Goal: Task Accomplishment & Management: Use online tool/utility

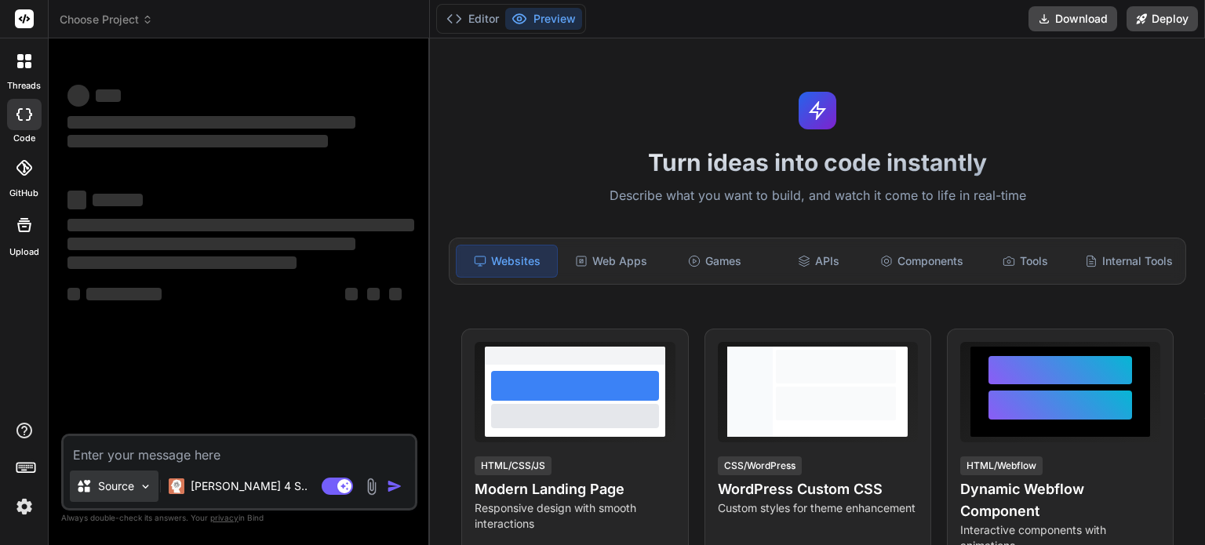
click at [136, 492] on div "Source" at bounding box center [114, 486] width 89 height 31
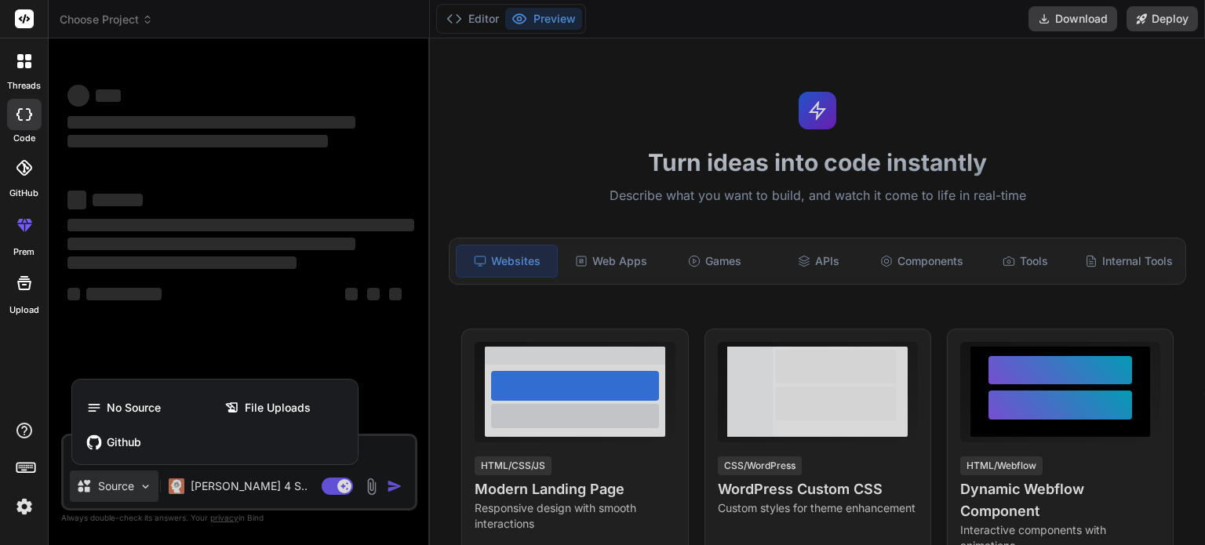
click at [121, 495] on div at bounding box center [602, 272] width 1205 height 545
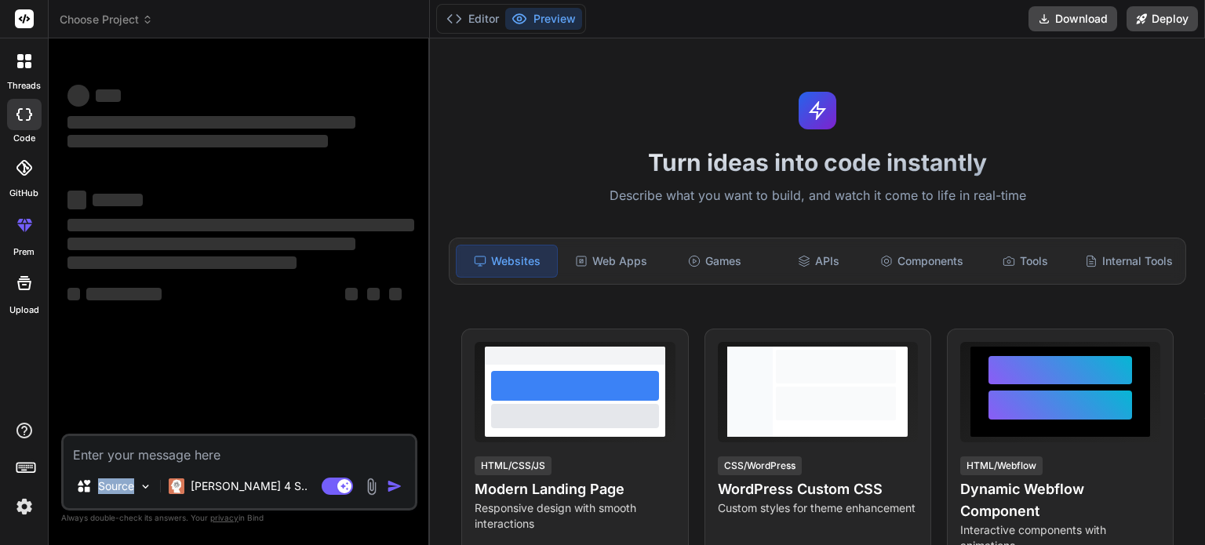
click at [121, 495] on div "Source" at bounding box center [114, 486] width 89 height 31
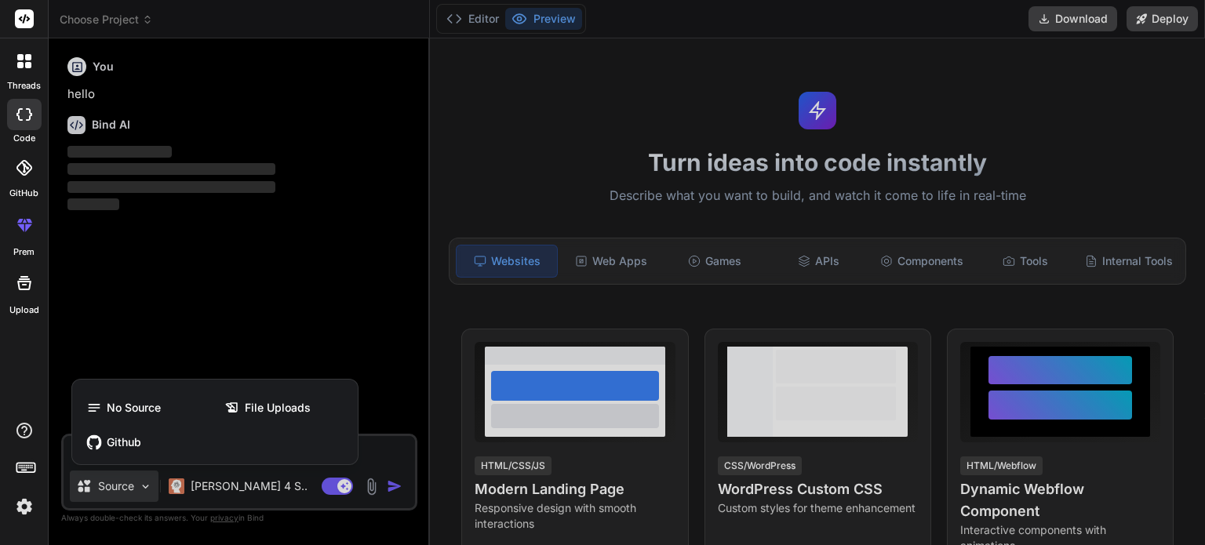
click at [147, 486] on div at bounding box center [602, 272] width 1205 height 545
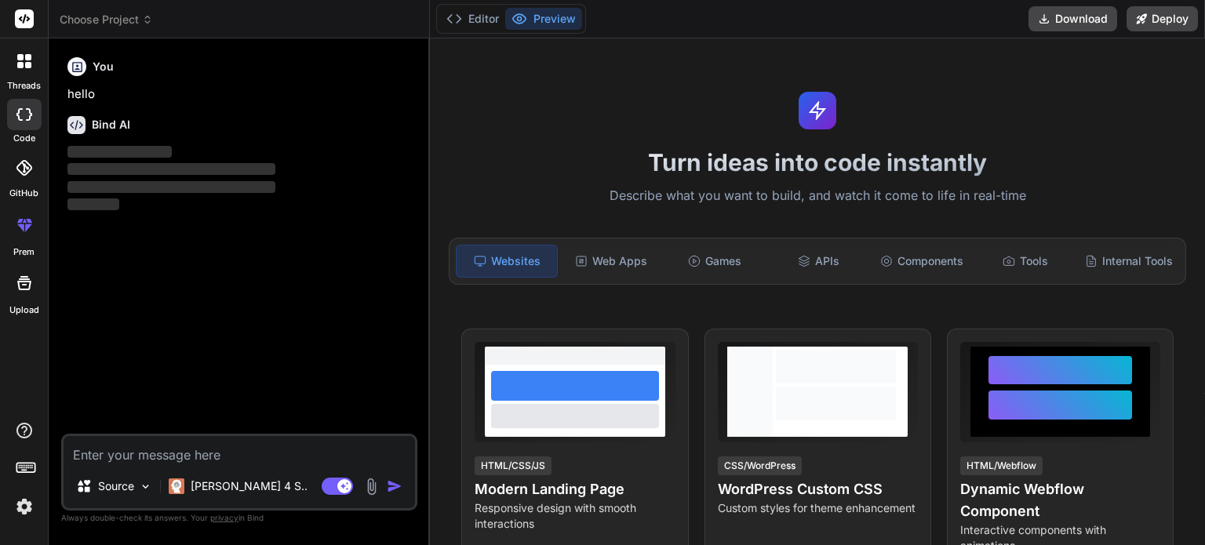
click at [169, 451] on textarea at bounding box center [239, 450] width 351 height 28
click at [239, 489] on p "[PERSON_NAME] 4 S.." at bounding box center [249, 486] width 117 height 16
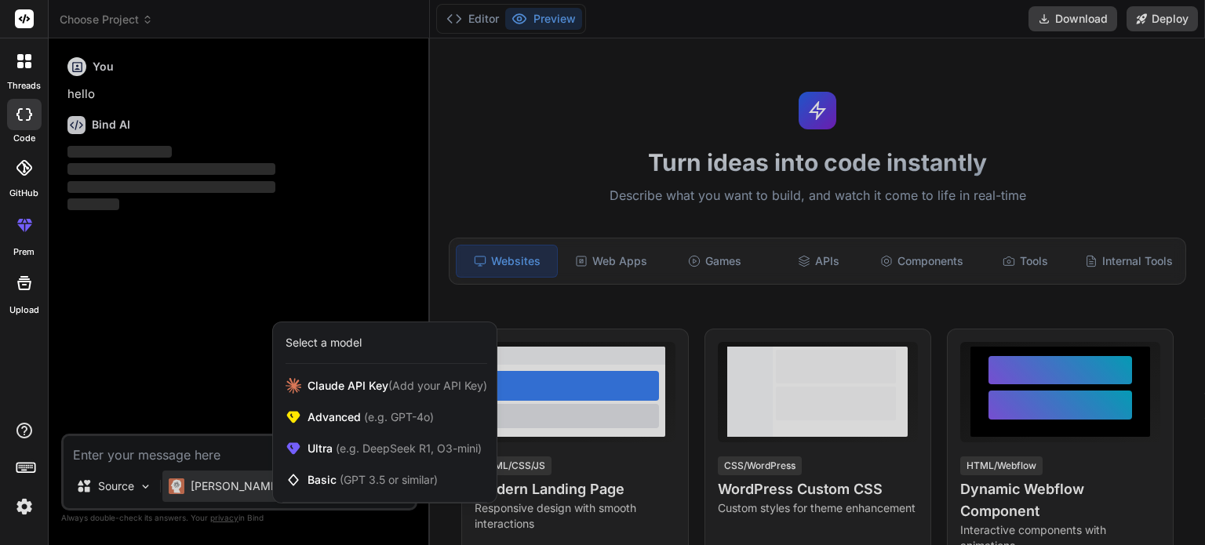
click at [204, 453] on div at bounding box center [602, 272] width 1205 height 545
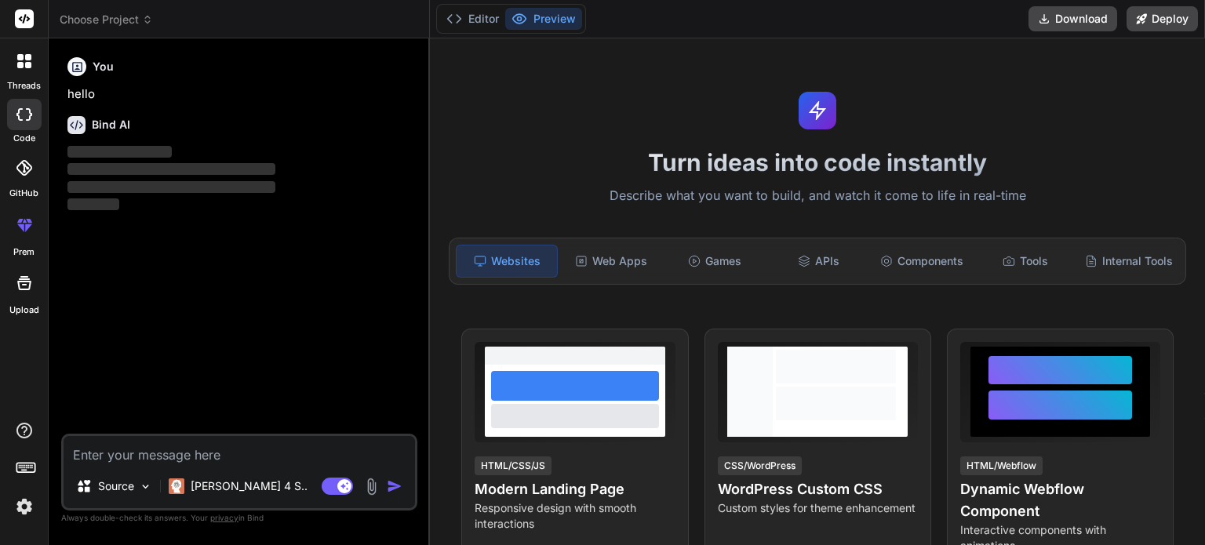
click at [191, 453] on textarea at bounding box center [239, 450] width 351 height 28
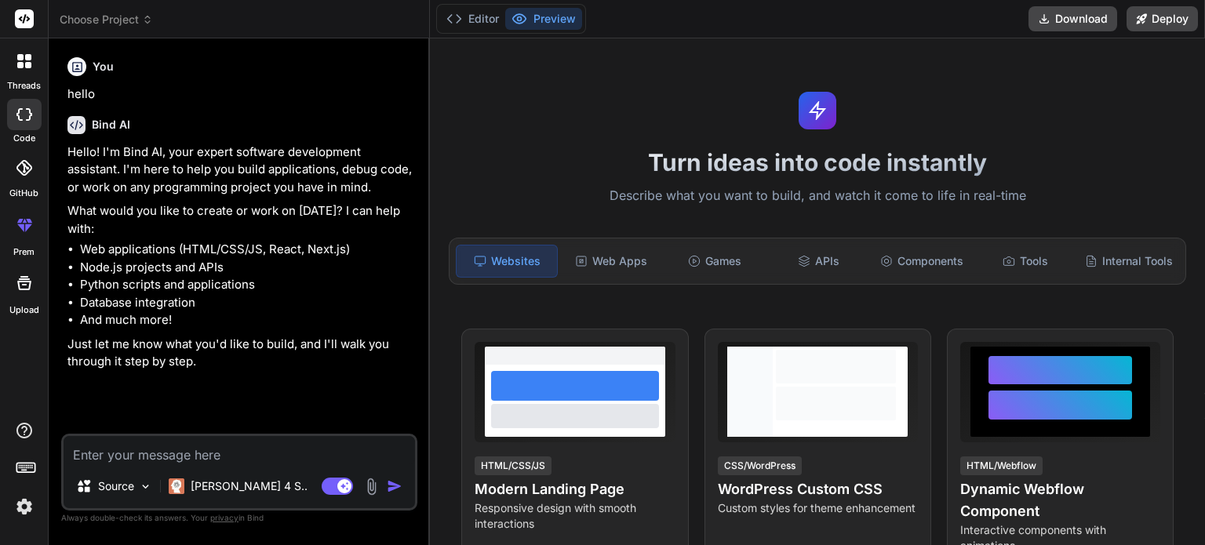
click at [148, 456] on textarea at bounding box center [239, 450] width 351 height 28
type textarea "x"
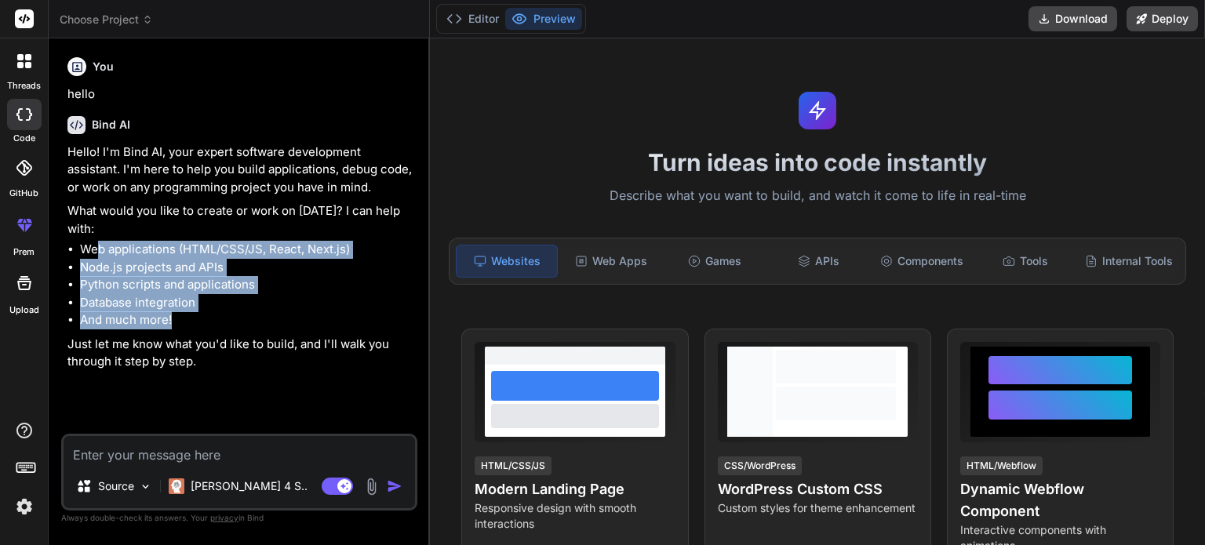
drag, startPoint x: 96, startPoint y: 251, endPoint x: 240, endPoint y: 324, distance: 161.7
click at [242, 323] on ul "Web applications (HTML/CSS/JS, React, Next.js) Node.js projects and APIs Python…" at bounding box center [240, 285] width 347 height 89
click at [159, 291] on li "Python scripts and applications" at bounding box center [247, 285] width 334 height 18
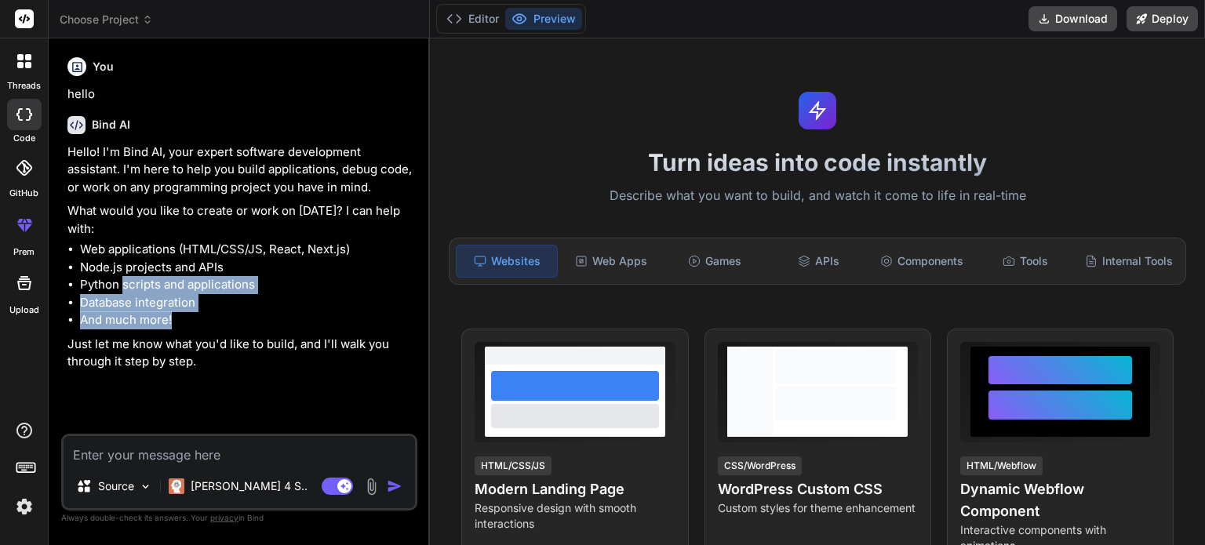
drag, startPoint x: 191, startPoint y: 325, endPoint x: 122, endPoint y: 263, distance: 93.9
click at [122, 275] on ul "Web applications (HTML/CSS/JS, React, Next.js) Node.js projects and APIs Python…" at bounding box center [240, 285] width 347 height 89
click at [267, 314] on li "And much more!" at bounding box center [247, 320] width 334 height 18
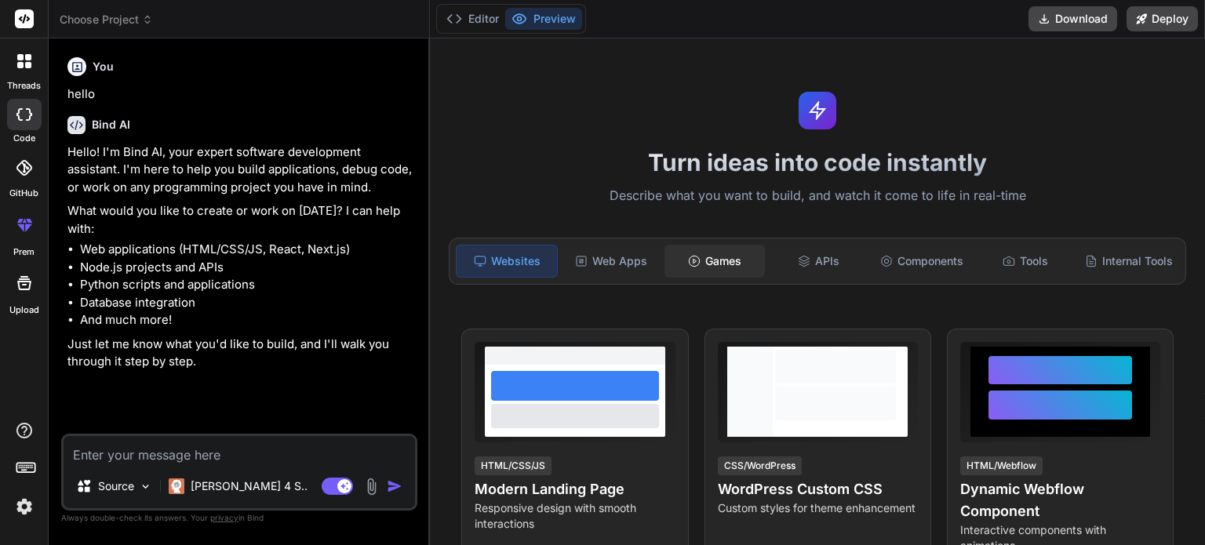
click at [693, 262] on circle at bounding box center [694, 261] width 10 height 10
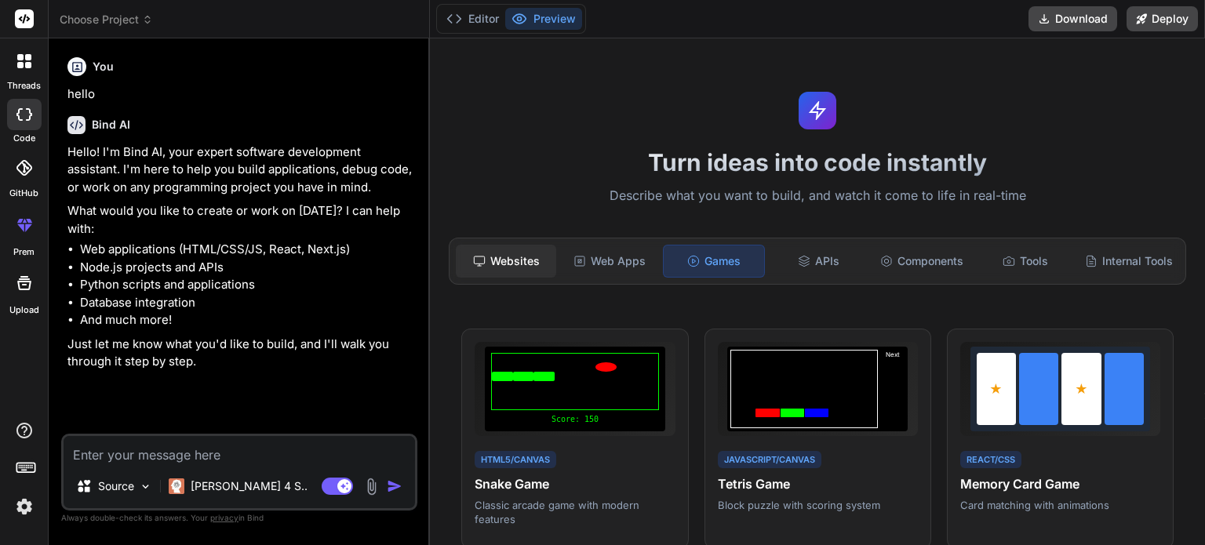
click at [495, 263] on div "Websites" at bounding box center [506, 261] width 100 height 33
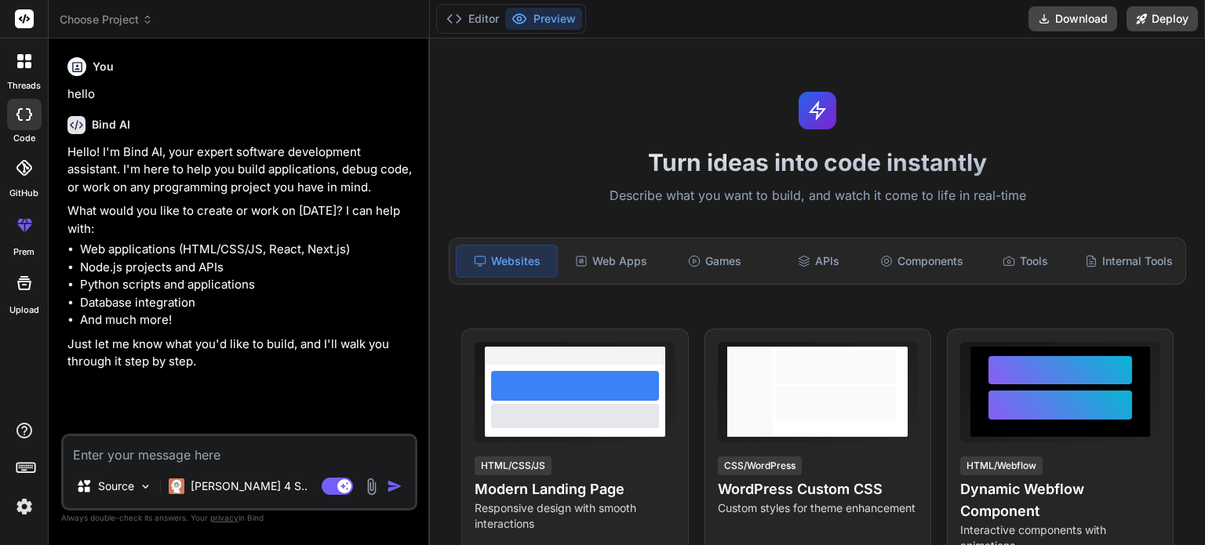
click at [181, 451] on textarea at bounding box center [239, 450] width 351 height 28
click at [129, 447] on textarea at bounding box center [239, 450] width 351 height 28
click at [190, 456] on textarea at bounding box center [239, 450] width 351 height 28
paste textarea "A website focused on witchcraft."
type textarea "A website focused on witchcraft."
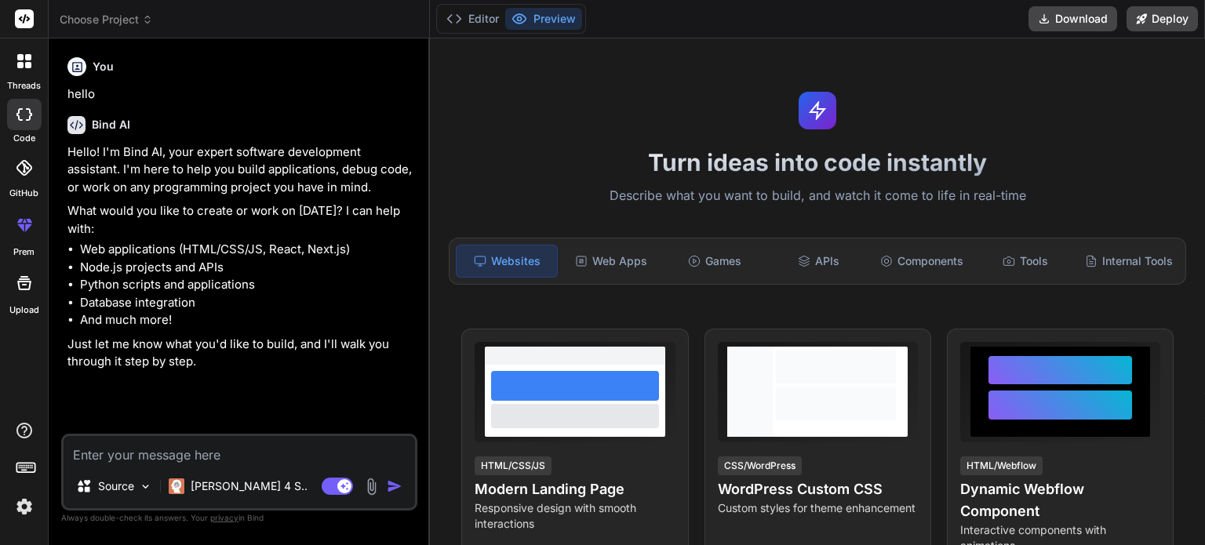
type textarea "x"
type textarea "A website focused on witchcraft."
type textarea "x"
paste textarea "A witchcraft-focused website. I want it to feature witchcraft, witchcraft-relat…"
type textarea "A website focused on witchcraft. A witchcraft-focused website. I want it to fea…"
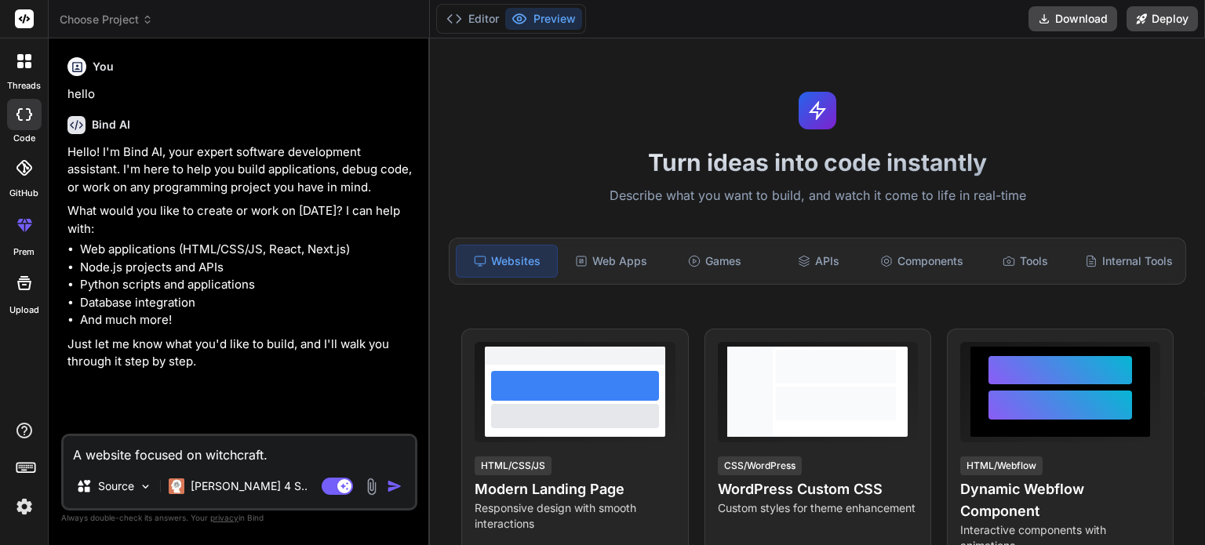
type textarea "x"
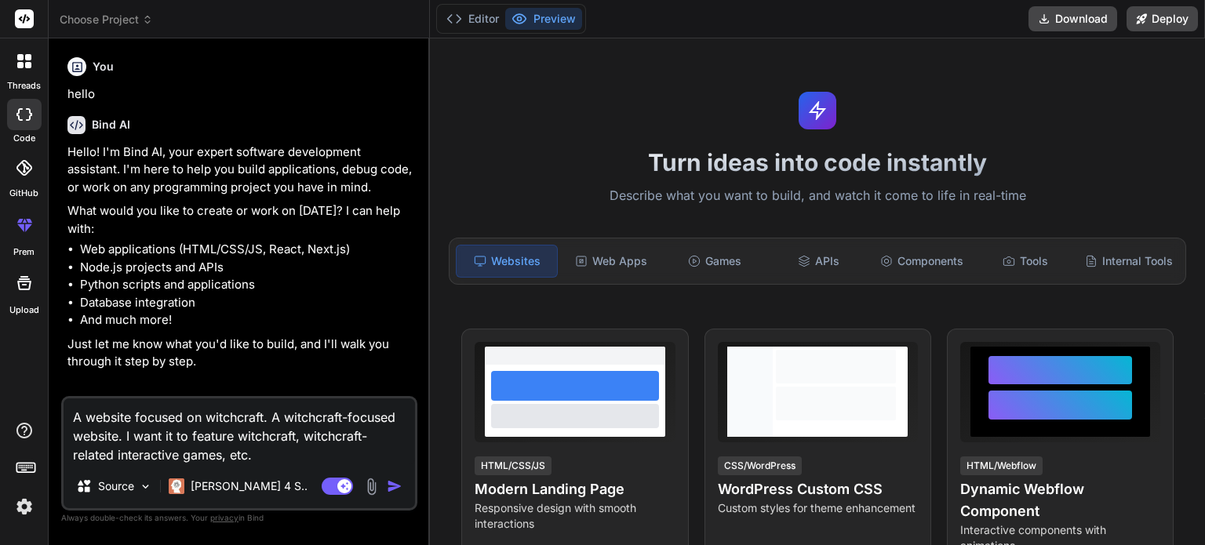
click at [66, 416] on textarea "A website focused on witchcraft. A witchcraft-focused website. I want it to fea…" at bounding box center [239, 431] width 351 height 66
drag, startPoint x: 66, startPoint y: 416, endPoint x: 118, endPoint y: 442, distance: 58.2
click at [118, 442] on textarea "A website focused on witchcraft. A witchcraft-focused website. I want it to fea…" at bounding box center [239, 431] width 351 height 66
click at [231, 443] on textarea "A website focused on witchcraft. A witchcraft-focused website. I want it to fea…" at bounding box center [239, 431] width 351 height 66
paste textarea
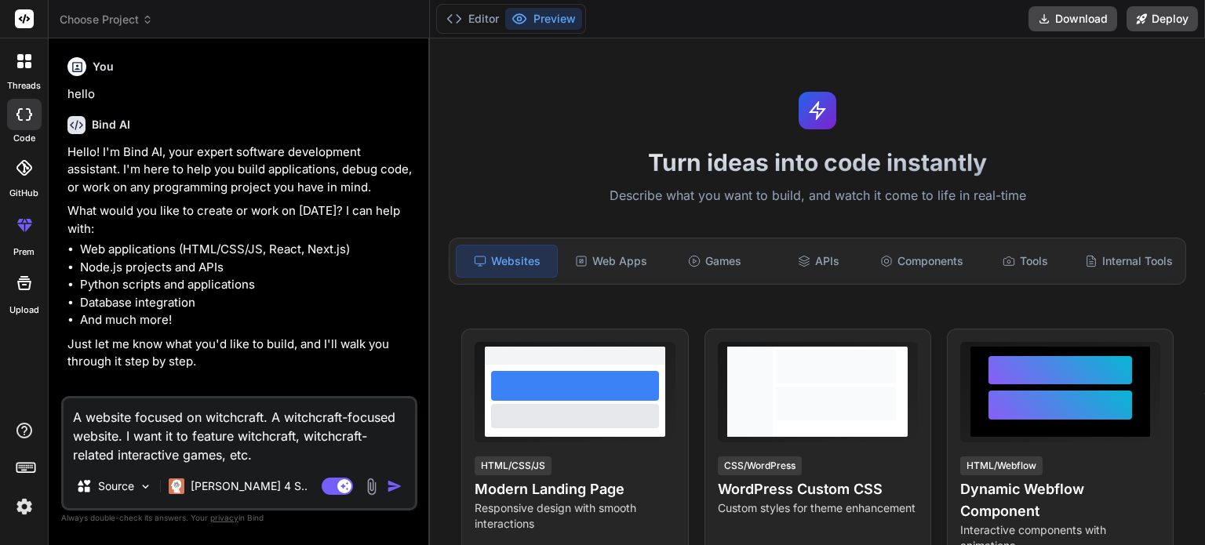
type textarea "A witchcraft-focused website. I want it to feature witchcraft, witchcraft-relat…"
type textarea "x"
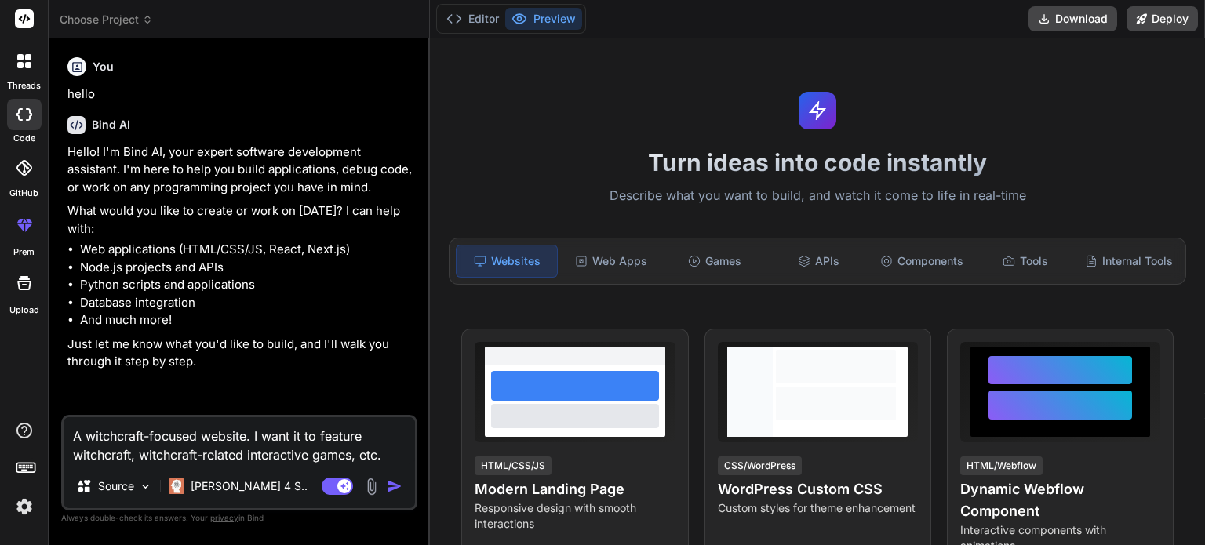
drag, startPoint x: 176, startPoint y: 460, endPoint x: 351, endPoint y: 457, distance: 175.7
click at [333, 464] on textarea "A witchcraft-focused website. I want it to feature witchcraft, witchcraft-relat…" at bounding box center [239, 440] width 351 height 47
click at [351, 457] on textarea "A witchcraft-focused website. I want it to feature witchcraft, witchcraft-relat…" at bounding box center [239, 440] width 351 height 47
click at [104, 458] on textarea "A witchcraft-focused website. I want it to feature witchcraft, witchcraft-relat…" at bounding box center [239, 440] width 351 height 47
click at [98, 456] on textarea "A witchcraft-focused website. I want it to feature witchcraft, witchcraft-relat…" at bounding box center [239, 440] width 351 height 47
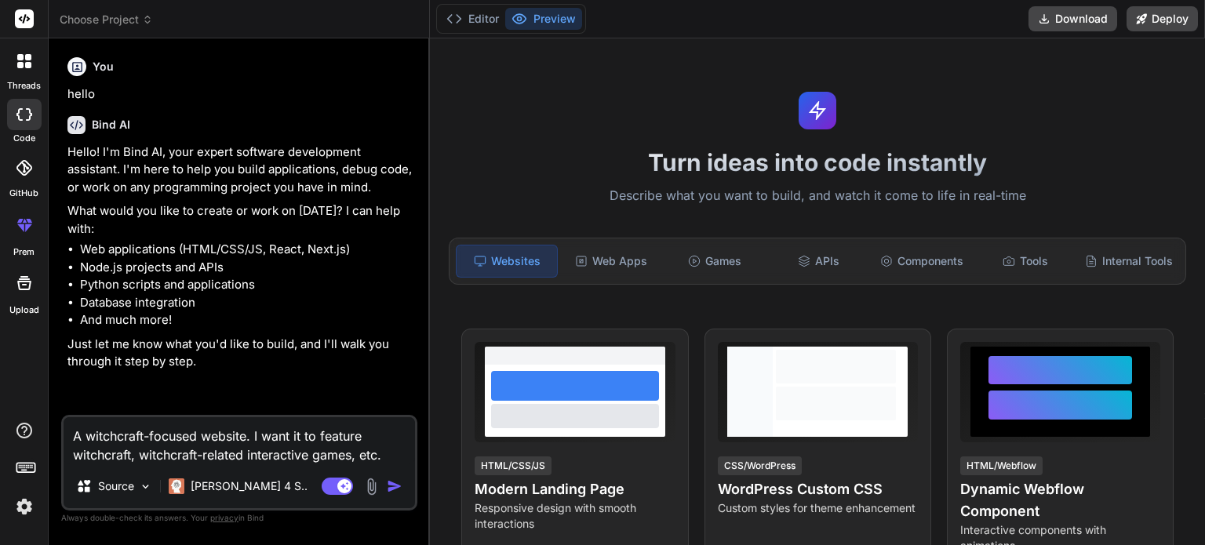
click at [152, 460] on textarea "A witchcraft-focused website. I want it to feature witchcraft, witchcraft-relat…" at bounding box center [239, 440] width 351 height 47
click at [145, 456] on textarea "A witchcraft-focused website. I want it to feature witchcraft, witchcraft-relat…" at bounding box center [239, 440] width 351 height 47
drag, startPoint x: 145, startPoint y: 456, endPoint x: 333, endPoint y: 463, distance: 187.6
click at [320, 464] on textarea "A witchcraft-focused website. I want it to feature witchcraft, witchcraft-relat…" at bounding box center [239, 440] width 351 height 47
click at [336, 462] on textarea "A witchcraft-focused website. I want it to feature witchcraft, witchcraft-relat…" at bounding box center [239, 440] width 351 height 47
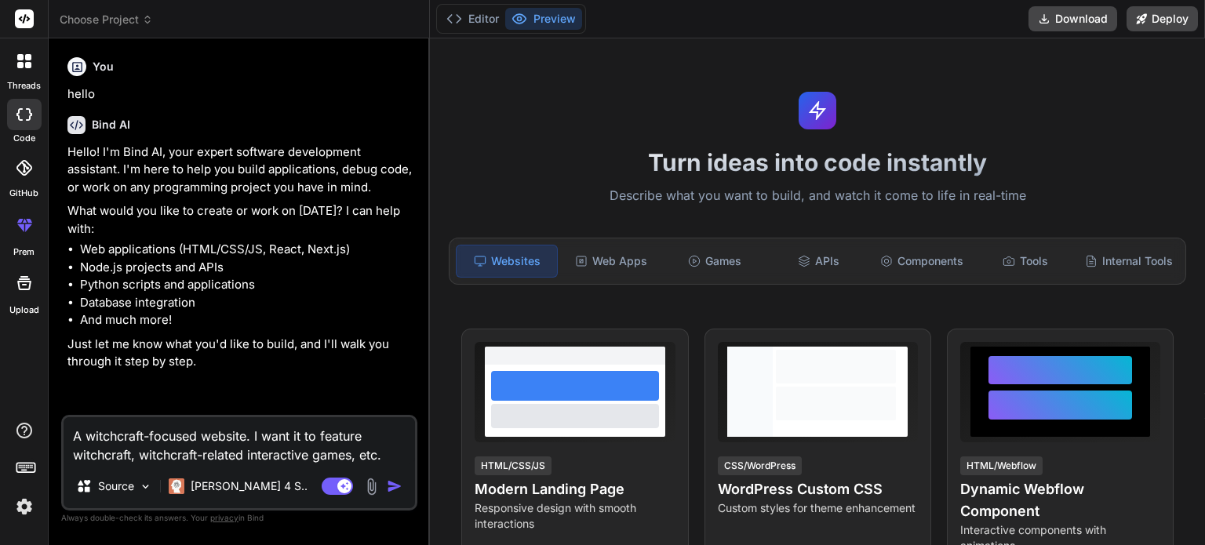
type textarea "A witchcraft-focused website. I want it to feature witchcraft, witchcraft-relat…"
click at [395, 482] on img "button" at bounding box center [395, 486] width 16 height 16
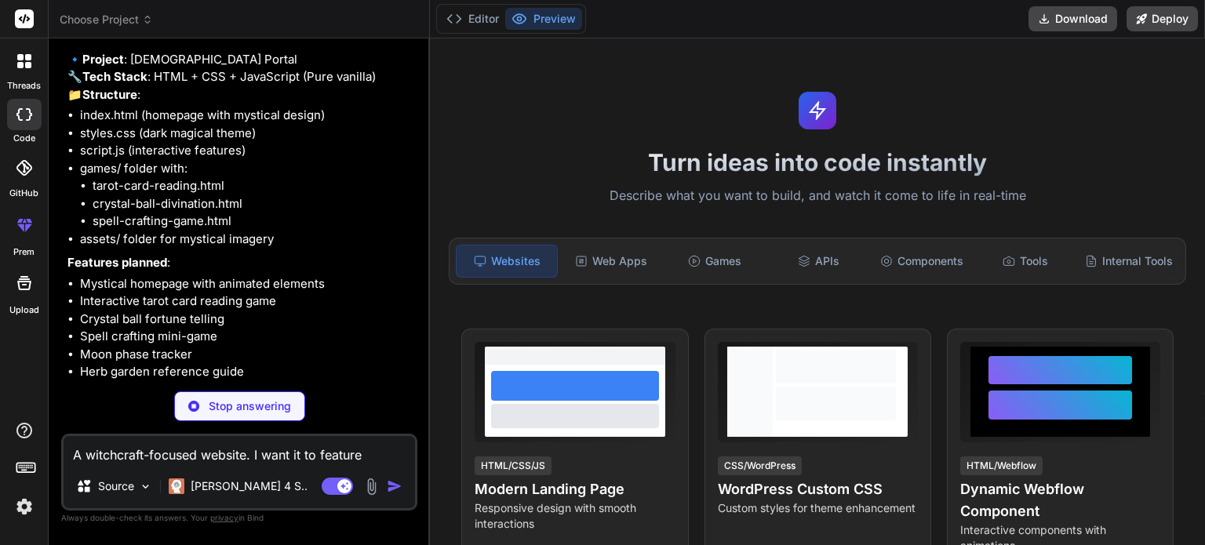
scroll to position [433, 0]
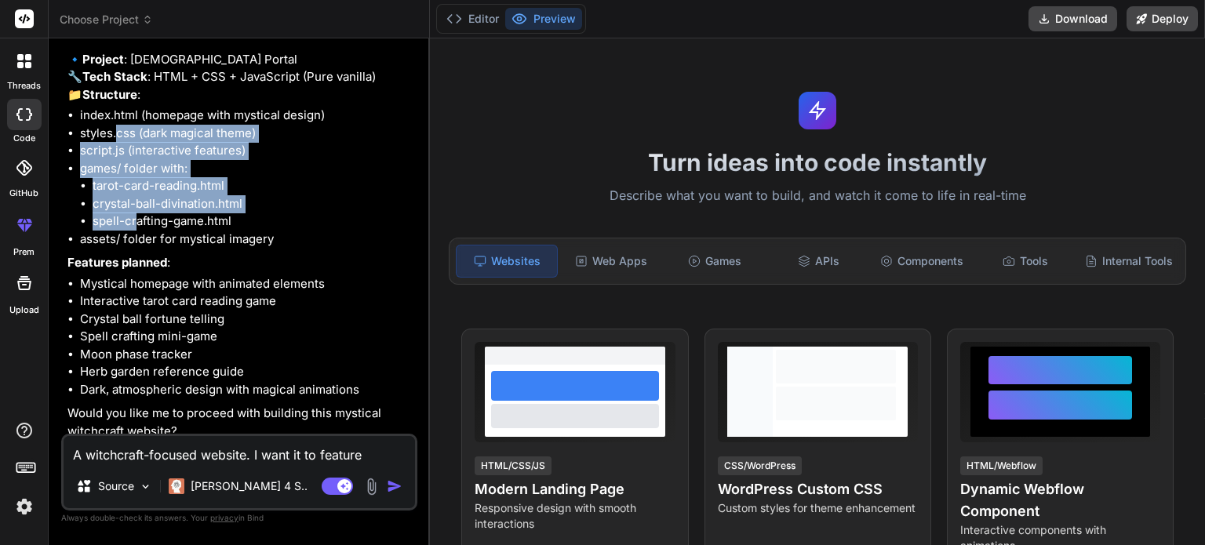
drag, startPoint x: 118, startPoint y: 165, endPoint x: 139, endPoint y: 263, distance: 99.5
click at [137, 248] on ul "index.html (homepage with mystical design) styles.css (dark magical theme) scri…" at bounding box center [240, 177] width 347 height 141
type textarea "x"
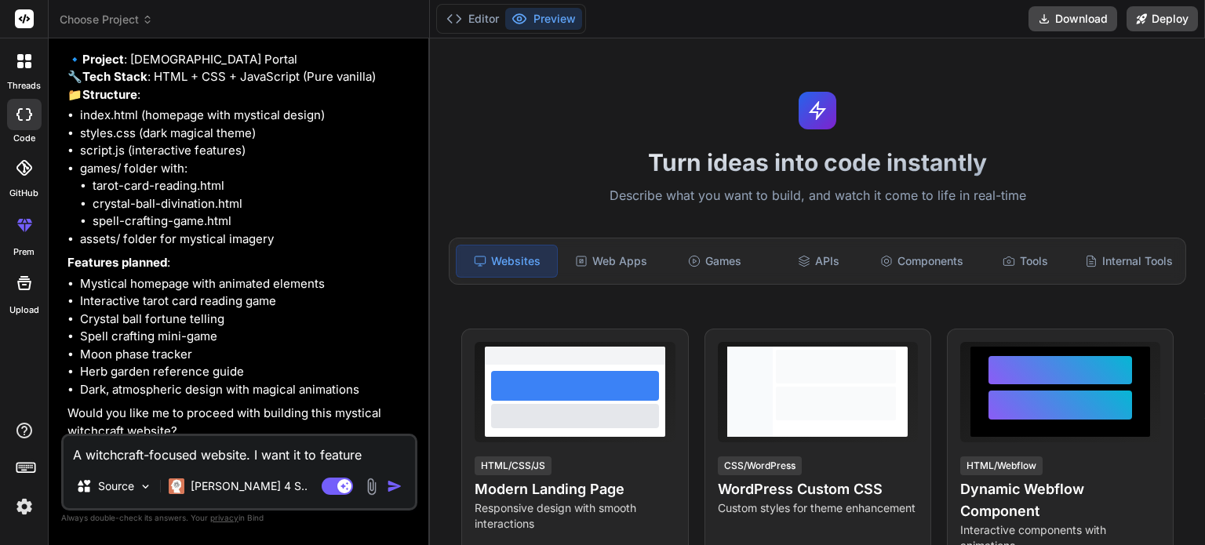
click at [165, 329] on li "Crystal ball fortune telling" at bounding box center [247, 320] width 334 height 18
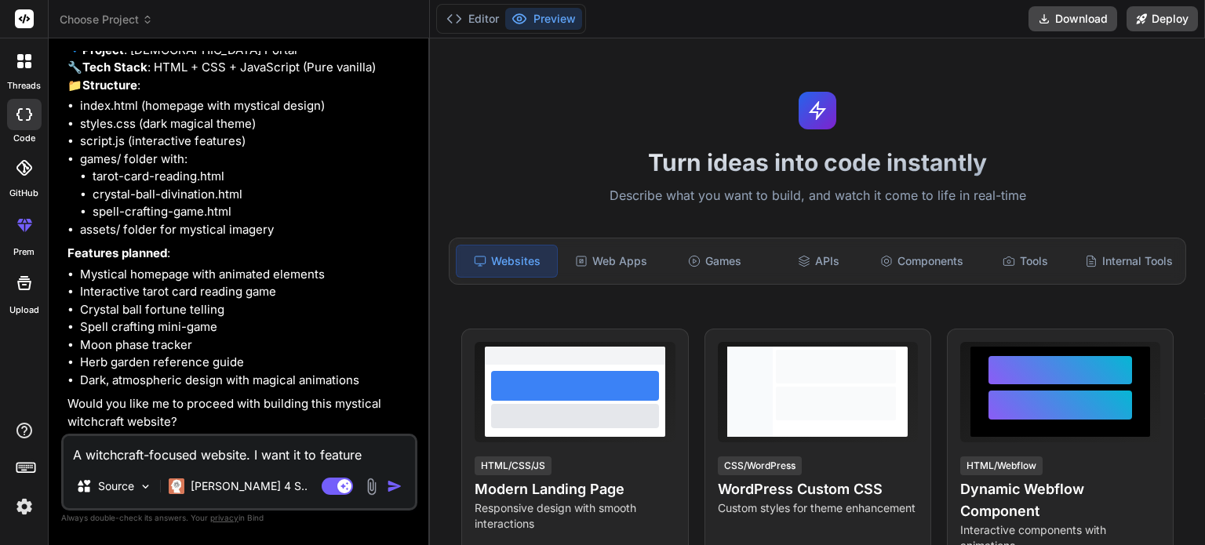
scroll to position [476, 0]
drag, startPoint x: 108, startPoint y: 296, endPoint x: 281, endPoint y: 288, distance: 172.7
click at [280, 289] on li "Interactive tarot card reading game" at bounding box center [247, 292] width 334 height 18
click at [281, 288] on li "Interactive tarot card reading game" at bounding box center [247, 292] width 334 height 18
drag, startPoint x: 249, startPoint y: 312, endPoint x: 67, endPoint y: 320, distance: 182.9
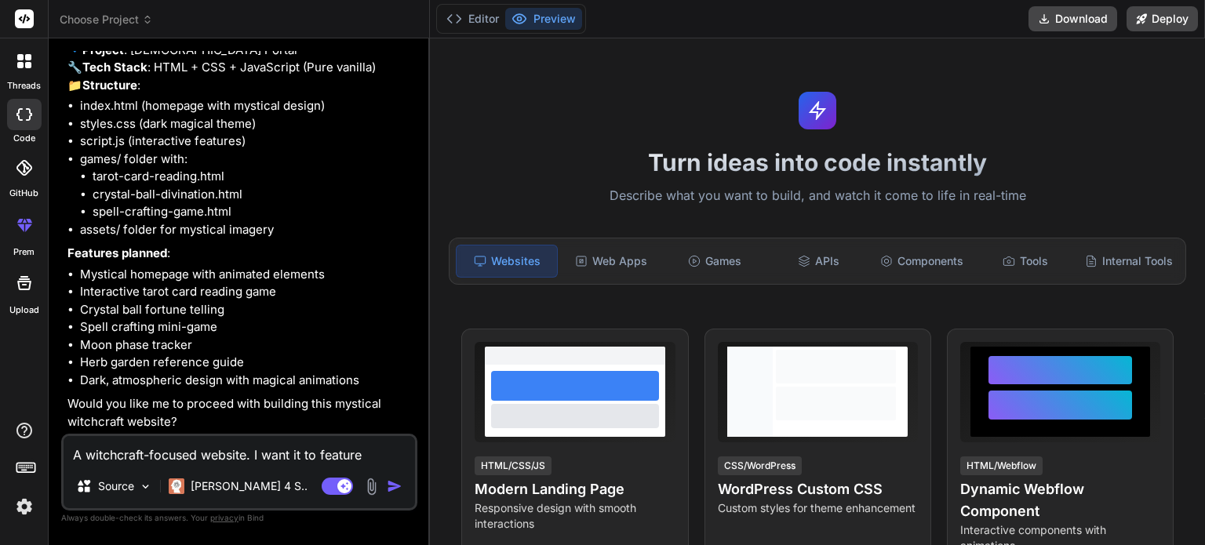
click at [67, 320] on ul "Mystical homepage with animated elements Interactive tarot card reading game Cr…" at bounding box center [240, 328] width 347 height 124
click at [96, 318] on li "Crystal ball fortune telling" at bounding box center [247, 310] width 334 height 18
click at [96, 310] on li "Crystal ball fortune telling" at bounding box center [247, 310] width 334 height 18
drag, startPoint x: 96, startPoint y: 310, endPoint x: 196, endPoint y: 308, distance: 99.6
click at [188, 310] on li "Crystal ball fortune telling" at bounding box center [247, 310] width 334 height 18
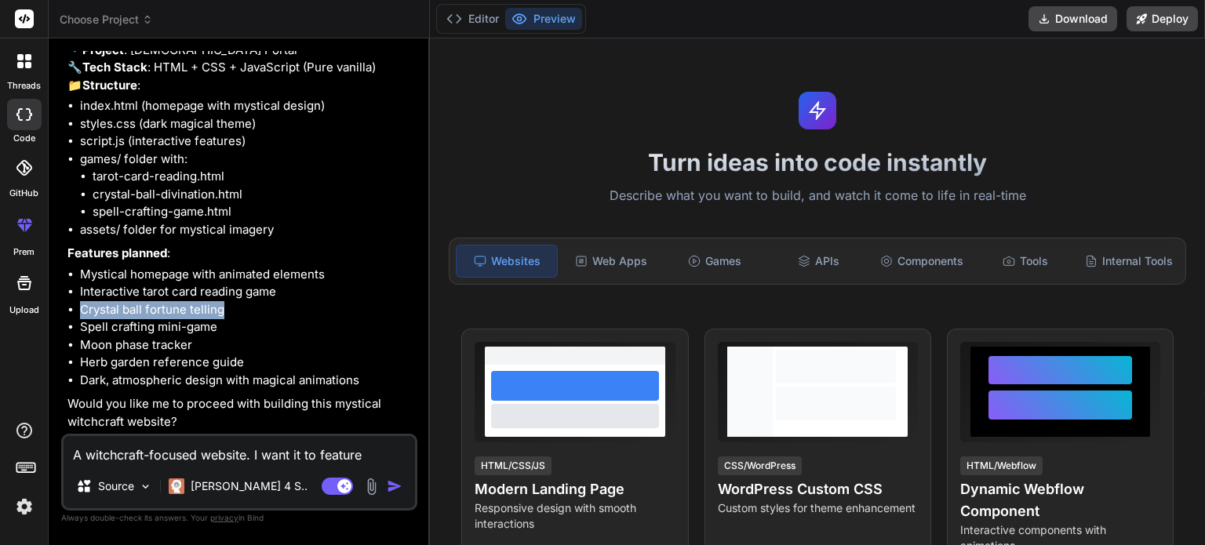
click at [198, 308] on li "Crystal ball fortune telling" at bounding box center [247, 310] width 334 height 18
drag, startPoint x: 94, startPoint y: 317, endPoint x: 201, endPoint y: 311, distance: 106.8
click at [201, 311] on li "Crystal ball fortune telling" at bounding box center [247, 310] width 334 height 18
click at [237, 325] on li "Spell crafting mini-game" at bounding box center [247, 327] width 334 height 18
click at [99, 333] on li "Spell crafting mini-game" at bounding box center [247, 327] width 334 height 18
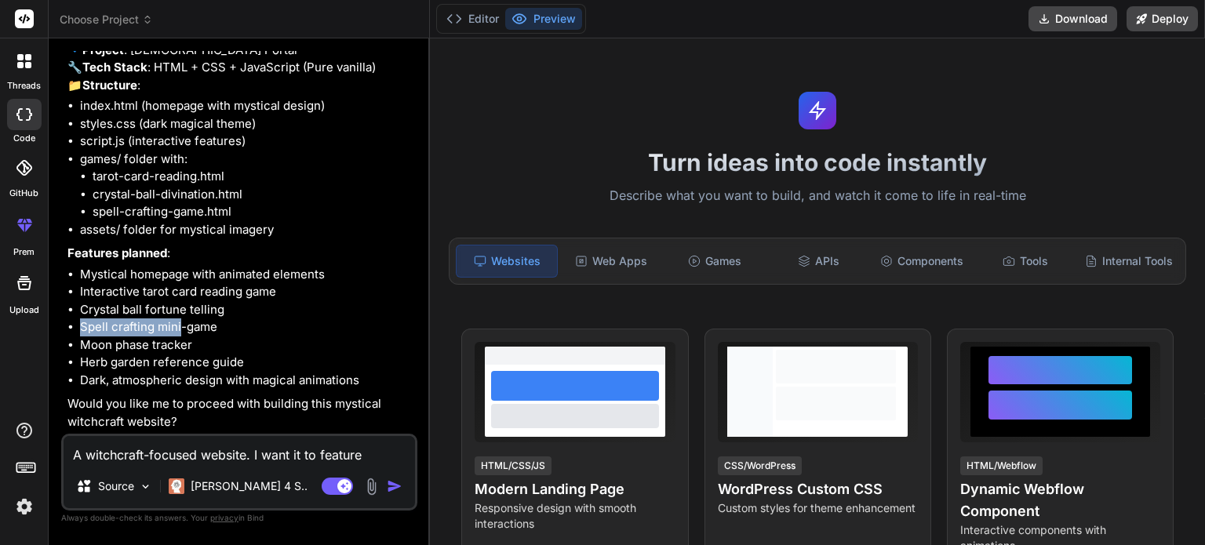
drag, startPoint x: 99, startPoint y: 333, endPoint x: 173, endPoint y: 330, distance: 74.6
click at [173, 330] on li "Spell crafting mini-game" at bounding box center [247, 327] width 334 height 18
click at [104, 347] on li "Moon phase tracker" at bounding box center [247, 345] width 334 height 18
drag, startPoint x: 104, startPoint y: 347, endPoint x: 184, endPoint y: 342, distance: 79.4
click at [183, 342] on li "Moon phase tracker" at bounding box center [247, 345] width 334 height 18
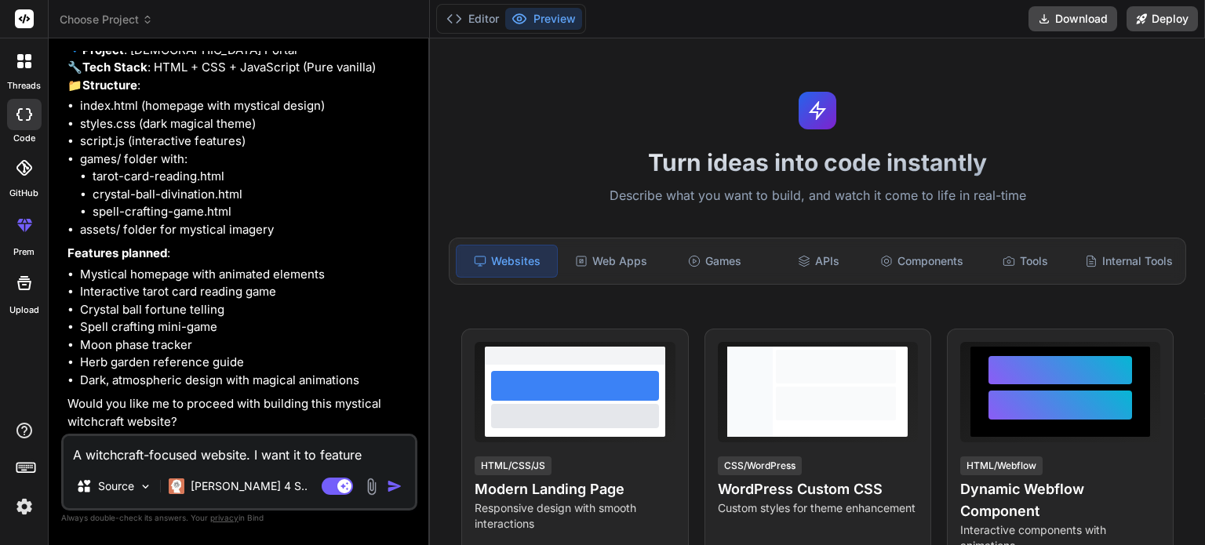
click at [226, 353] on li "Moon phase tracker" at bounding box center [247, 345] width 334 height 18
drag, startPoint x: 363, startPoint y: 380, endPoint x: 254, endPoint y: 380, distance: 109.0
click at [254, 380] on li "Dark, atmospheric design with magical animations" at bounding box center [247, 381] width 334 height 18
click at [126, 395] on div "🔹 Project : Witchcraft Portal 🔧 Tech Stack : HTML + CSS + JavaScript (Pure vani…" at bounding box center [240, 237] width 347 height 390
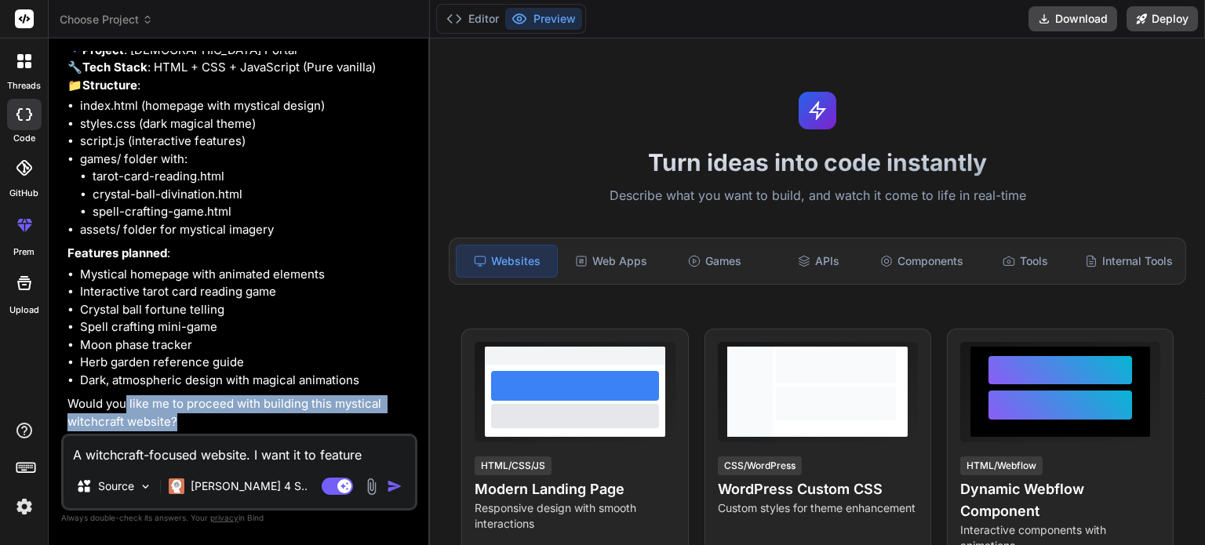
drag, startPoint x: 124, startPoint y: 409, endPoint x: 298, endPoint y: 432, distance: 175.7
click at [298, 432] on div "Bind AI 🔹 Project : Witchcraft Portal 🔧 Tech Stack : HTML + CSS + JavaScript (P…" at bounding box center [240, 218] width 347 height 433
click at [184, 398] on p "Would you like me to proceed with building this mystical witchcraft website?" at bounding box center [240, 412] width 347 height 35
drag, startPoint x: 207, startPoint y: 423, endPoint x: 122, endPoint y: 416, distance: 85.8
click at [122, 416] on p "Would you like me to proceed with building this mystical witchcraft website?" at bounding box center [240, 412] width 347 height 35
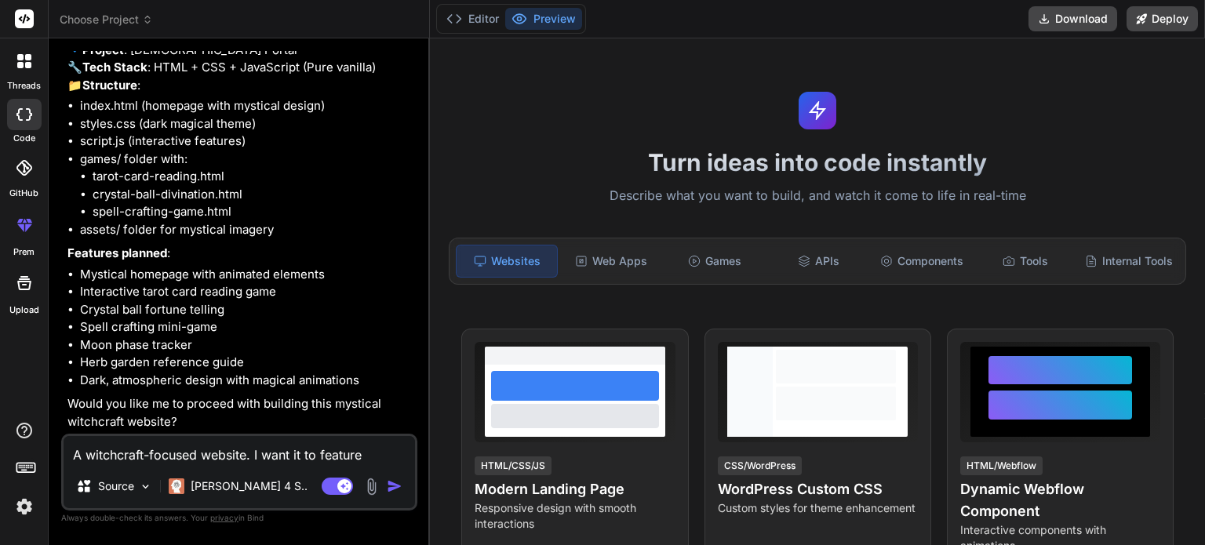
click at [191, 413] on p "Would you like me to proceed with building this mystical witchcraft website?" at bounding box center [240, 412] width 347 height 35
click at [191, 450] on textarea "A witchcraft-focused website. I want it to feature witchcraft, witchcraft-relat…" at bounding box center [239, 450] width 351 height 28
type textarea "o"
type textarea "x"
type textarea "or"
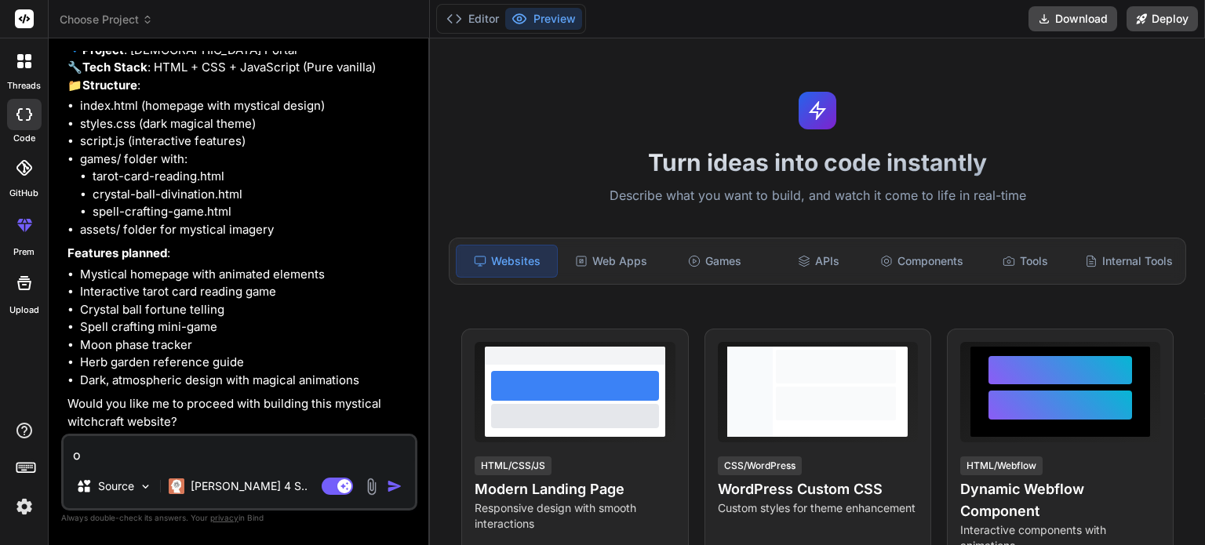
type textarea "x"
type textarea "orı"
type textarea "x"
type textarea "orıc"
type textarea "x"
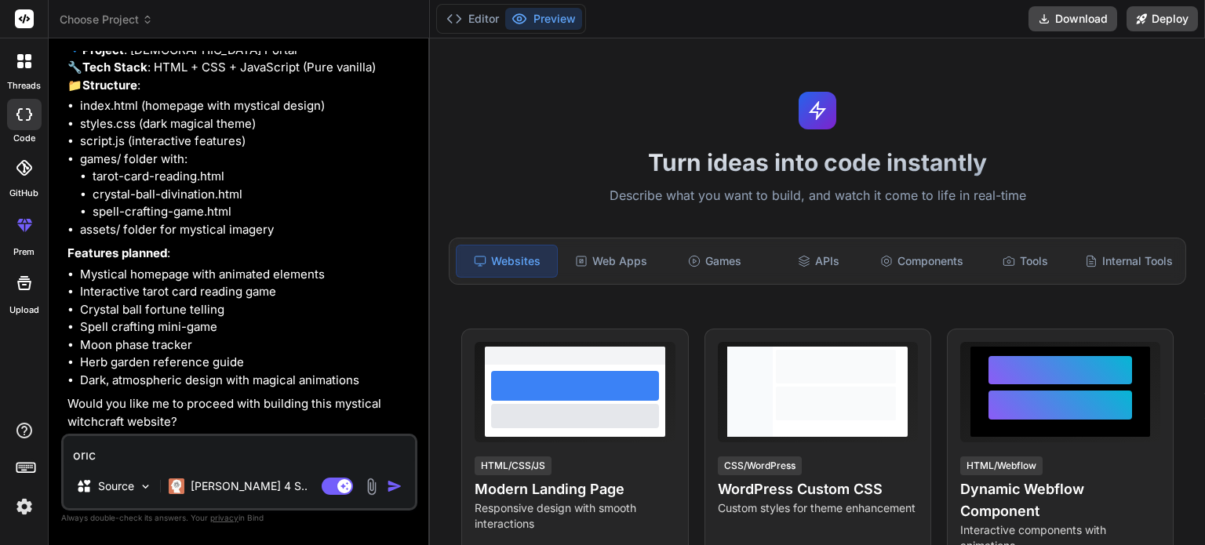
type textarea "orıce"
type textarea "x"
type textarea "orıcee"
type textarea "x"
type textarea "orıceed"
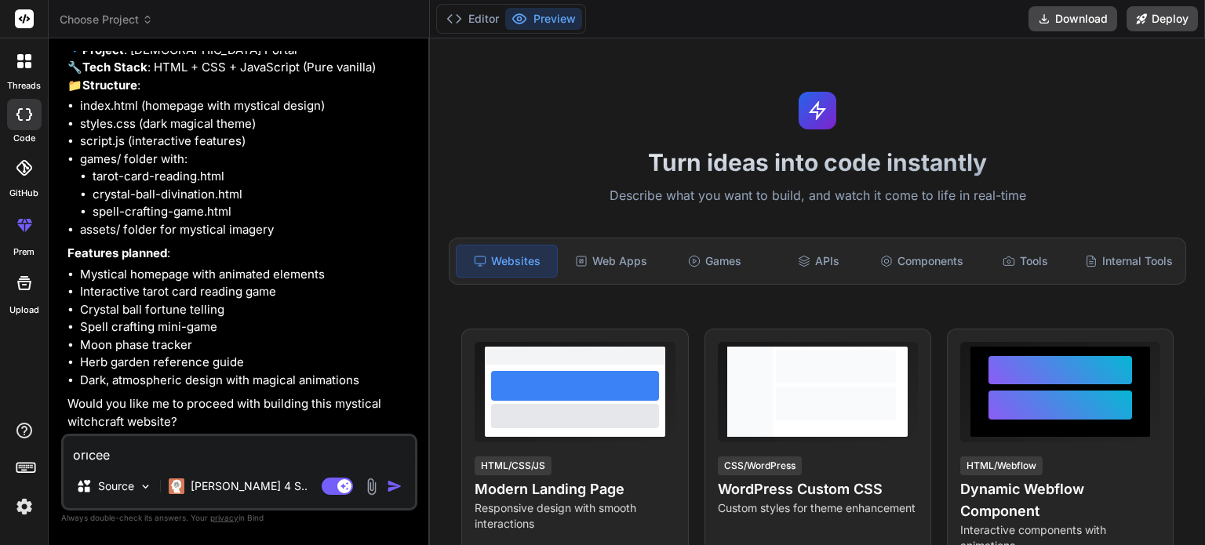
type textarea "x"
type textarea "p"
type textarea "x"
type textarea "pr"
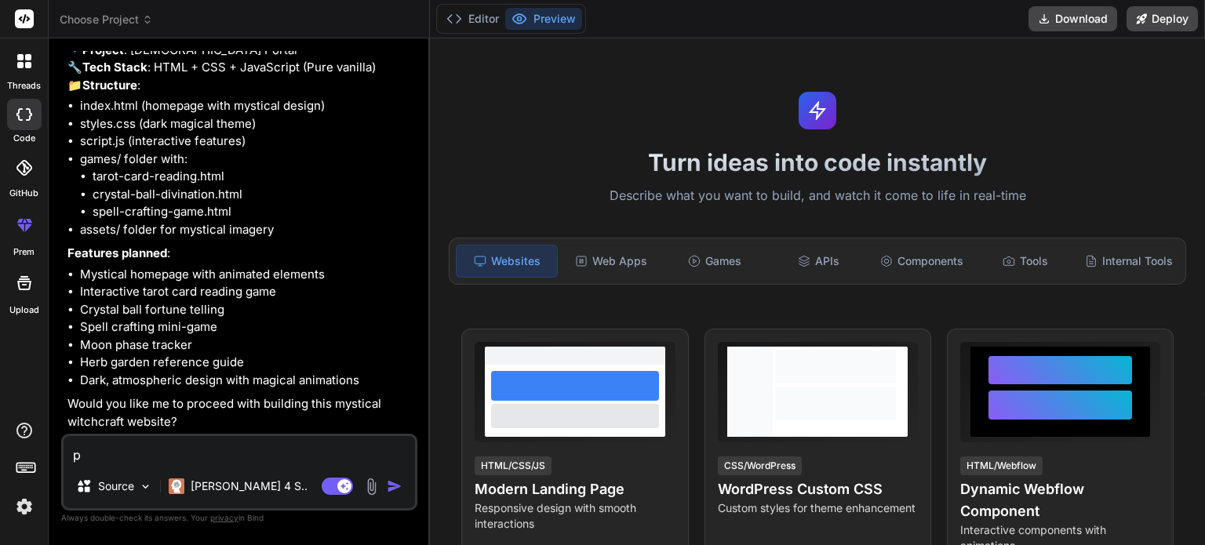
type textarea "x"
type textarea "pro"
type textarea "x"
type textarea "proc"
type textarea "x"
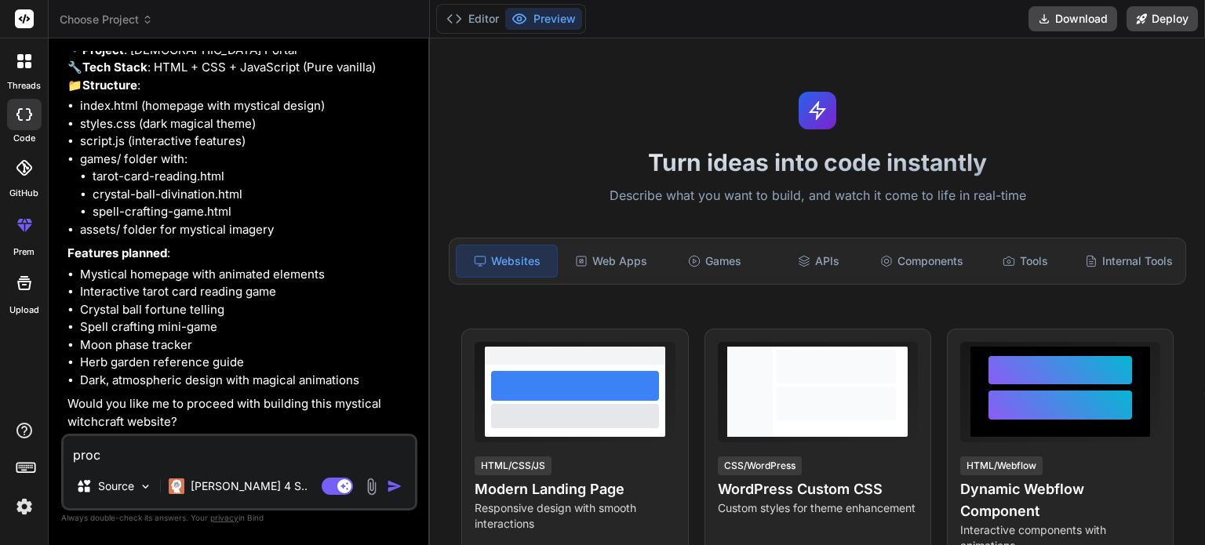
type textarea "proce"
type textarea "x"
type textarea "procee"
type textarea "x"
type textarea "proceed"
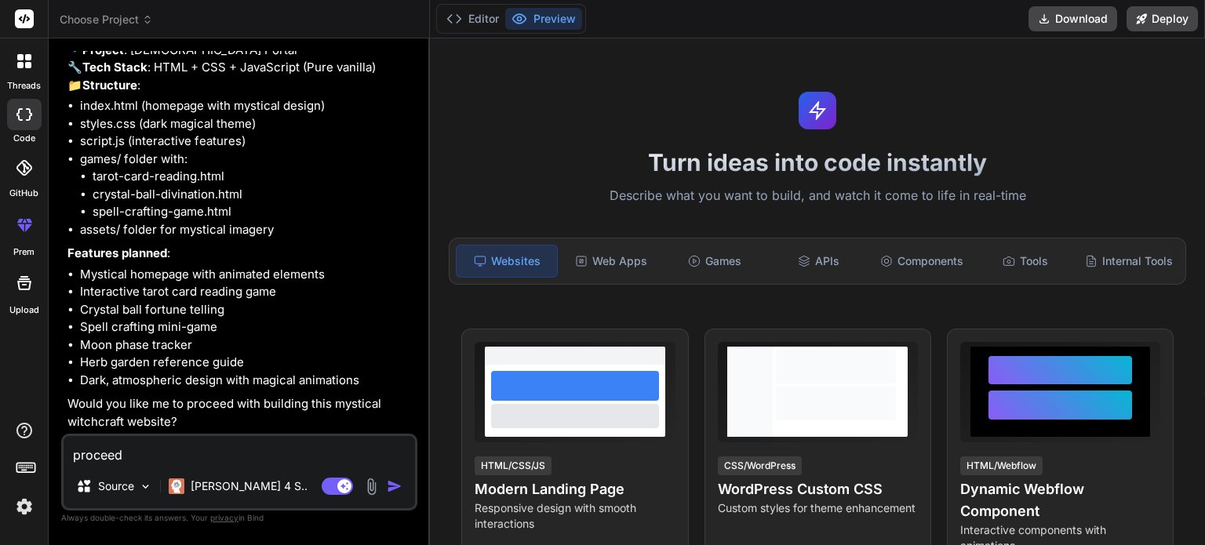
type textarea "x"
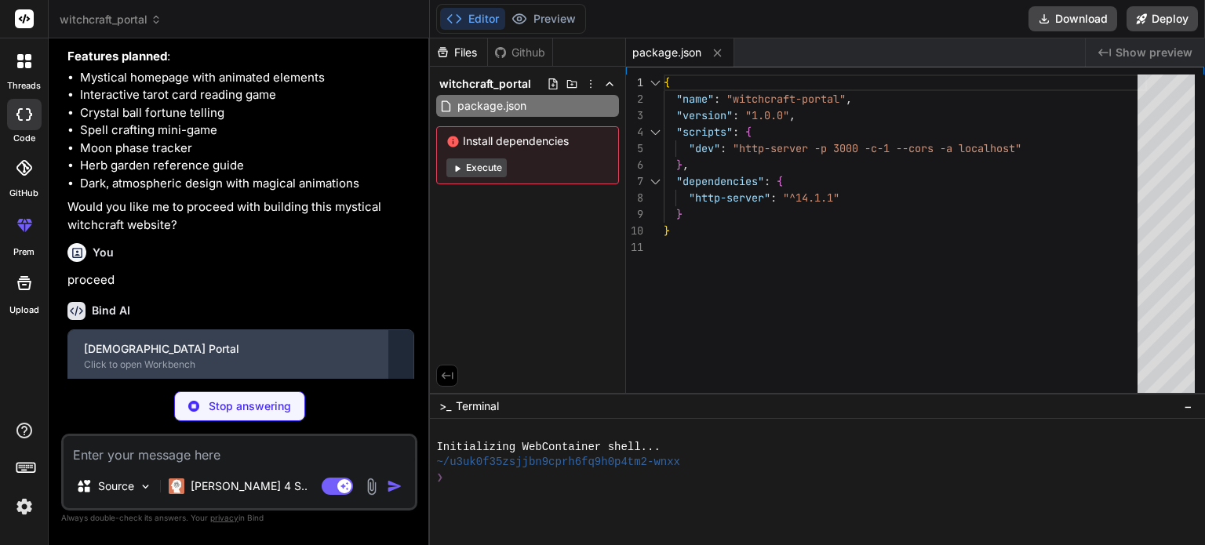
scroll to position [718, 0]
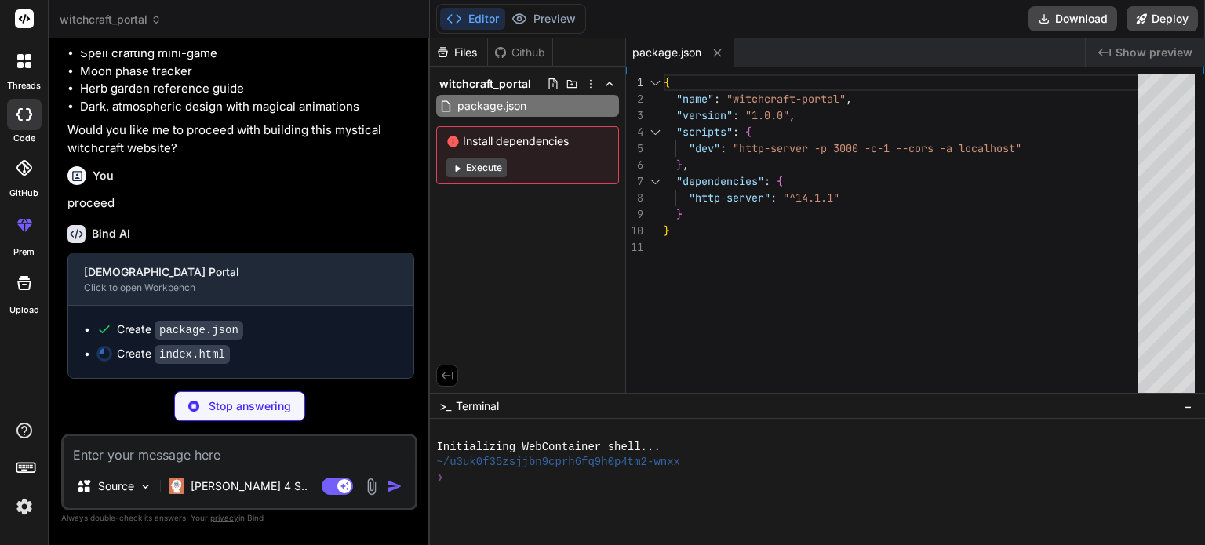
click at [249, 405] on p "Stop answering" at bounding box center [250, 406] width 82 height 16
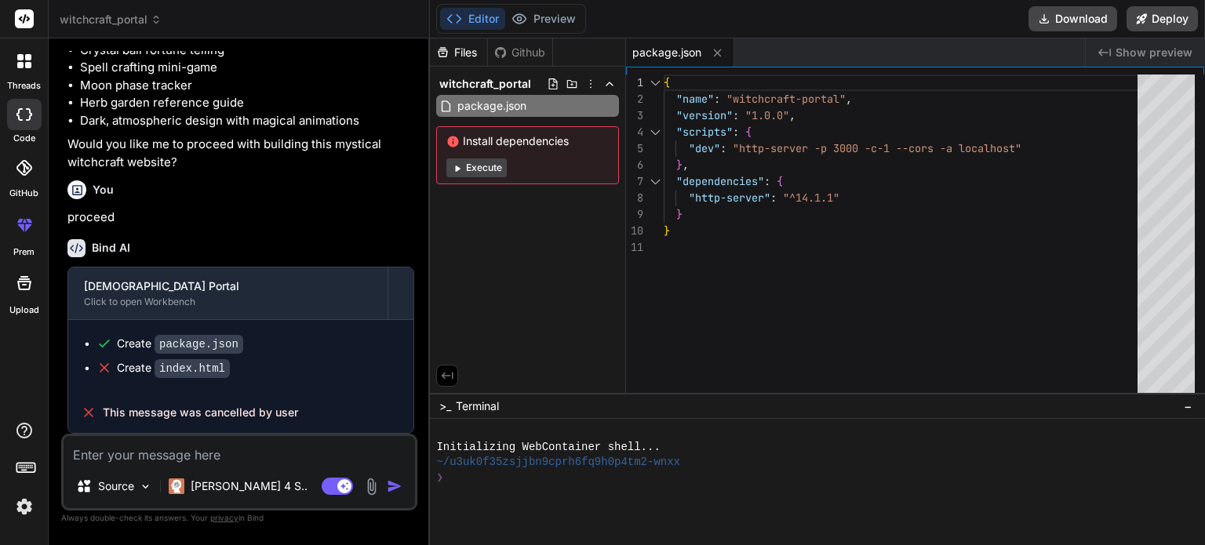
scroll to position [734, 0]
click at [195, 456] on textarea at bounding box center [239, 450] width 351 height 28
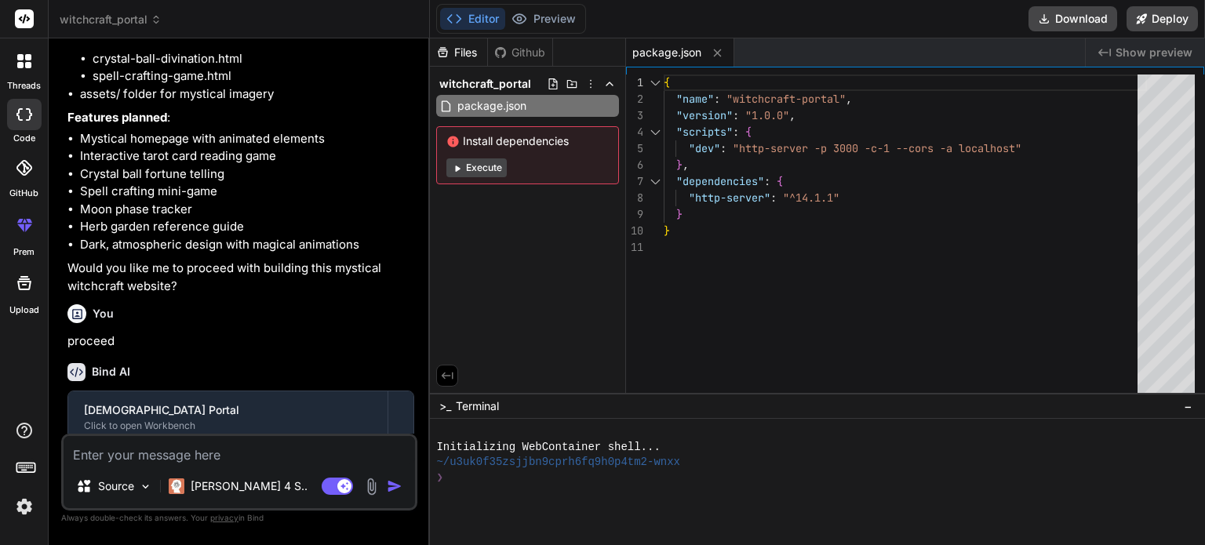
click at [478, 169] on button "Execute" at bounding box center [476, 167] width 60 height 19
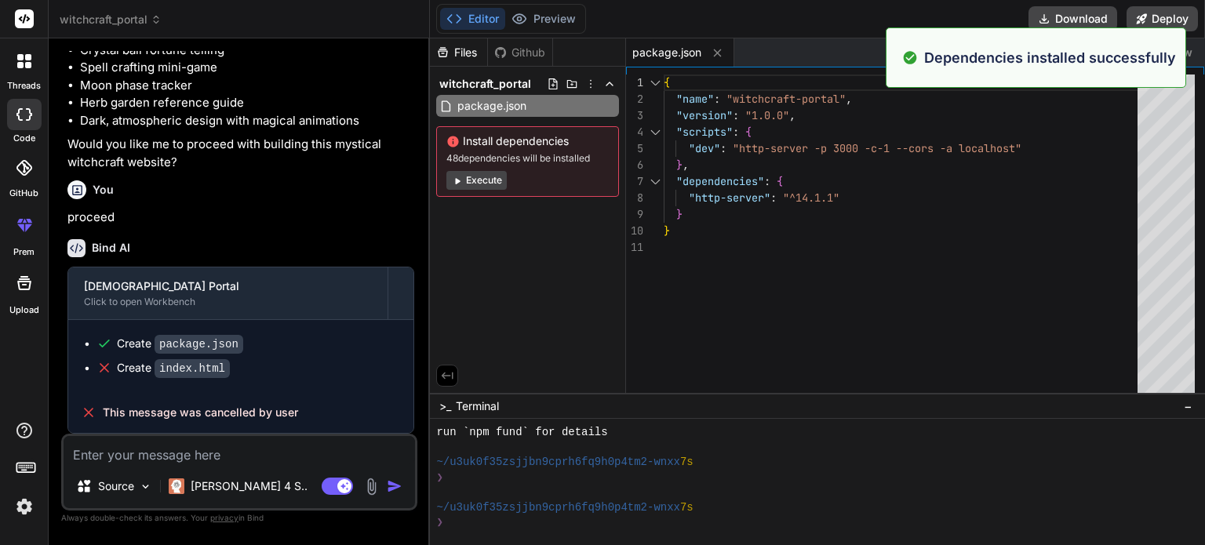
scroll to position [180, 0]
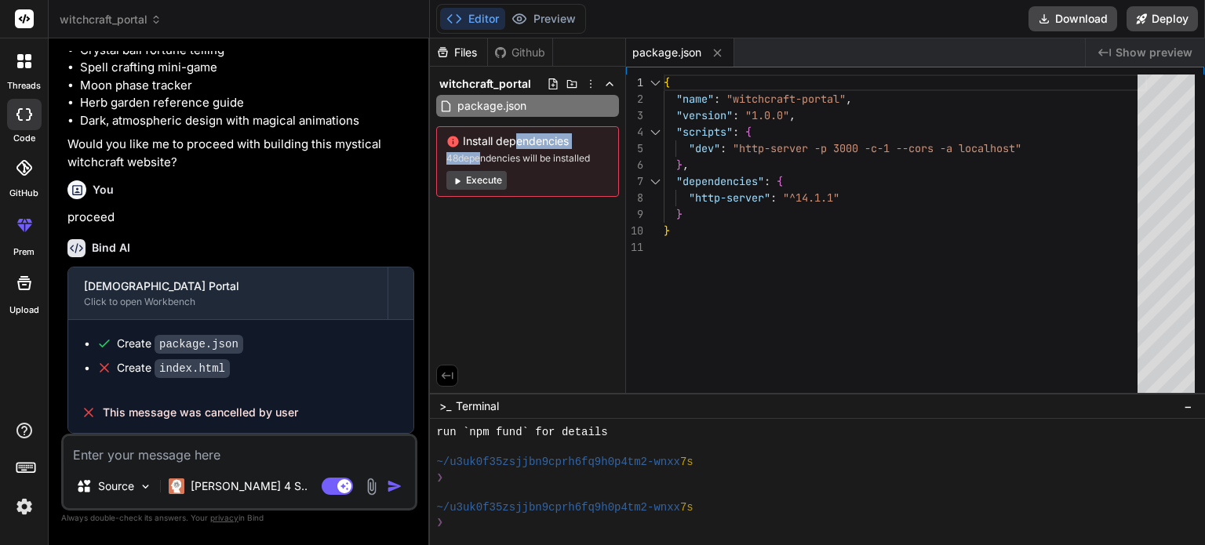
drag, startPoint x: 480, startPoint y: 151, endPoint x: 530, endPoint y: 147, distance: 50.4
click at [512, 147] on div "Install dependencies 48 dependencies will be installed Execute" at bounding box center [527, 161] width 183 height 71
click at [530, 147] on span "Install dependencies" at bounding box center [527, 141] width 162 height 16
click at [476, 179] on button "Execute" at bounding box center [476, 180] width 60 height 19
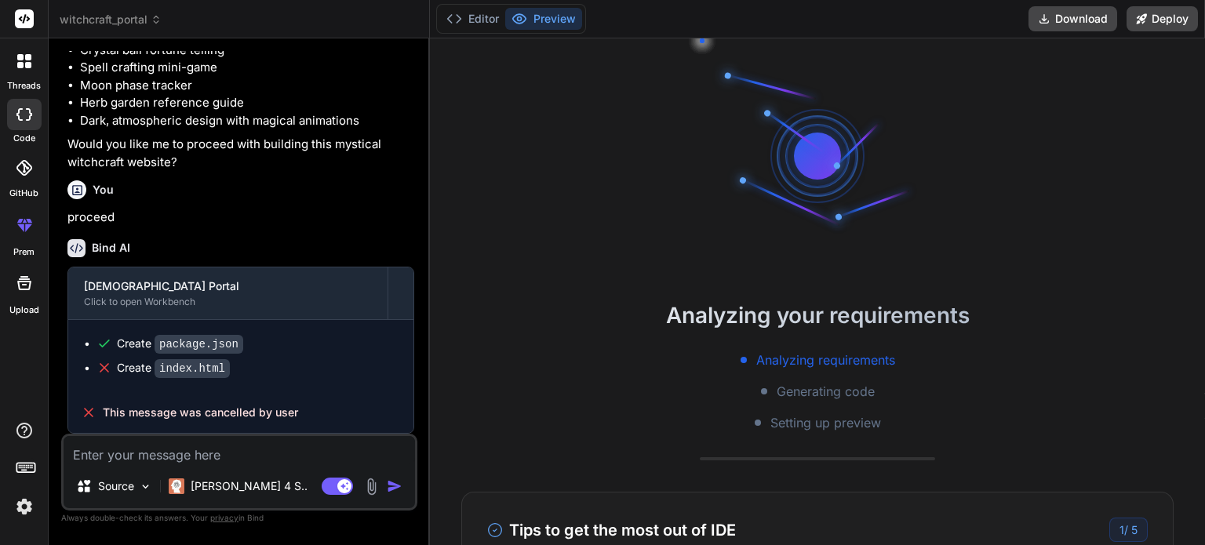
scroll to position [392, 0]
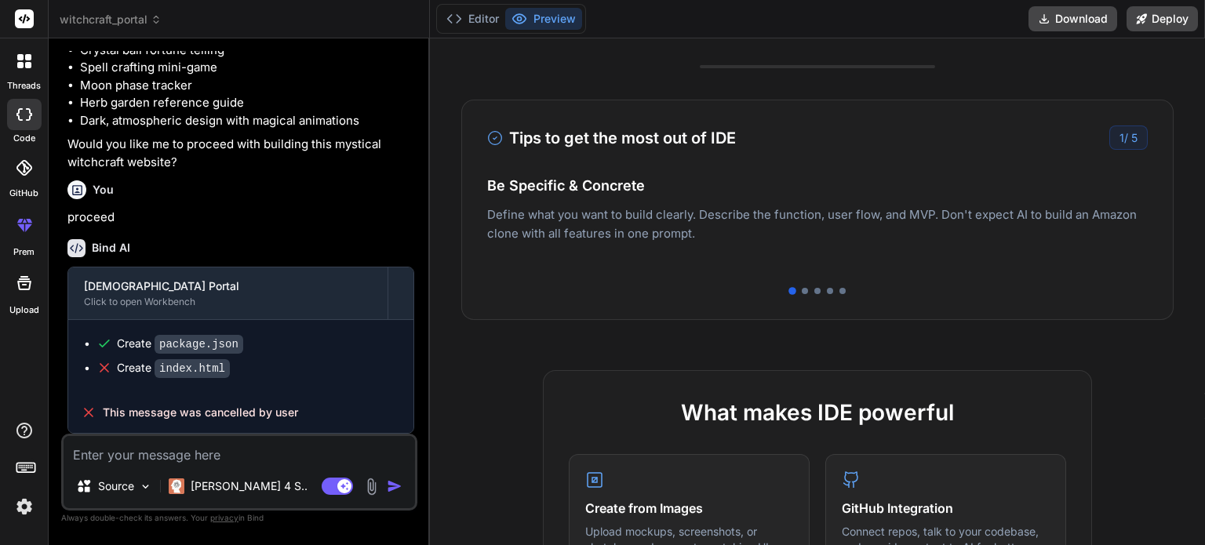
type textarea "x"
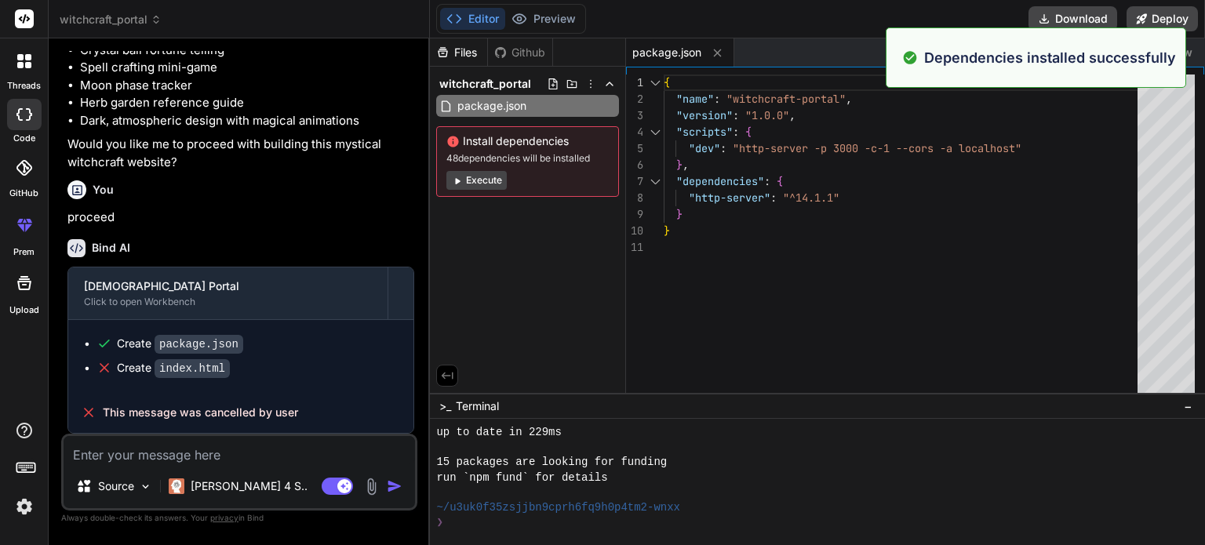
scroll to position [406, 0]
click at [529, 471] on div "❯" at bounding box center [808, 478] width 744 height 15
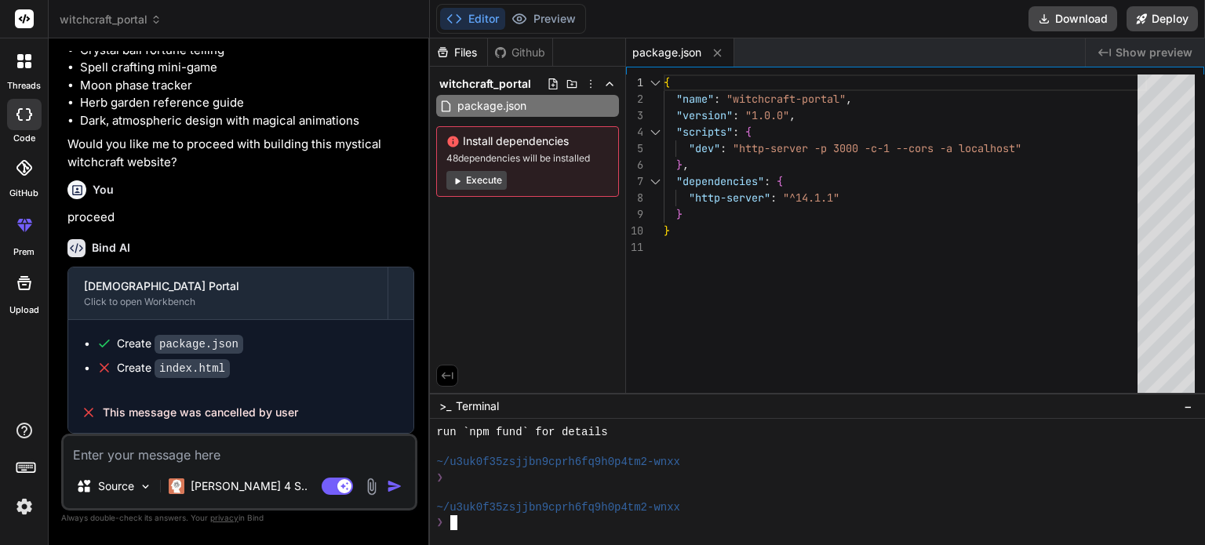
scroll to position [734, 0]
click at [237, 453] on textarea at bounding box center [239, 450] width 351 height 28
type textarea "c"
type textarea "x"
type textarea "co"
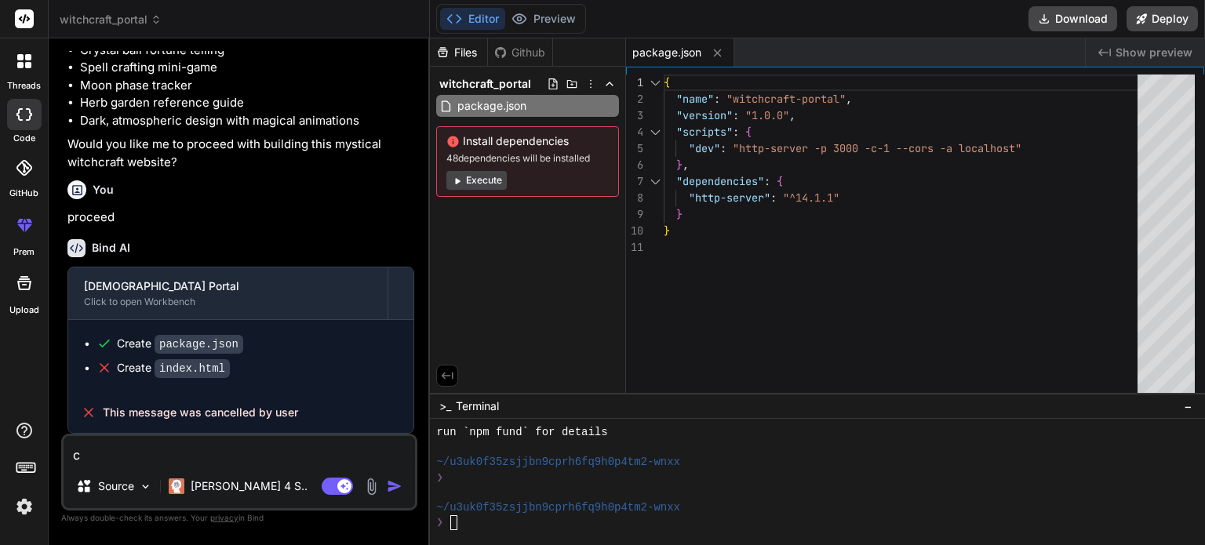
type textarea "x"
type textarea "con"
type textarea "x"
type textarea "cont"
type textarea "x"
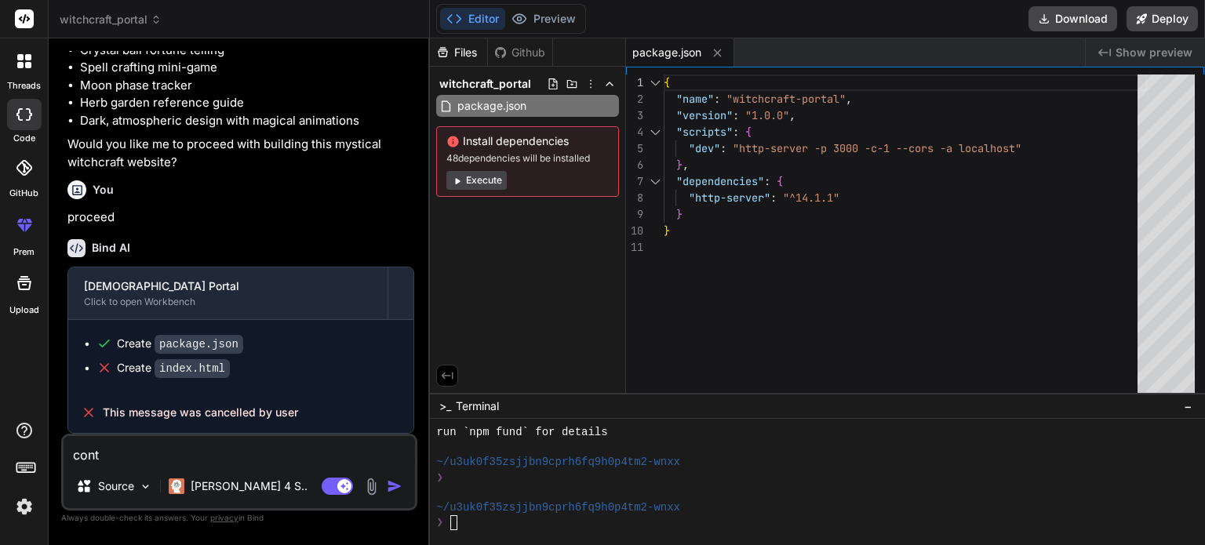
type textarea "[PERSON_NAME]"
type textarea "x"
type textarea "contin"
type textarea "x"
type textarea "continu"
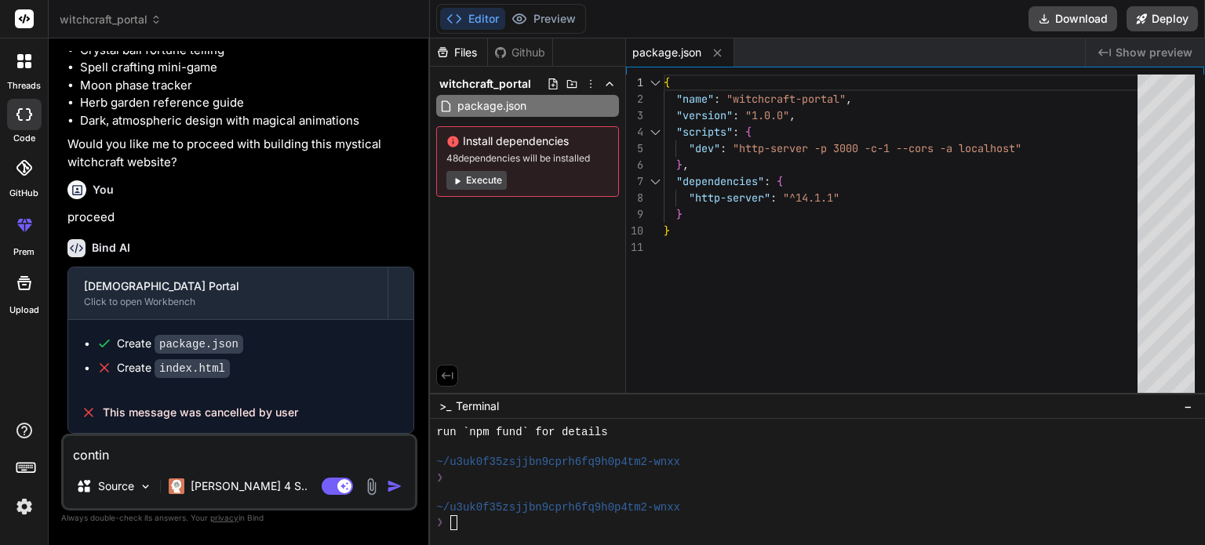
type textarea "x"
type textarea "continue"
type textarea "x"
type textarea "continuei"
type textarea "x"
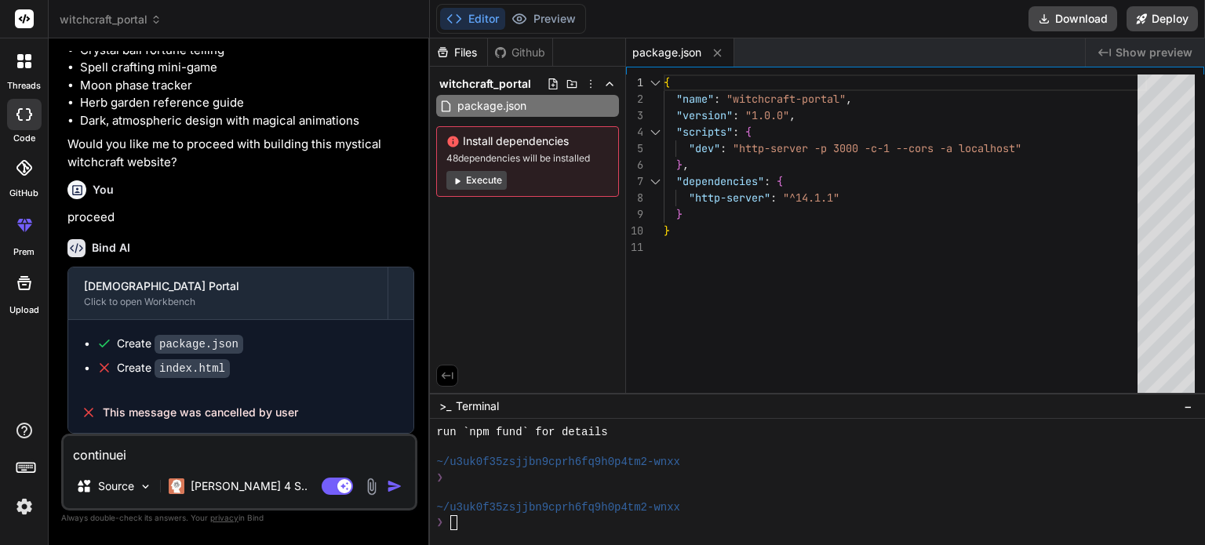
type textarea "continue"
type textarea "x"
type textarea "continue"
click at [400, 289] on div at bounding box center [400, 293] width 25 height 25
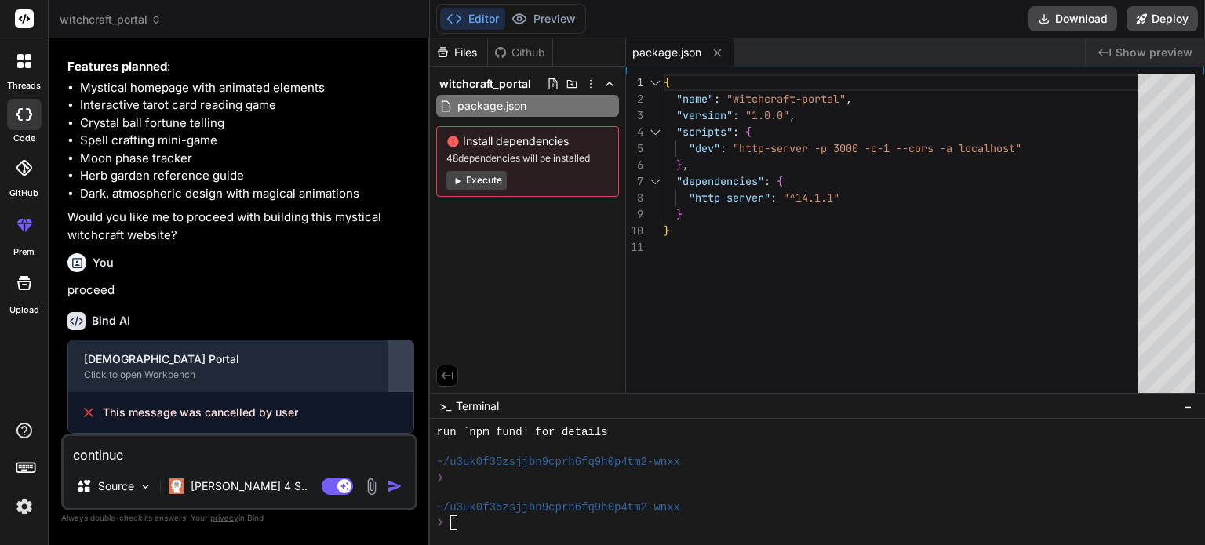
click at [393, 372] on div at bounding box center [400, 366] width 25 height 25
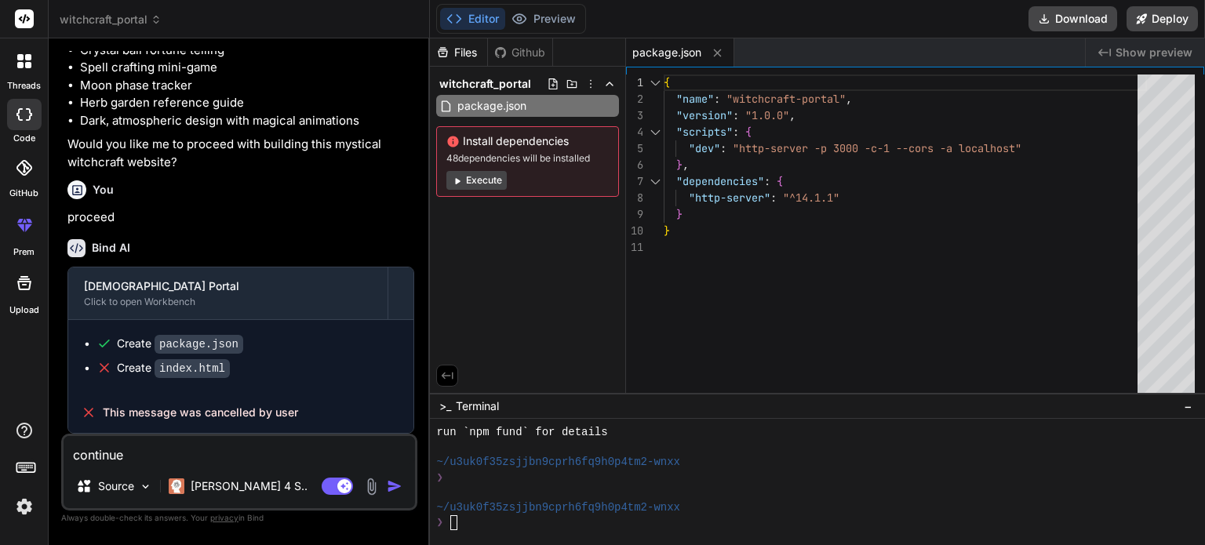
drag, startPoint x: 199, startPoint y: 373, endPoint x: 141, endPoint y: 370, distance: 58.1
click at [199, 373] on code "index.html" at bounding box center [192, 368] width 75 height 19
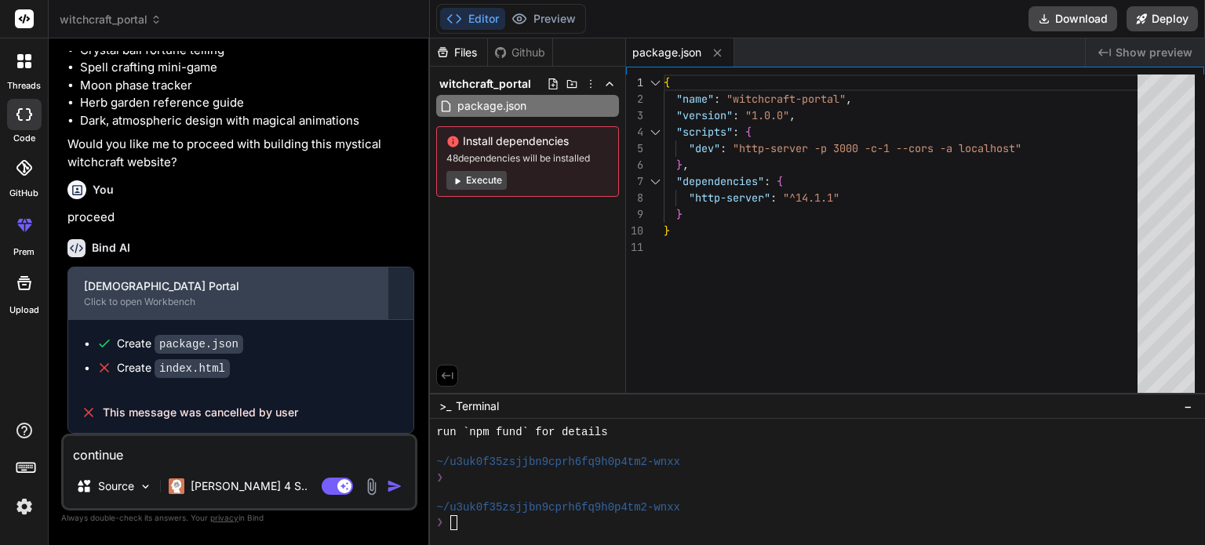
drag, startPoint x: 139, startPoint y: 370, endPoint x: 136, endPoint y: 310, distance: 60.4
click at [138, 369] on div "Create index.html" at bounding box center [173, 368] width 113 height 16
click at [136, 297] on div "Click to open Workbench" at bounding box center [228, 302] width 288 height 13
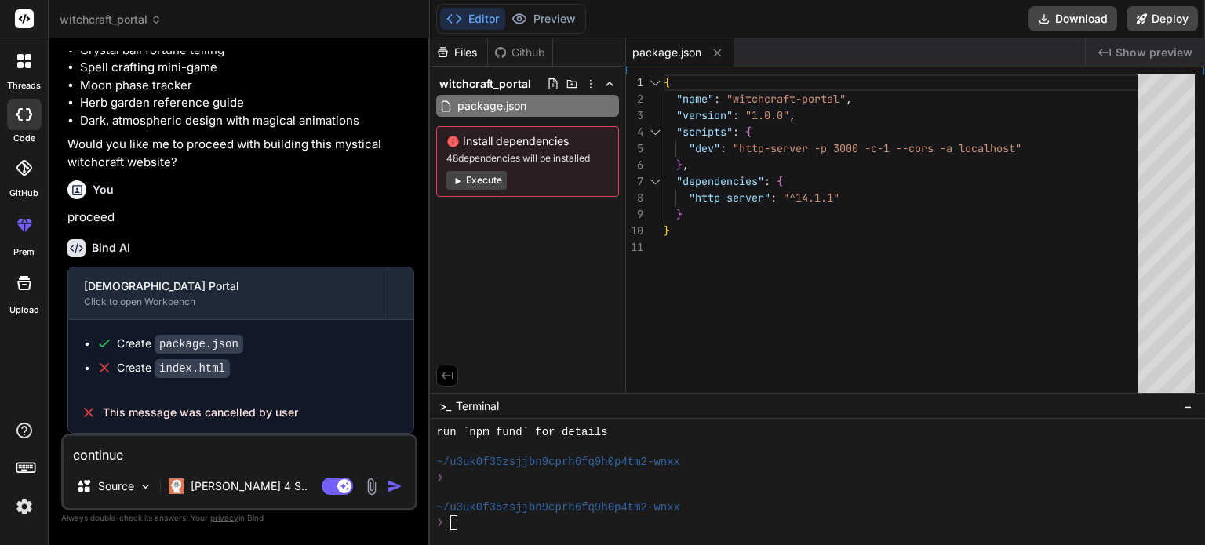
click at [390, 494] on img "button" at bounding box center [395, 486] width 16 height 16
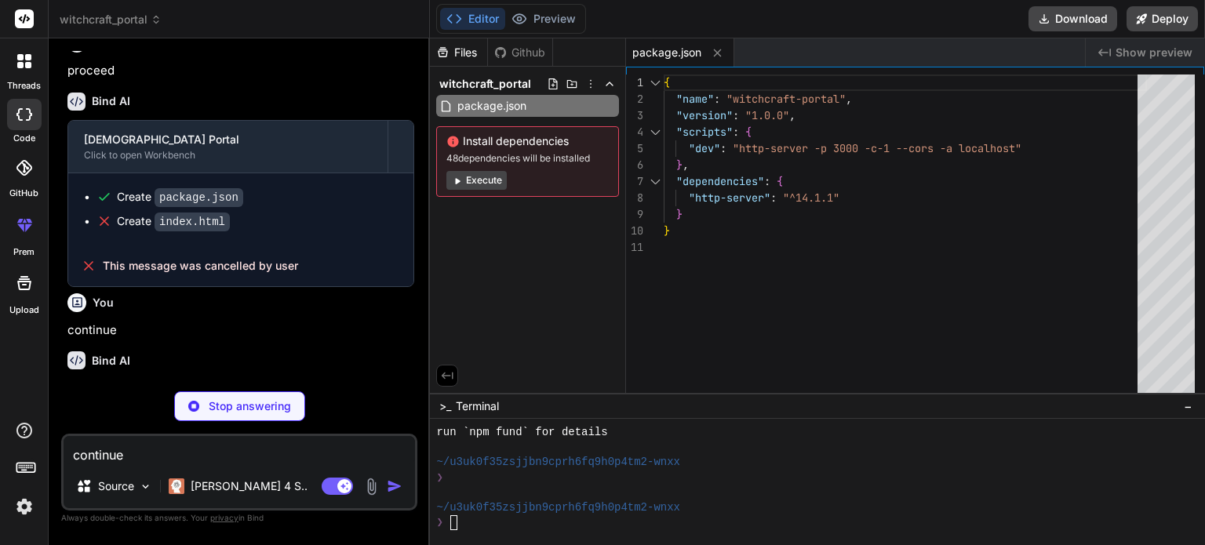
scroll to position [897, 0]
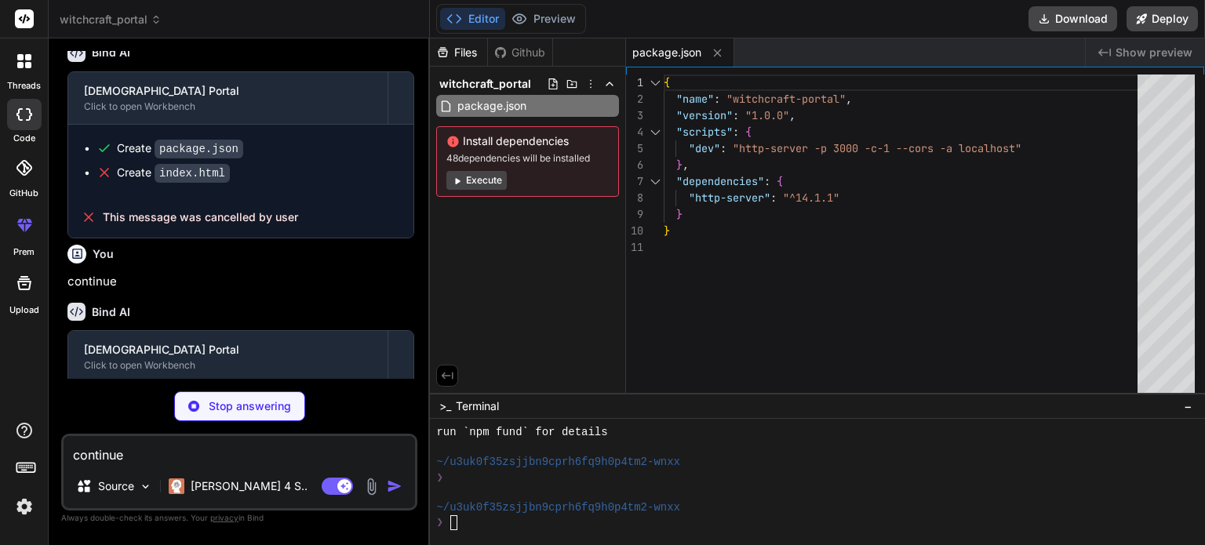
click at [214, 410] on p "Stop answering" at bounding box center [250, 406] width 82 height 16
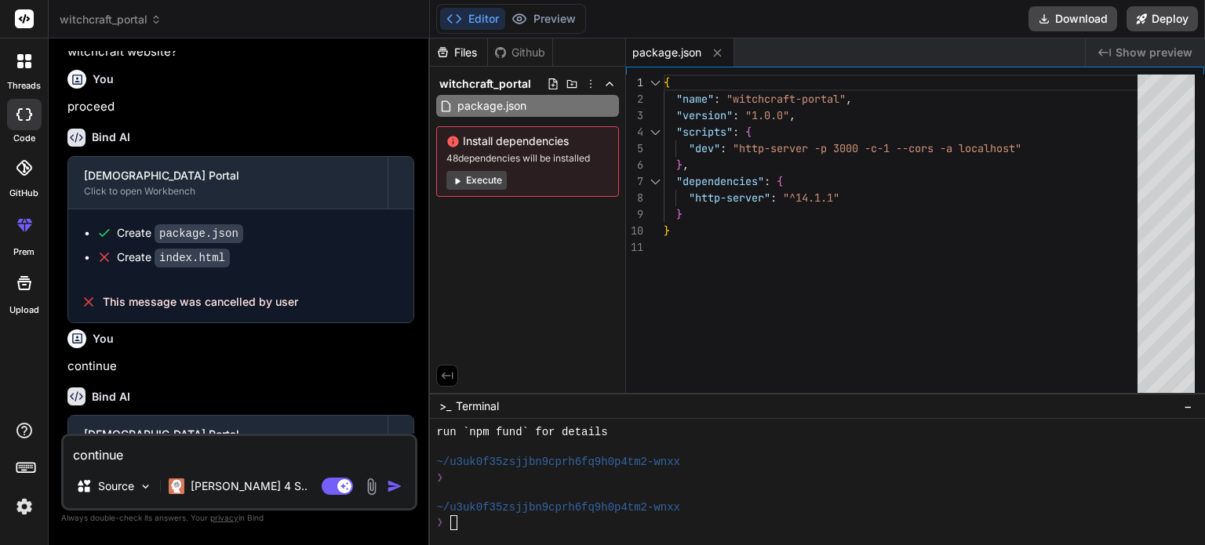
scroll to position [969, 0]
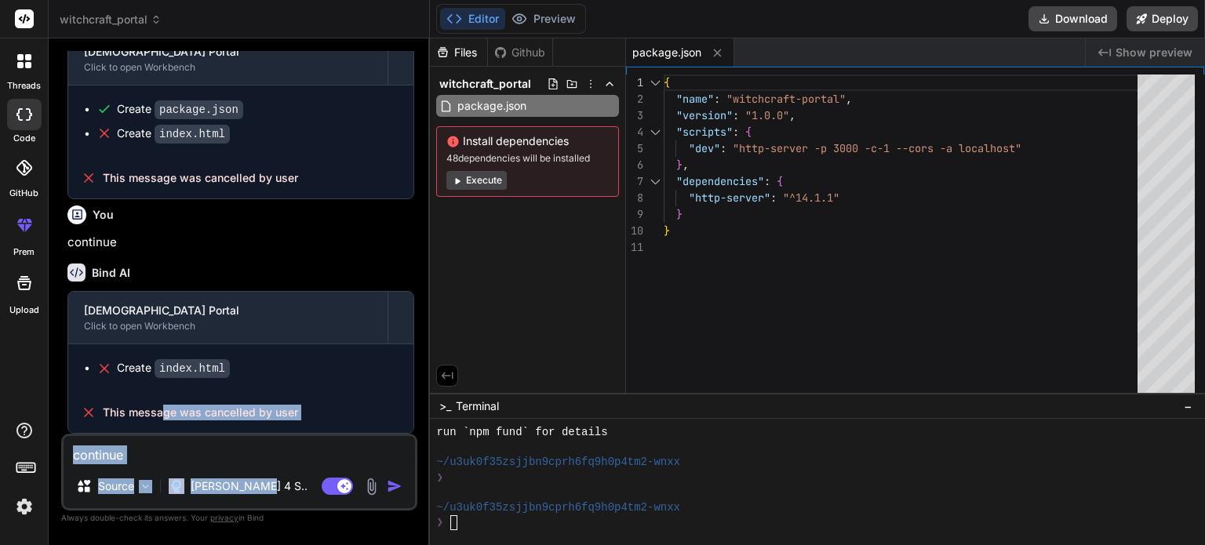
drag, startPoint x: 165, startPoint y: 405, endPoint x: 317, endPoint y: 474, distance: 166.8
click at [318, 474] on div "You hello Bind AI Hello! I'm Bind AI, your expert software development assistan…" at bounding box center [239, 297] width 356 height 493
click at [189, 416] on span "This message was cancelled by user" at bounding box center [200, 413] width 195 height 16
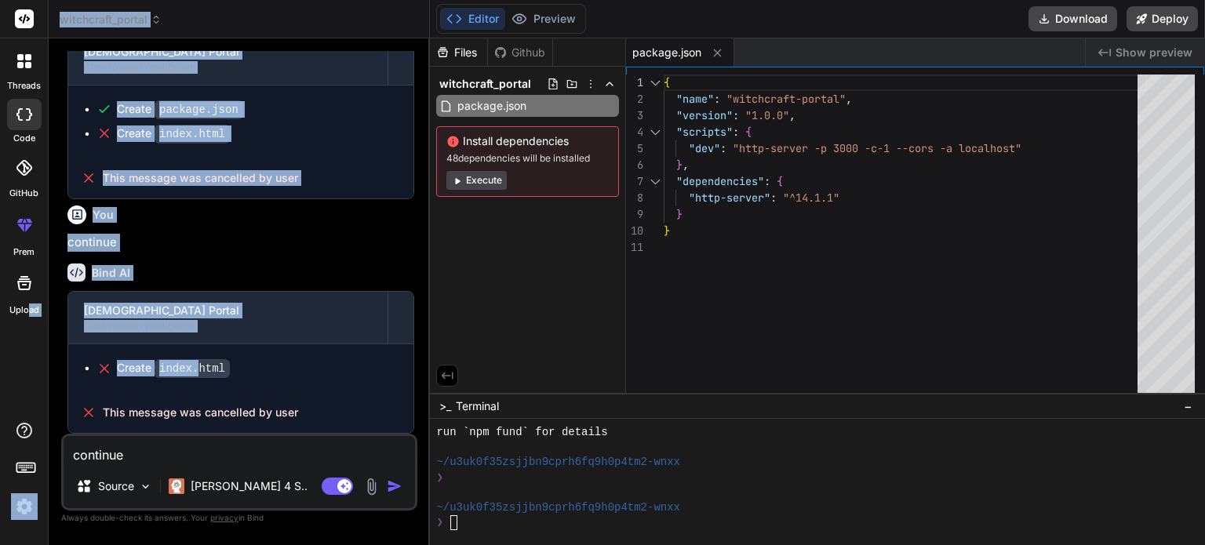
drag, startPoint x: 196, startPoint y: 369, endPoint x: 45, endPoint y: 349, distance: 152.0
click at [29, 349] on div "threads code GitHub prem Upload witchcraft_portal Created with Pixso. Bind AI W…" at bounding box center [602, 272] width 1205 height 545
click at [150, 366] on div "Create index.html" at bounding box center [173, 368] width 113 height 16
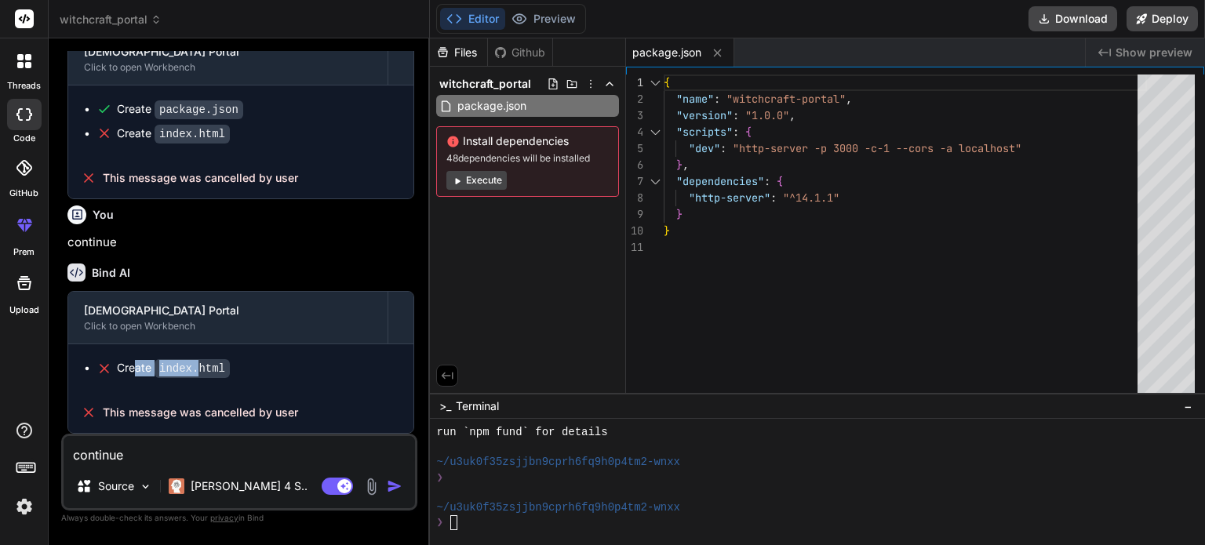
drag, startPoint x: 136, startPoint y: 369, endPoint x: 302, endPoint y: 373, distance: 165.5
click at [256, 373] on div "Create index.html" at bounding box center [246, 368] width 301 height 16
click at [160, 378] on code "index.html" at bounding box center [192, 368] width 75 height 19
click at [496, 148] on span "Install dependencies" at bounding box center [527, 141] width 162 height 16
drag, startPoint x: 465, startPoint y: 176, endPoint x: 465, endPoint y: 249, distance: 72.2
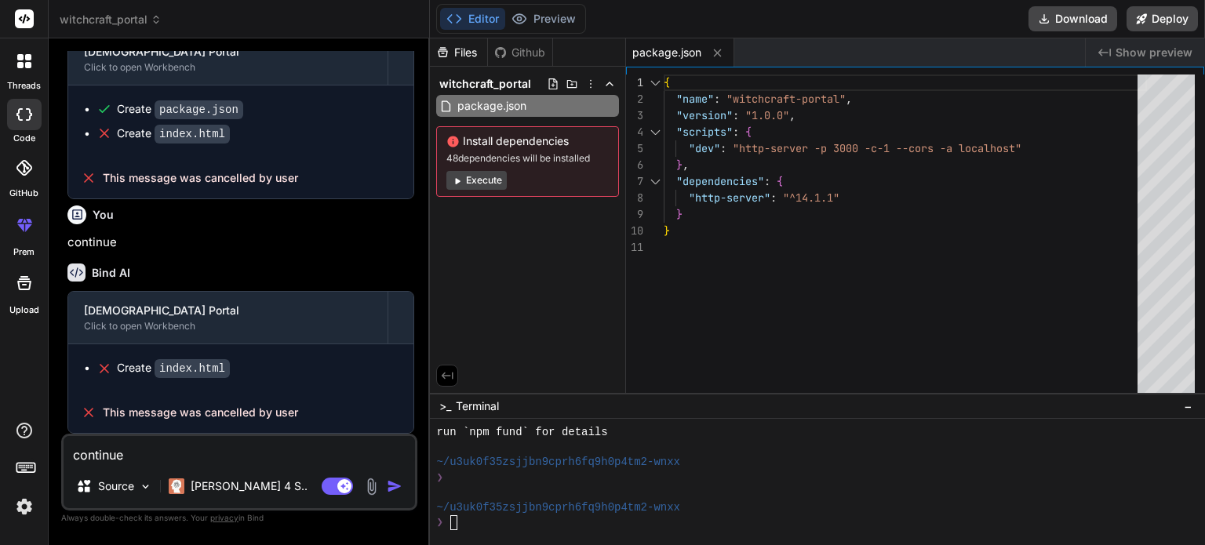
click at [465, 249] on div "Files Github witchcraft_portal package.json Install dependencies 48 dependencie…" at bounding box center [528, 215] width 196 height 355
click at [456, 178] on icon at bounding box center [458, 181] width 5 height 6
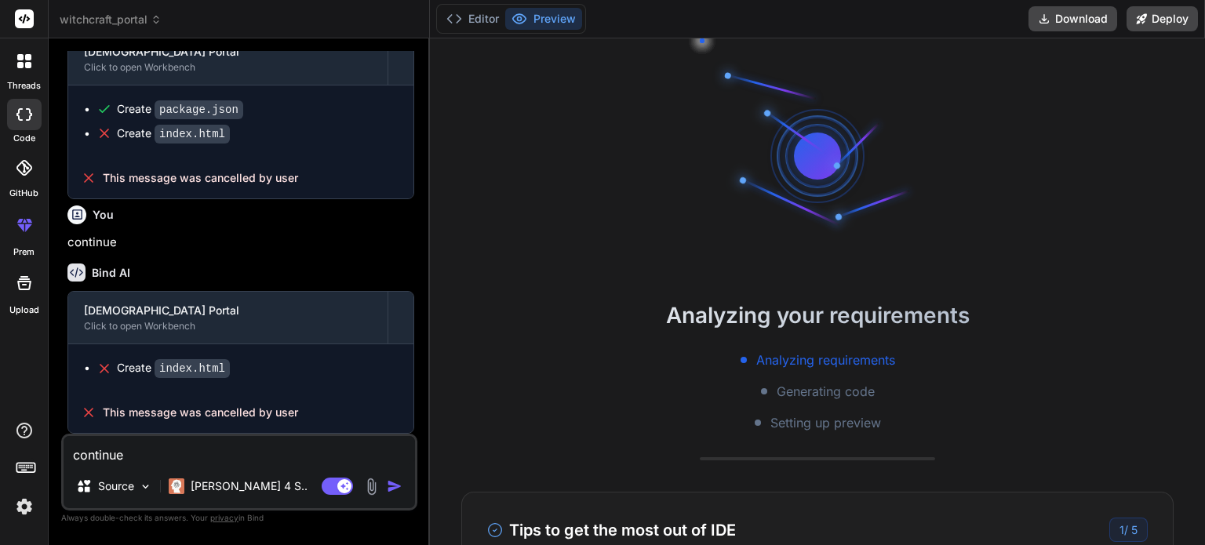
scroll to position [587, 0]
type textarea "x"
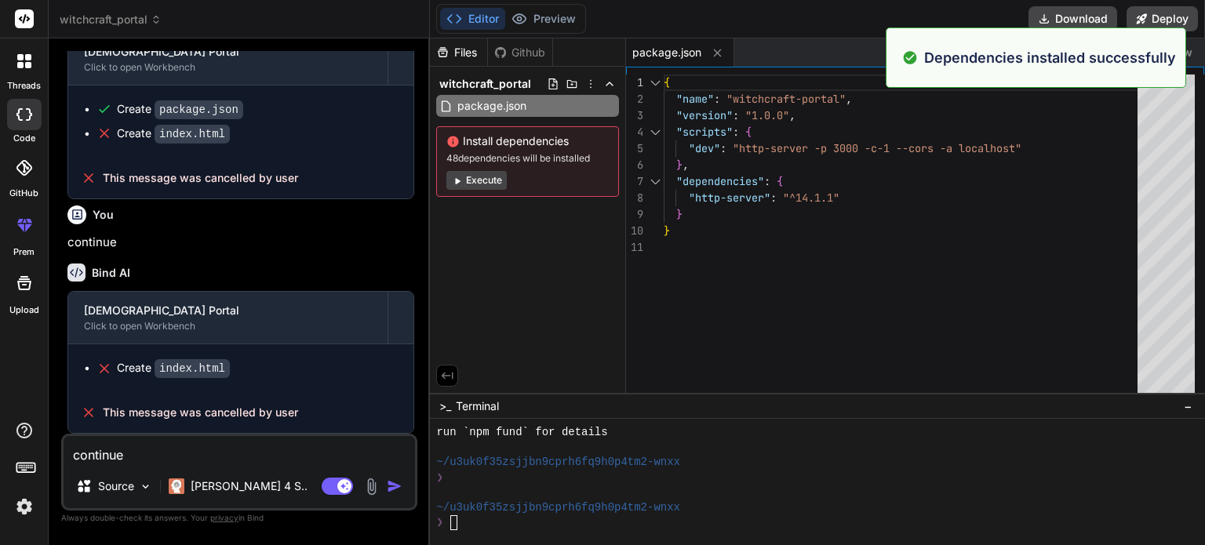
scroll to position [633, 0]
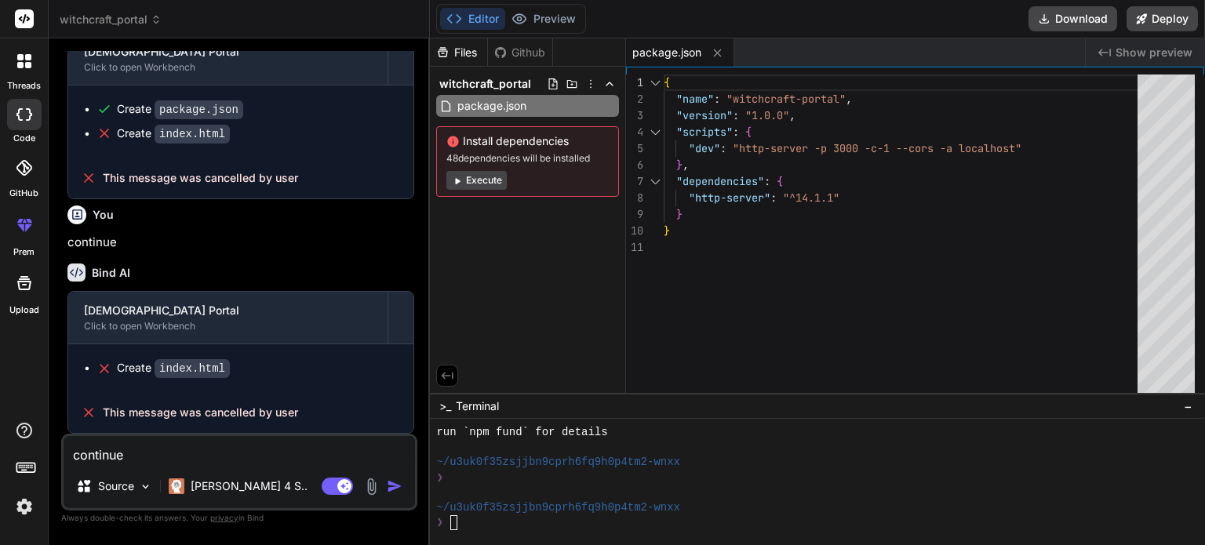
click at [471, 13] on button "Editor" at bounding box center [472, 19] width 65 height 22
type textarea "{ "name": "witchcraft-portal", "version": "1.0.0", "scripts": { "dev": "http-se…"
click at [838, 171] on div "{ "name" : "witchcraft-portal" , "version" : "1.0.0" , "scripts" : { "dev" : "h…" at bounding box center [905, 238] width 483 height 326
click at [831, 218] on div "{ "name" : "witchcraft-portal" , "version" : "1.0.0" , "scripts" : { "dev" : "h…" at bounding box center [905, 238] width 483 height 326
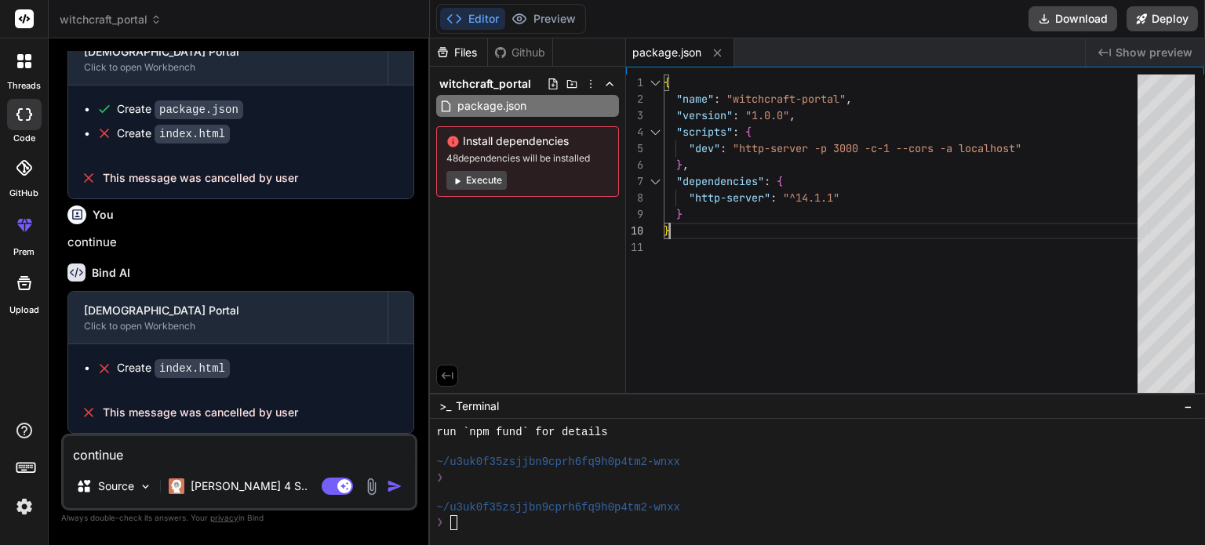
click at [760, 236] on div "{ "name" : "witchcraft-portal" , "version" : "1.0.0" , "scripts" : { "dev" : "h…" at bounding box center [905, 238] width 483 height 326
click at [753, 274] on div "{ "name" : "witchcraft-portal" , "version" : "1.0.0" , "scripts" : { "dev" : "h…" at bounding box center [905, 238] width 483 height 326
type textarea "{ "name": "witchcraft-portal", "version": "1.0.0", "scripts": { "dev": "http-se…"
click at [775, 219] on div "{ "name" : "witchcraft-portal" , "version" : "1.0.0" , "scripts" : { "dev" : "h…" at bounding box center [905, 238] width 483 height 326
click at [809, 205] on div "{ "name" : "witchcraft-portal" , "version" : "1.0.0" , "scripts" : { "dev" : "h…" at bounding box center [905, 238] width 483 height 326
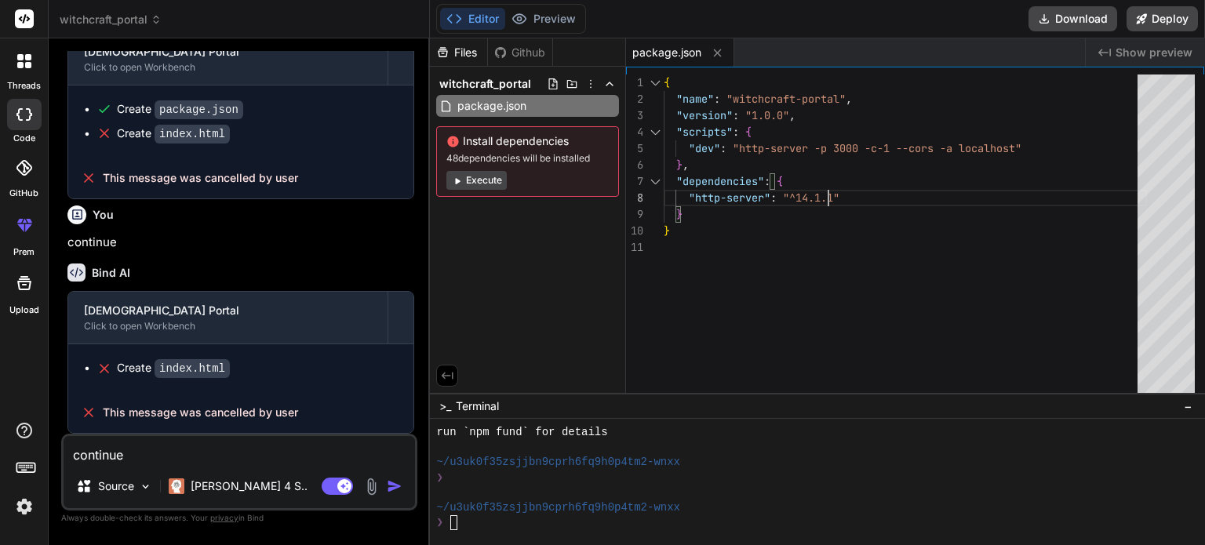
click at [846, 184] on div "{ "name" : "witchcraft-portal" , "version" : "1.0.0" , "scripts" : { "dev" : "h…" at bounding box center [905, 238] width 483 height 326
click at [822, 146] on div "{ "name" : "witchcraft-portal" , "version" : "1.0.0" , "scripts" : { "dev" : "h…" at bounding box center [905, 238] width 483 height 326
drag, startPoint x: 198, startPoint y: 109, endPoint x: 182, endPoint y: 111, distance: 15.9
click at [182, 111] on code "package.json" at bounding box center [199, 109] width 89 height 19
click at [233, 122] on ul "Create package.json Create index.html" at bounding box center [241, 121] width 314 height 41
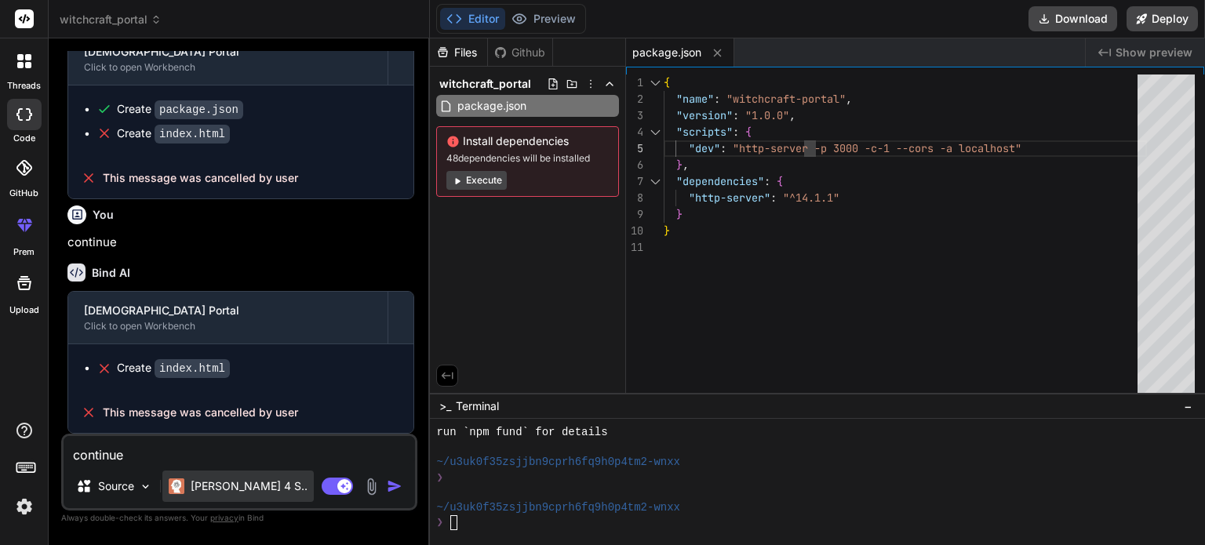
click at [242, 487] on p "[PERSON_NAME] 4 S.." at bounding box center [249, 486] width 117 height 16
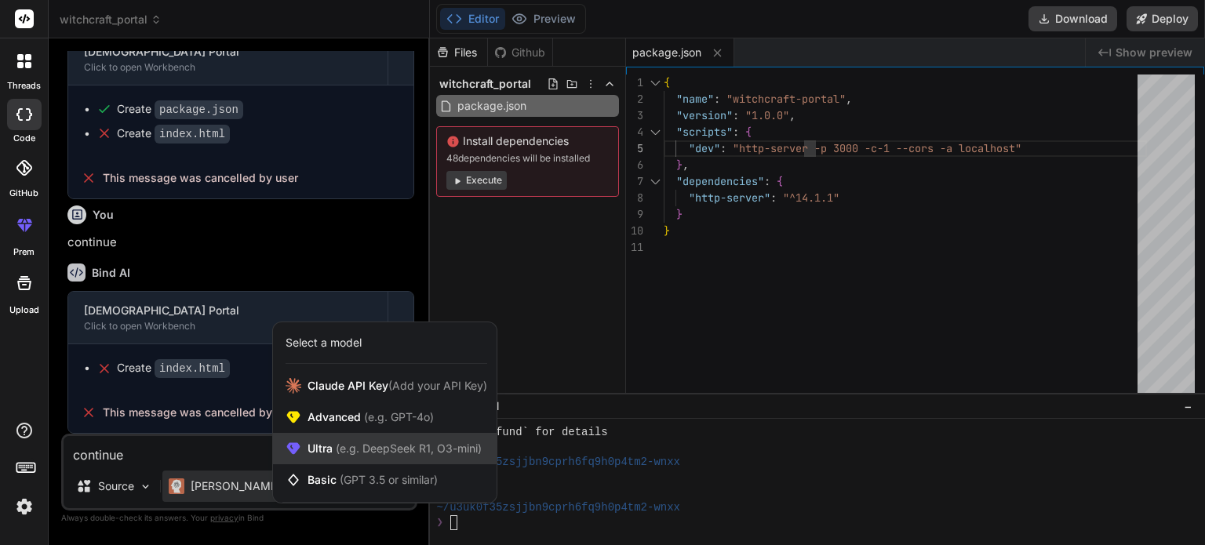
click at [409, 458] on div "Ultra (e.g. DeepSeek R1, O3-mini)" at bounding box center [385, 448] width 224 height 31
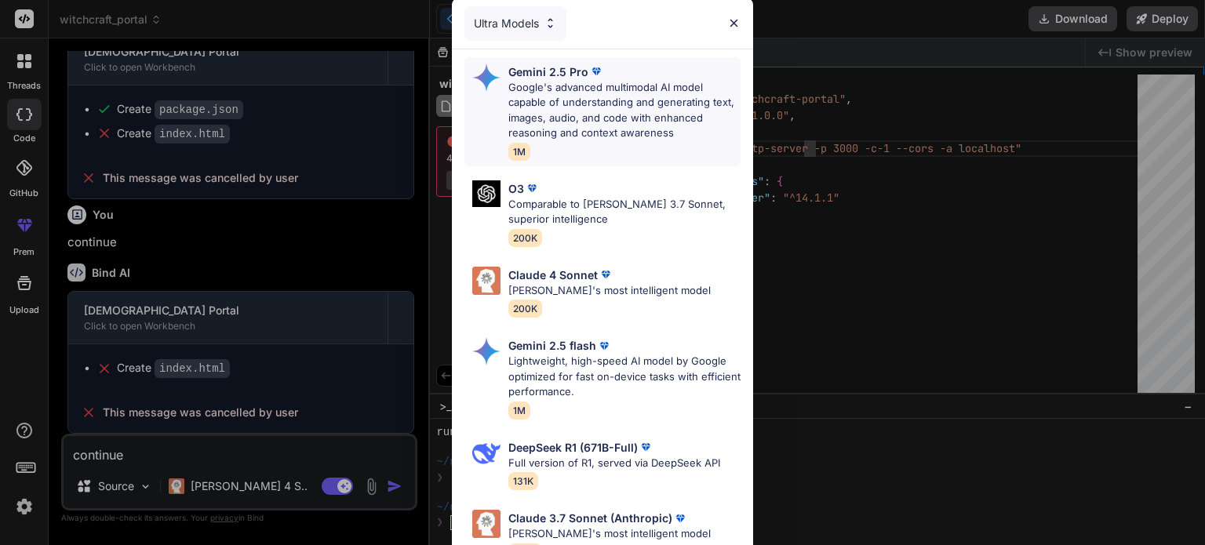
click at [615, 94] on p "Google's advanced multimodal AI model capable of understanding and generating t…" at bounding box center [624, 110] width 232 height 61
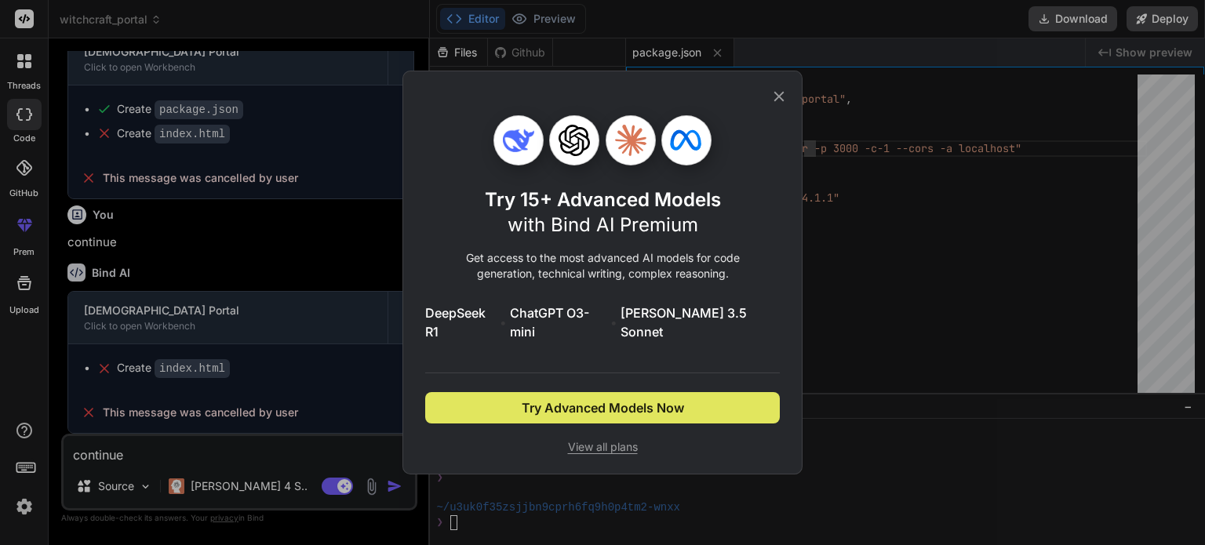
click at [576, 398] on span "Try Advanced Models Now" at bounding box center [603, 407] width 162 height 19
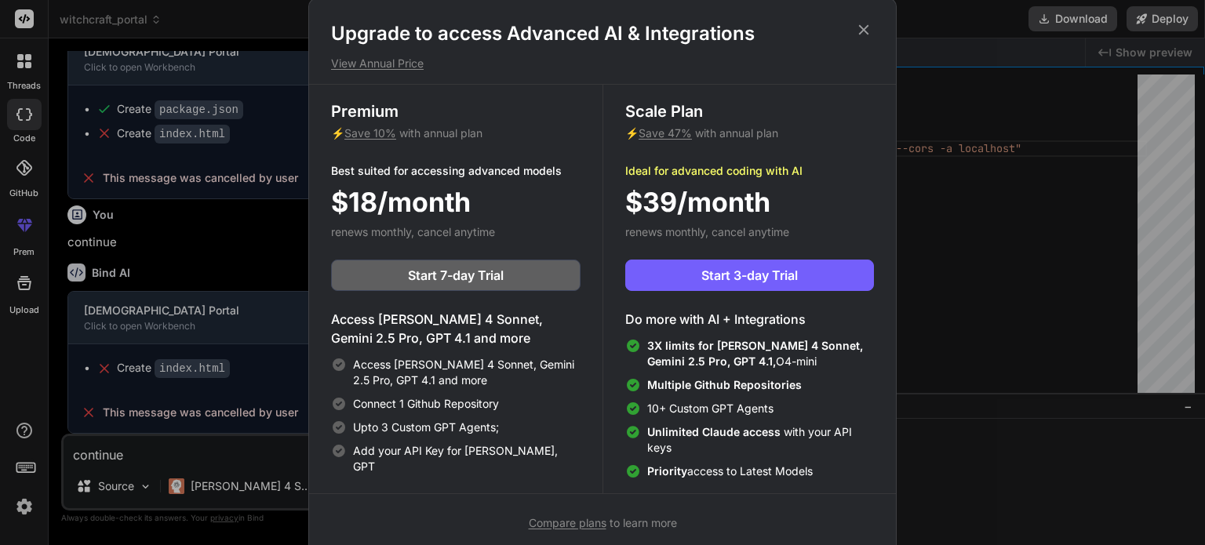
scroll to position [6, 0]
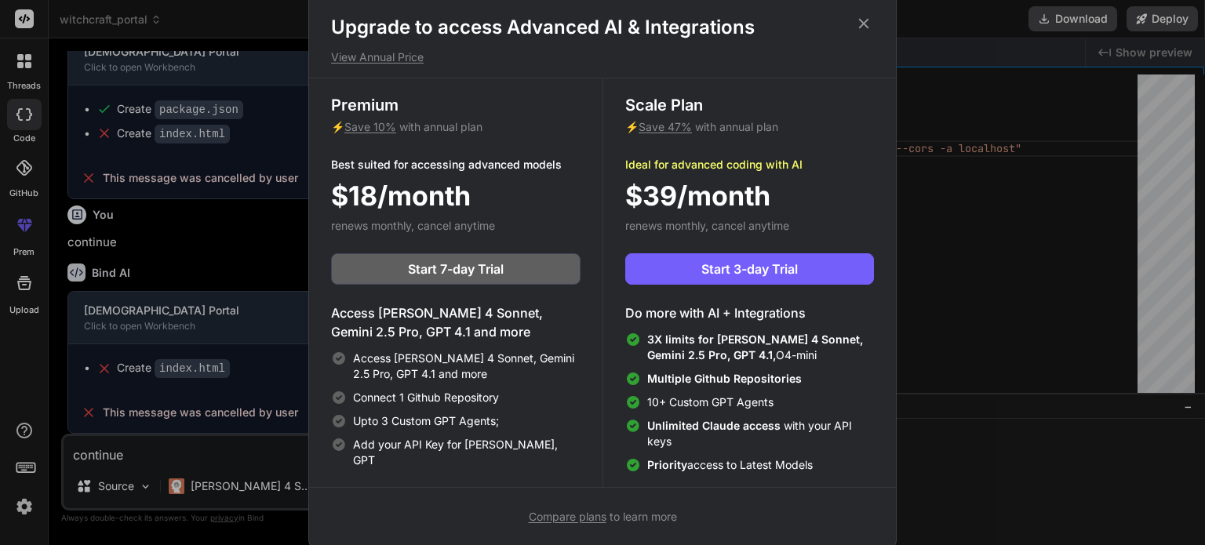
click at [860, 29] on icon at bounding box center [863, 23] width 17 height 17
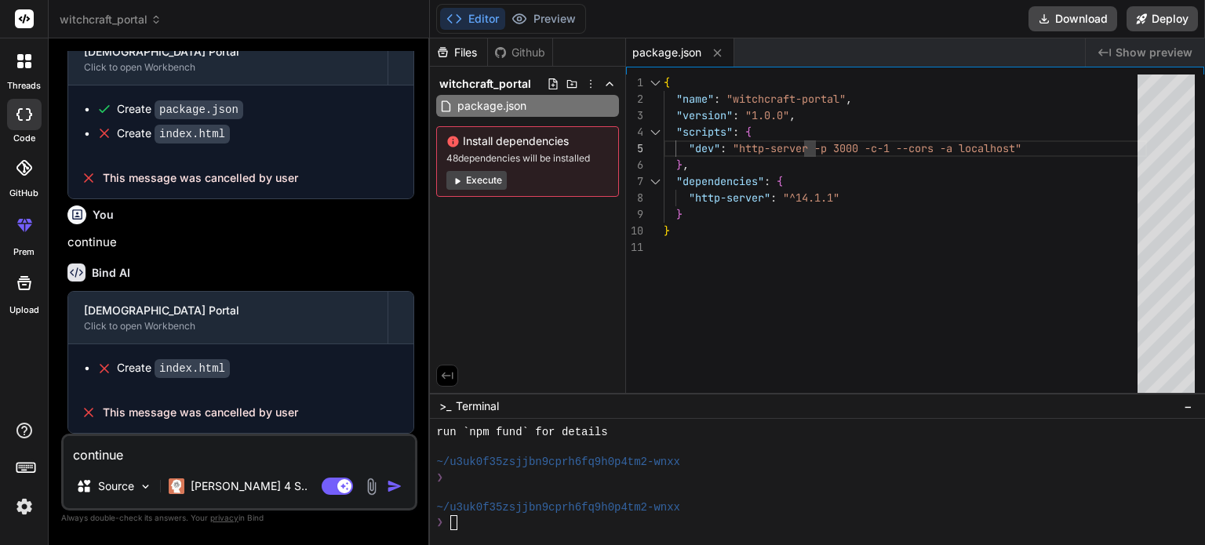
click at [207, 467] on div "continue Source [PERSON_NAME] 4 S.. Agent Mode. When this toggle is activated, …" at bounding box center [239, 472] width 356 height 77
click at [206, 483] on p "[PERSON_NAME] 4 S.." at bounding box center [249, 486] width 117 height 16
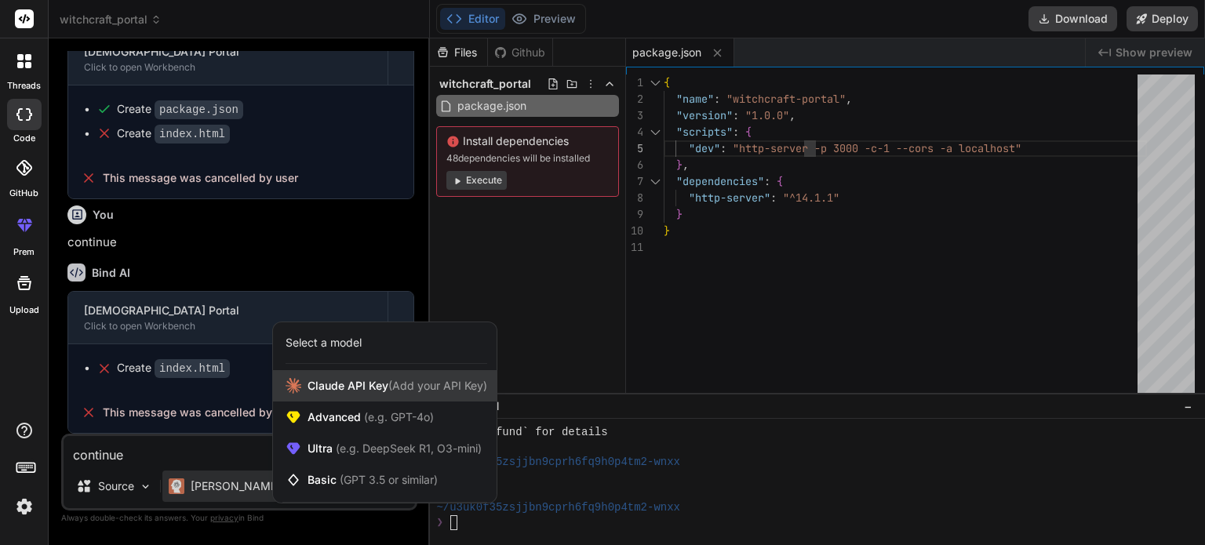
click at [361, 391] on span "[PERSON_NAME] Key (Add your API Key)" at bounding box center [397, 386] width 180 height 16
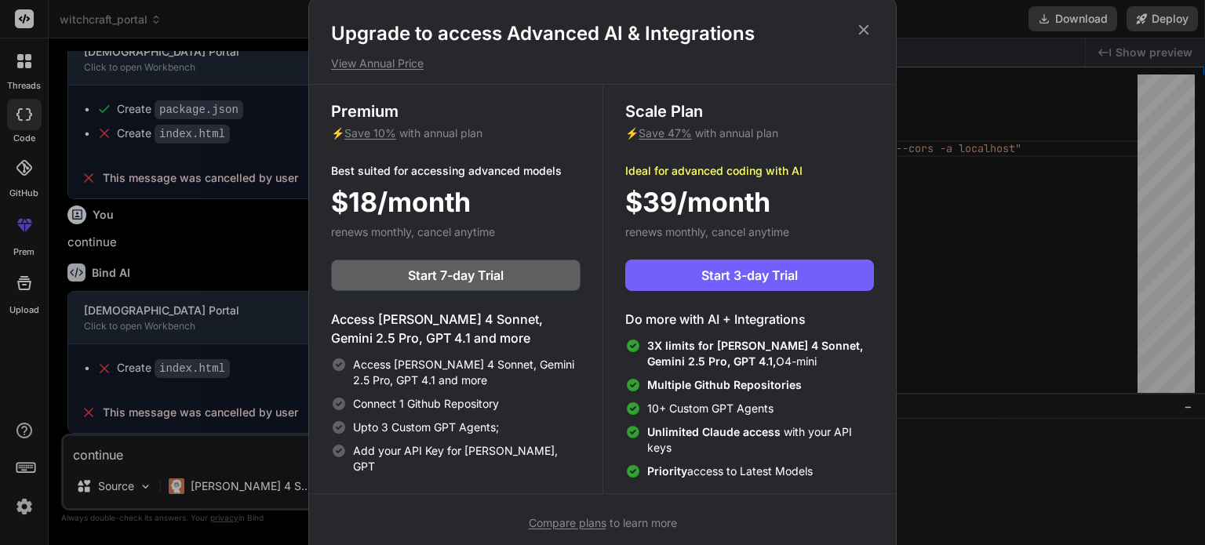
click at [857, 39] on h1 "Upgrade to access Advanced AI & Integrations" at bounding box center [602, 33] width 543 height 25
click at [859, 33] on icon at bounding box center [864, 29] width 10 height 10
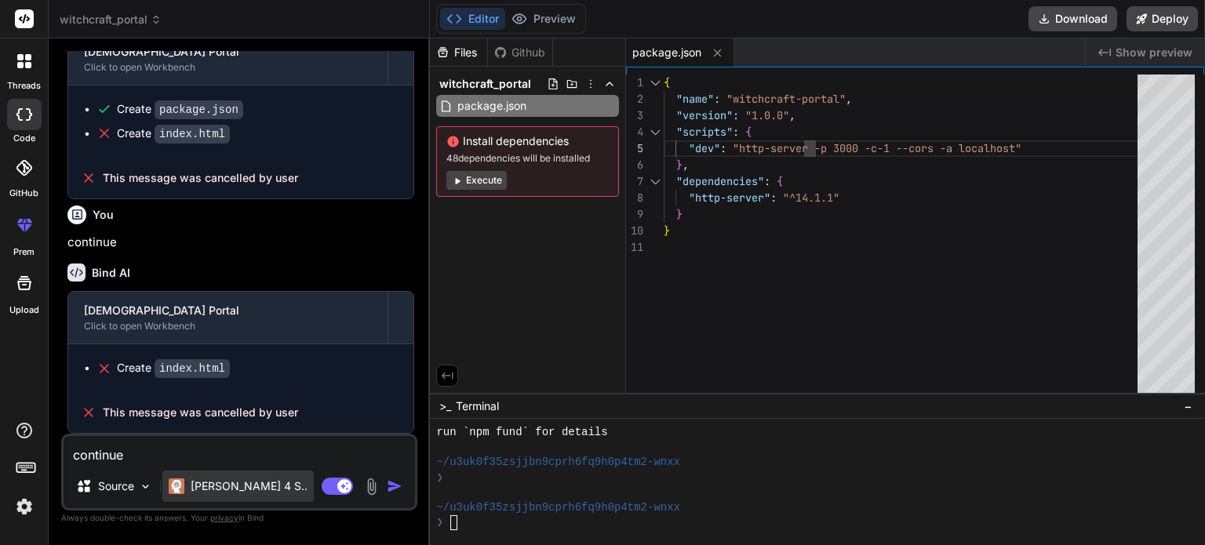
click at [237, 496] on div "[PERSON_NAME] 4 S.." at bounding box center [237, 486] width 151 height 31
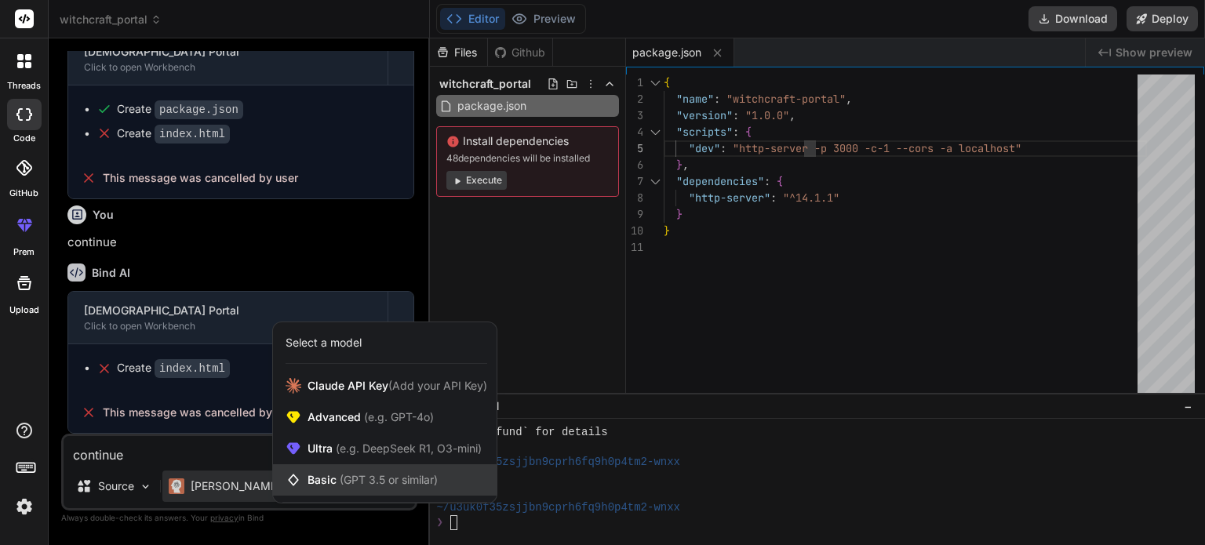
click at [367, 488] on span "Basic (GPT 3.5 or similar)" at bounding box center [372, 480] width 130 height 16
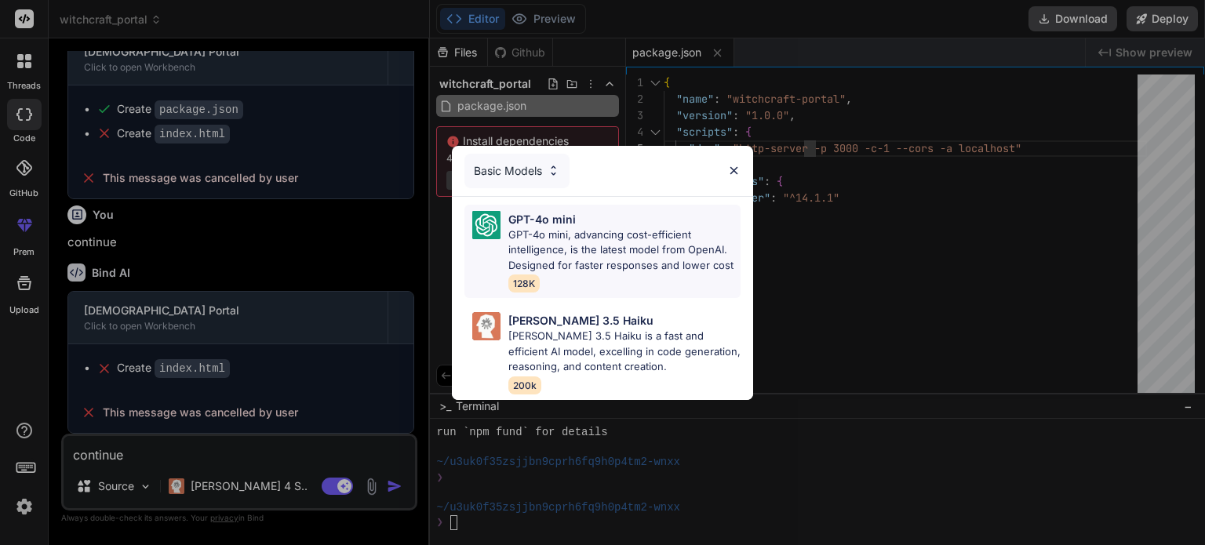
click at [559, 238] on p "GPT-4o mini, advancing cost-efficient intelligence, is the latest model from Op…" at bounding box center [624, 250] width 232 height 46
type textarea "x"
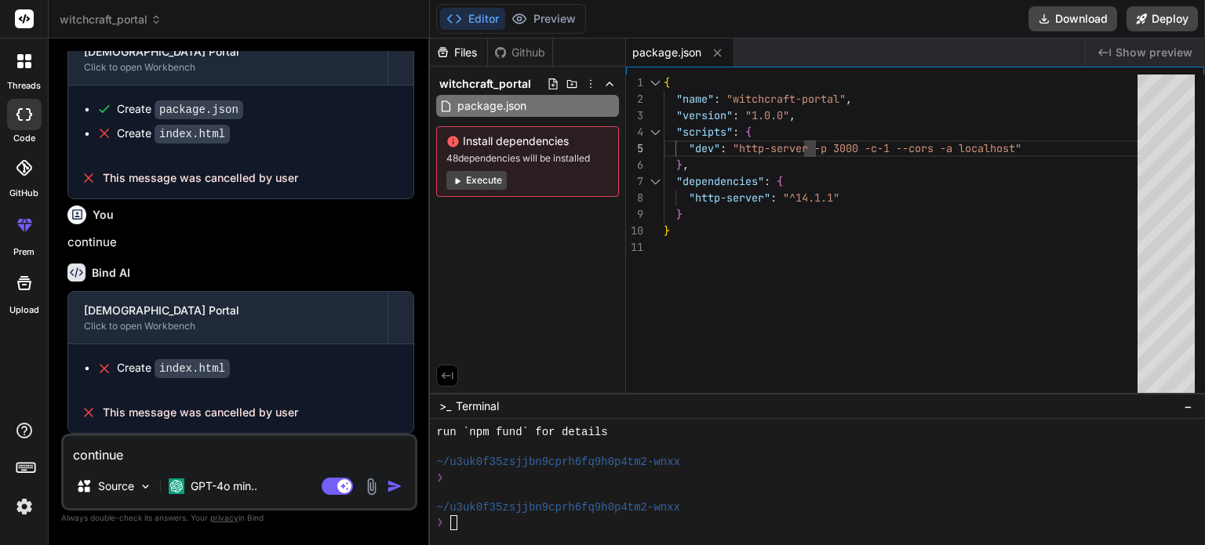
click at [200, 457] on textarea "continue" at bounding box center [239, 450] width 351 height 28
click at [90, 245] on p "continue" at bounding box center [240, 243] width 347 height 18
copy p "continue"
click at [218, 455] on textarea at bounding box center [239, 450] width 351 height 28
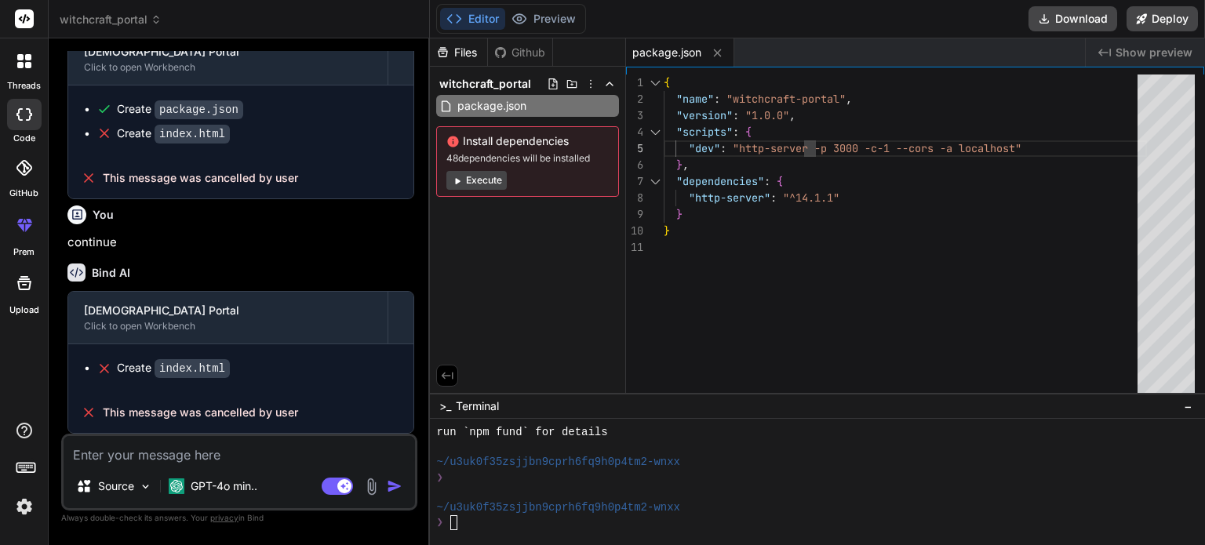
paste textarea "continue"
type textarea "continue"
type textarea "x"
type textarea "continue"
click at [389, 489] on img "button" at bounding box center [395, 486] width 16 height 16
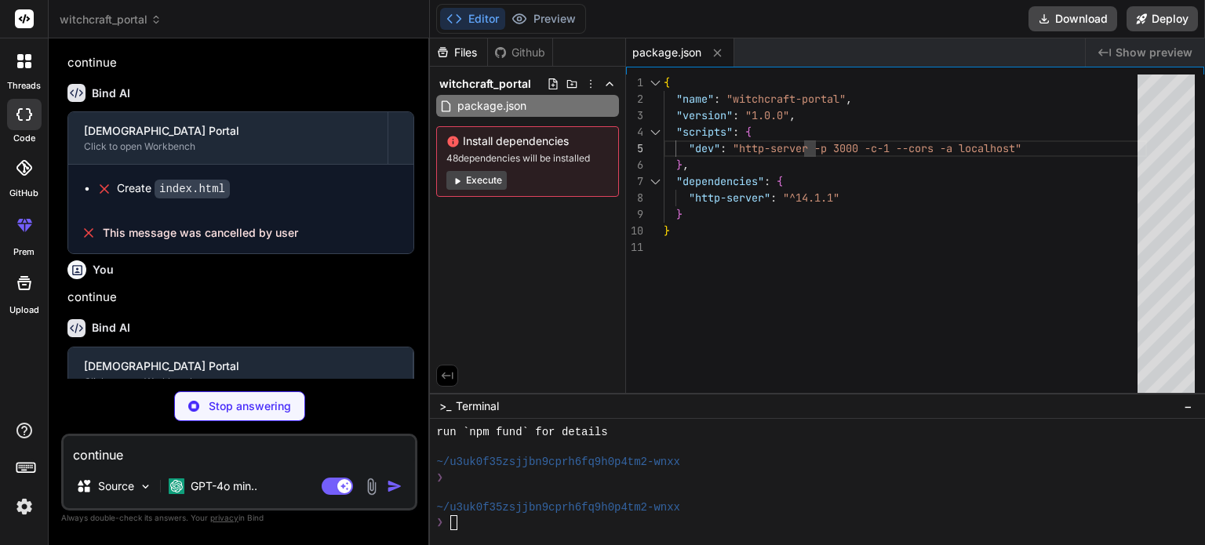
scroll to position [1132, 0]
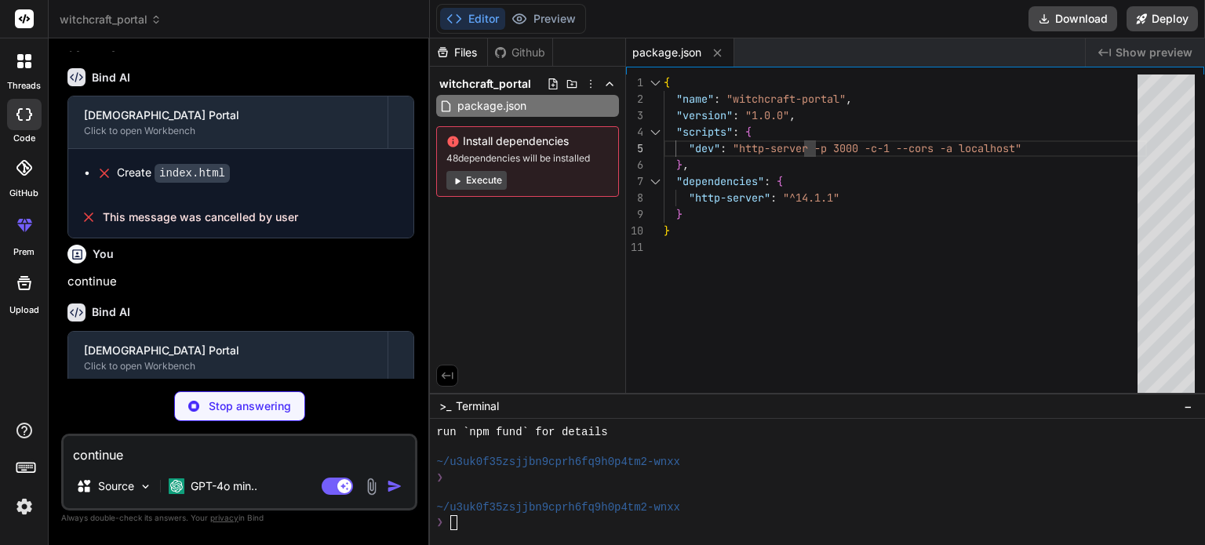
click at [222, 408] on p "Stop answering" at bounding box center [250, 406] width 82 height 16
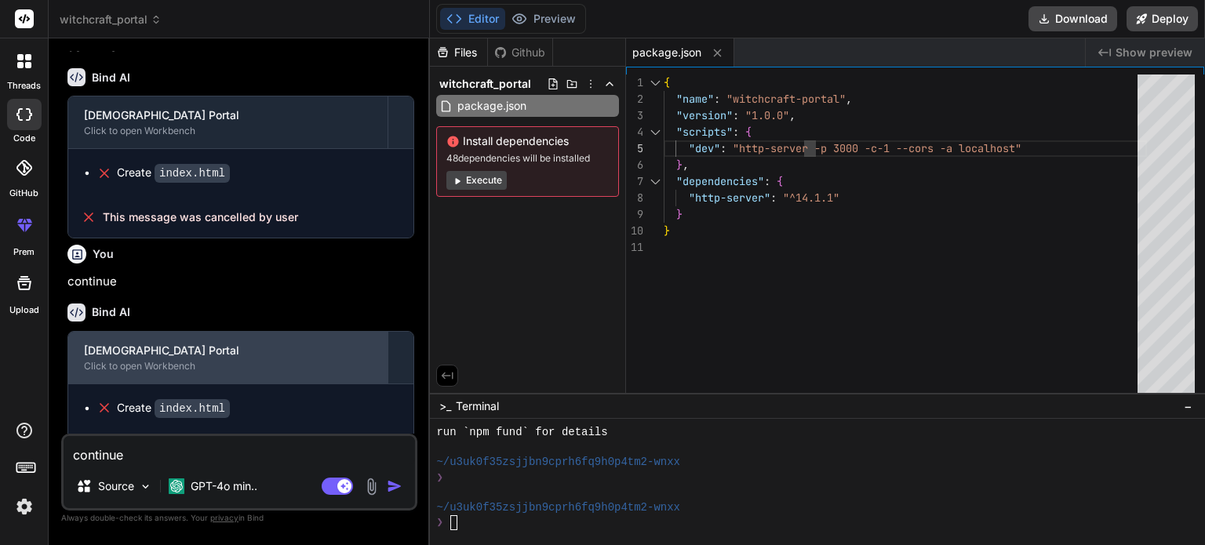
scroll to position [1204, 0]
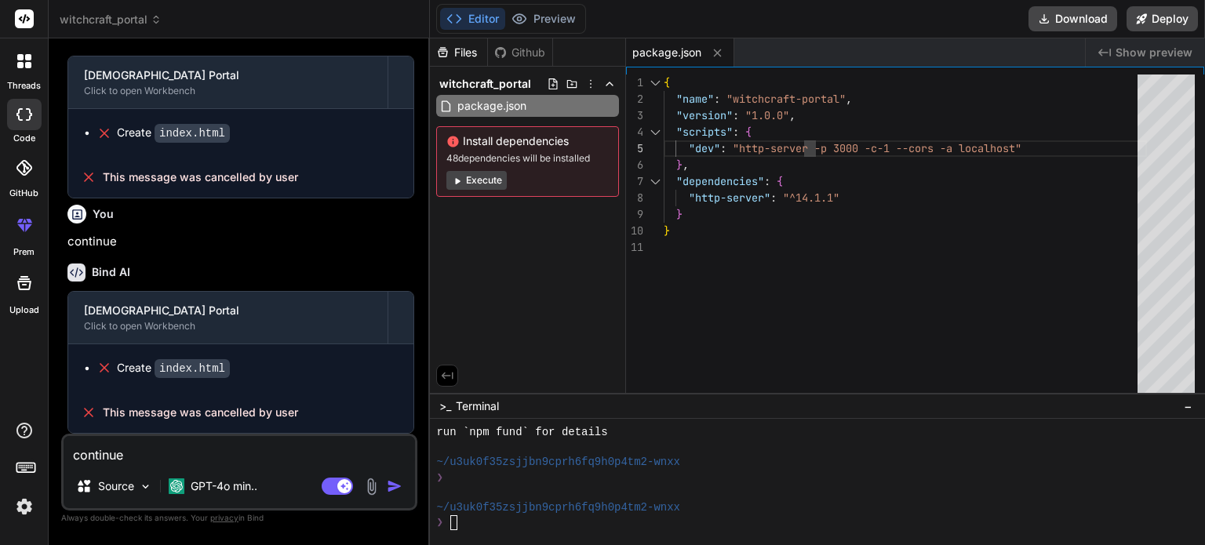
click at [242, 458] on textarea "continue" at bounding box center [239, 450] width 351 height 28
click at [244, 489] on p "GPT-4o min.." at bounding box center [224, 486] width 67 height 16
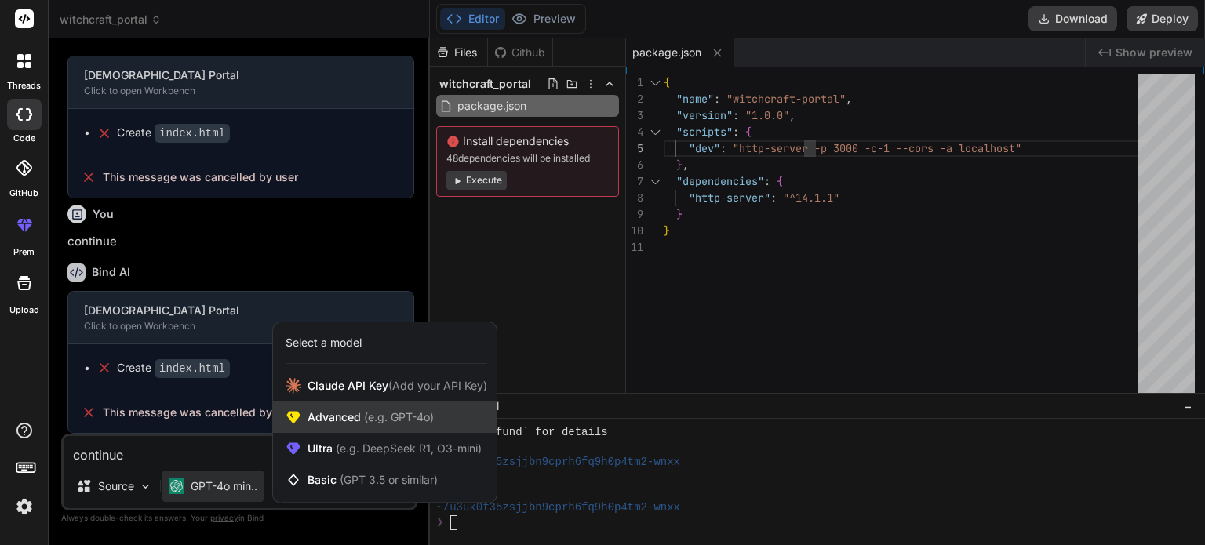
click at [340, 416] on span "Advanced (e.g. GPT-4o)" at bounding box center [370, 417] width 126 height 16
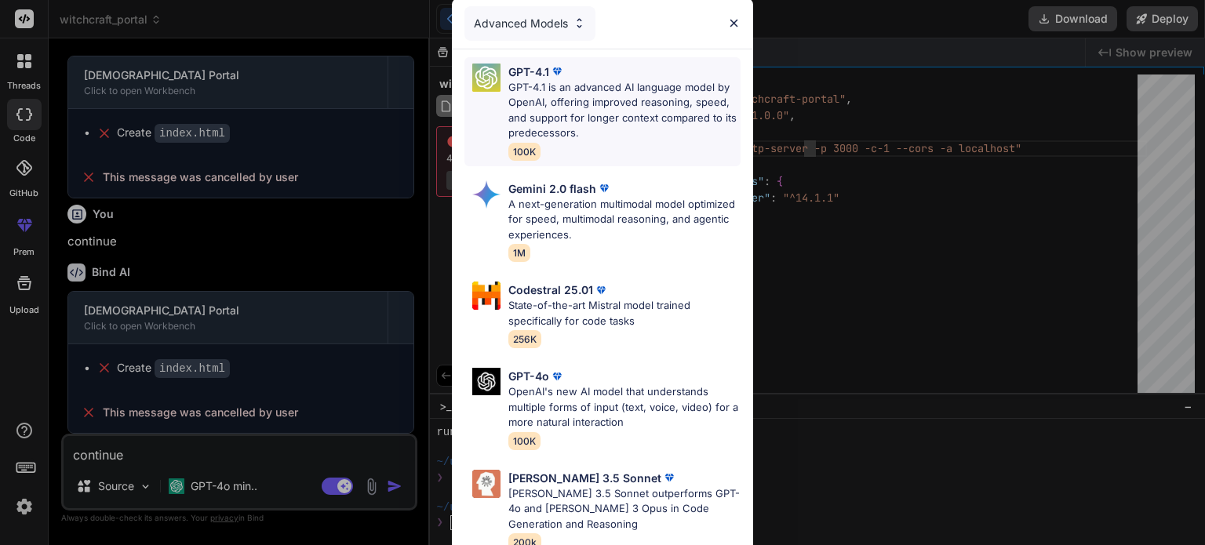
click at [596, 118] on p "GPT-4.1 is an advanced AI language model by OpenAI, offering improved reasoning…" at bounding box center [624, 110] width 232 height 61
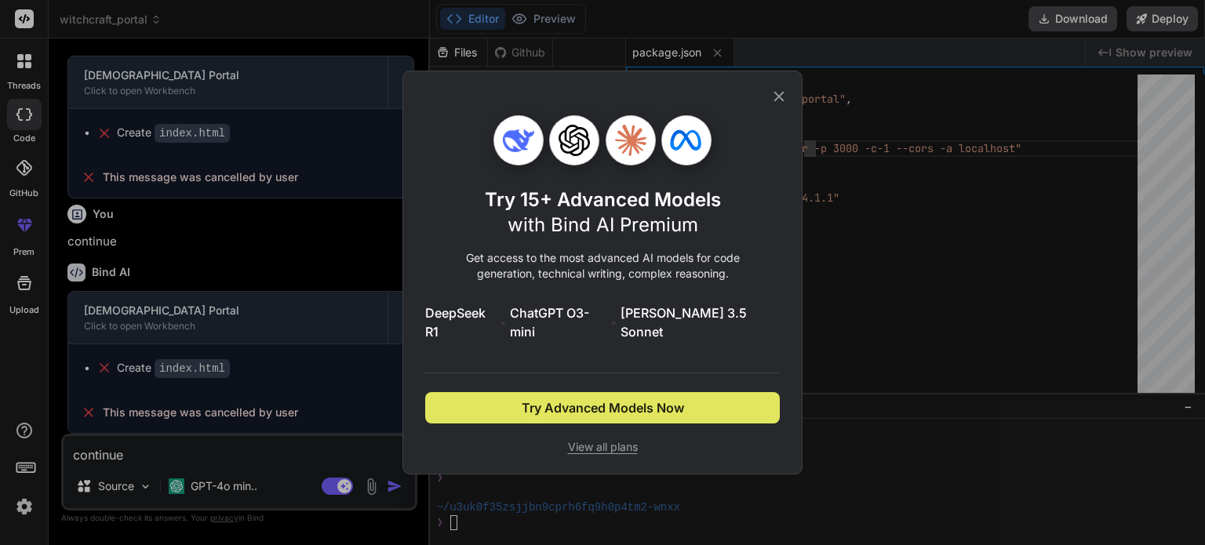
click at [549, 398] on span "Try Advanced Models Now" at bounding box center [603, 407] width 162 height 19
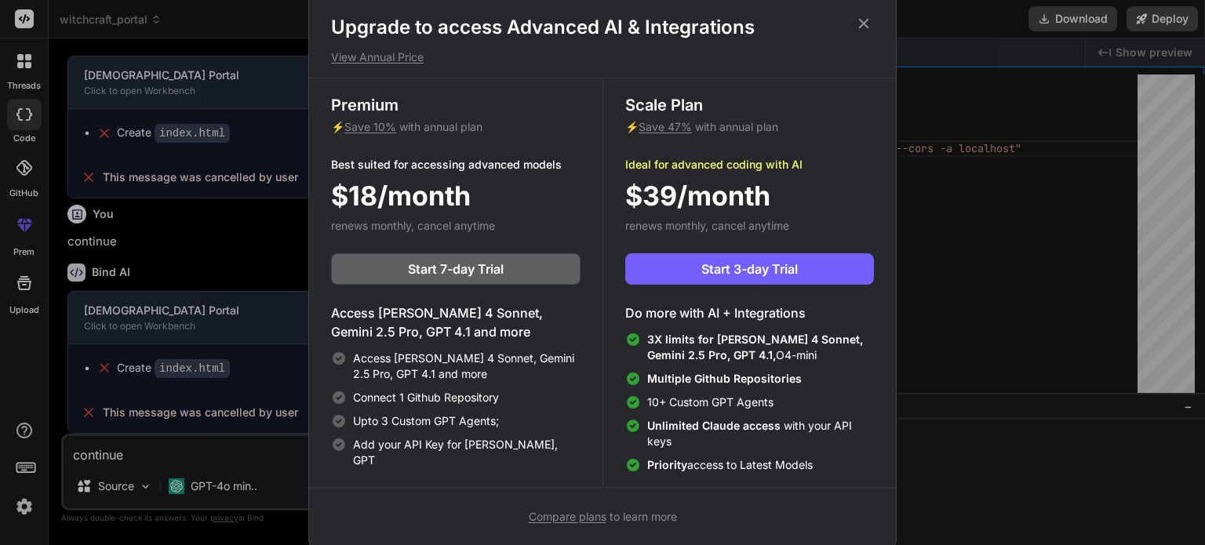
scroll to position [0, 0]
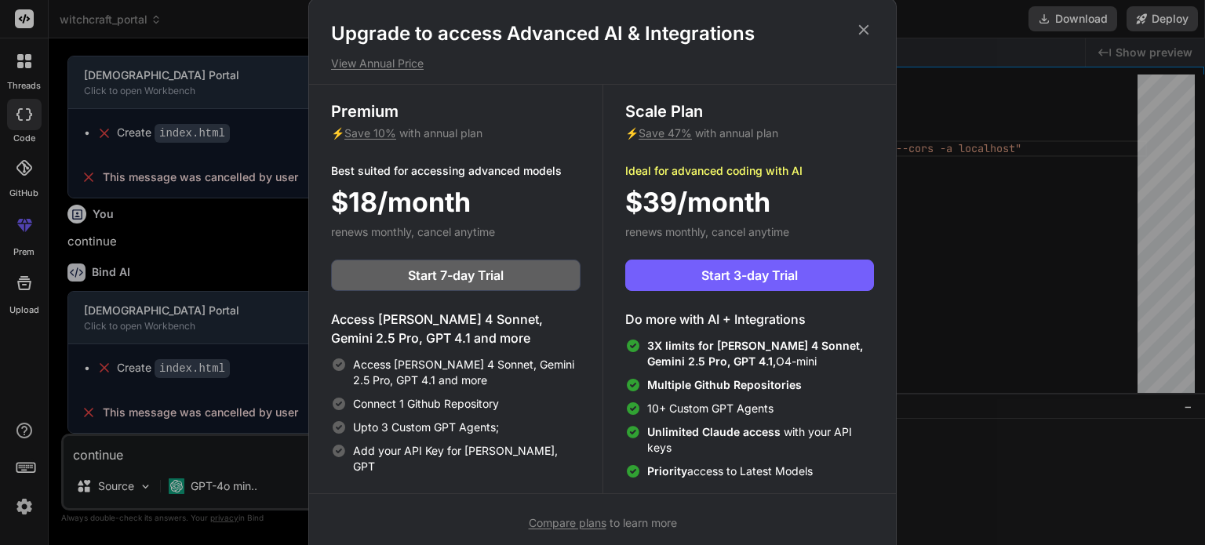
click at [863, 27] on icon at bounding box center [864, 29] width 10 height 10
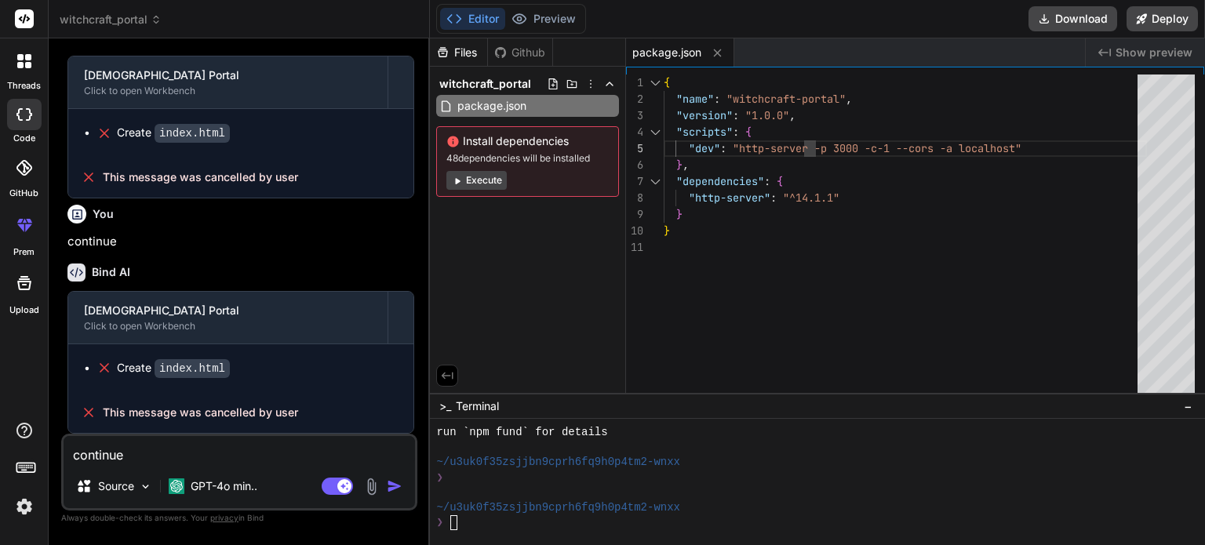
click at [8, 217] on div at bounding box center [24, 225] width 38 height 38
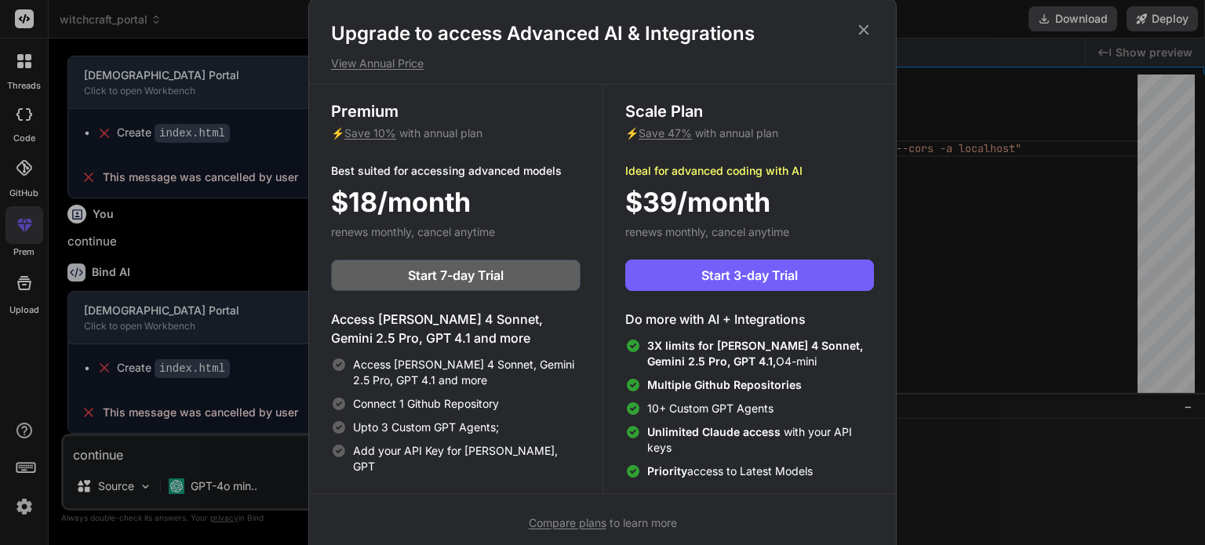
click at [60, 203] on div "Upgrade to access Advanced AI & Integrations View Annual Price Premium ⚡ Save 1…" at bounding box center [602, 272] width 1205 height 545
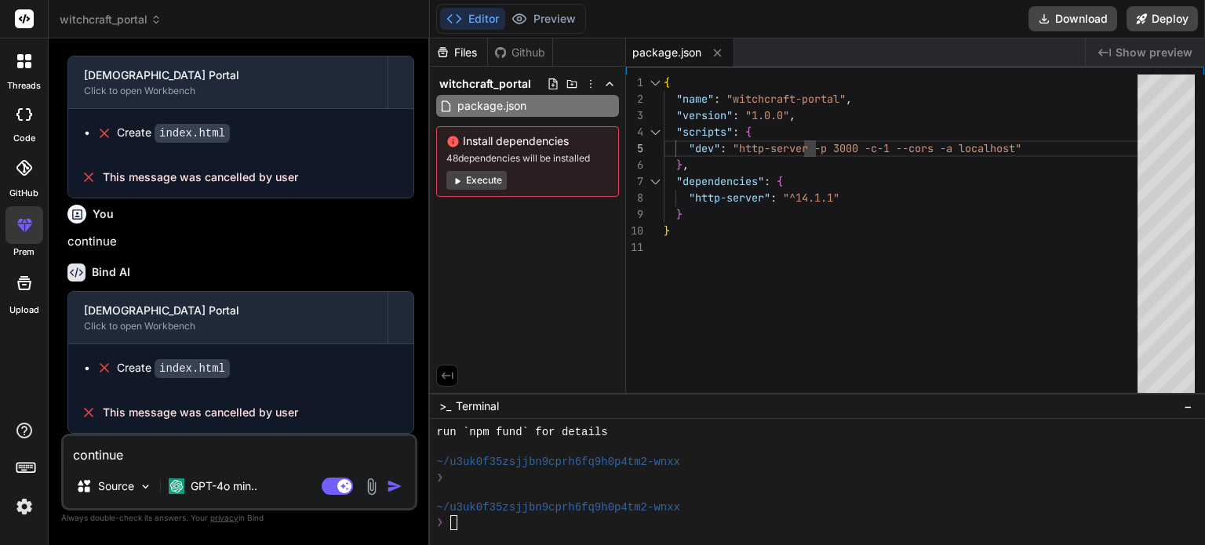
click at [31, 223] on icon at bounding box center [24, 225] width 19 height 19
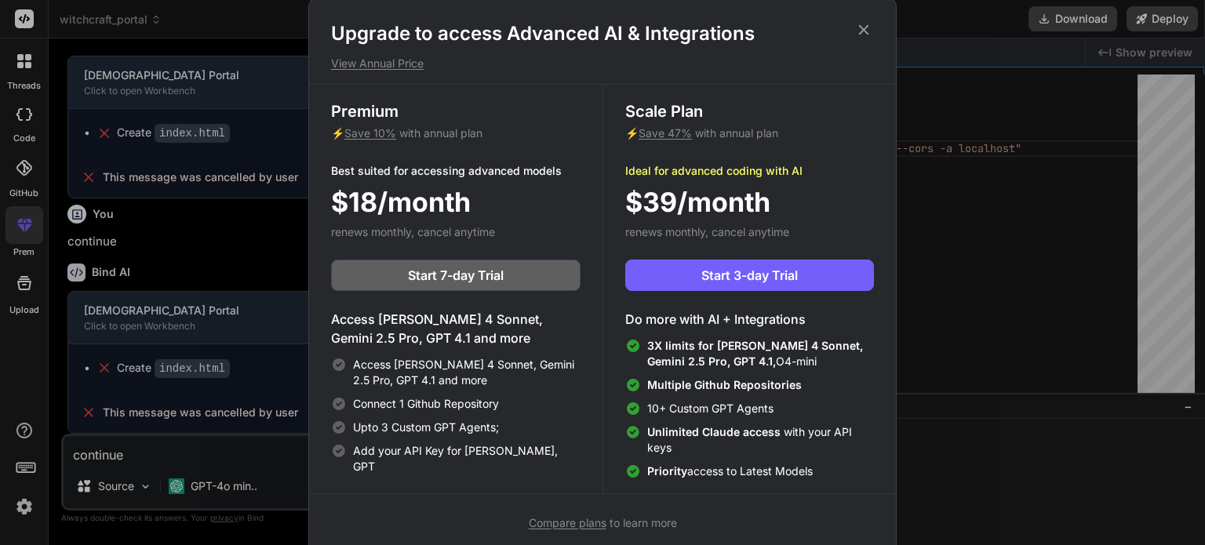
click at [29, 227] on div "Upgrade to access Advanced AI & Integrations View Annual Price Premium ⚡ Save 1…" at bounding box center [602, 272] width 1205 height 545
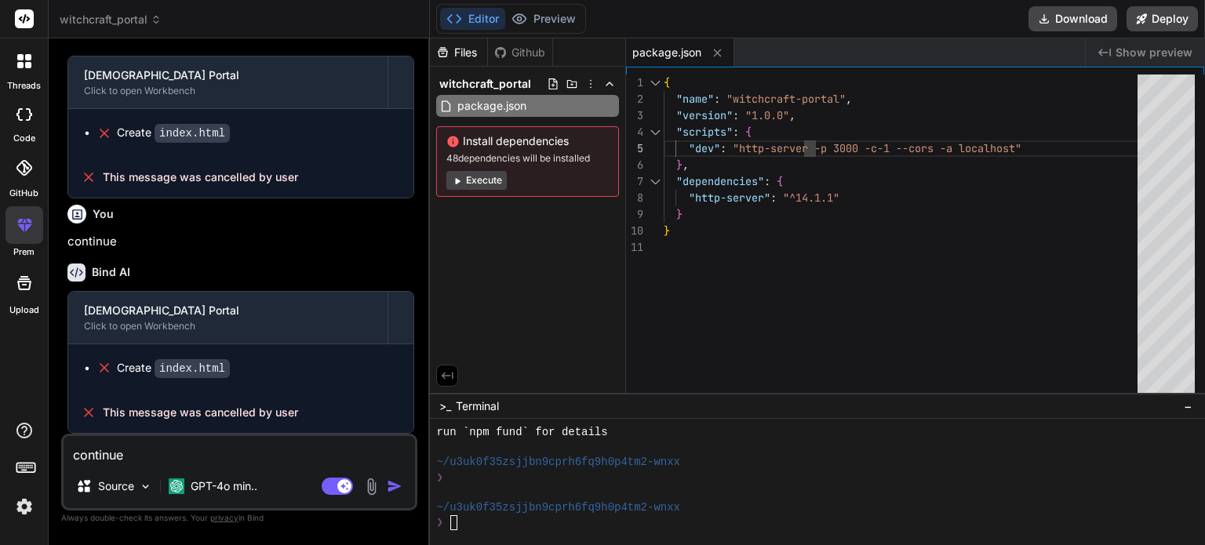
click at [19, 177] on div at bounding box center [24, 168] width 35 height 35
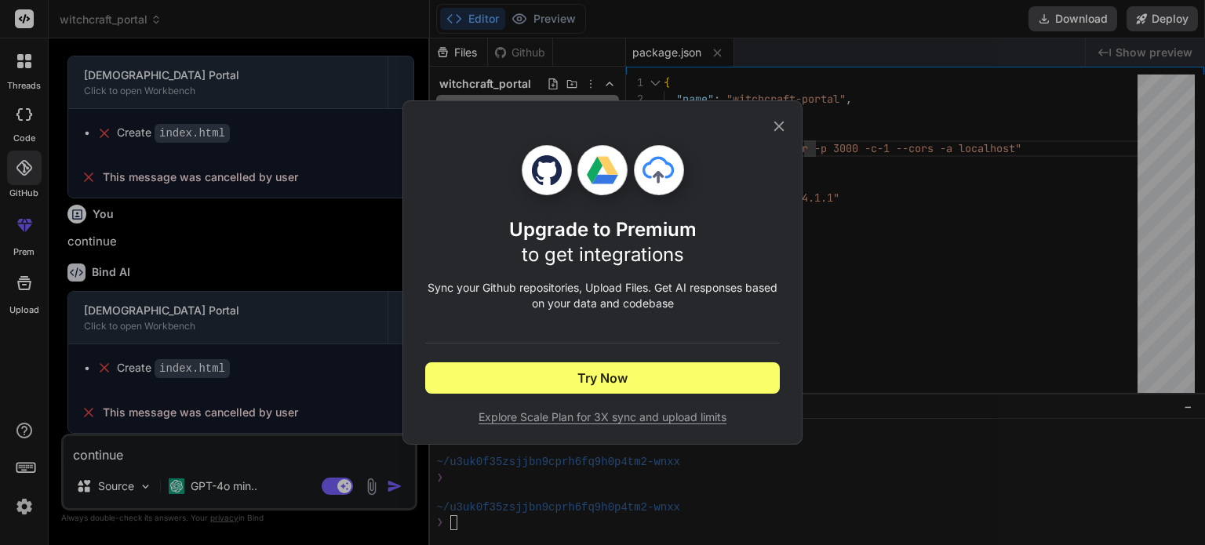
click at [24, 131] on div "Upgrade to Premium to get integrations Sync your Github repositories, Upload Fi…" at bounding box center [602, 272] width 1205 height 545
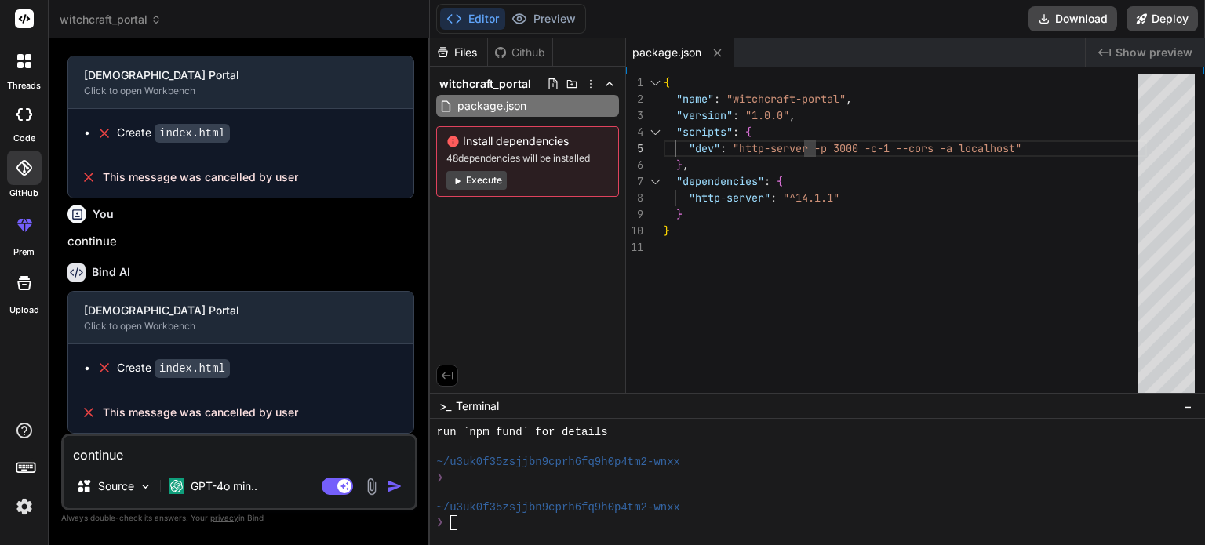
click at [26, 112] on icon at bounding box center [24, 114] width 16 height 13
click at [19, 71] on div at bounding box center [24, 61] width 33 height 33
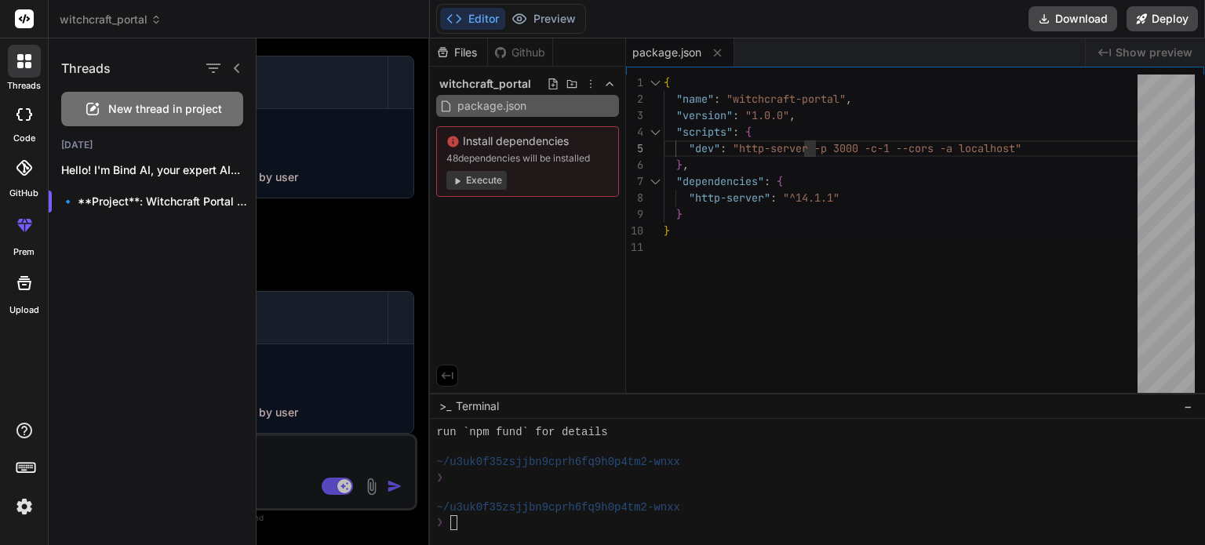
click at [307, 345] on div at bounding box center [730, 291] width 948 height 507
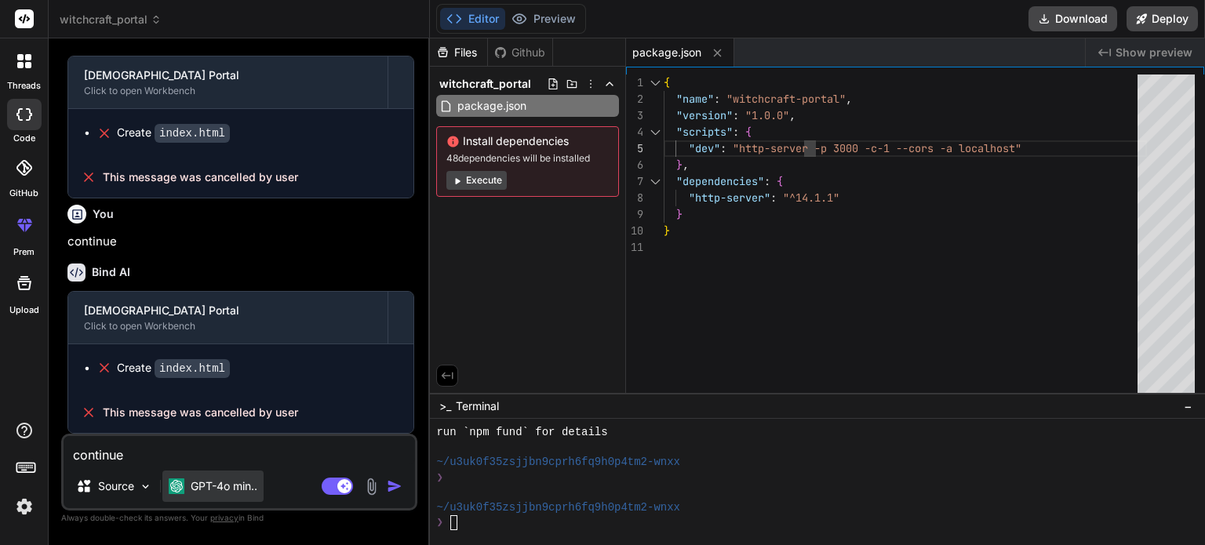
click at [201, 493] on p "GPT-4o min.." at bounding box center [224, 486] width 67 height 16
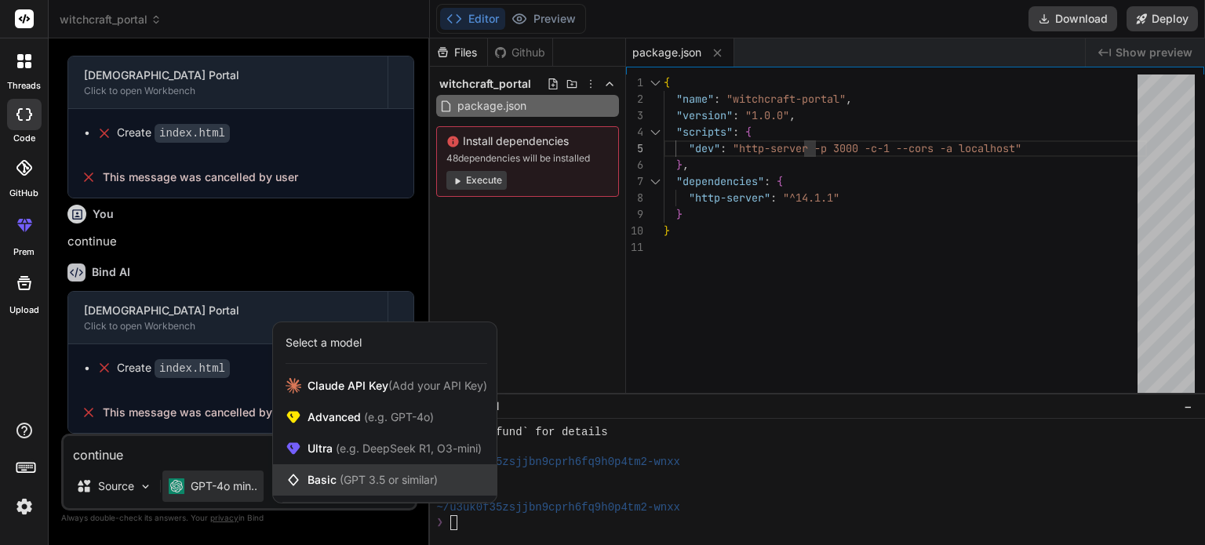
click at [340, 484] on span "(GPT 3.5 or similar)" at bounding box center [389, 479] width 98 height 13
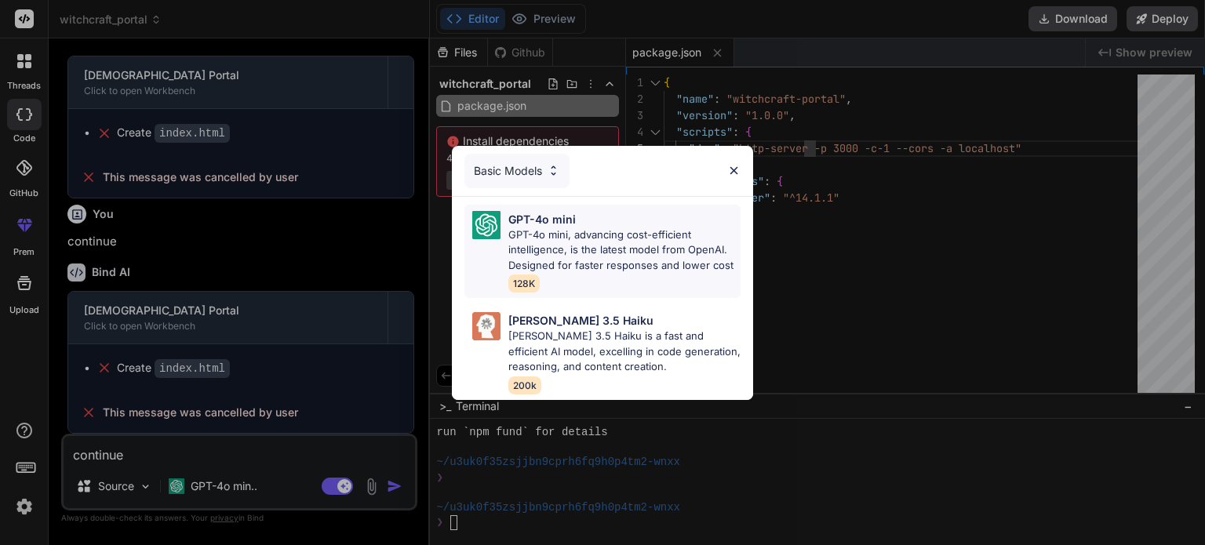
click at [622, 235] on p "GPT-4o mini, advancing cost-efficient intelligence, is the latest model from Op…" at bounding box center [624, 250] width 232 height 46
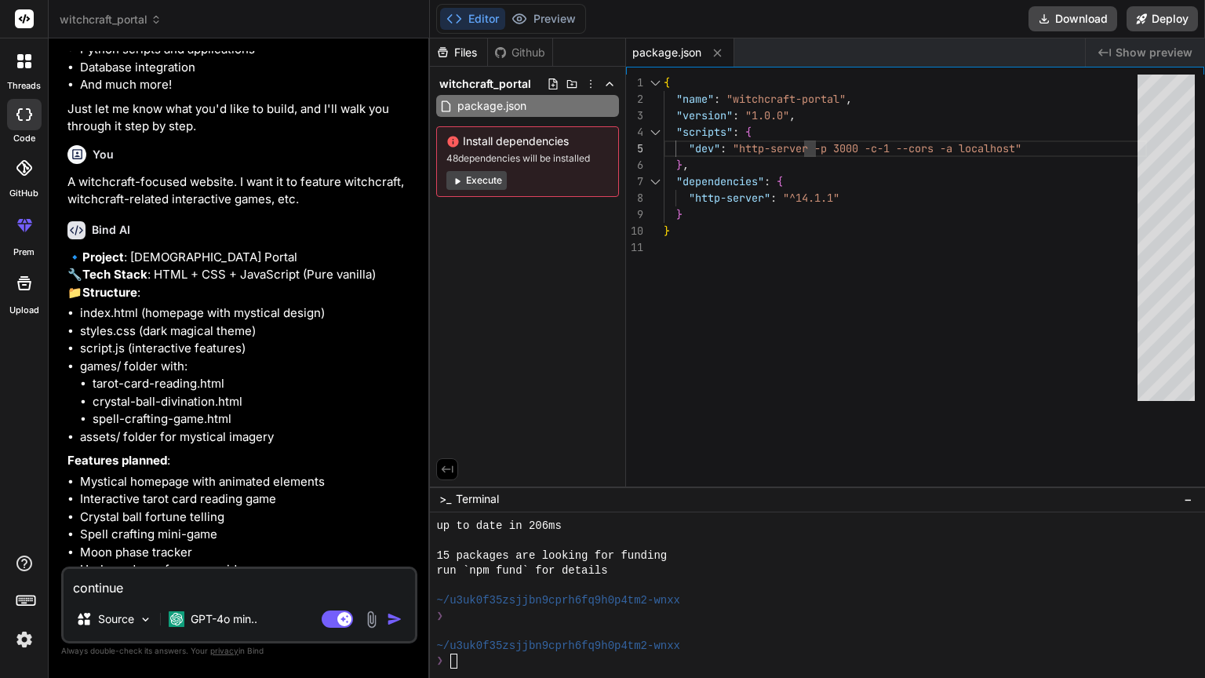
scroll to position [587, 0]
click at [141, 302] on p "🔹 Project : Witchcraft Portal 🔧 Tech Stack : HTML + CSS + JavaScript (Pure vani…" at bounding box center [240, 275] width 347 height 53
drag, startPoint x: 289, startPoint y: 337, endPoint x: 0, endPoint y: 445, distance: 308.3
click at [0, 445] on div "threads code GitHub prem Upload" at bounding box center [24, 339] width 49 height 678
drag, startPoint x: 0, startPoint y: 445, endPoint x: 0, endPoint y: 430, distance: 15.7
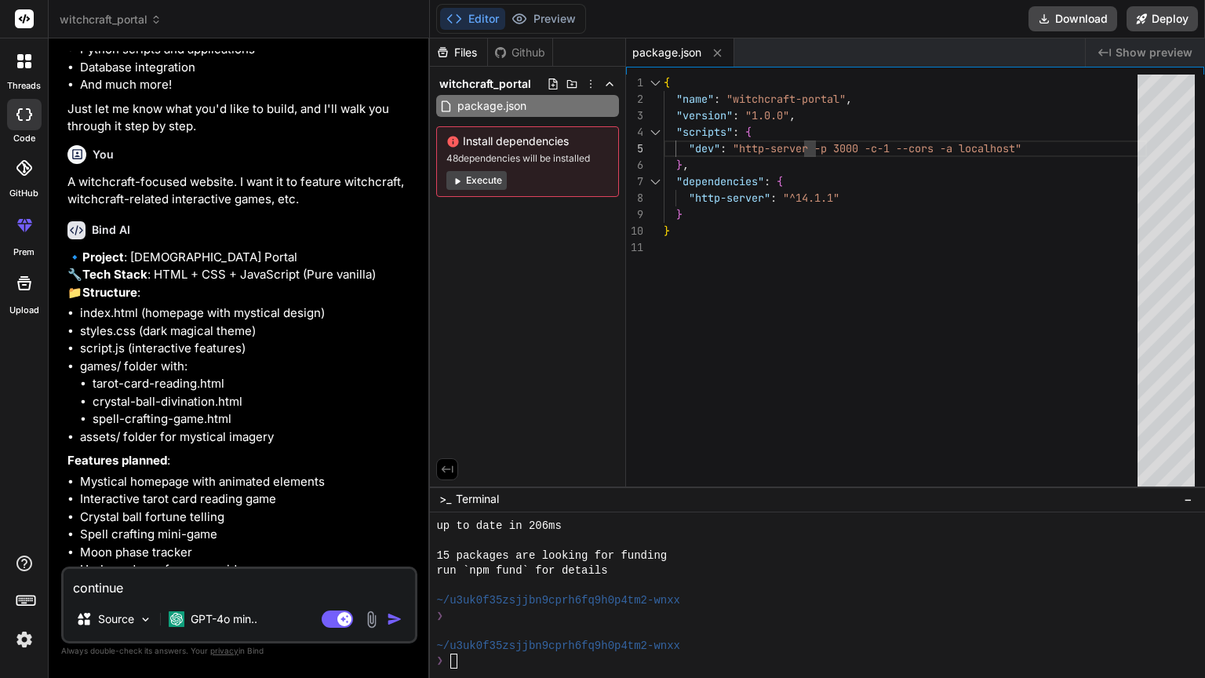
click at [0, 445] on div "threads code GitHub prem Upload" at bounding box center [24, 339] width 49 height 678
click at [0, 420] on div "threads code GitHub prem Upload" at bounding box center [24, 339] width 49 height 678
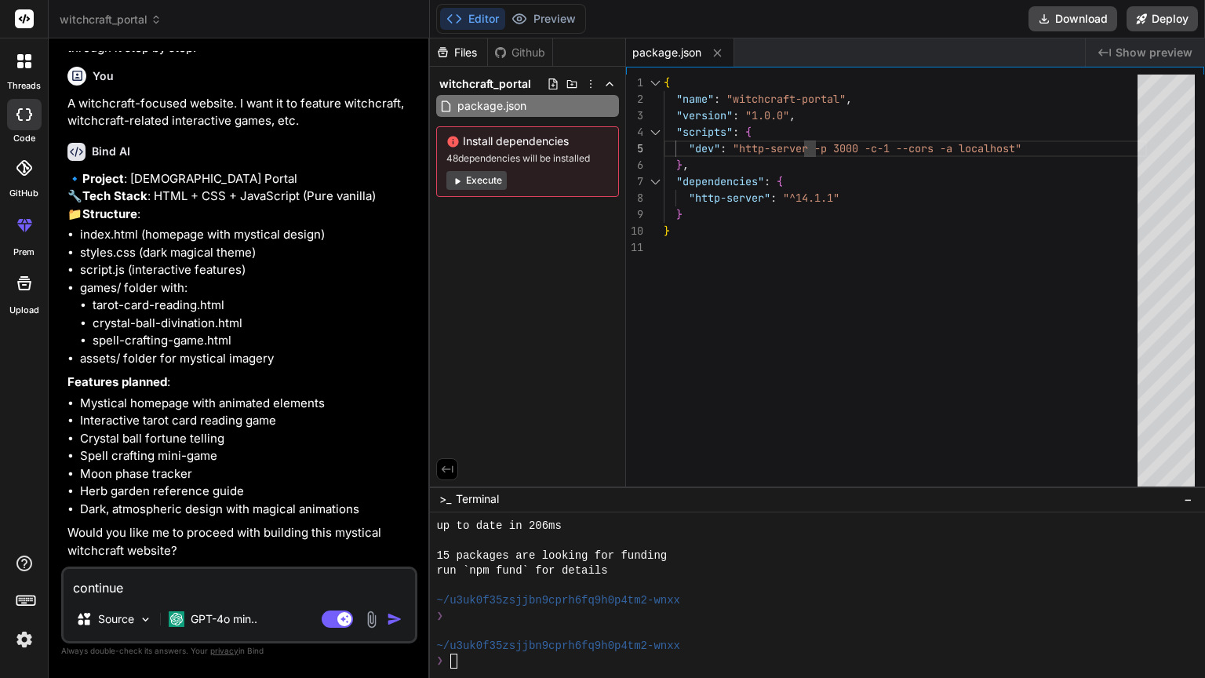
click at [564, 382] on div "Files Github witchcraft_portal package.json Install dependencies 48 dependencie…" at bounding box center [528, 262] width 196 height 448
type textarea "x"
drag, startPoint x: 564, startPoint y: 67, endPoint x: 515, endPoint y: 38, distance: 57.0
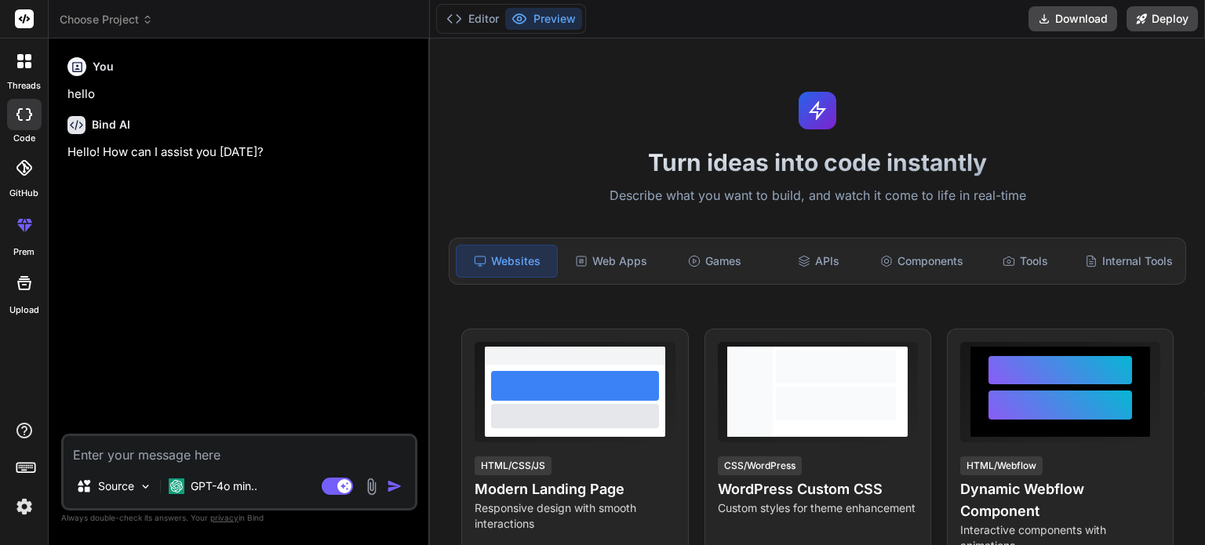
type textarea "x"
click at [165, 459] on textarea at bounding box center [239, 450] width 351 height 28
paste textarea "continue"
type textarea "continue"
type textarea "x"
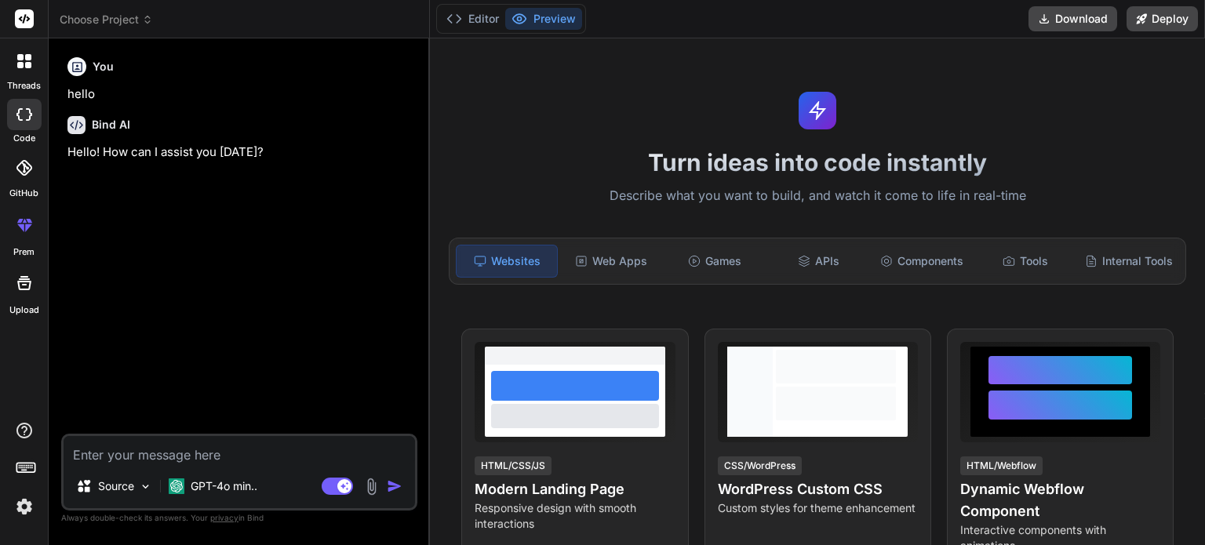
click at [216, 294] on div "You hello Bind AI Hello! How can I assist you today?" at bounding box center [240, 242] width 353 height 383
click at [23, 79] on label "threads" at bounding box center [24, 85] width 34 height 13
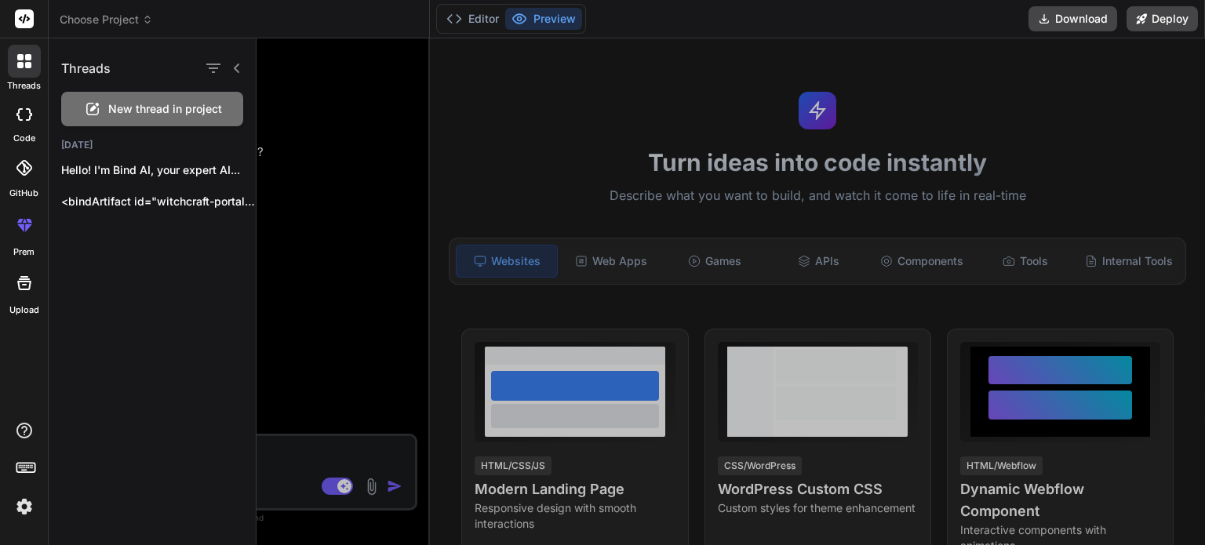
click at [26, 122] on div at bounding box center [24, 114] width 35 height 31
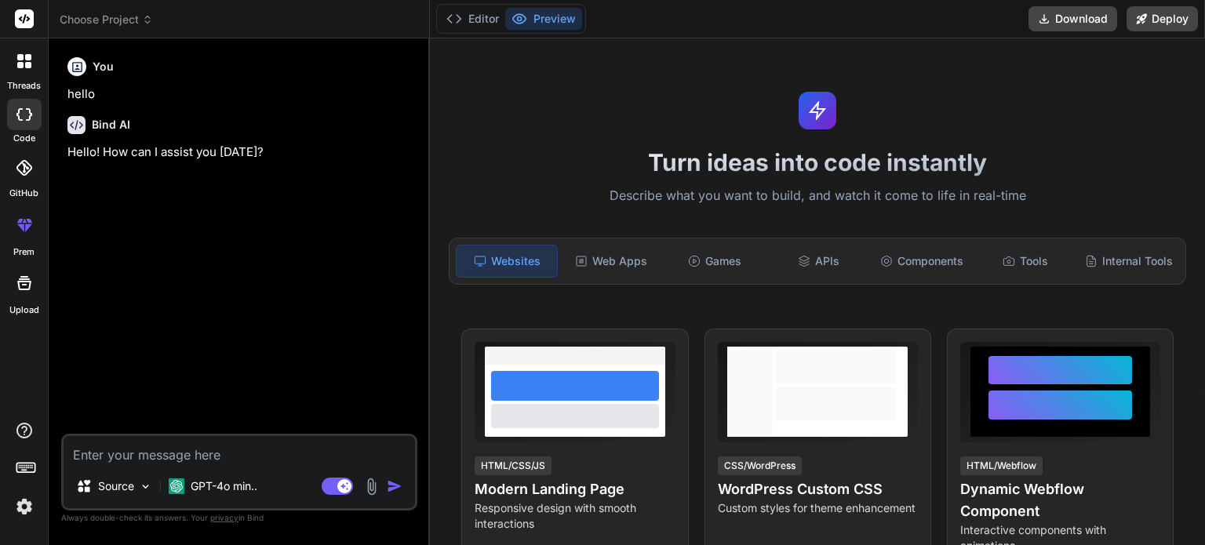
click at [20, 59] on icon at bounding box center [20, 57] width 6 height 6
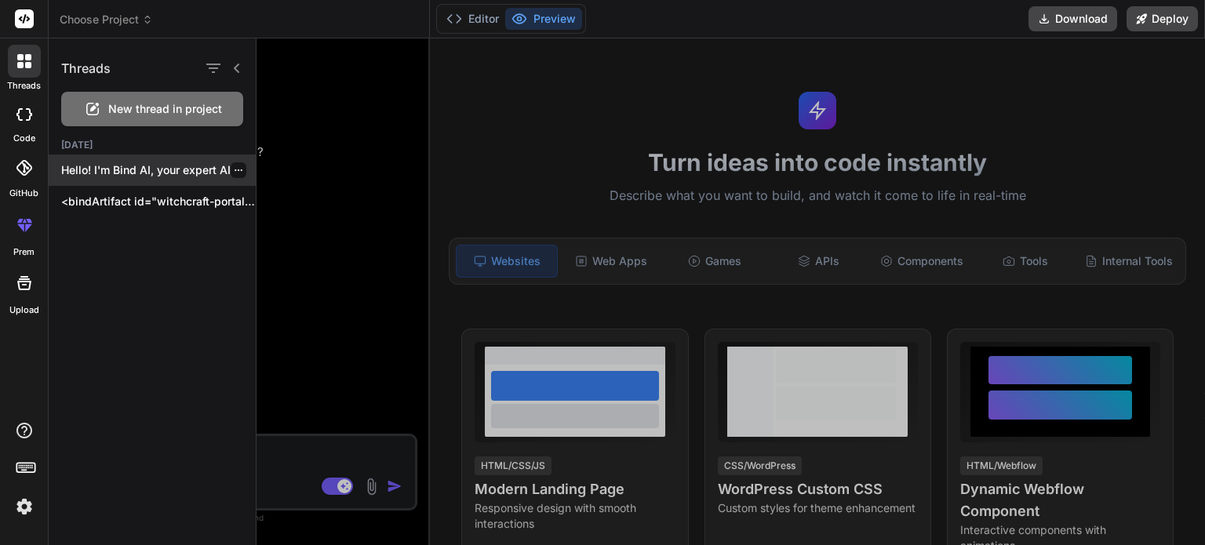
click at [235, 173] on icon "button" at bounding box center [238, 169] width 9 height 9
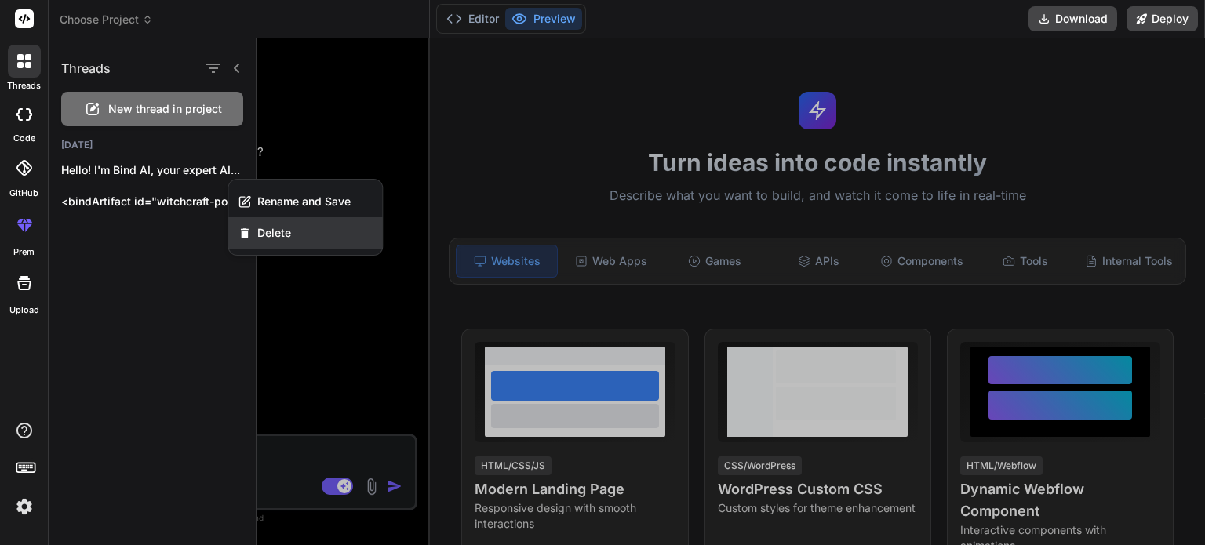
click at [274, 238] on span "Delete" at bounding box center [274, 233] width 34 height 16
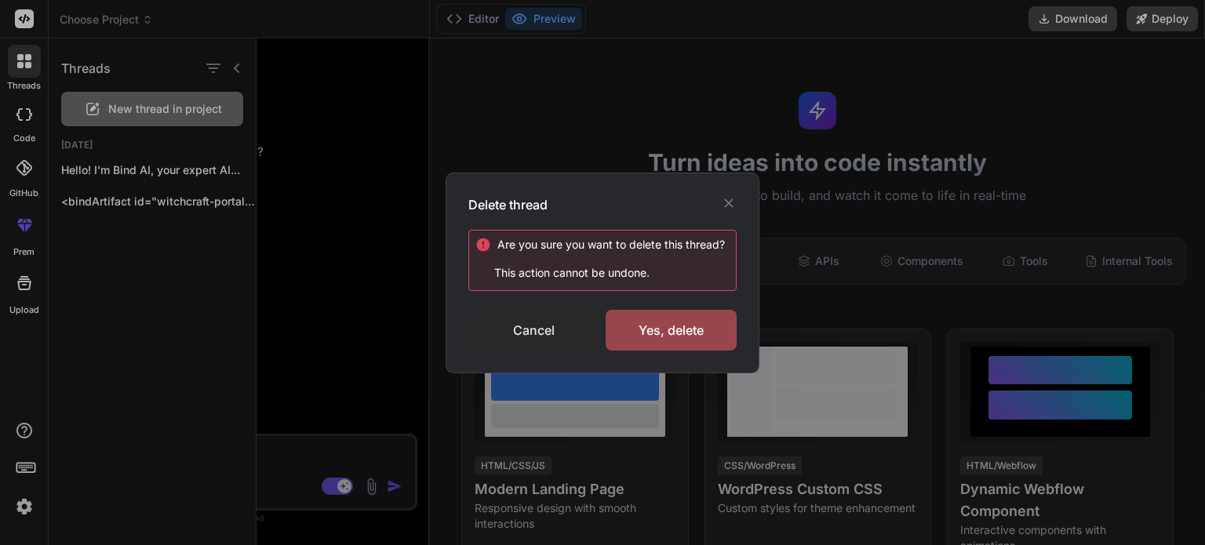
click at [586, 333] on div "Cancel" at bounding box center [533, 330] width 131 height 41
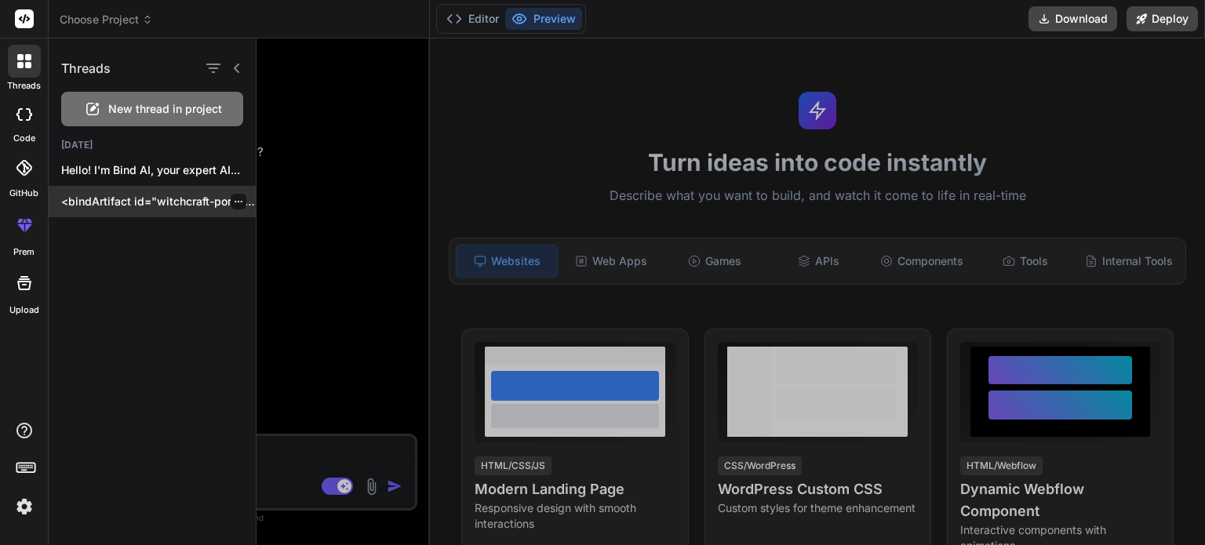
click at [193, 206] on p "<bindArtifact id="witchcraft-portal" title="Witchcraft Portal"> <bindAction typ…" at bounding box center [158, 202] width 195 height 16
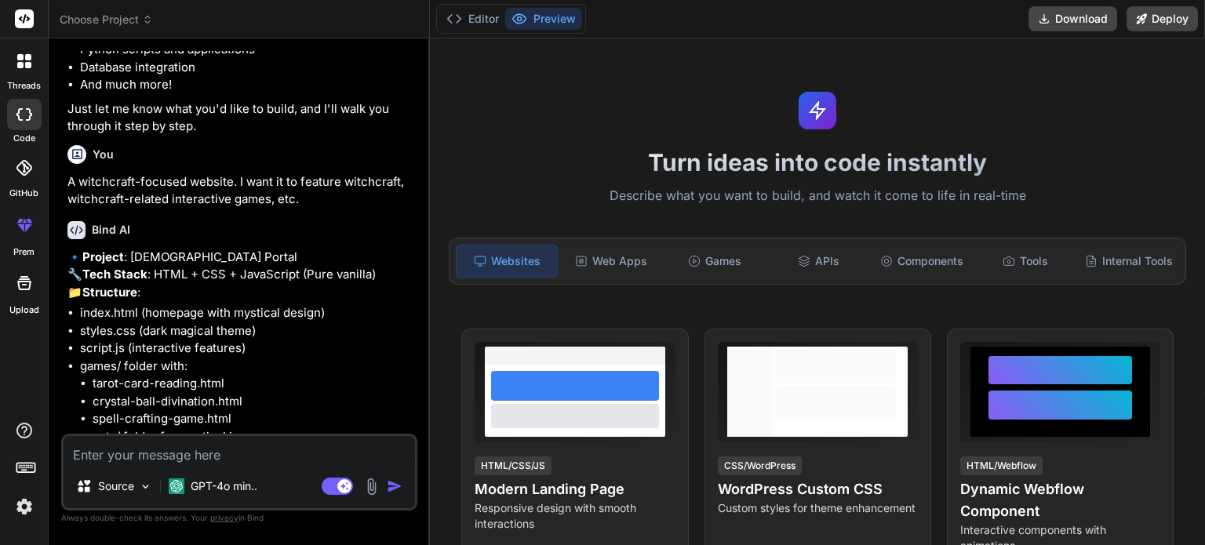
scroll to position [314, 0]
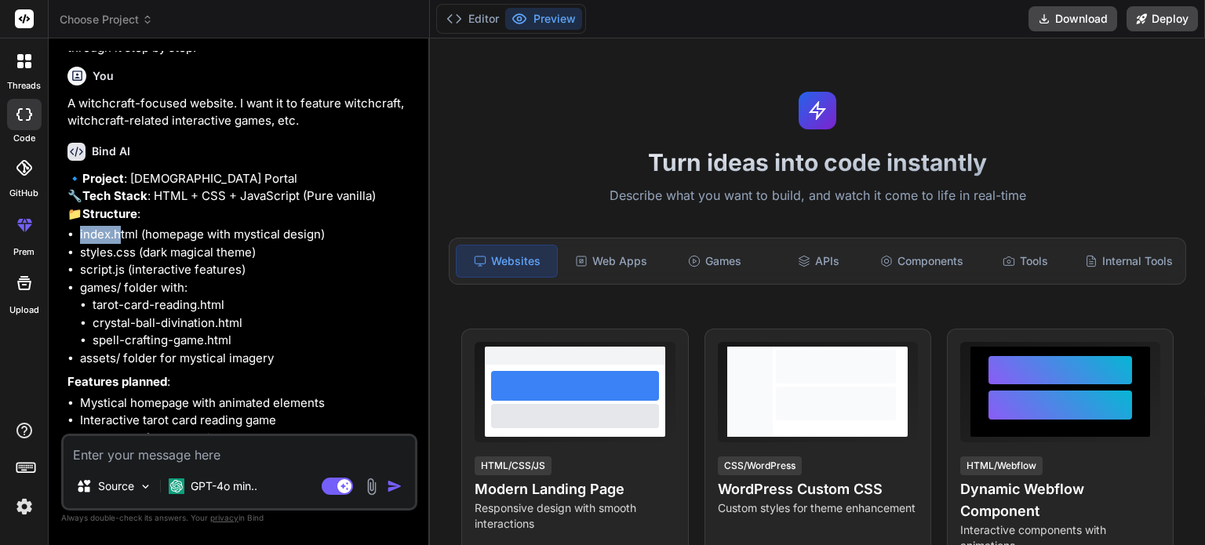
drag, startPoint x: 69, startPoint y: 262, endPoint x: 118, endPoint y: 263, distance: 49.4
click at [118, 244] on li "index.html (homepage with mystical design)" at bounding box center [247, 235] width 334 height 18
click at [85, 171] on strong "Project" at bounding box center [103, 178] width 42 height 15
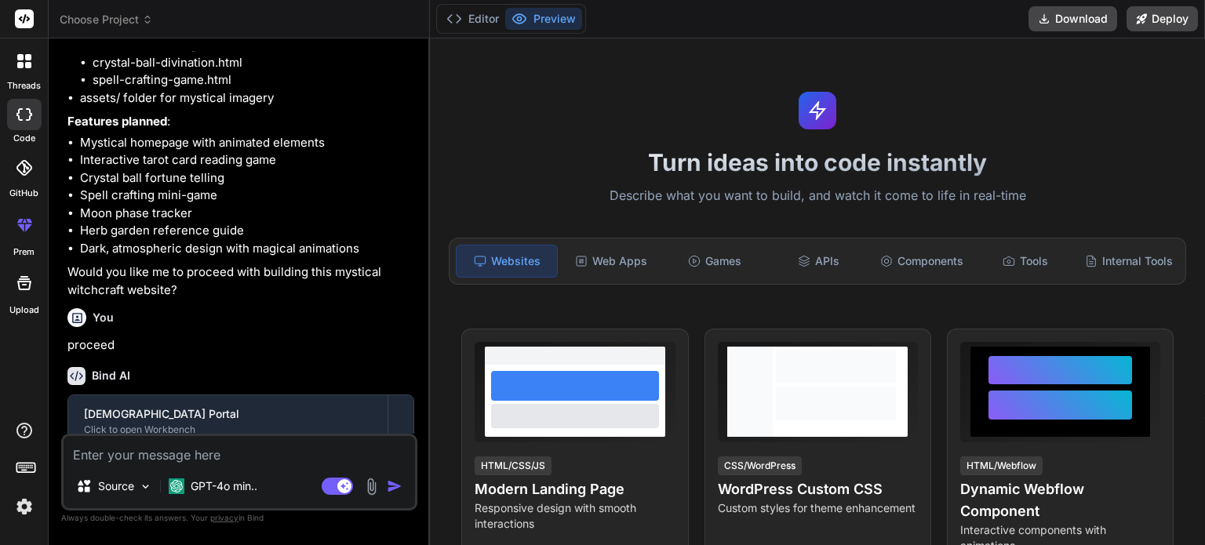
scroll to position [517, 0]
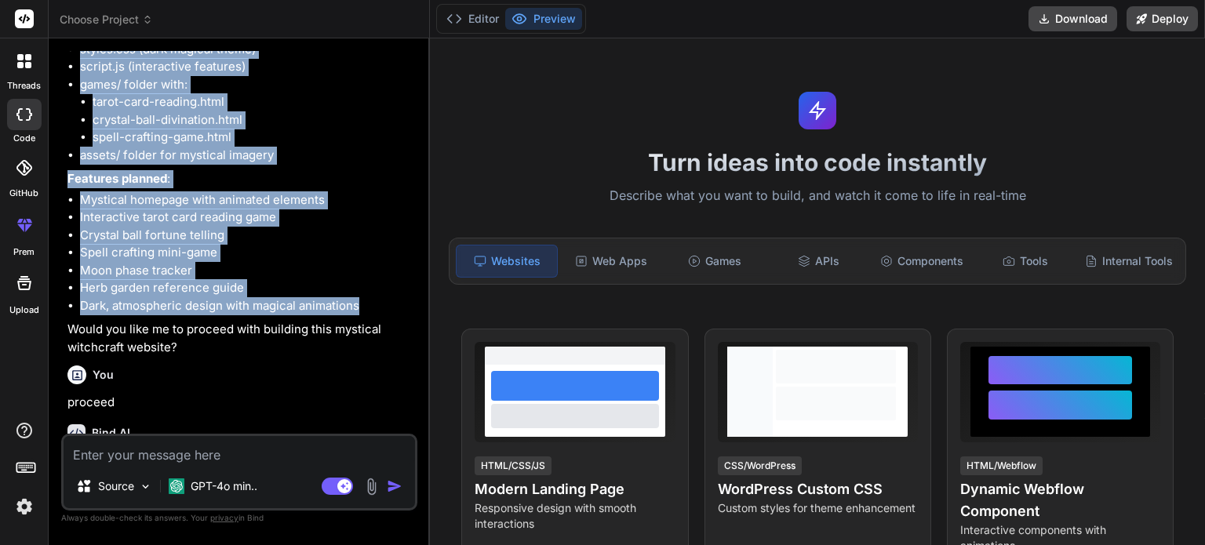
drag, startPoint x: 71, startPoint y: 176, endPoint x: 367, endPoint y: 339, distance: 338.4
click at [367, 339] on div "🔹 Project : Witchcraft Portal 🔧 Tech Stack : HTML + CSS + JavaScript (Pure vani…" at bounding box center [240, 162] width 347 height 390
copy div "🔹 Project : Witchcraft Portal 🔧 Tech Stack : HTML + CSS + JavaScript (Pure vani…"
click at [218, 297] on li "Herb garden reference guide" at bounding box center [247, 288] width 334 height 18
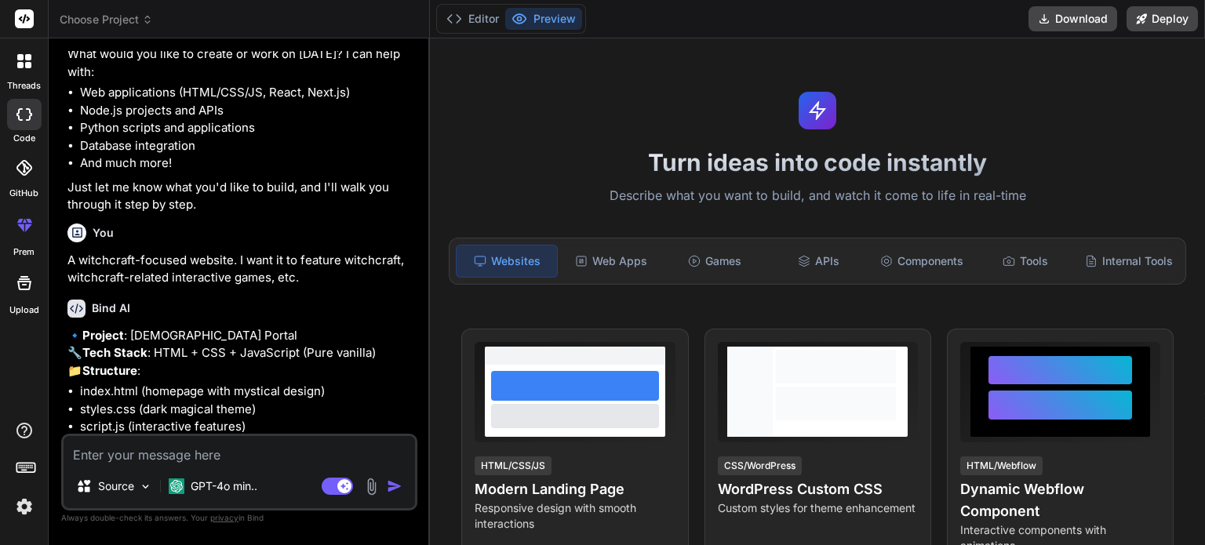
scroll to position [235, 0]
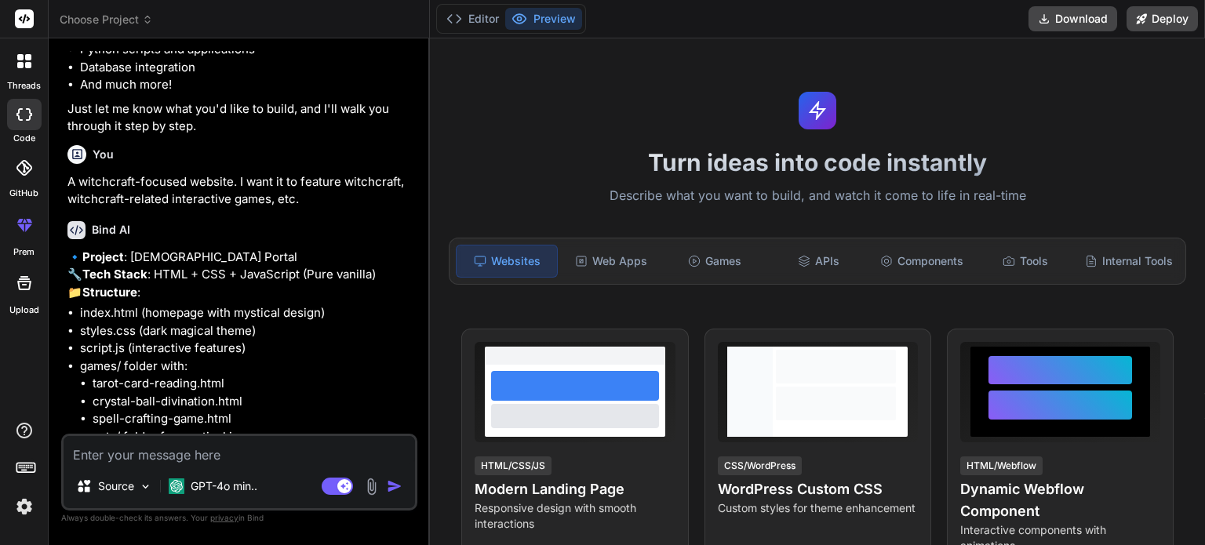
click at [70, 180] on p "A witchcraft-focused website. I want it to feature witchcraft, witchcraft-relat…" at bounding box center [240, 190] width 347 height 35
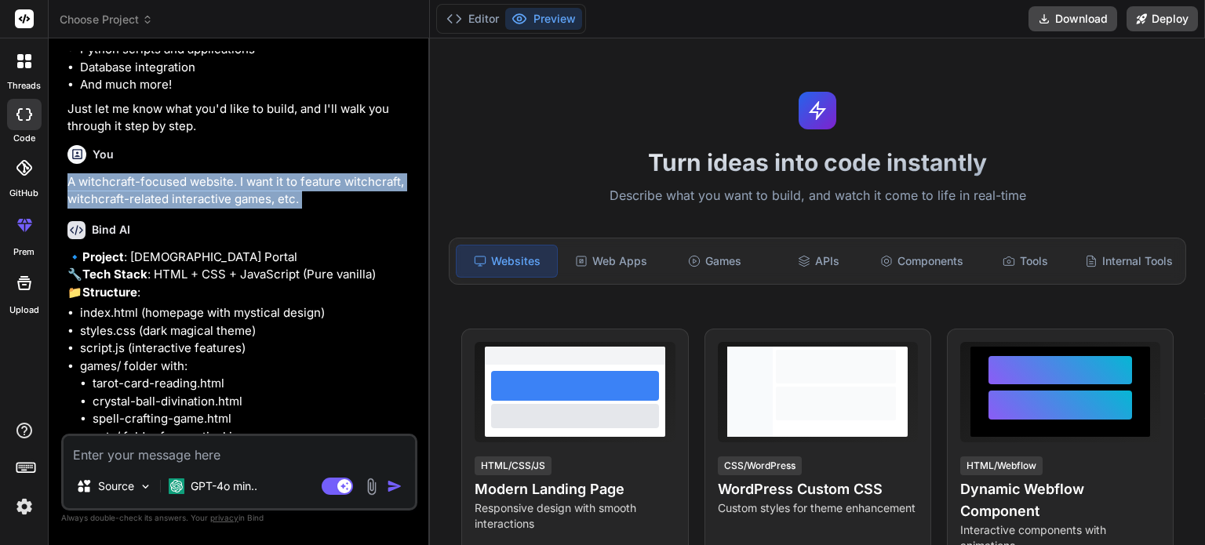
drag, startPoint x: 70, startPoint y: 180, endPoint x: 311, endPoint y: 200, distance: 242.4
click at [311, 200] on p "A witchcraft-focused website. I want it to feature witchcraft, witchcraft-relat…" at bounding box center [240, 190] width 347 height 35
copy div "A witchcraft-focused website. I want it to feature witchcraft, witchcraft-relat…"
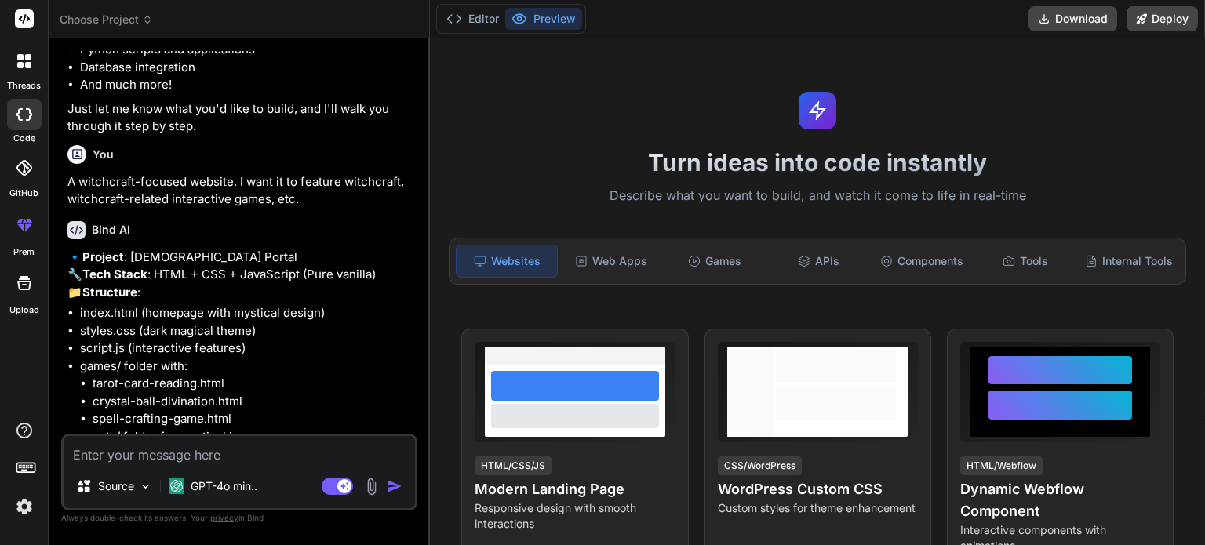
click at [26, 110] on icon at bounding box center [24, 114] width 16 height 13
click at [22, 100] on div at bounding box center [24, 114] width 35 height 31
click at [27, 125] on div at bounding box center [24, 114] width 35 height 31
click at [19, 74] on div at bounding box center [24, 61] width 33 height 33
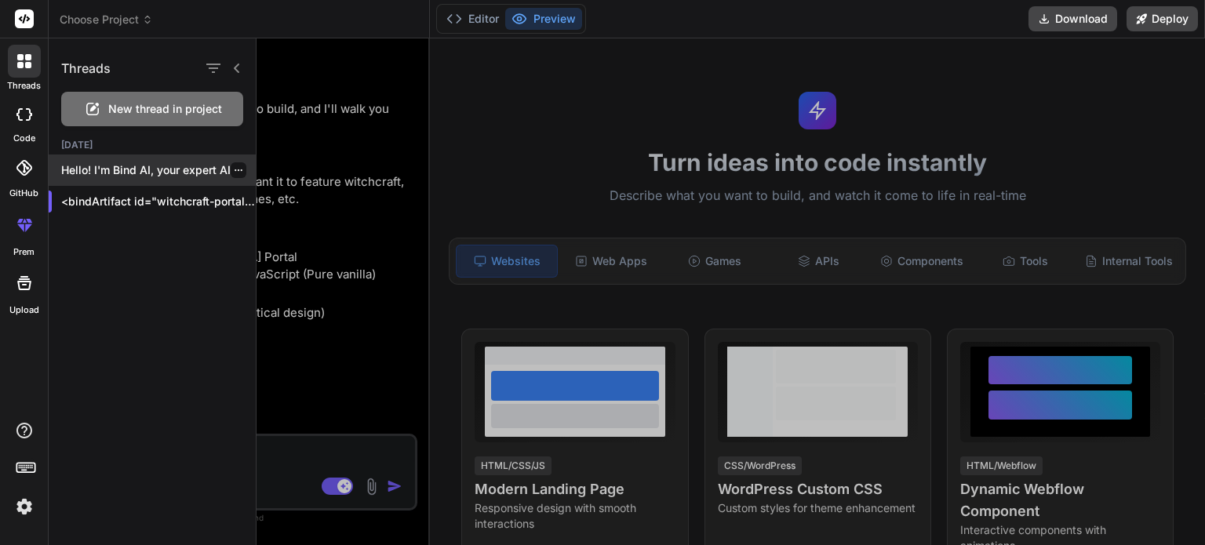
click at [151, 165] on p "Hello! I'm Bind AI, your expert AI..." at bounding box center [158, 170] width 195 height 16
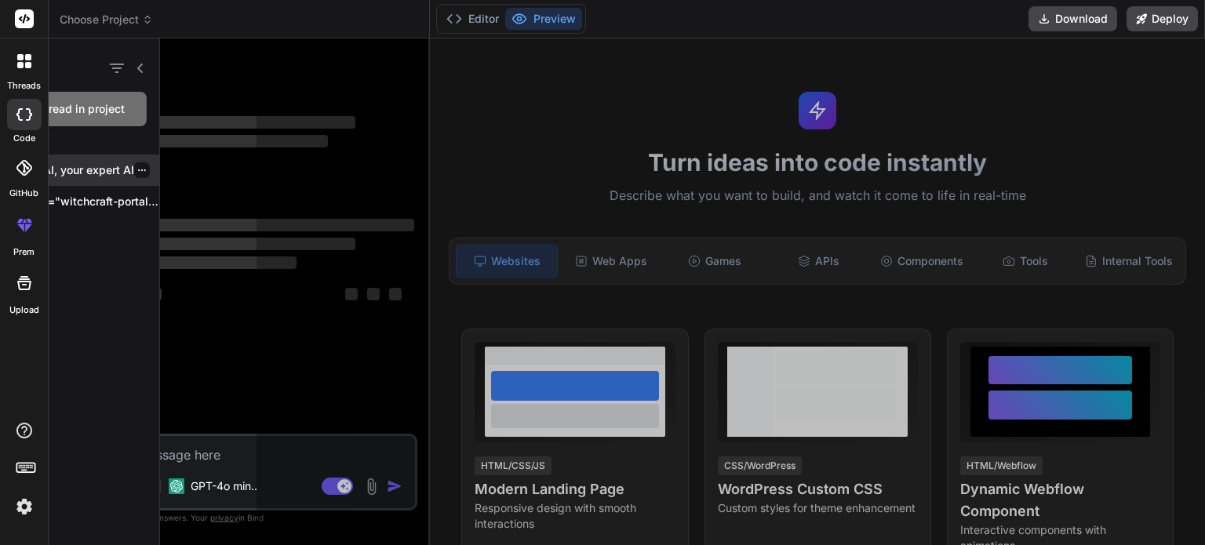
scroll to position [0, 0]
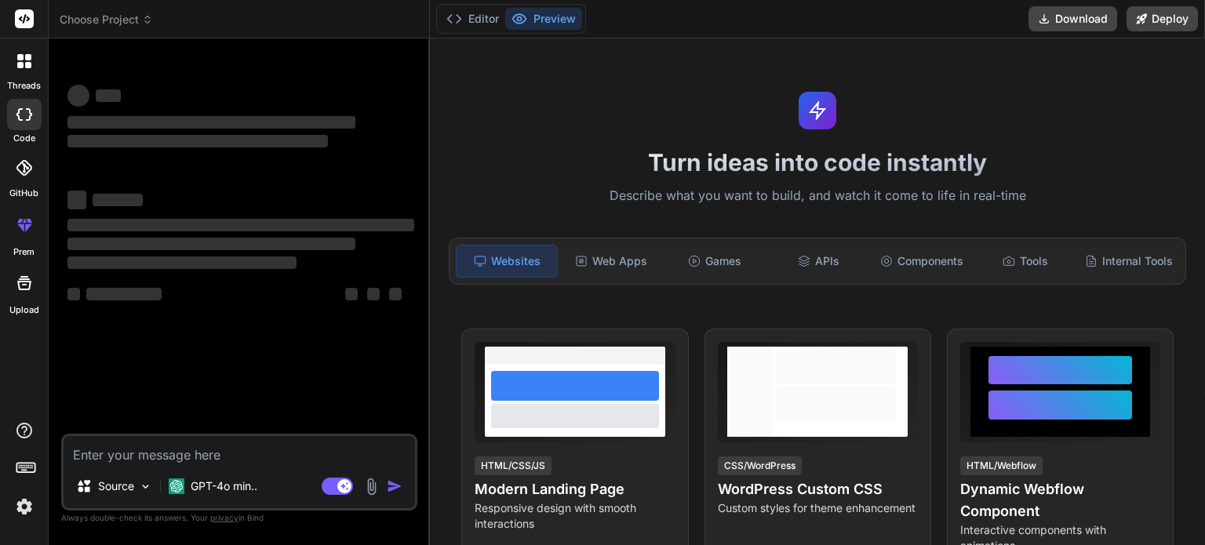
click at [250, 459] on textarea at bounding box center [239, 450] width 351 height 28
type textarea "x"
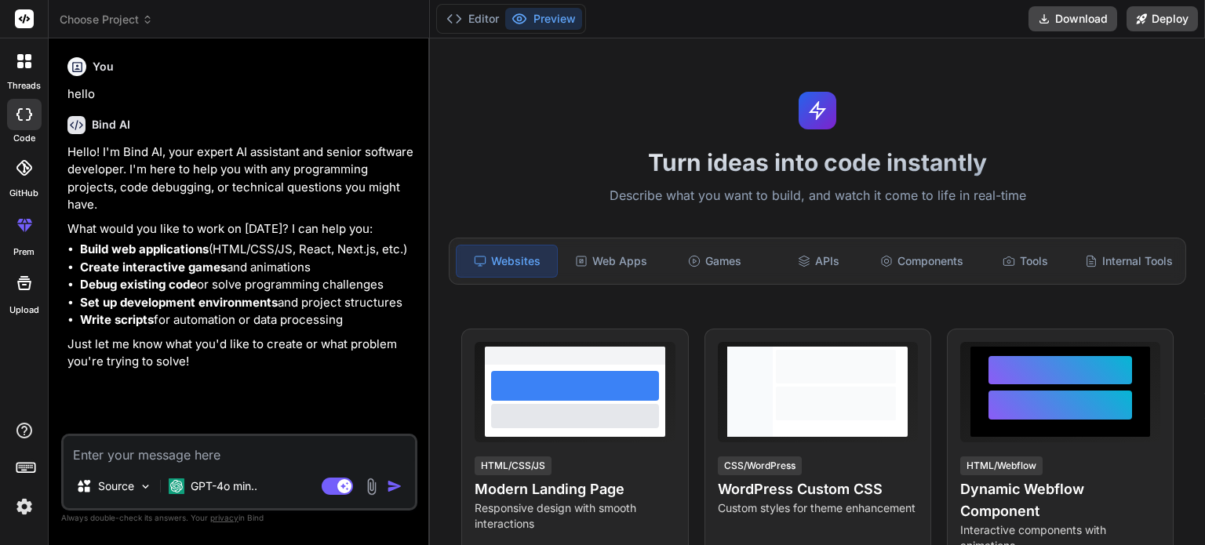
paste textarea "A witchcraft-focused website. I want it to feature witchcraft, witchcraft-relat…"
type textarea "A witchcraft-focused website. I want it to feature witchcraft, witchcraft-relat…"
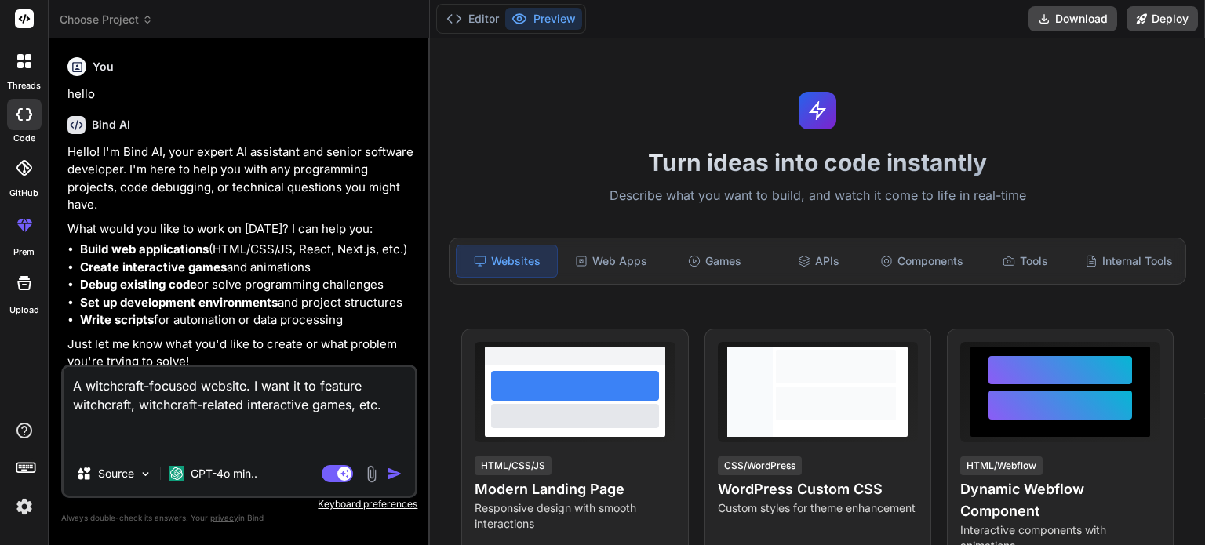
type textarea "x"
type textarea "A witchcraft-focused website. I want it to feature witchcraft, witchcraft-relat…"
click at [392, 477] on img "button" at bounding box center [395, 474] width 16 height 16
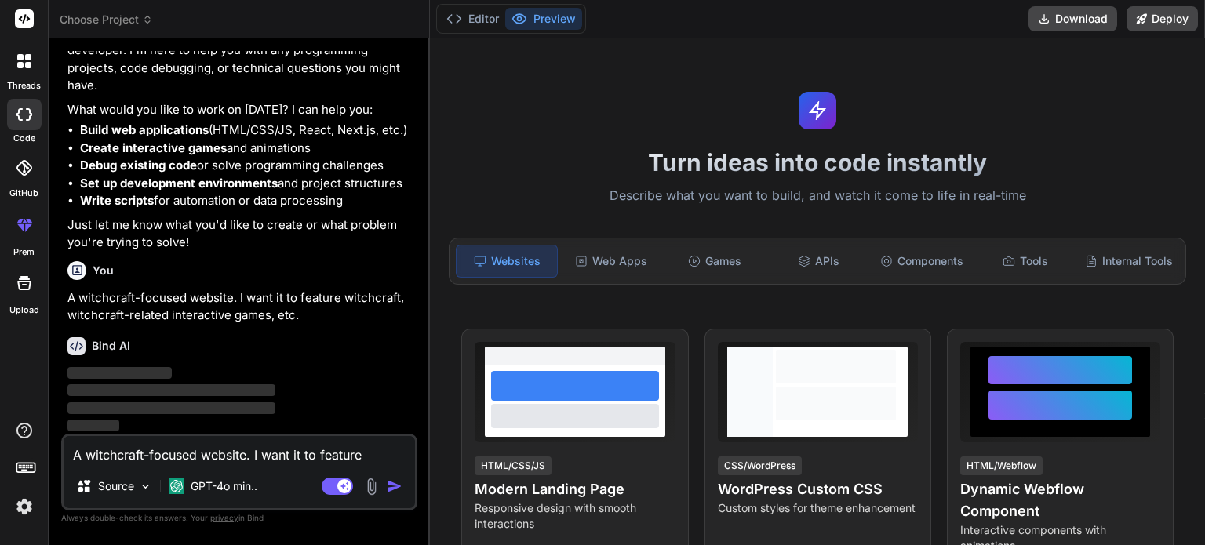
scroll to position [119, 0]
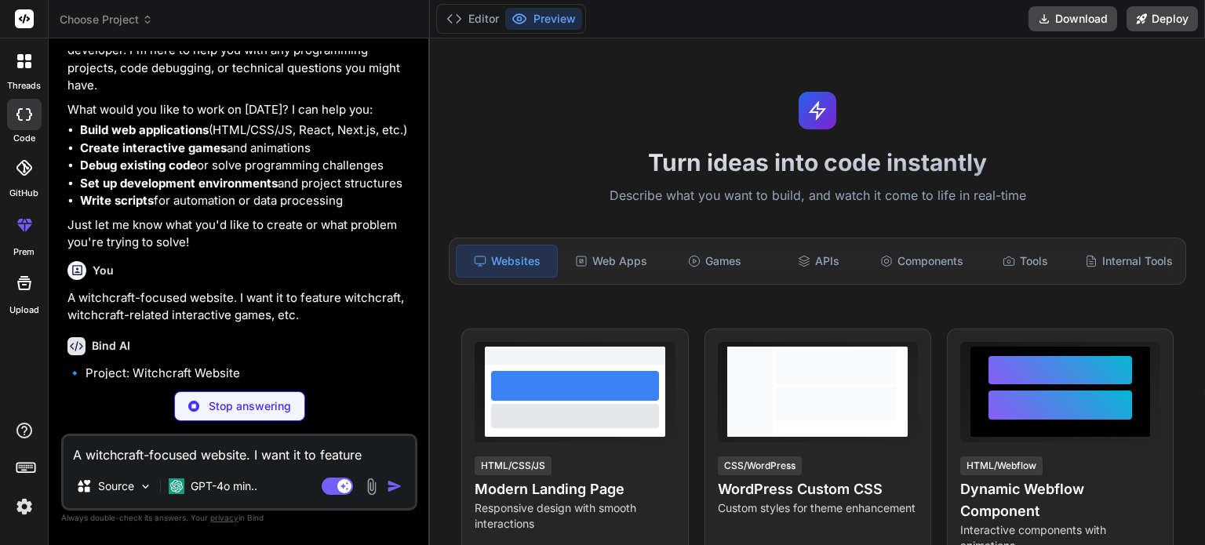
click at [297, 398] on div "Stop answering" at bounding box center [239, 406] width 131 height 30
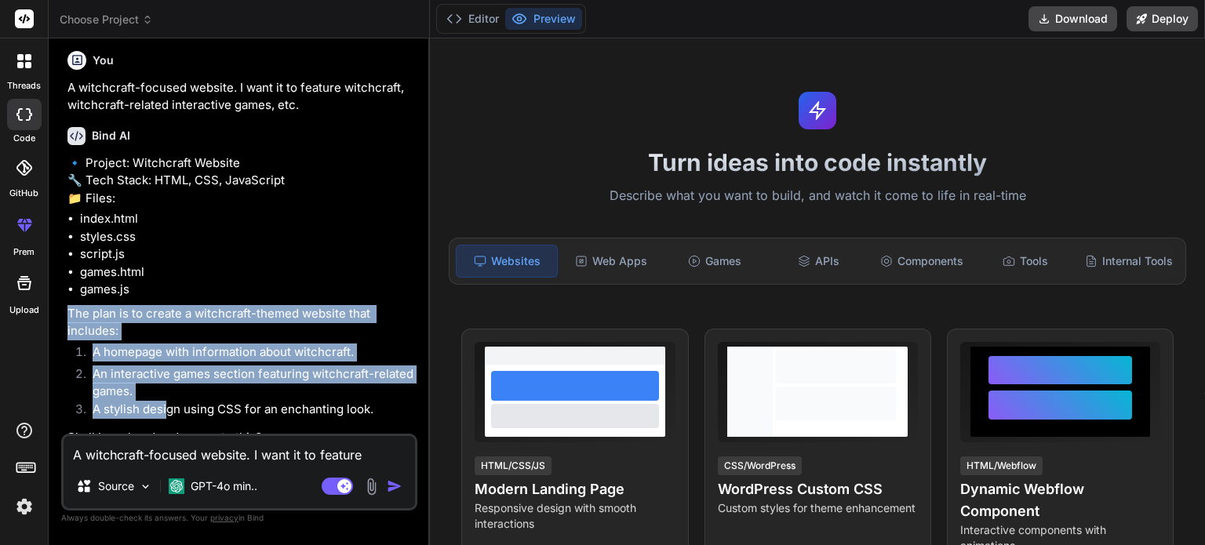
scroll to position [379, 0]
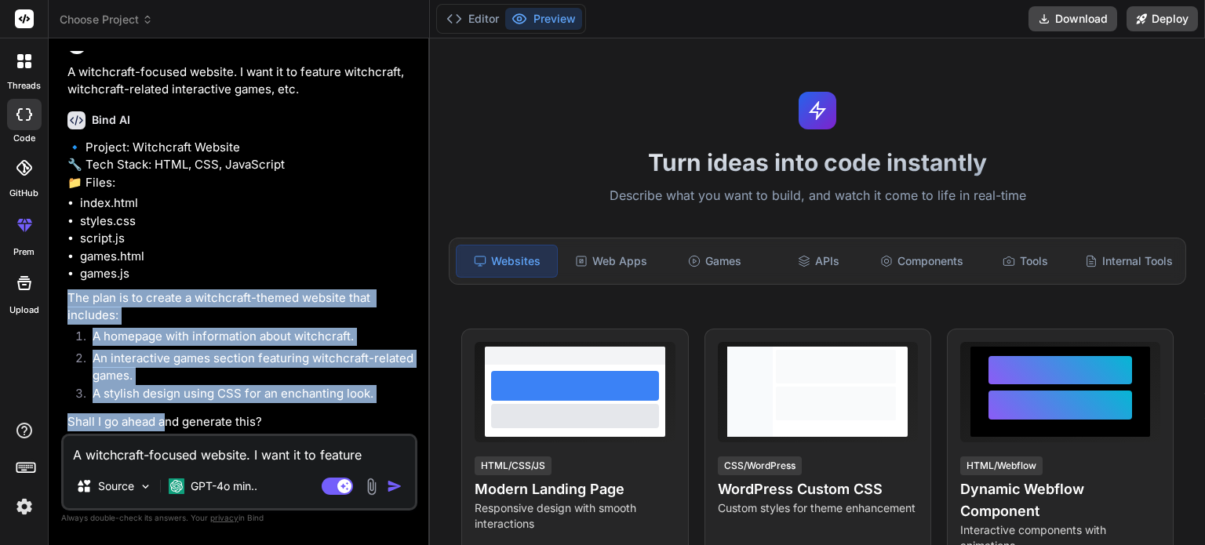
drag, startPoint x: 136, startPoint y: 355, endPoint x: 177, endPoint y: 406, distance: 65.8
click at [167, 429] on div "🔹 Project: Witchcraft Website 🔧 Tech Stack: HTML, CSS, JavaScript 📁 Files: inde…" at bounding box center [240, 285] width 347 height 293
click at [202, 342] on li "A homepage with information about witchcraft." at bounding box center [247, 339] width 334 height 22
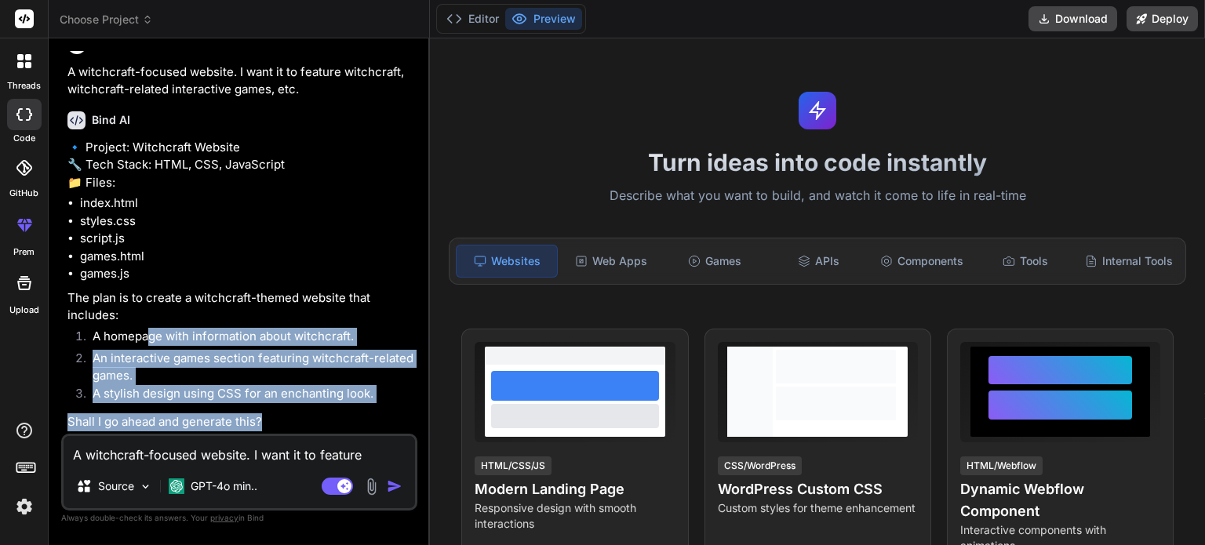
drag, startPoint x: 147, startPoint y: 350, endPoint x: 355, endPoint y: 455, distance: 232.2
click at [355, 455] on div "You hello Bind AI Hello! I'm Bind AI, your expert AI assistant and senior softw…" at bounding box center [239, 297] width 356 height 493
click at [288, 402] on li "A stylish design using CSS for an enchanting look." at bounding box center [247, 396] width 334 height 22
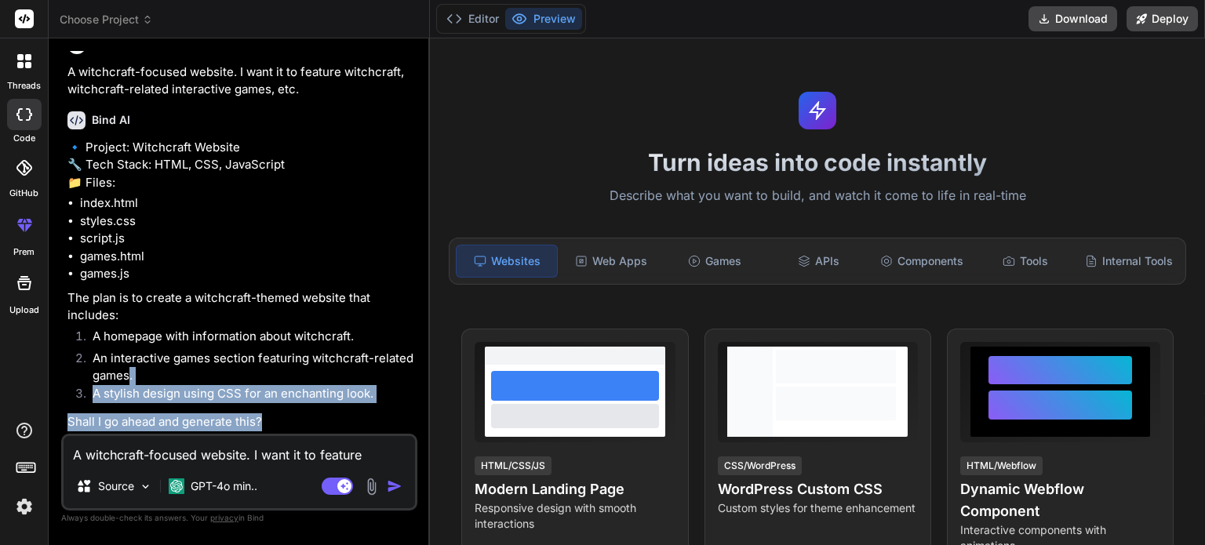
drag, startPoint x: 275, startPoint y: 416, endPoint x: 100, endPoint y: 363, distance: 182.9
click at [115, 375] on div "🔹 Project: Witchcraft Website 🔧 Tech Stack: HTML, CSS, JavaScript 📁 Files: inde…" at bounding box center [240, 285] width 347 height 293
click at [248, 392] on li "A stylish design using CSS for an enchanting look." at bounding box center [247, 396] width 334 height 22
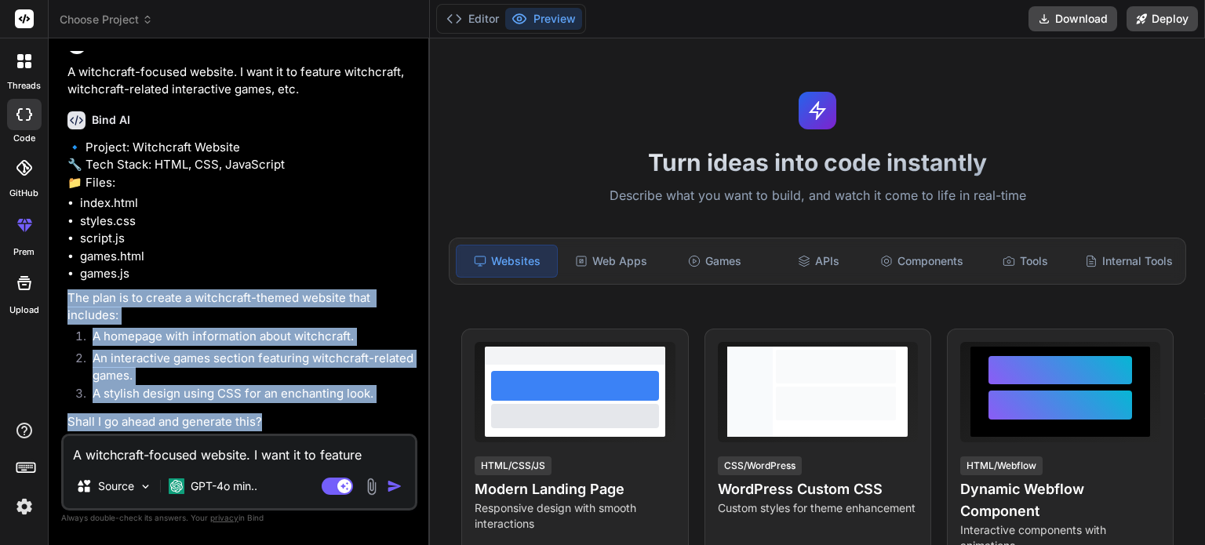
drag, startPoint x: 300, startPoint y: 416, endPoint x: 65, endPoint y: 301, distance: 261.3
click at [65, 303] on div "You hello Bind AI Hello! I'm Bind AI, your expert AI assistant and senior softw…" at bounding box center [240, 242] width 353 height 383
click at [216, 373] on li "An interactive games section featuring witchcraft-related games." at bounding box center [247, 367] width 334 height 35
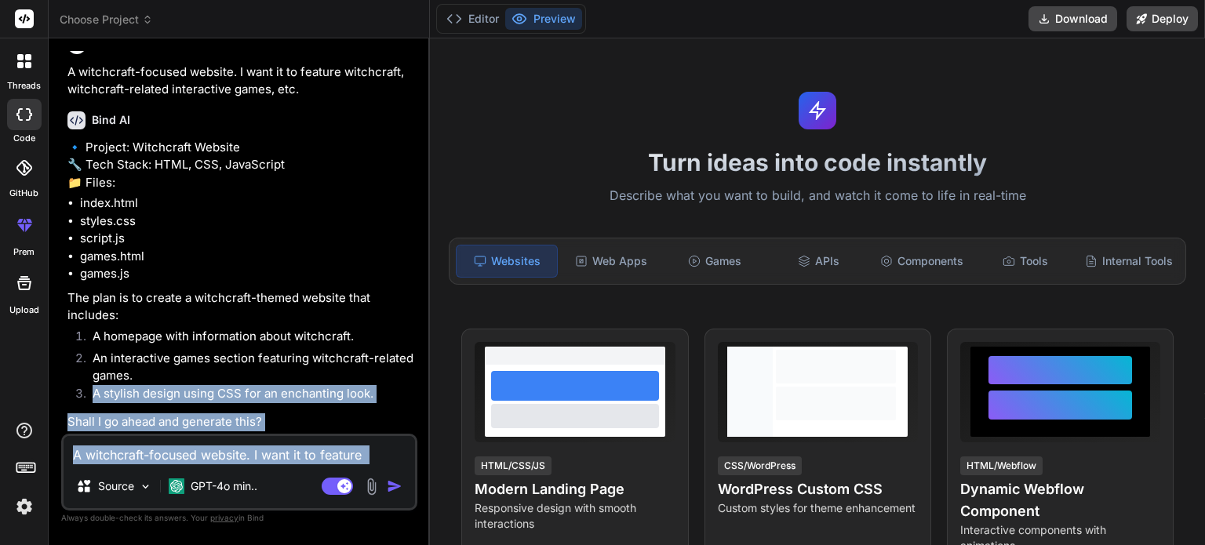
drag, startPoint x: 191, startPoint y: 373, endPoint x: 333, endPoint y: 466, distance: 169.9
click at [333, 466] on div "You hello Bind AI Hello! I'm Bind AI, your expert AI assistant and senior softw…" at bounding box center [239, 297] width 356 height 493
click at [267, 402] on li "A stylish design using CSS for an enchanting look." at bounding box center [247, 396] width 334 height 22
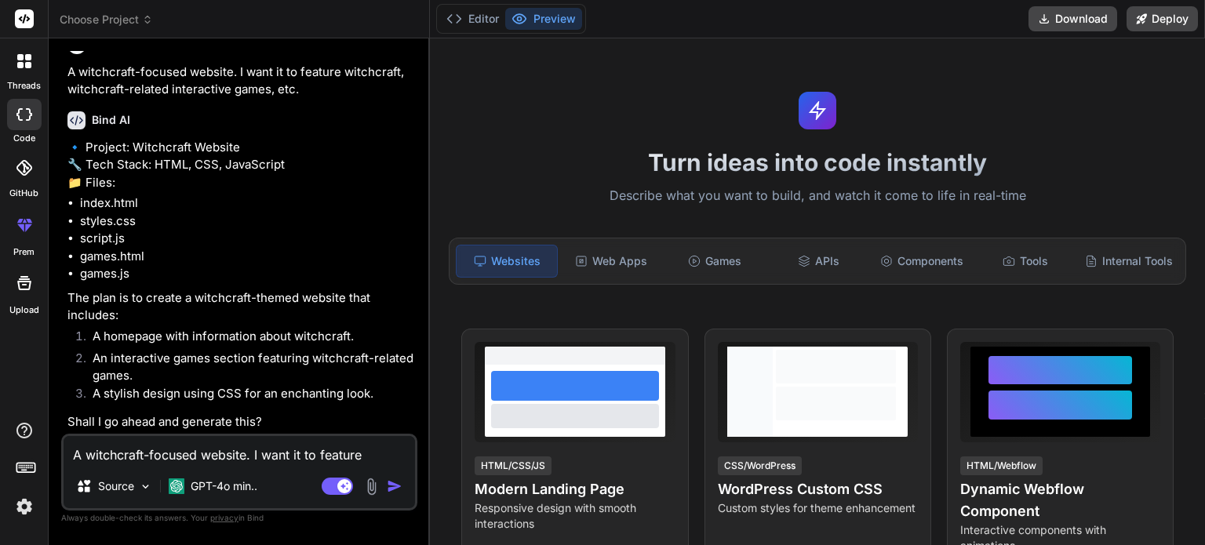
click at [23, 128] on div at bounding box center [24, 114] width 35 height 31
click at [20, 66] on icon at bounding box center [20, 65] width 6 height 6
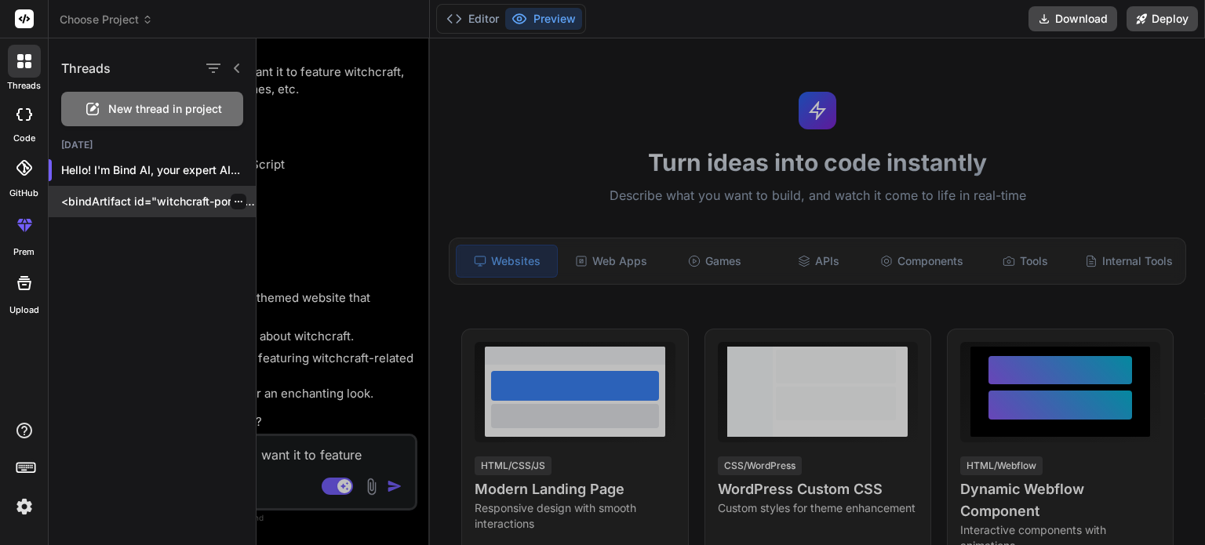
click at [115, 213] on div "<bindArtifact id="witchcraft-portal" title="Witchcraft Portal"> <bindAction typ…" at bounding box center [152, 201] width 207 height 31
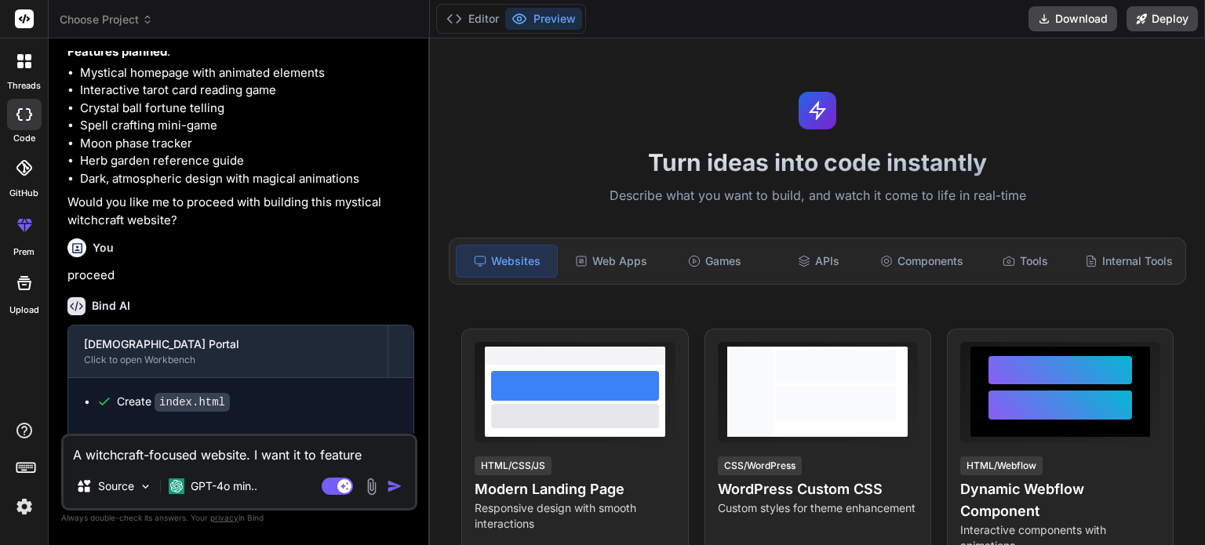
scroll to position [565, 0]
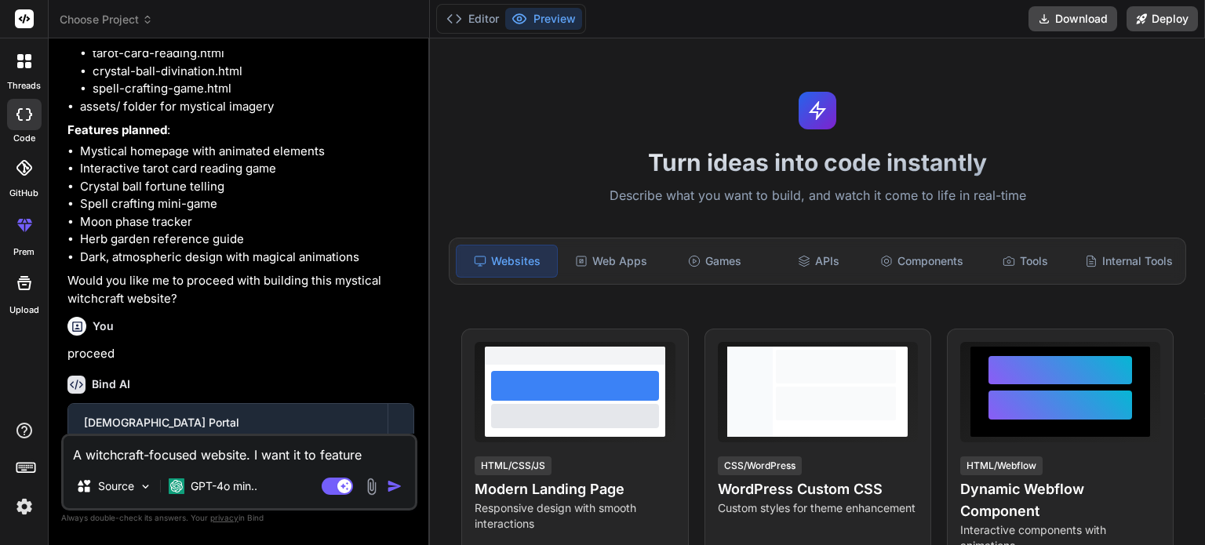
click at [25, 75] on div at bounding box center [24, 61] width 33 height 33
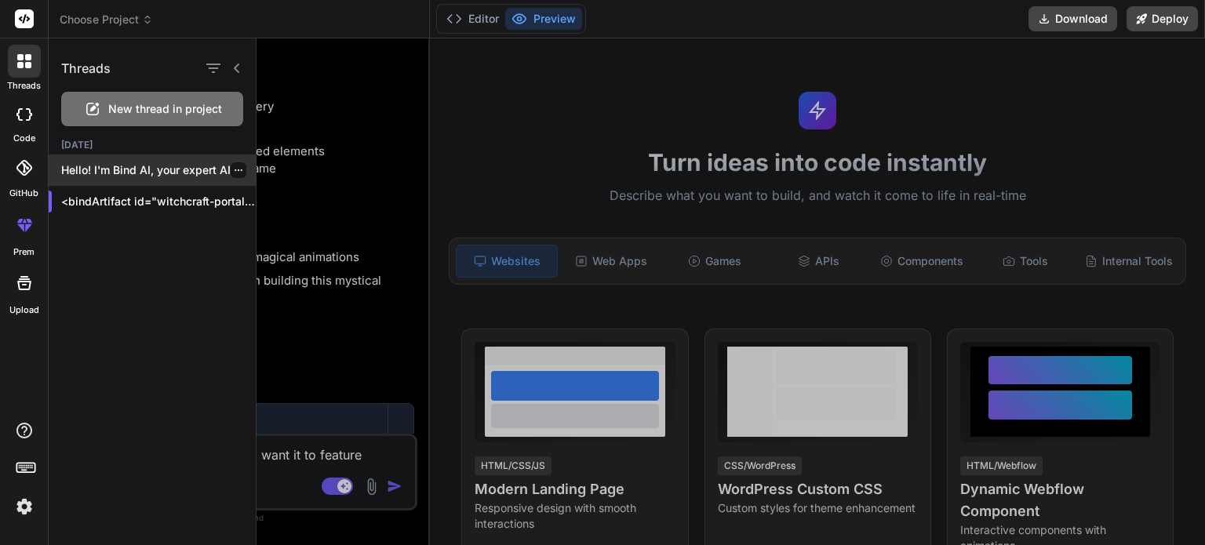
click at [100, 175] on p "Hello! I'm Bind AI, your expert AI..." at bounding box center [158, 170] width 195 height 16
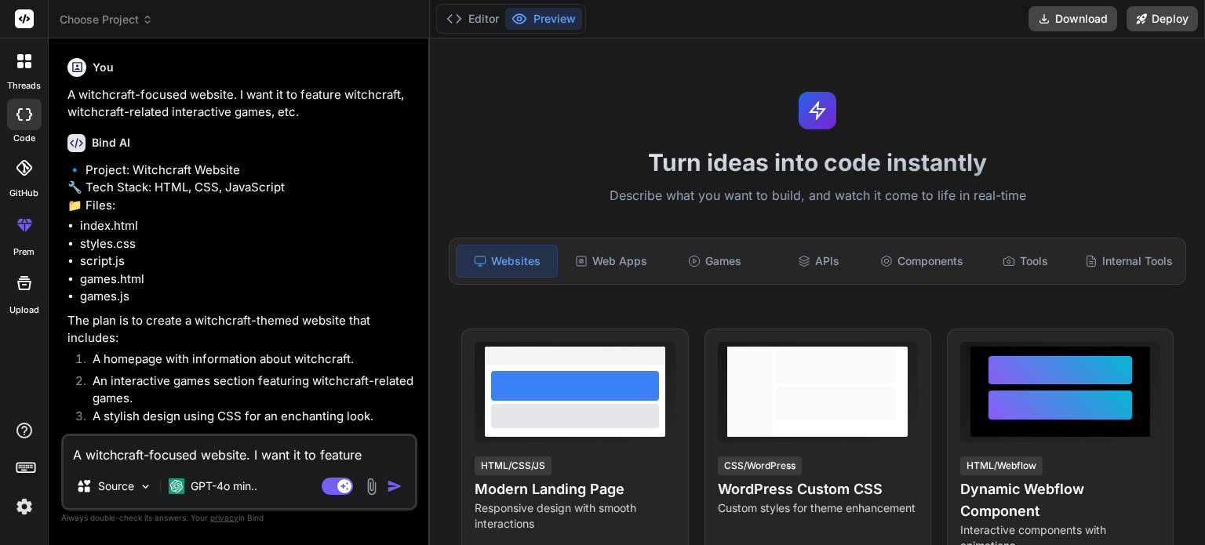
scroll to position [195, 0]
click at [14, 78] on div "threads" at bounding box center [24, 65] width 48 height 54
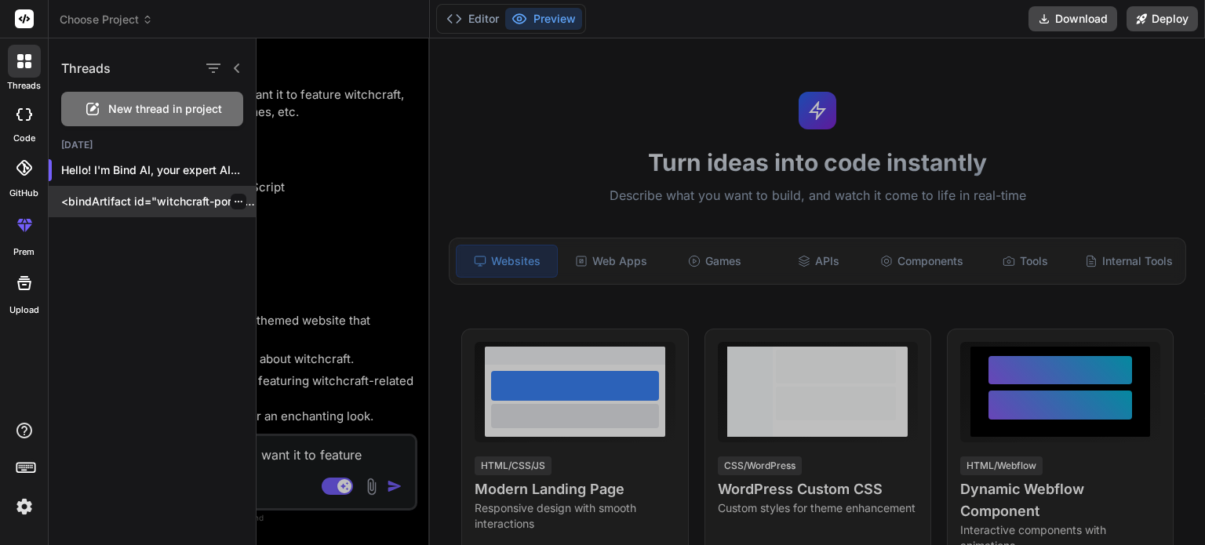
click at [122, 200] on p "<bindArtifact id="witchcraft-portal" title="Witchcraft Portal"> <bindAction typ…" at bounding box center [158, 202] width 195 height 16
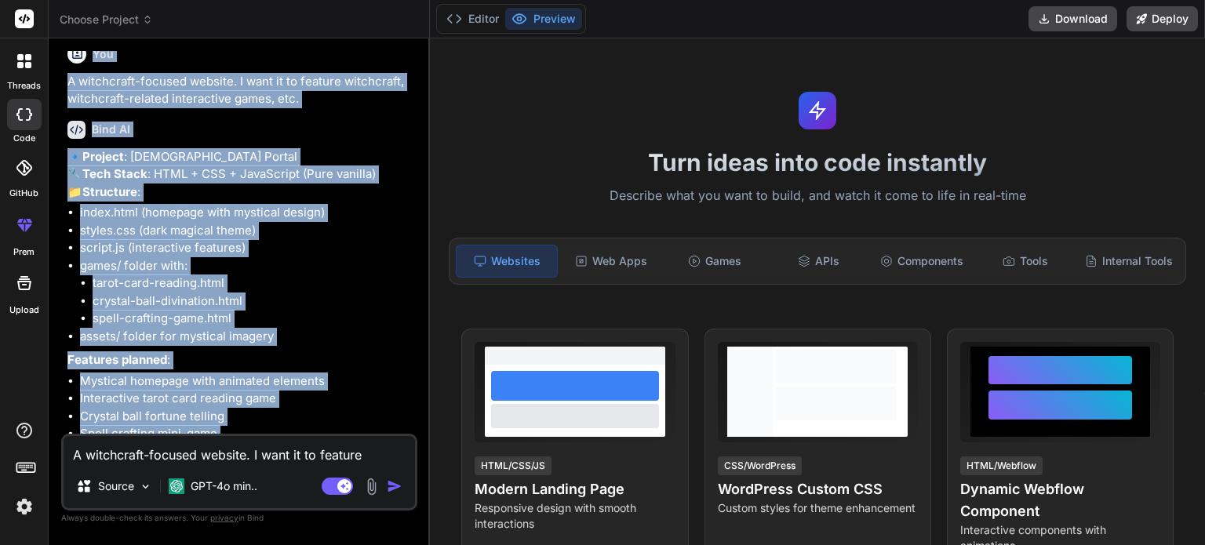
scroll to position [305, 0]
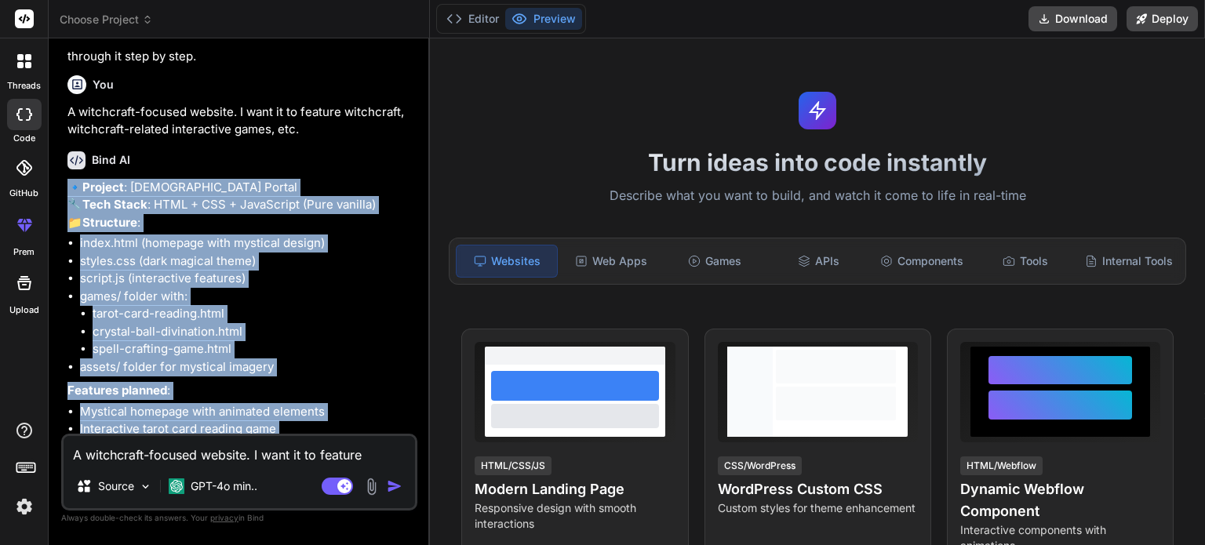
drag, startPoint x: 364, startPoint y: 215, endPoint x: 70, endPoint y: 191, distance: 295.1
click at [70, 191] on div "🔹 Project : Witchcraft Portal 🔧 Tech Stack : HTML + CSS + JavaScript (Pure vani…" at bounding box center [240, 374] width 347 height 390
copy div "🔹 Project : Witchcraft Portal 🔧 Tech Stack : HTML + CSS + JavaScript (Pure vani…"
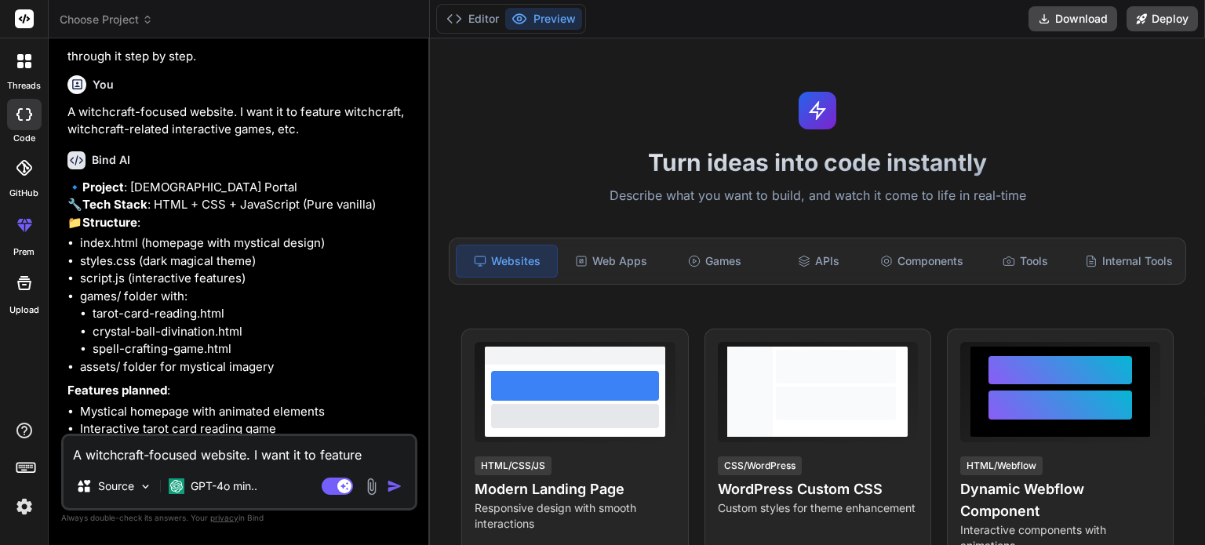
click at [13, 82] on label "threads" at bounding box center [24, 85] width 34 height 13
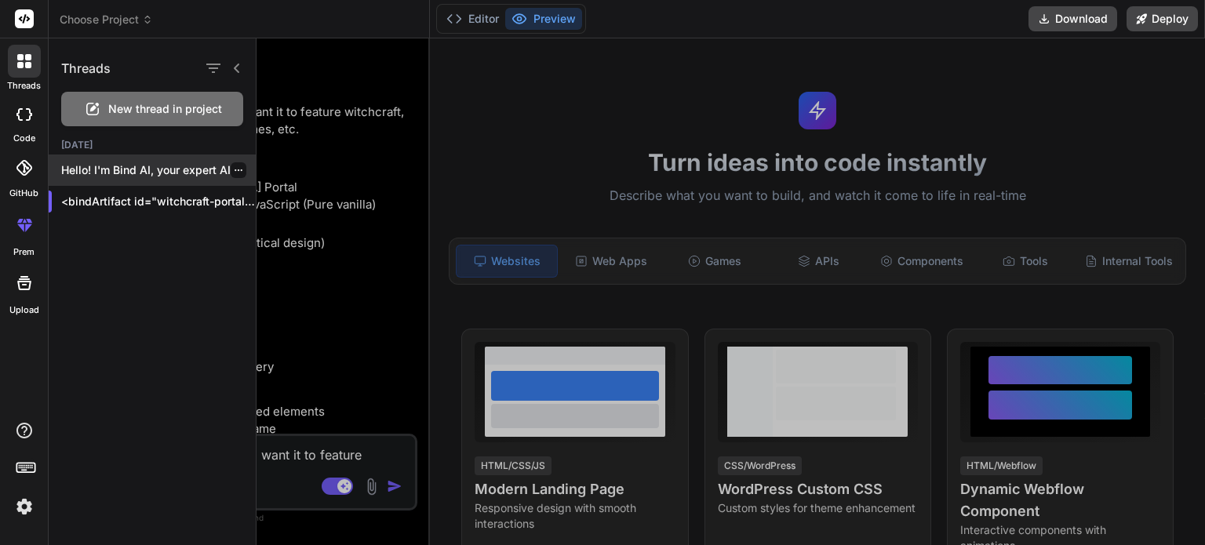
click at [162, 172] on p "Hello! I'm Bind AI, your expert AI..." at bounding box center [158, 170] width 195 height 16
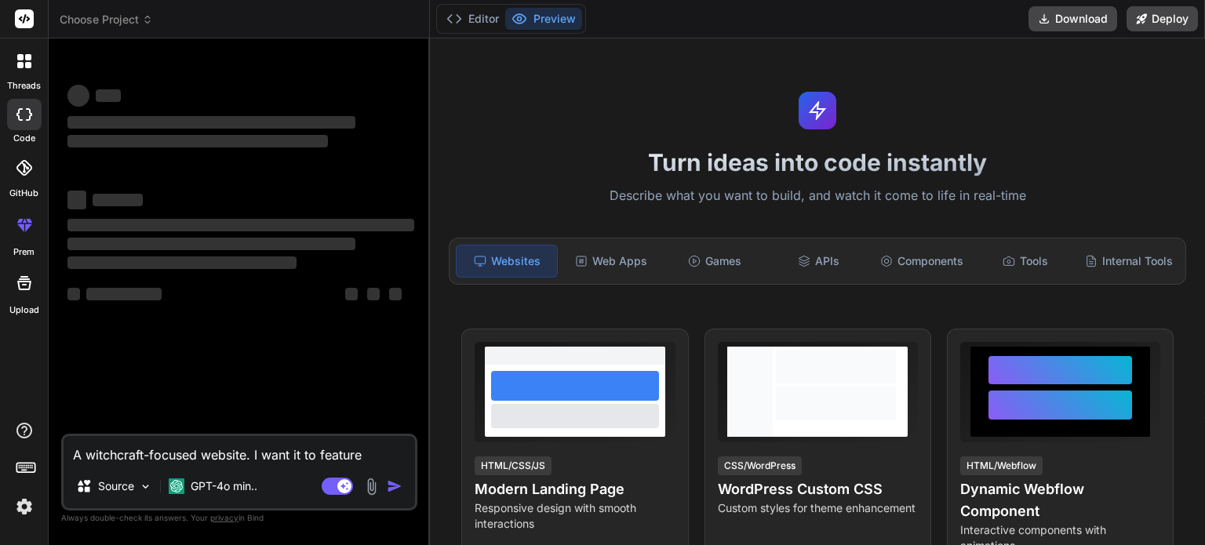
scroll to position [322, 0]
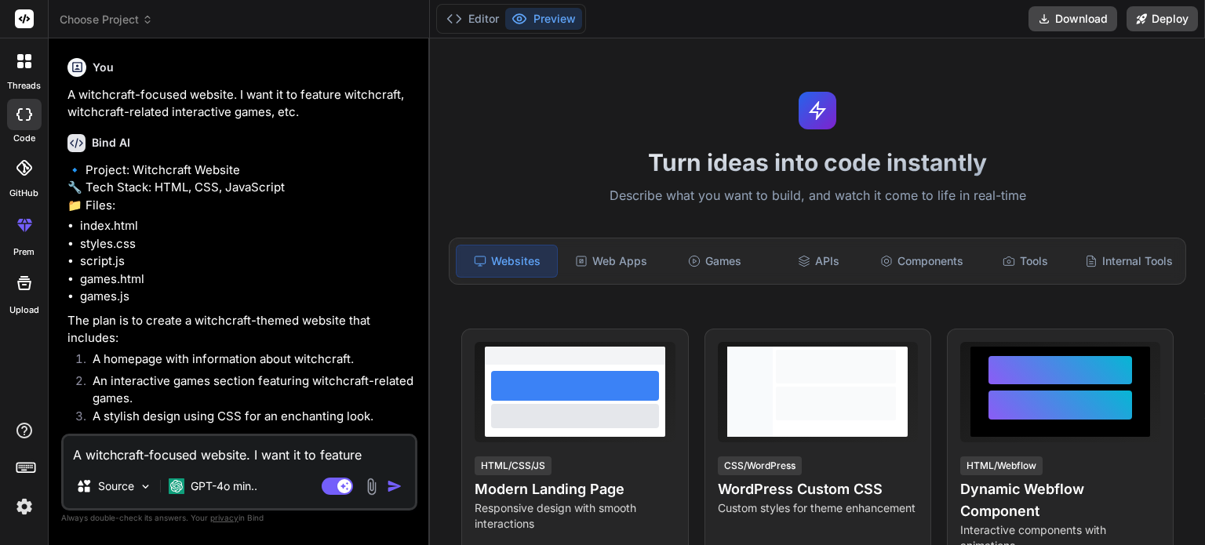
click at [22, 58] on icon at bounding box center [20, 57] width 6 height 6
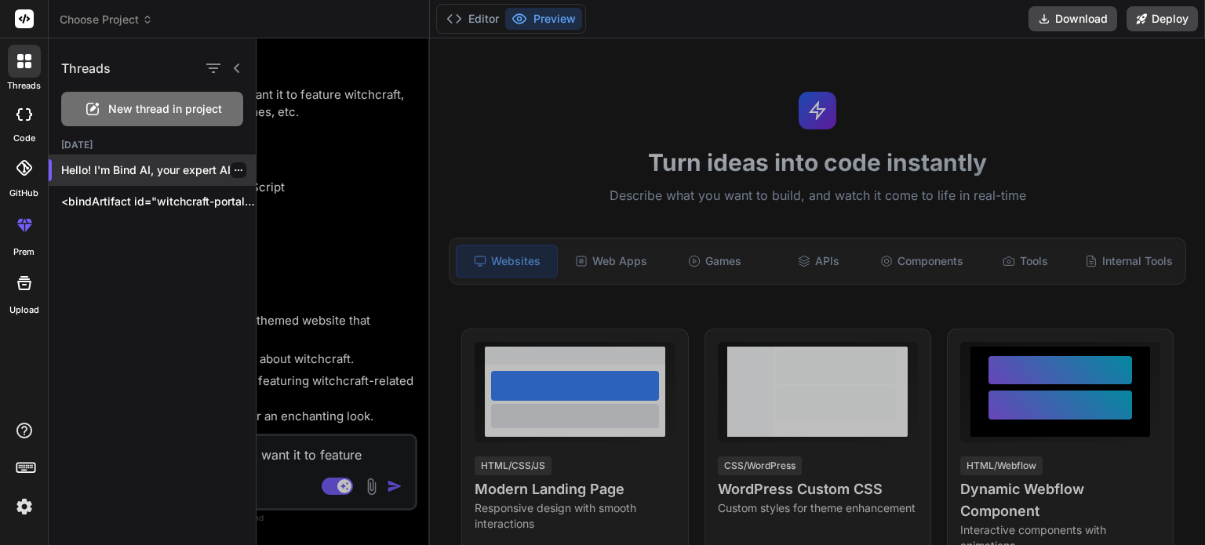
click at [238, 172] on div at bounding box center [239, 170] width 16 height 16
click at [234, 171] on icon "button" at bounding box center [238, 169] width 9 height 9
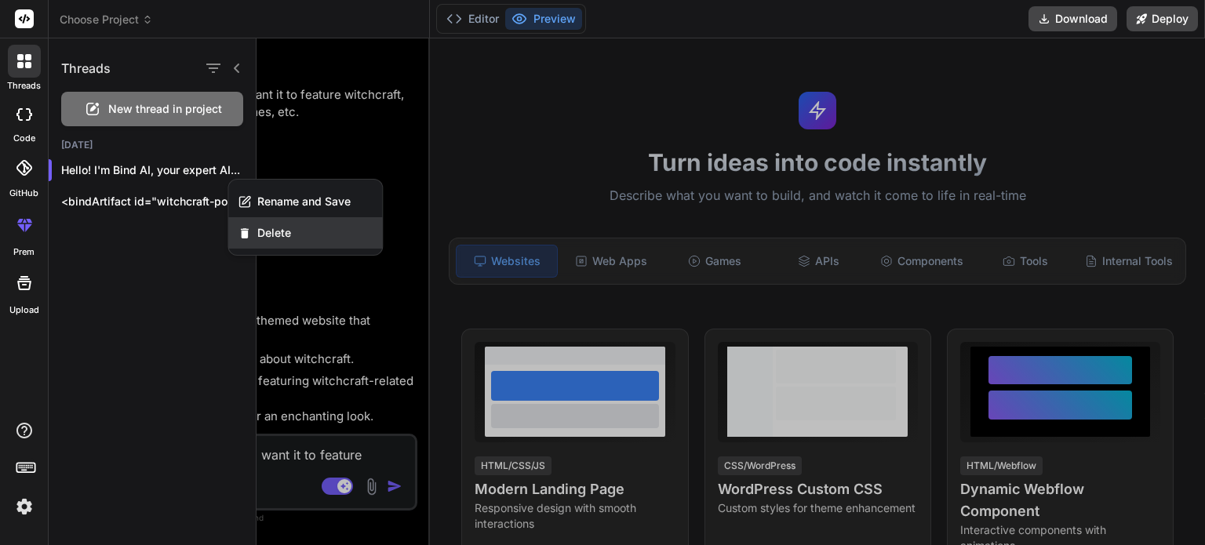
click at [270, 238] on span "Delete" at bounding box center [274, 233] width 34 height 16
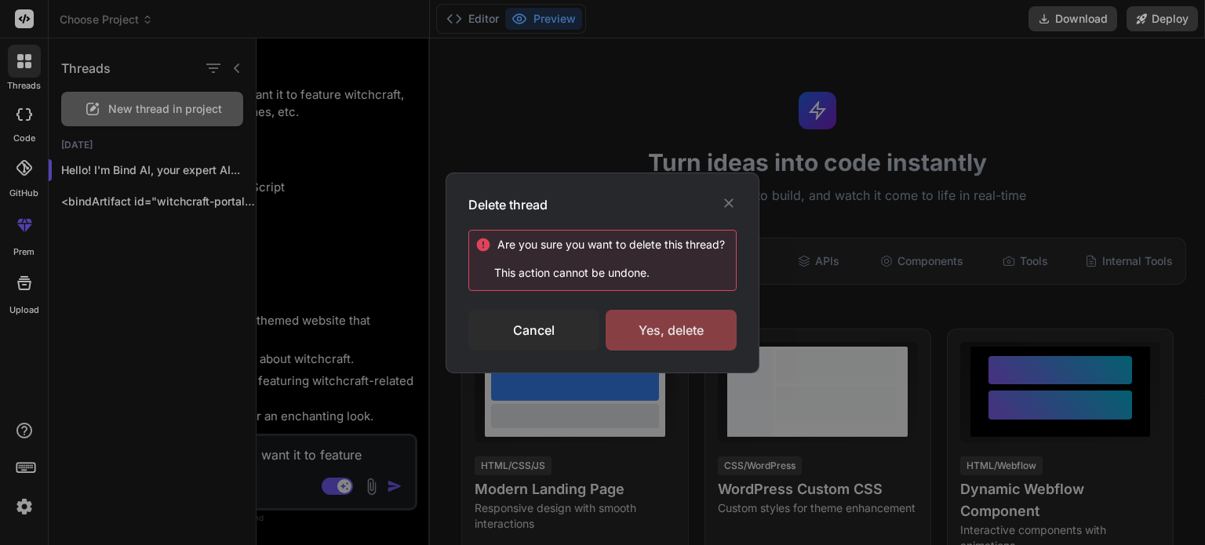
click at [653, 334] on div "Yes, delete" at bounding box center [670, 330] width 131 height 41
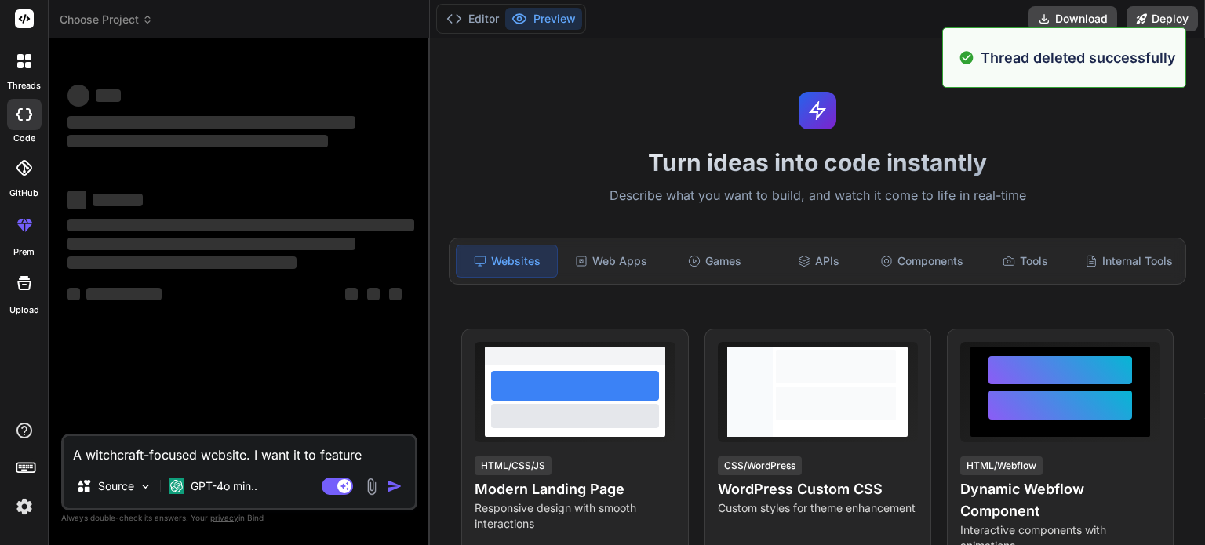
type textarea "x"
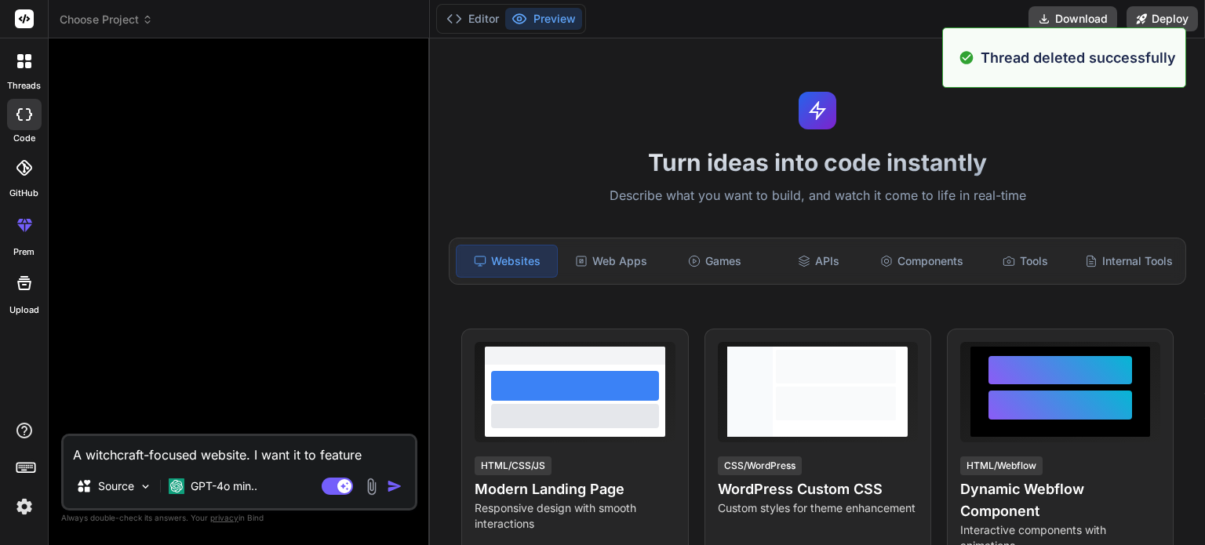
click at [162, 464] on textarea "A witchcraft-focused website. I want it to feature witchcraft, witchcraft-relat…" at bounding box center [239, 450] width 351 height 28
paste textarea "🔹 Project: Witchcraft Portal 🔧 Tech Stack: HTML + CSS + JavaScript (Pure vanill…"
type textarea "🔹 Project: Witchcraft Portal 🔧 Tech Stack: HTML + CSS + JavaScript (Pure vanill…"
type textarea "x"
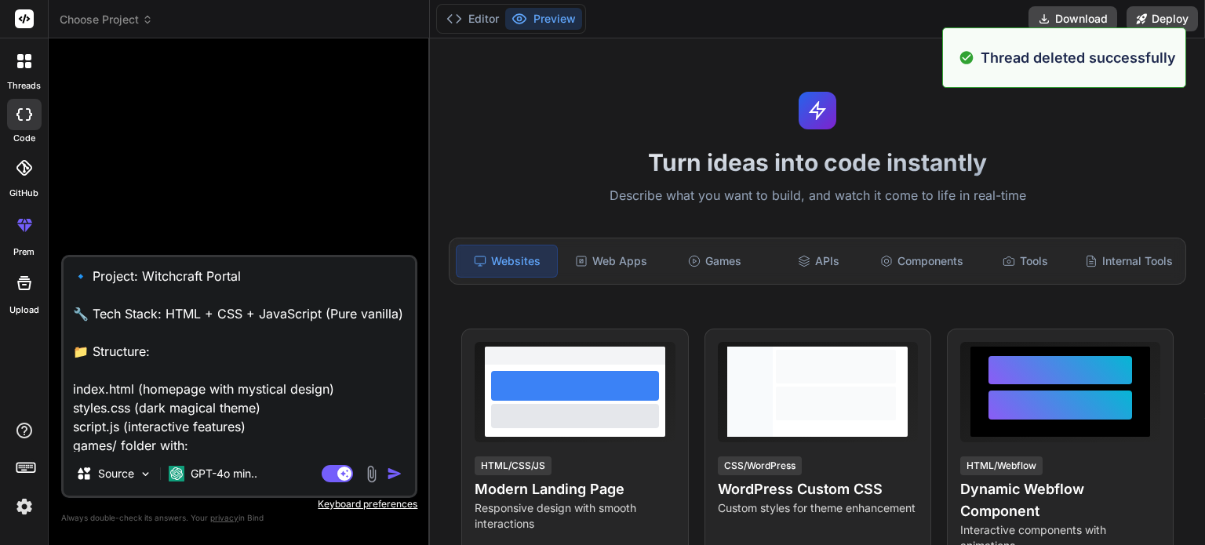
scroll to position [264, 0]
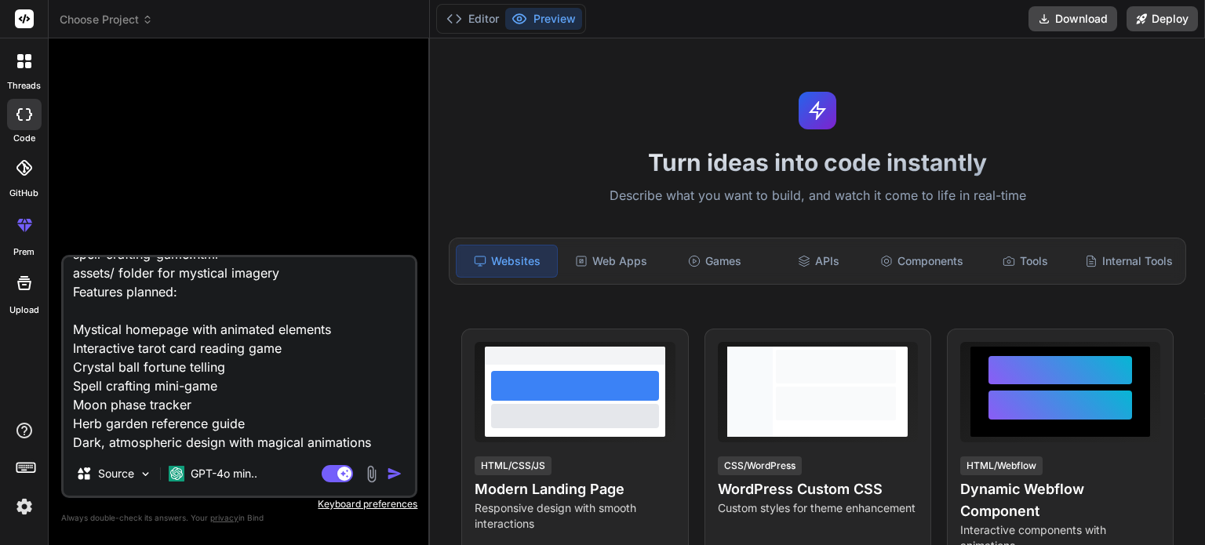
type textarea "🔹 Project: Witchcraft Portal 🔧 Tech Stack: HTML + CSS + JavaScript (Pure vanill…"
click at [393, 475] on img "button" at bounding box center [395, 474] width 16 height 16
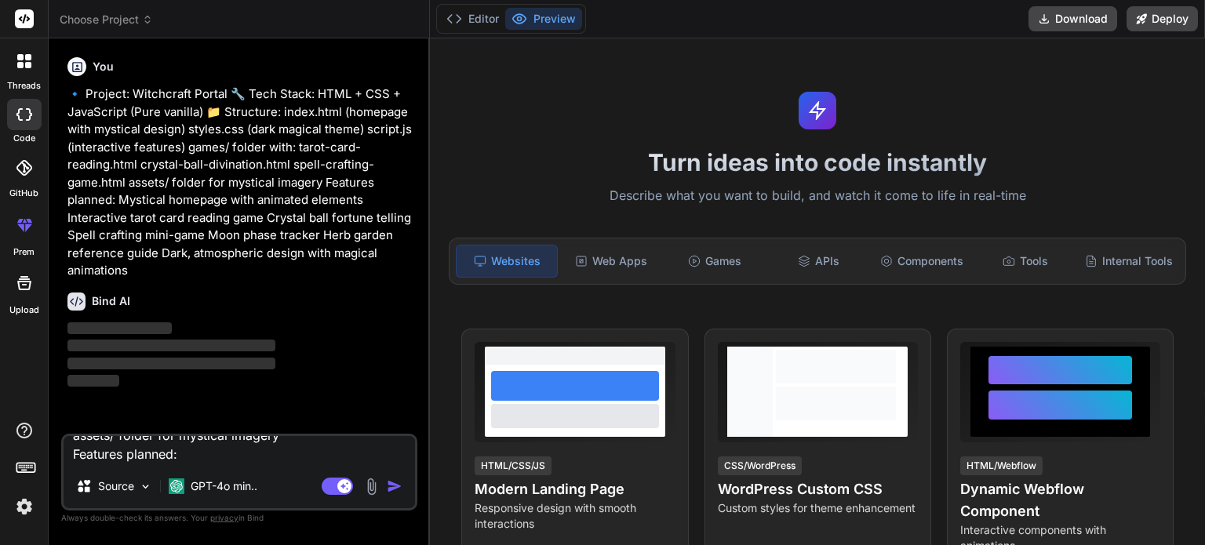
scroll to position [0, 0]
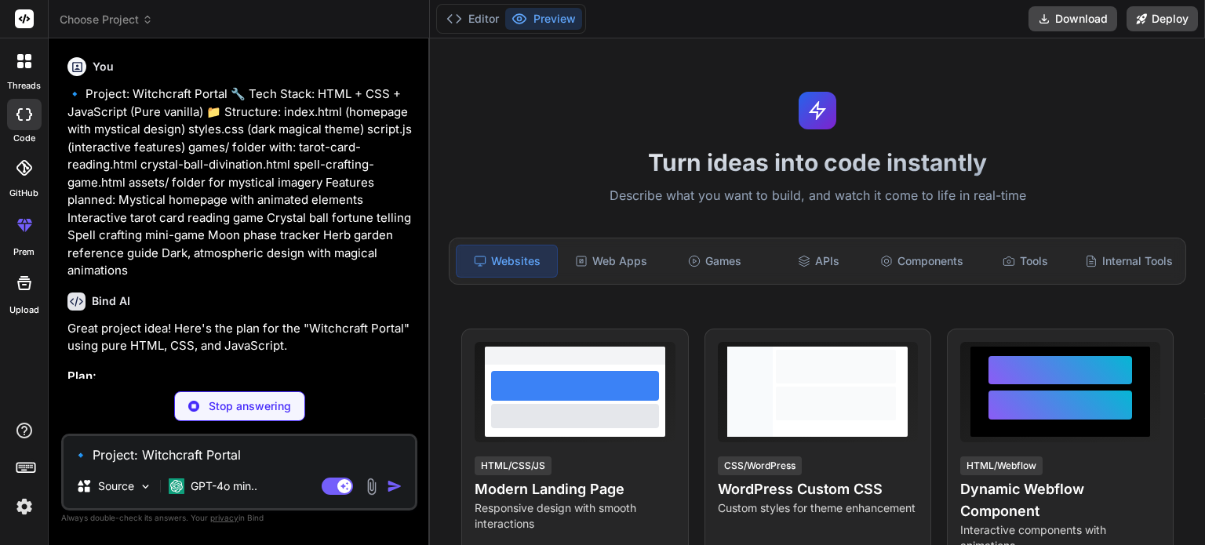
click at [214, 407] on p "Stop answering" at bounding box center [250, 406] width 82 height 16
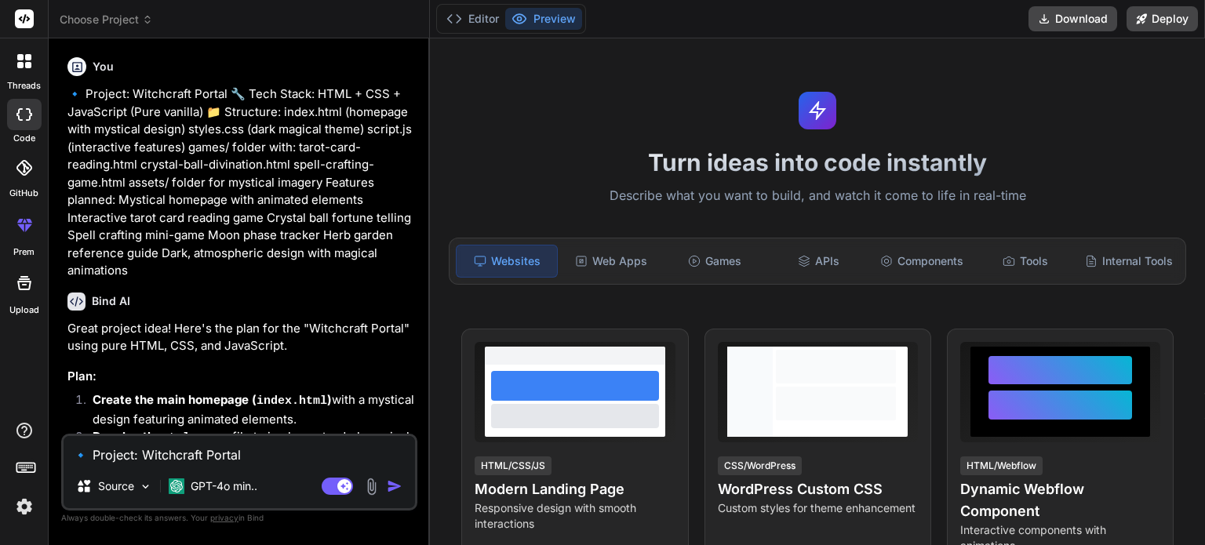
scroll to position [84, 0]
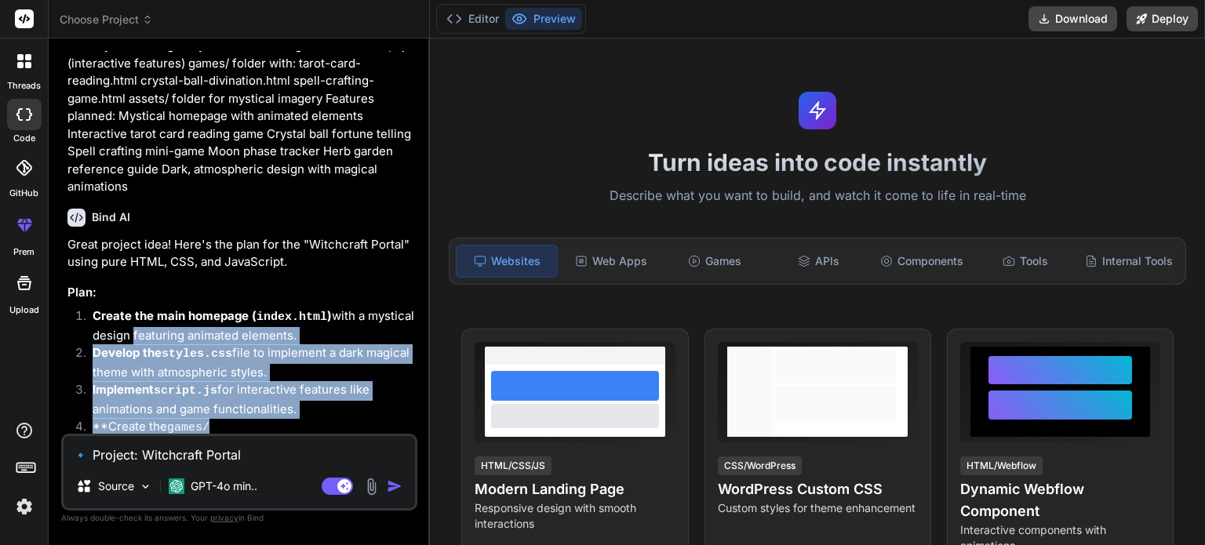
drag, startPoint x: 129, startPoint y: 327, endPoint x: 267, endPoint y: 454, distance: 187.0
click at [267, 454] on div "You 🔹 Project: Witchcraft Portal 🔧 Tech Stack: HTML + CSS + JavaScript (Pure va…" at bounding box center [239, 297] width 356 height 493
click at [199, 347] on code "styles.css" at bounding box center [197, 353] width 71 height 13
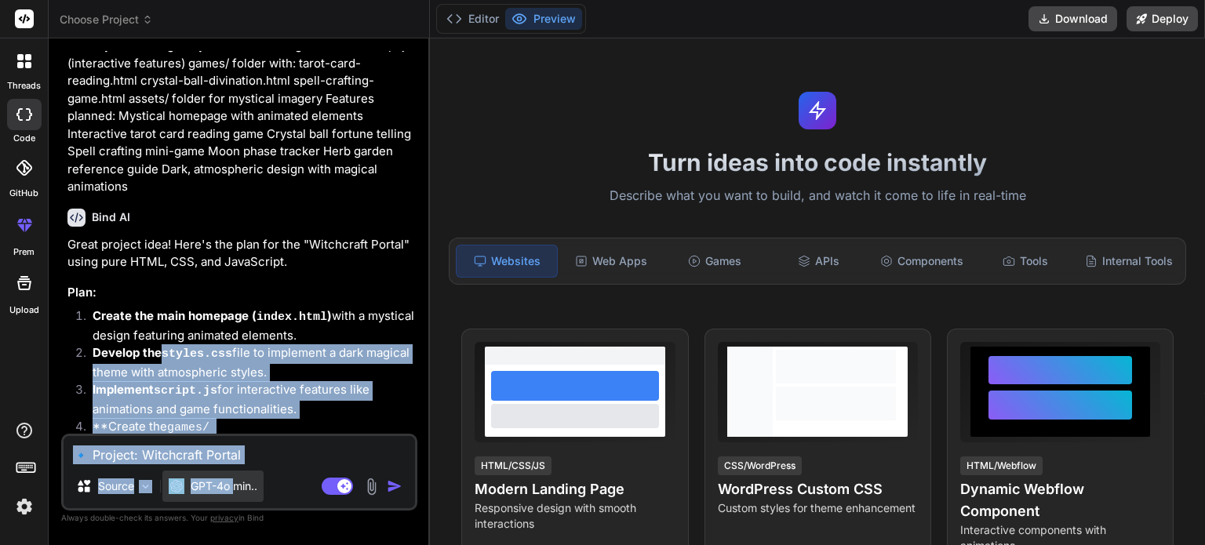
drag, startPoint x: 167, startPoint y: 348, endPoint x: 238, endPoint y: 496, distance: 163.8
click at [238, 496] on div "You 🔹 Project: Witchcraft Portal 🔧 Tech Stack: HTML + CSS + JavaScript (Pure va…" at bounding box center [239, 297] width 356 height 493
click at [178, 357] on code "styles.css" at bounding box center [197, 353] width 71 height 13
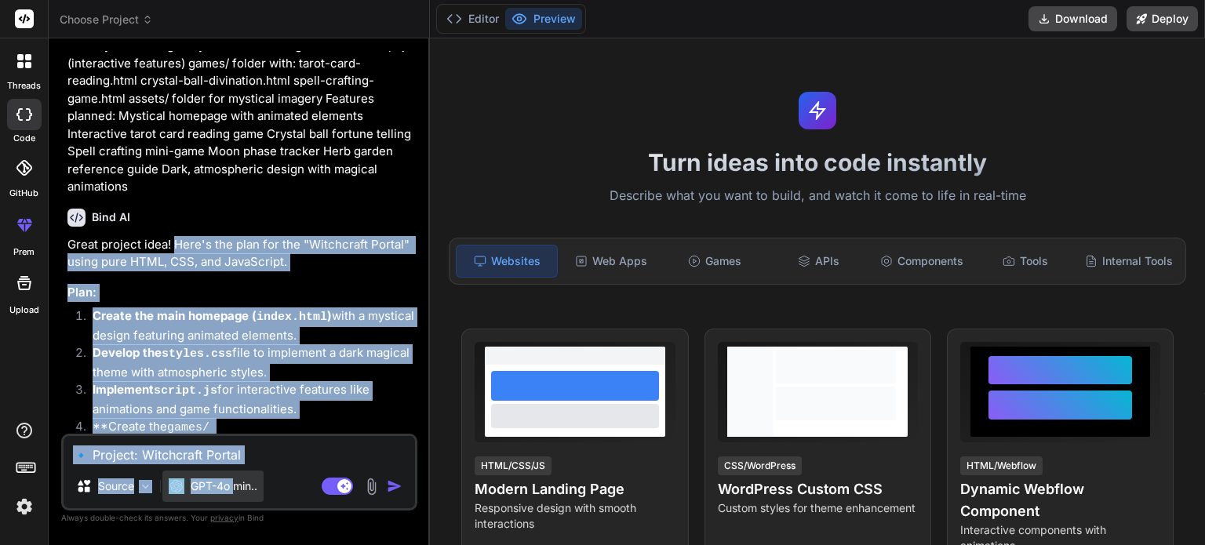
drag, startPoint x: 177, startPoint y: 327, endPoint x: 234, endPoint y: 495, distance: 177.1
click at [234, 495] on div "You 🔹 Project: Witchcraft Portal 🔧 Tech Stack: HTML + CSS + JavaScript (Pure va…" at bounding box center [239, 297] width 356 height 493
click at [188, 354] on code "styles.css" at bounding box center [197, 353] width 71 height 13
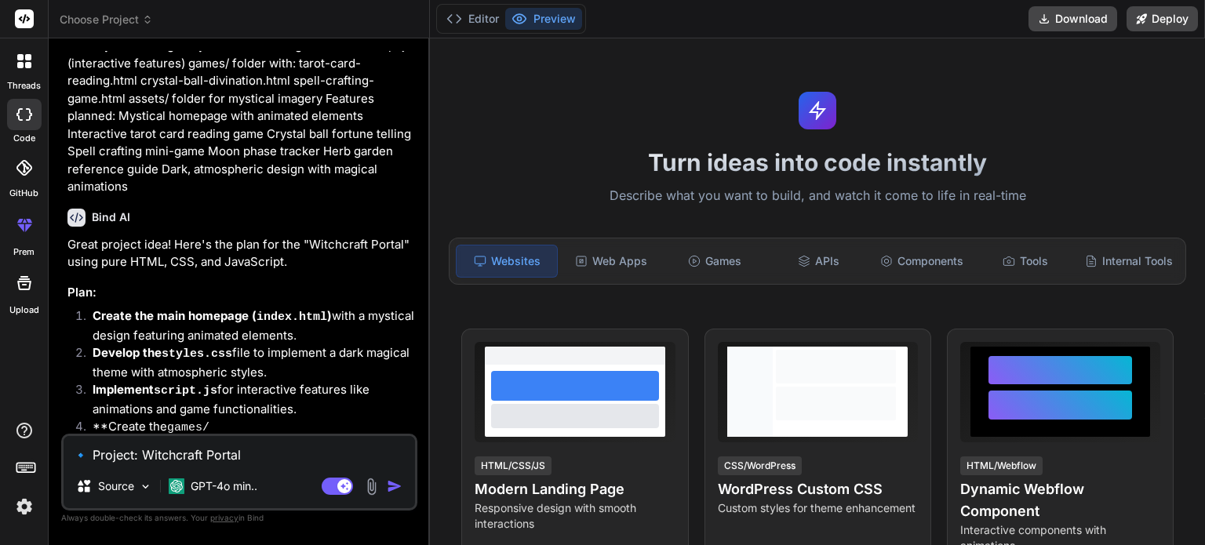
click at [198, 460] on textarea "🔹 Project: Witchcraft Portal 🔧 Tech Stack: HTML + CSS + JavaScript (Pure vanill…" at bounding box center [239, 450] width 351 height 28
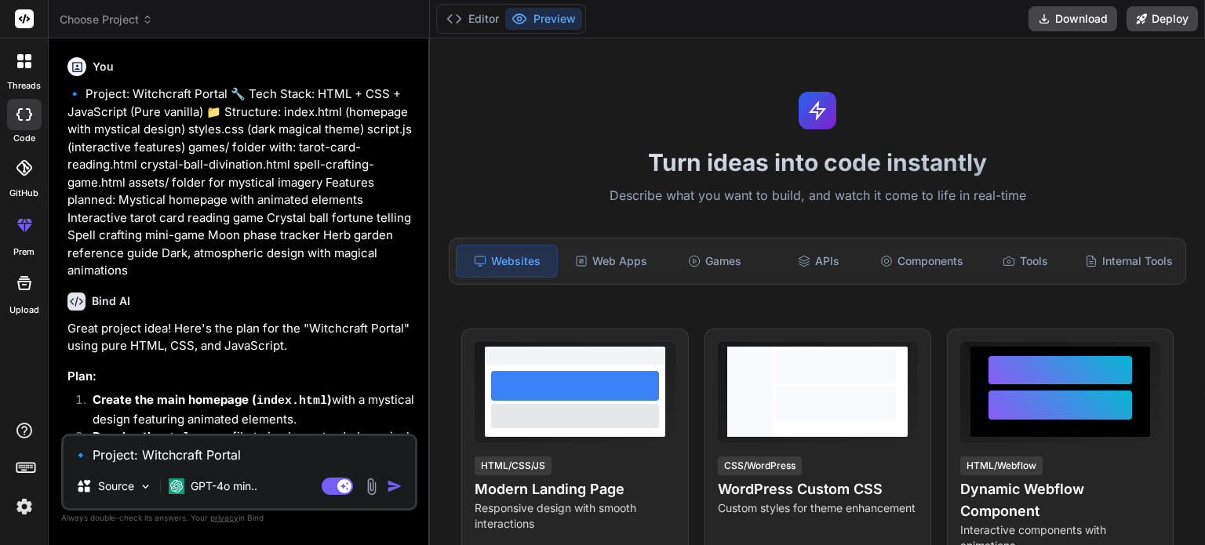
click at [20, 64] on icon at bounding box center [20, 65] width 6 height 6
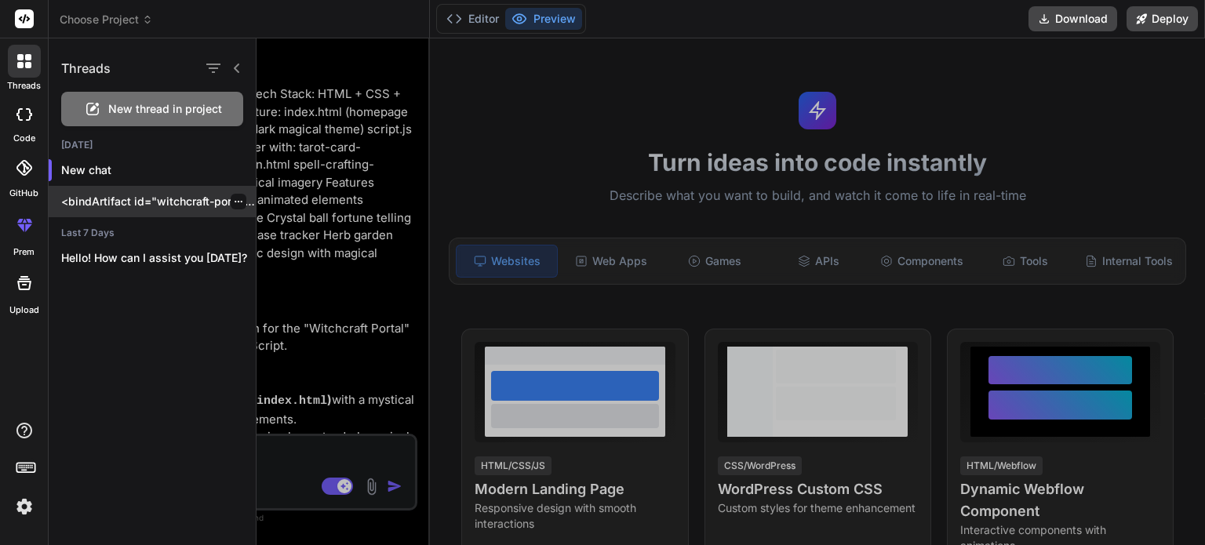
click at [234, 200] on icon "button" at bounding box center [238, 201] width 9 height 9
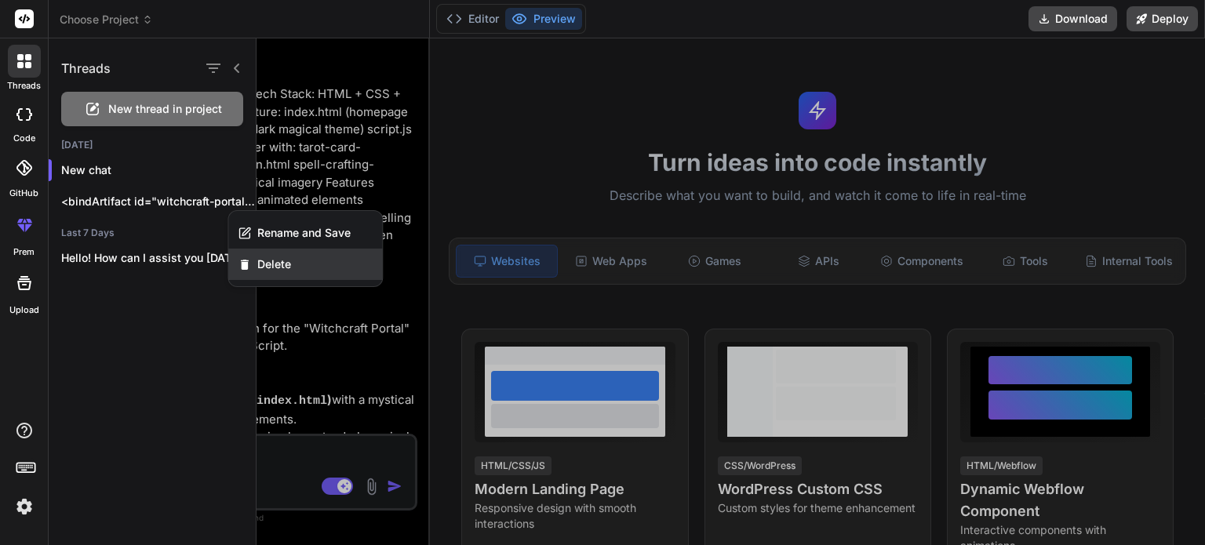
click at [271, 264] on span "Delete" at bounding box center [274, 264] width 34 height 16
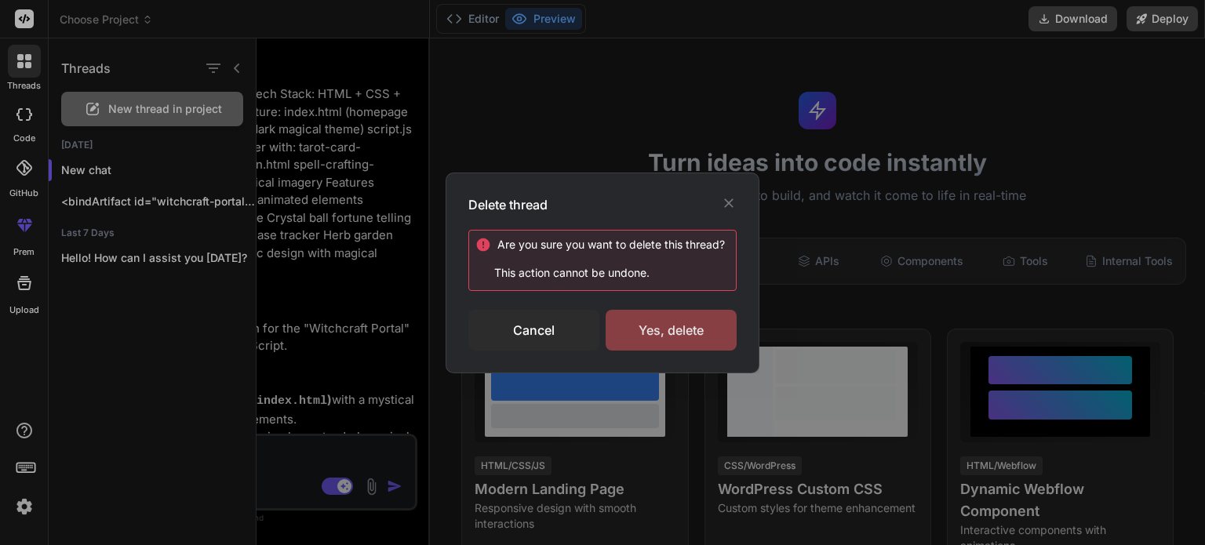
click at [675, 331] on div "Yes, delete" at bounding box center [670, 330] width 131 height 41
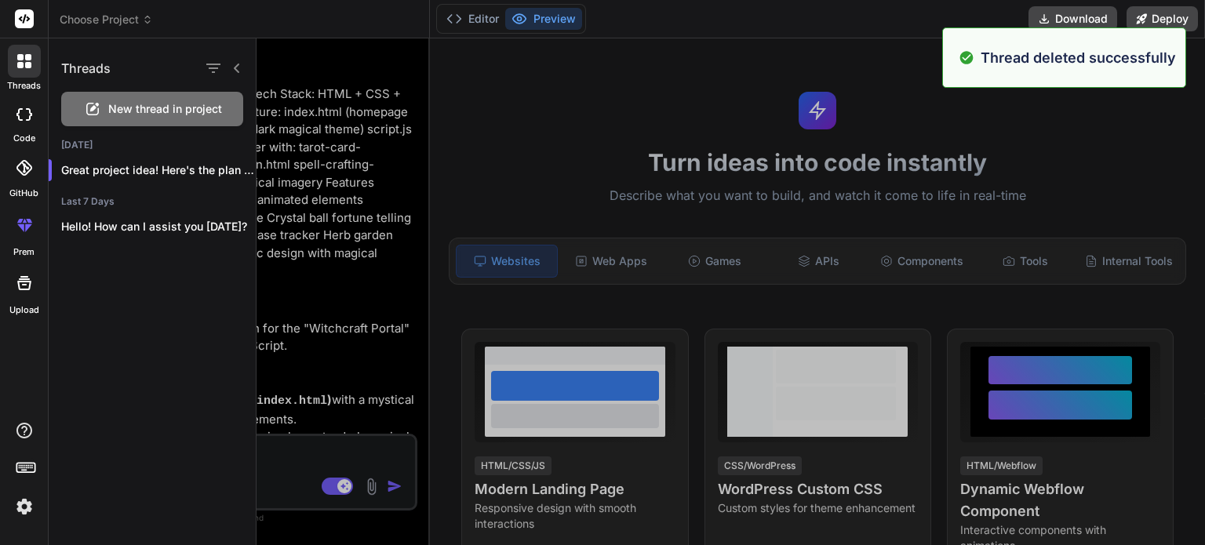
click at [181, 112] on span "New thread in project" at bounding box center [165, 109] width 114 height 16
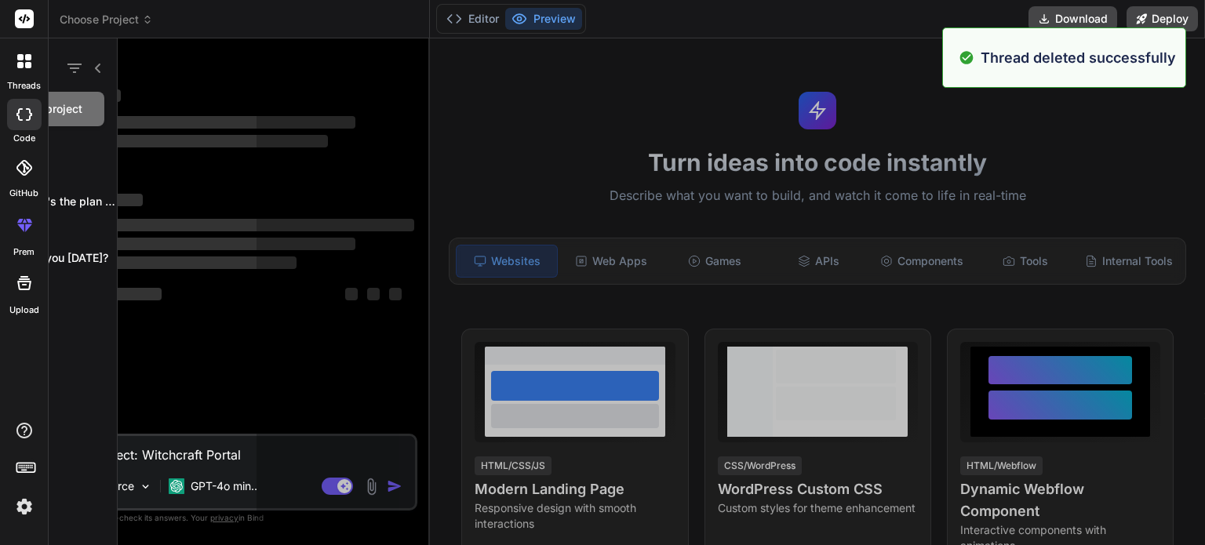
scroll to position [436, 0]
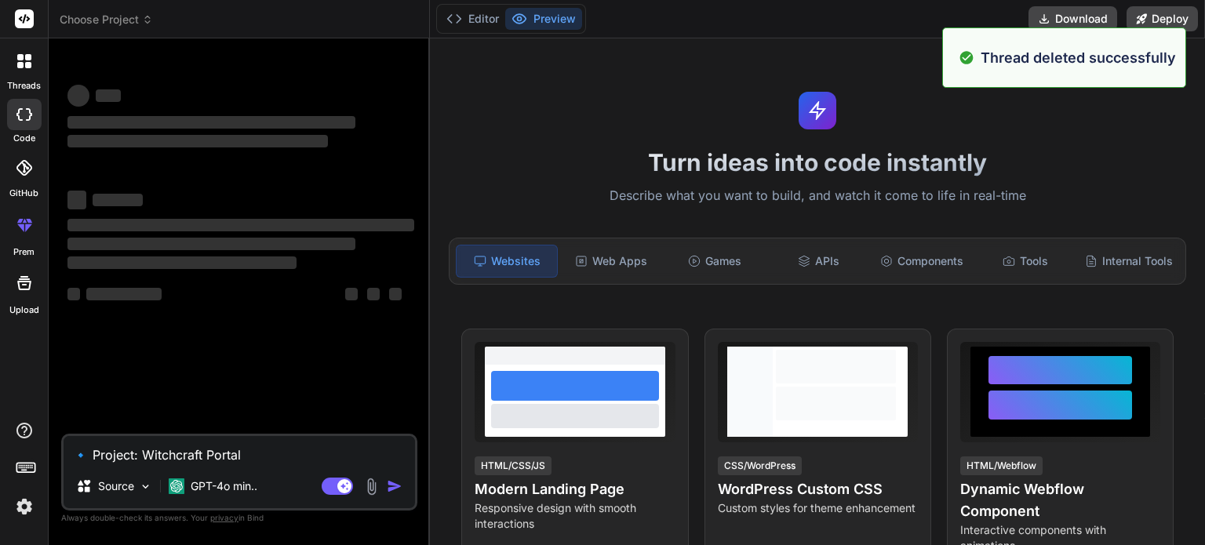
click at [185, 460] on textarea "🔹 Project: Witchcraft Portal 🔧 Tech Stack: HTML + CSS + JavaScript (Pure vanill…" at bounding box center [239, 450] width 351 height 28
type textarea "x"
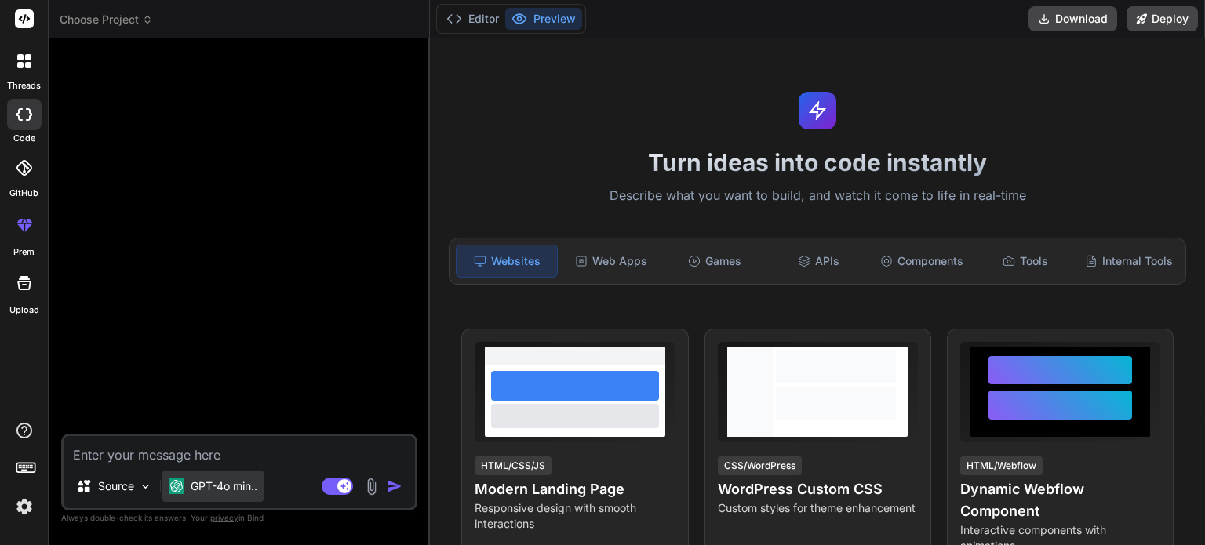
paste textarea "🔹 Project: Witchcraft Portal 🔧 Tech Stack: HTML + CSS + JavaScript (Pure vanill…"
type textarea "🔹 Project: Witchcraft Portal 🔧 Tech Stack: HTML + CSS + JavaScript (Pure vanill…"
type textarea "x"
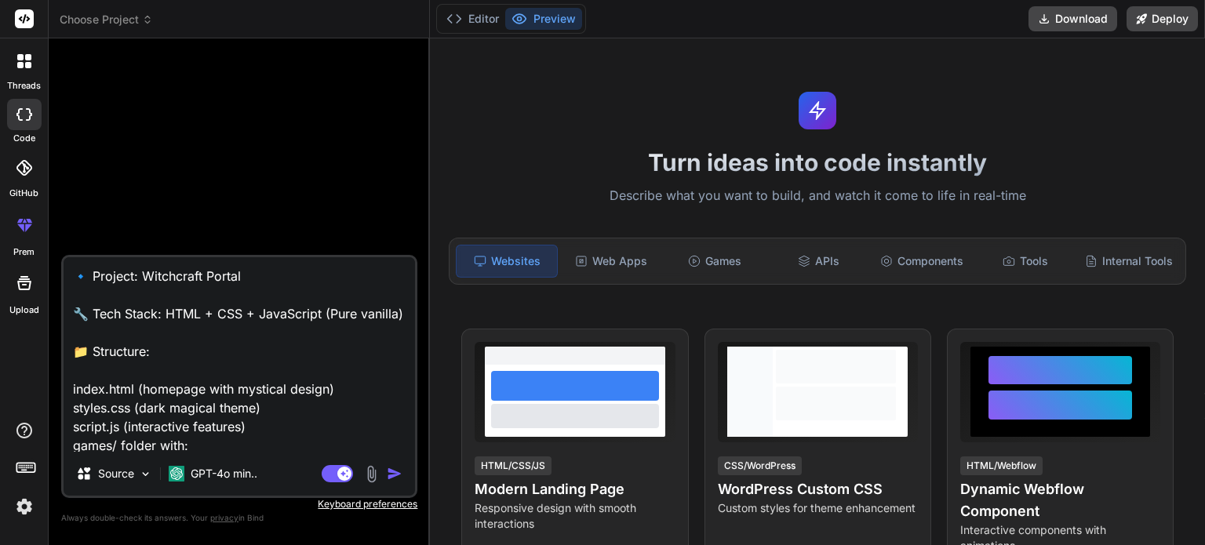
scroll to position [267, 0]
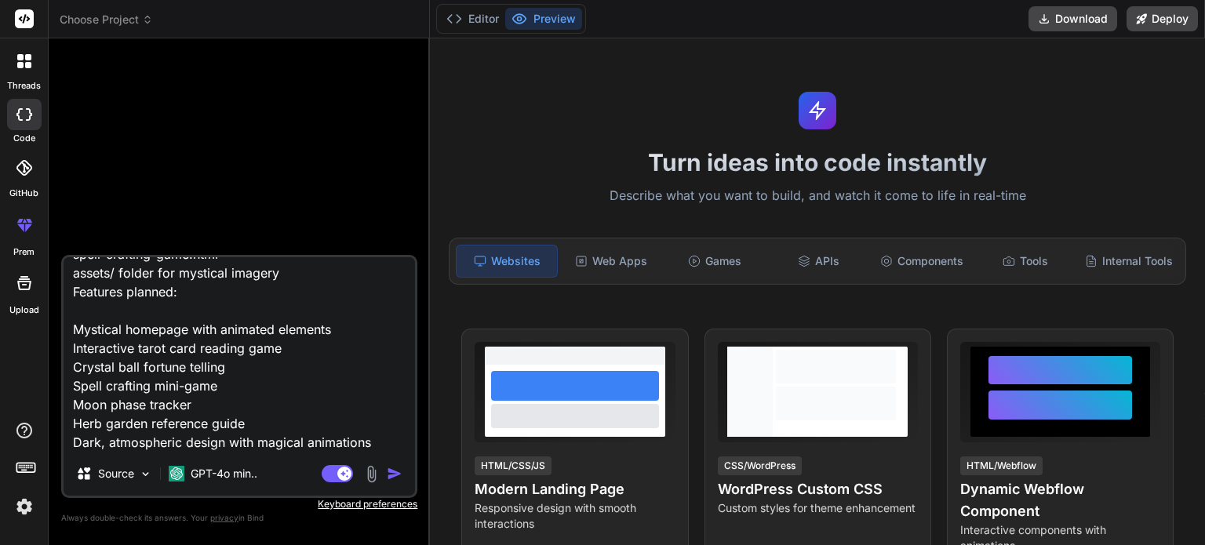
type textarea "🔹 Project: Witchcraft Portal 🔧 Tech Stack: HTML + CSS + JavaScript (Pure vanill…"
click at [395, 471] on img "button" at bounding box center [395, 474] width 16 height 16
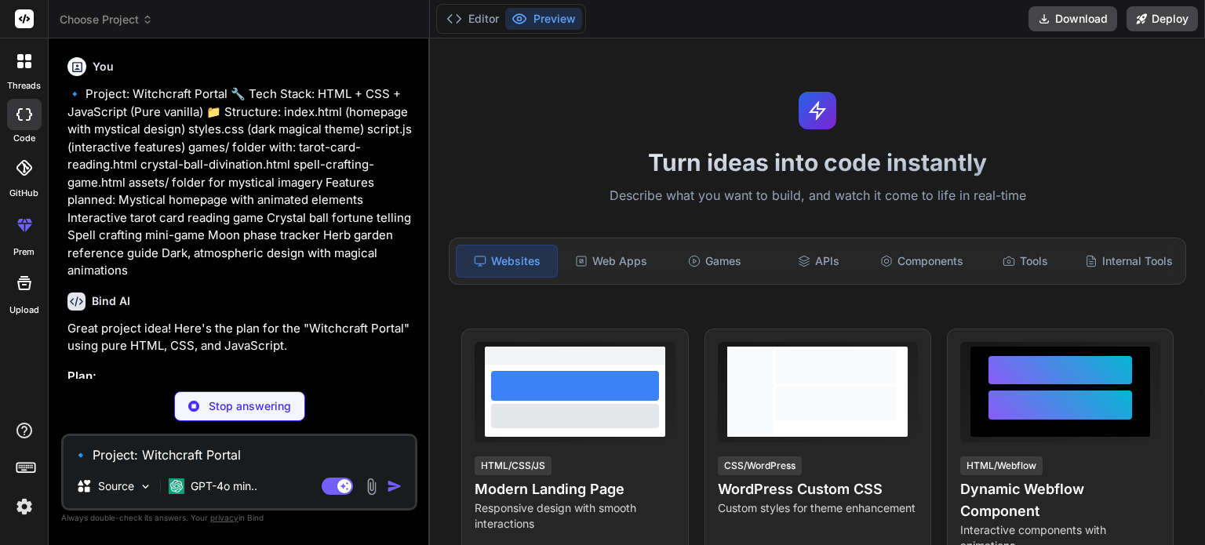
click at [210, 406] on p "Stop answering" at bounding box center [250, 406] width 82 height 16
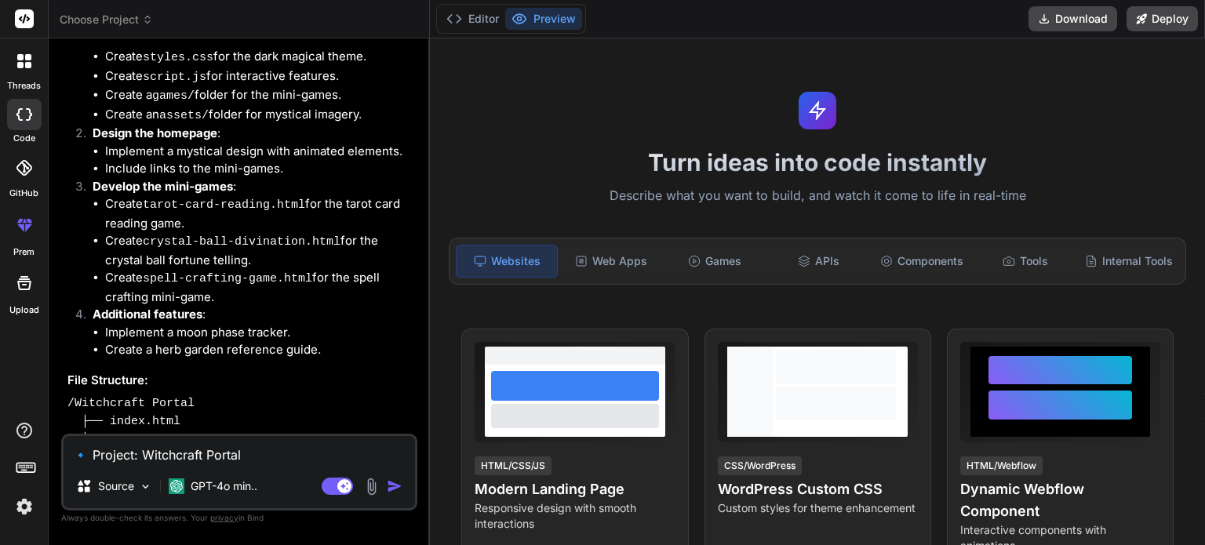
scroll to position [380, 0]
drag, startPoint x: 124, startPoint y: 349, endPoint x: 182, endPoint y: 370, distance: 61.8
click at [173, 380] on div "Great project idea! Here's the plan for the "Witchcraft Portal" using pure HTML…" at bounding box center [240, 194] width 347 height 509
click at [204, 355] on div "Great project idea! Here's the plan for the "Witchcraft Portal" using pure HTML…" at bounding box center [240, 194] width 347 height 509
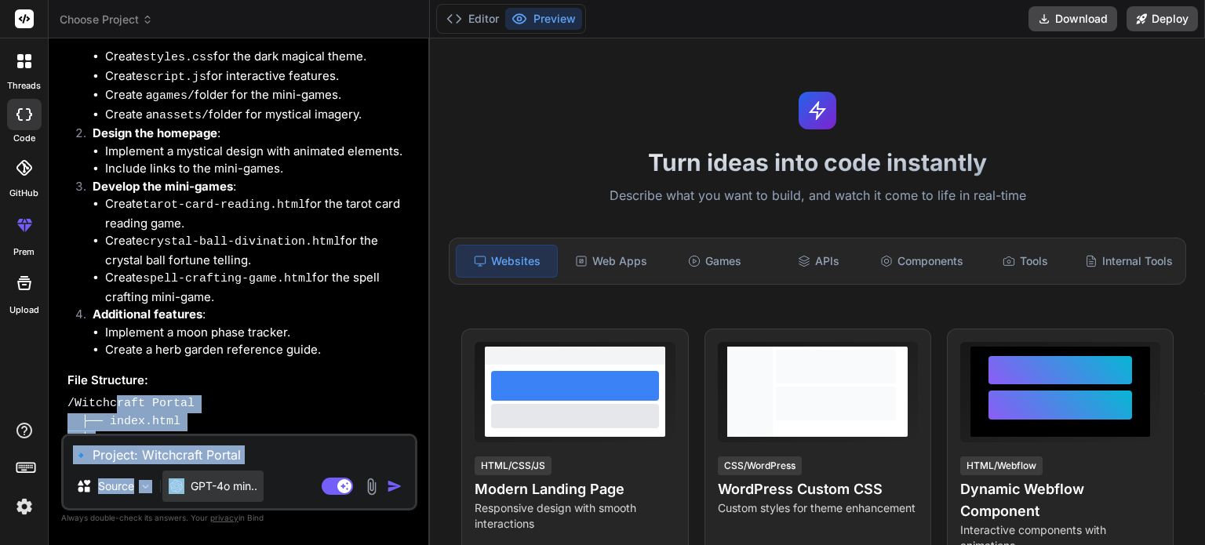
drag, startPoint x: 115, startPoint y: 398, endPoint x: 185, endPoint y: 489, distance: 115.2
click at [185, 489] on div "You 🔹 Project: Witchcraft Portal 🔧 Tech Stack: HTML + CSS + JavaScript (Pure va…" at bounding box center [239, 297] width 356 height 493
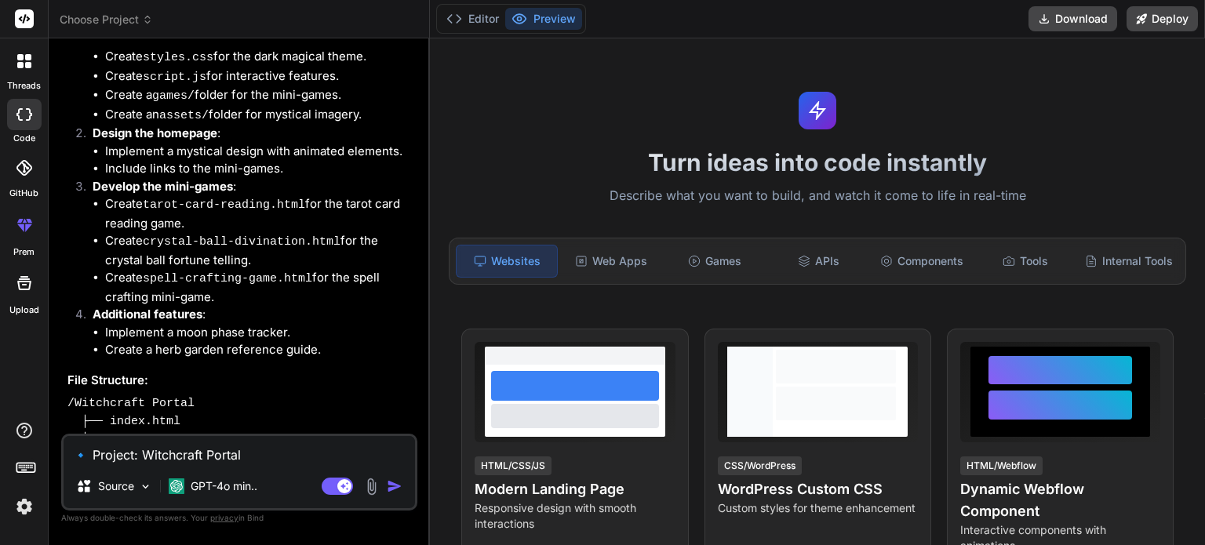
click at [183, 350] on div "Great project idea! Here's the plan for the "Witchcraft Portal" using pure HTML…" at bounding box center [240, 194] width 347 height 509
click at [9, 93] on div "code" at bounding box center [24, 119] width 48 height 53
click at [13, 75] on div at bounding box center [24, 61] width 33 height 33
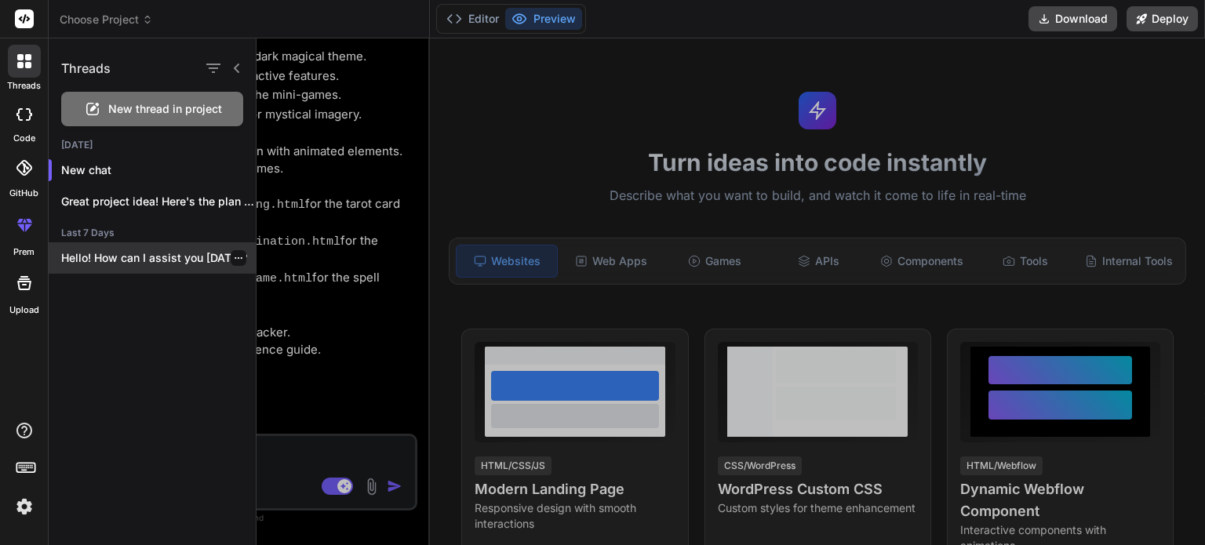
click at [133, 268] on div "Hello! How can I assist you today?" at bounding box center [152, 257] width 207 height 31
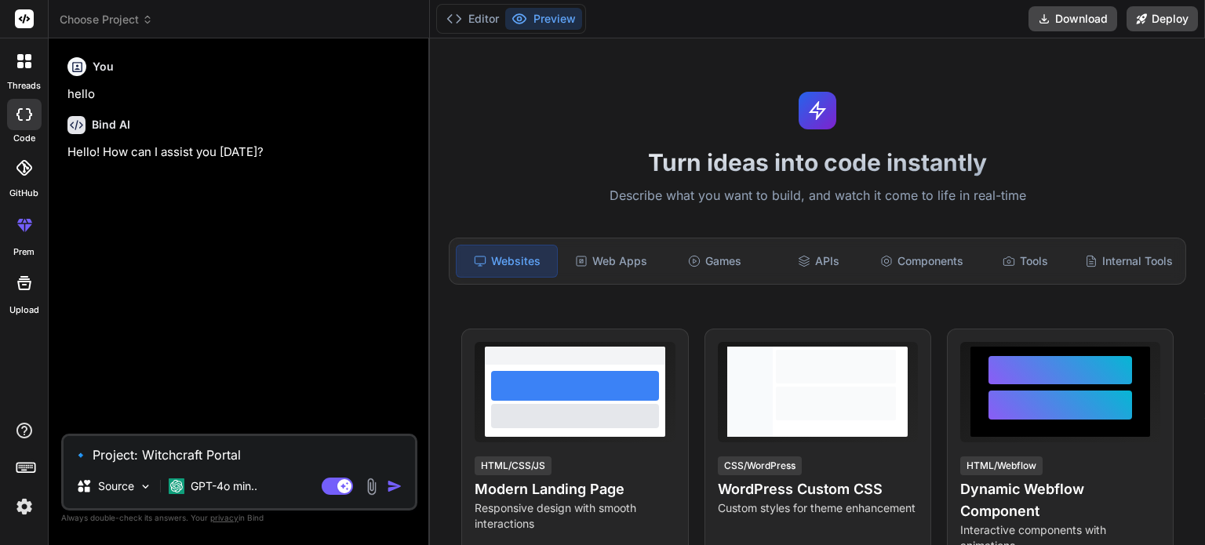
click at [20, 62] on icon at bounding box center [20, 65] width 6 height 6
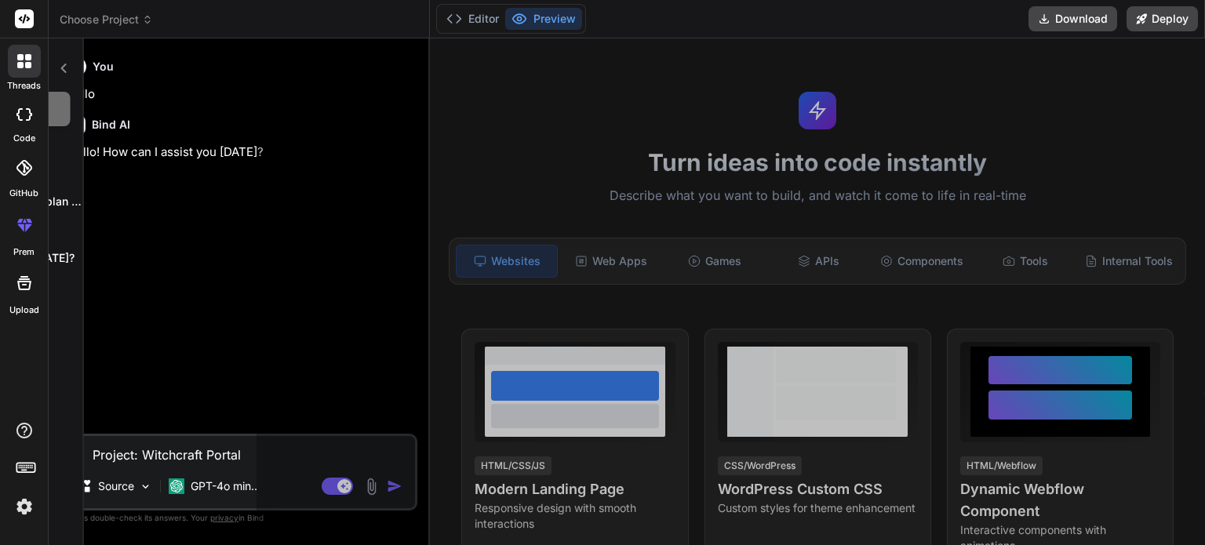
scroll to position [496, 0]
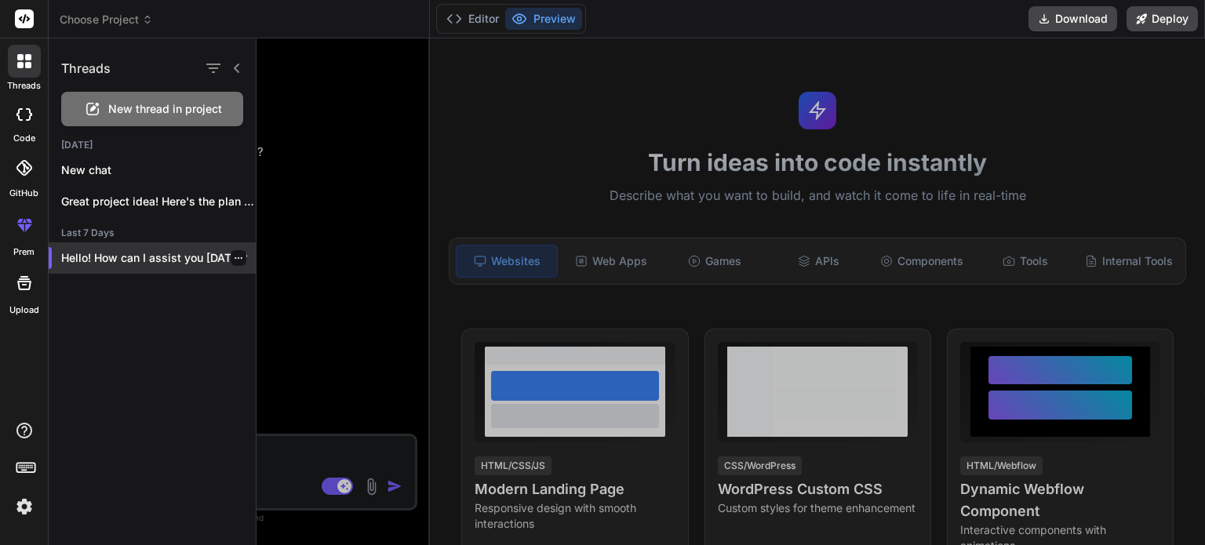
click at [235, 259] on icon "button" at bounding box center [238, 257] width 9 height 9
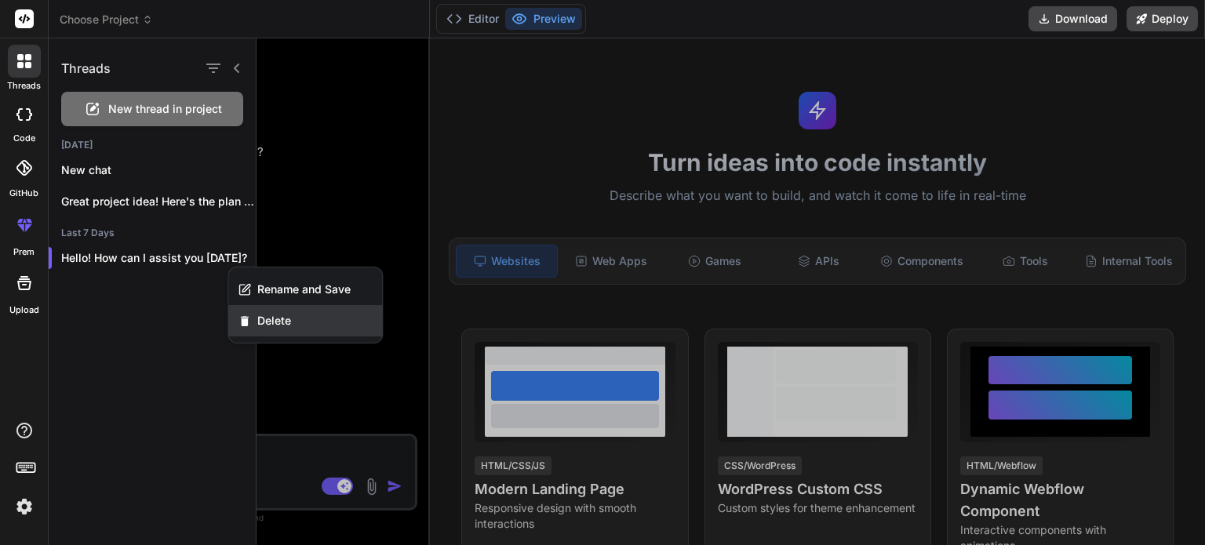
click at [262, 311] on div "Delete" at bounding box center [305, 320] width 154 height 31
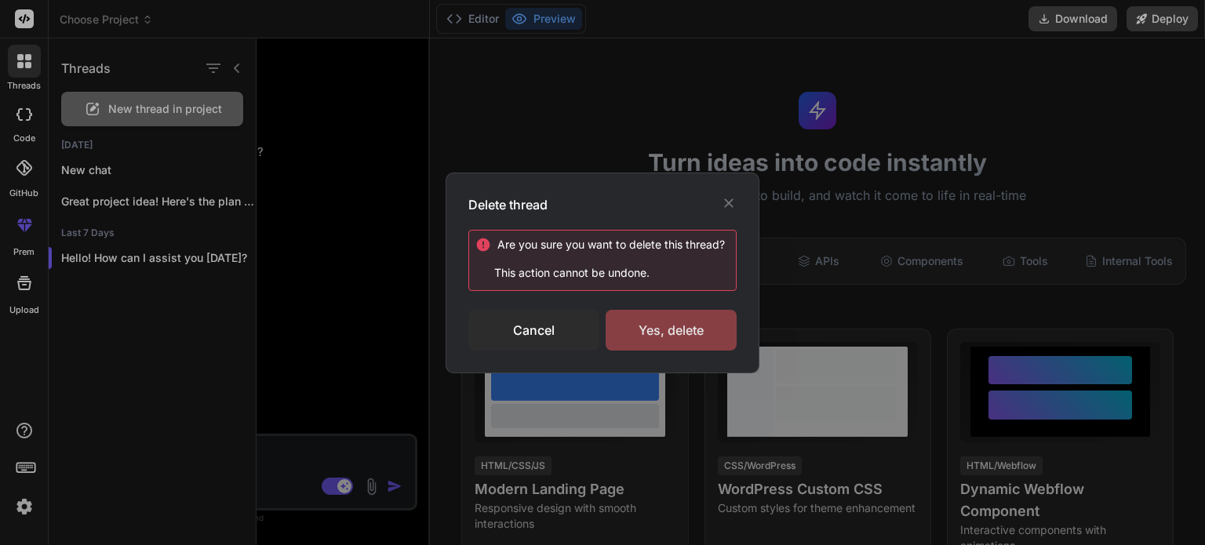
click at [682, 328] on div "Yes, delete" at bounding box center [670, 330] width 131 height 41
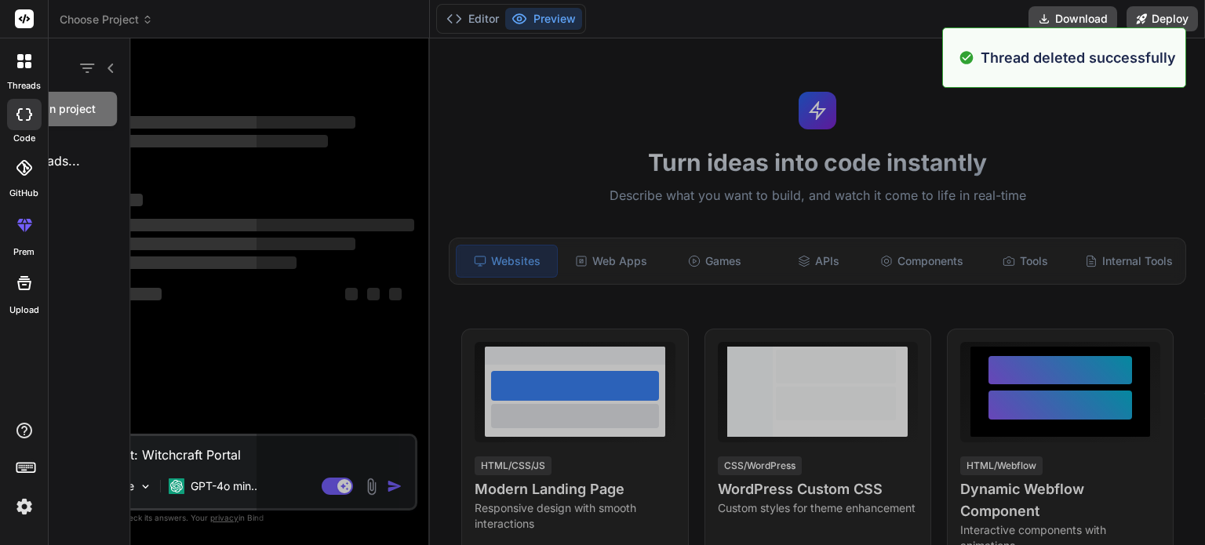
scroll to position [557, 0]
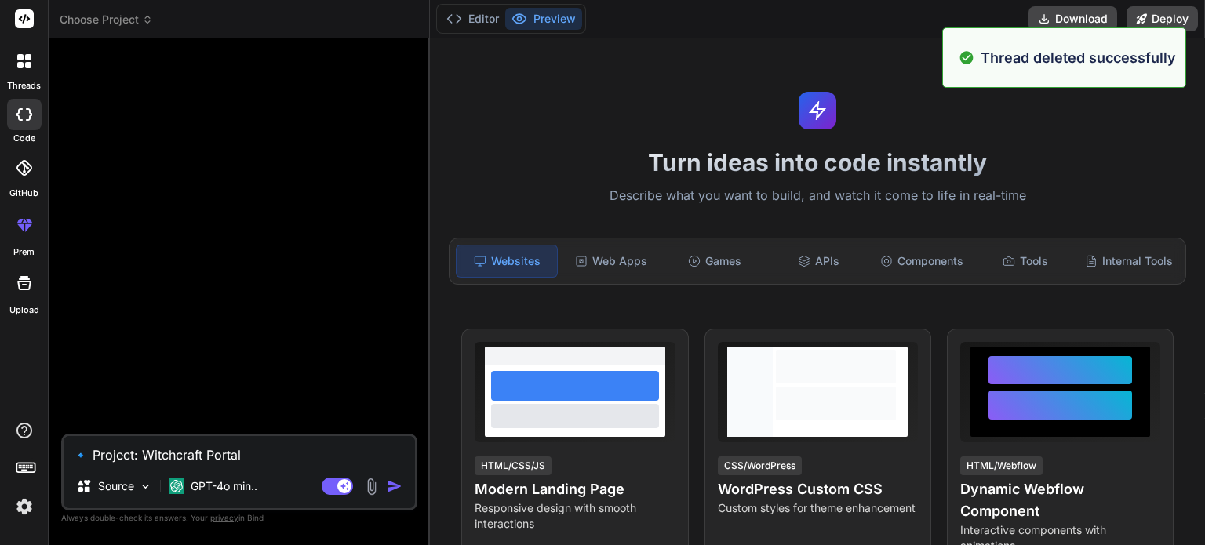
click at [19, 55] on icon at bounding box center [20, 57] width 6 height 6
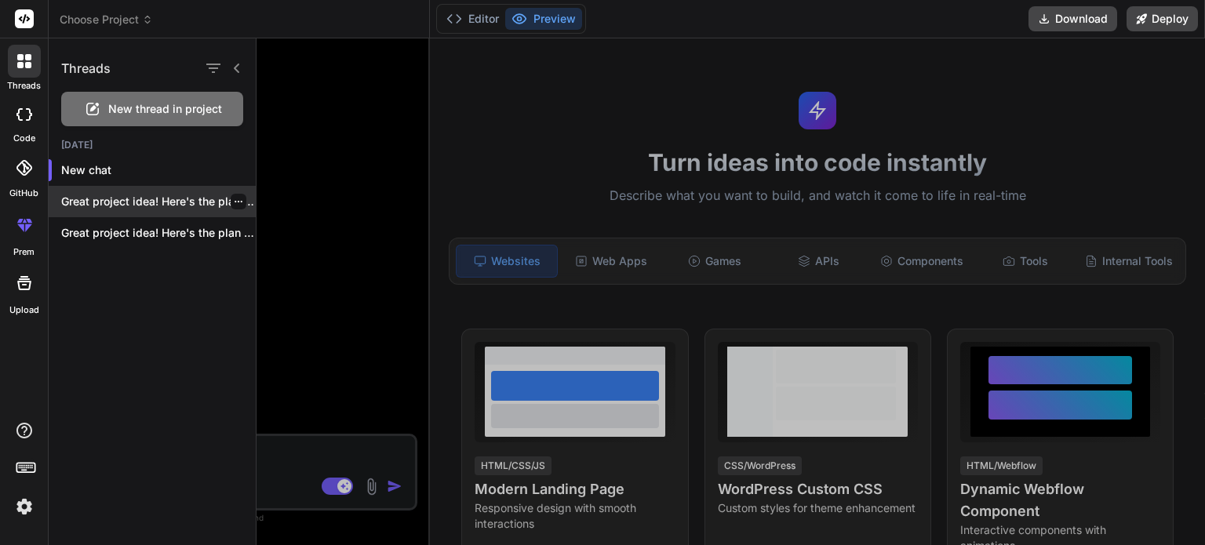
click at [148, 197] on p "Great project idea! Here's the plan for..." at bounding box center [158, 202] width 195 height 16
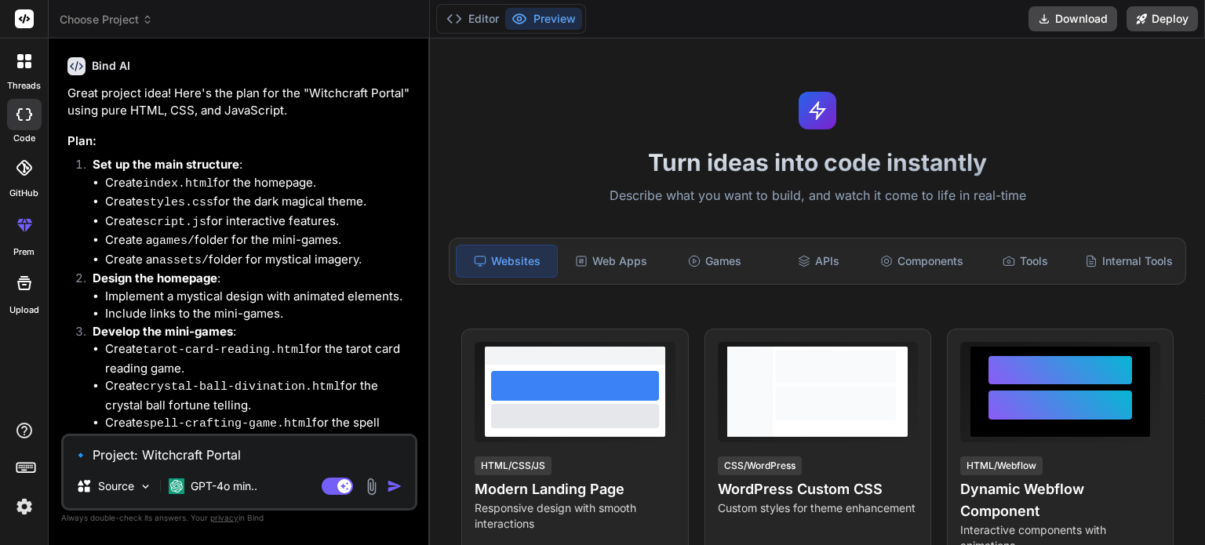
scroll to position [380, 0]
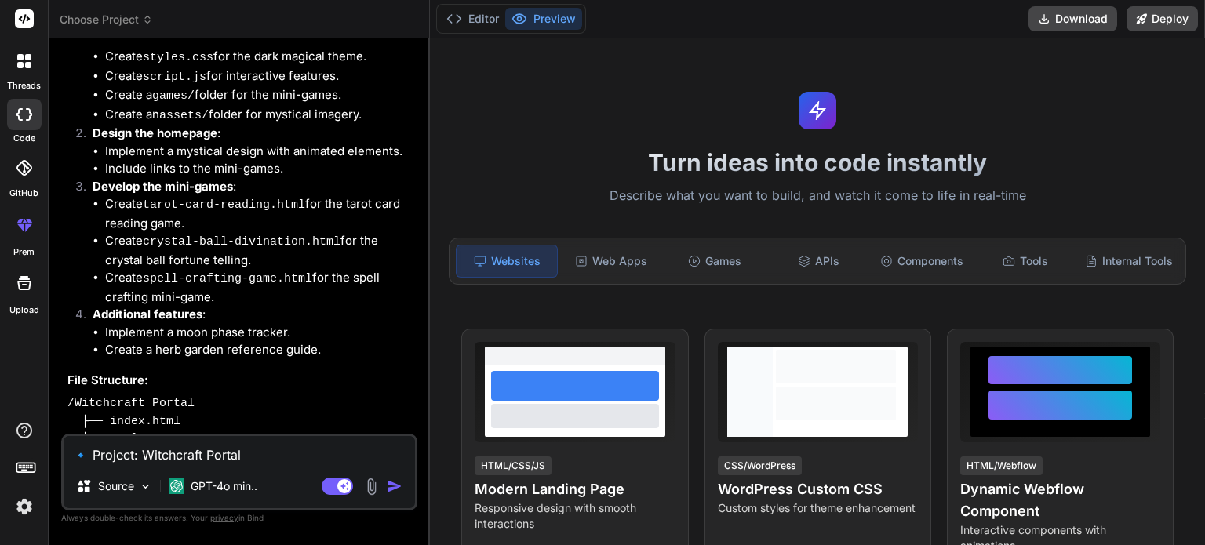
click at [201, 456] on textarea "🔹 Project: Witchcraft Portal 🔧 Tech Stack: HTML + CSS + JavaScript (Pure vanill…" at bounding box center [239, 450] width 351 height 28
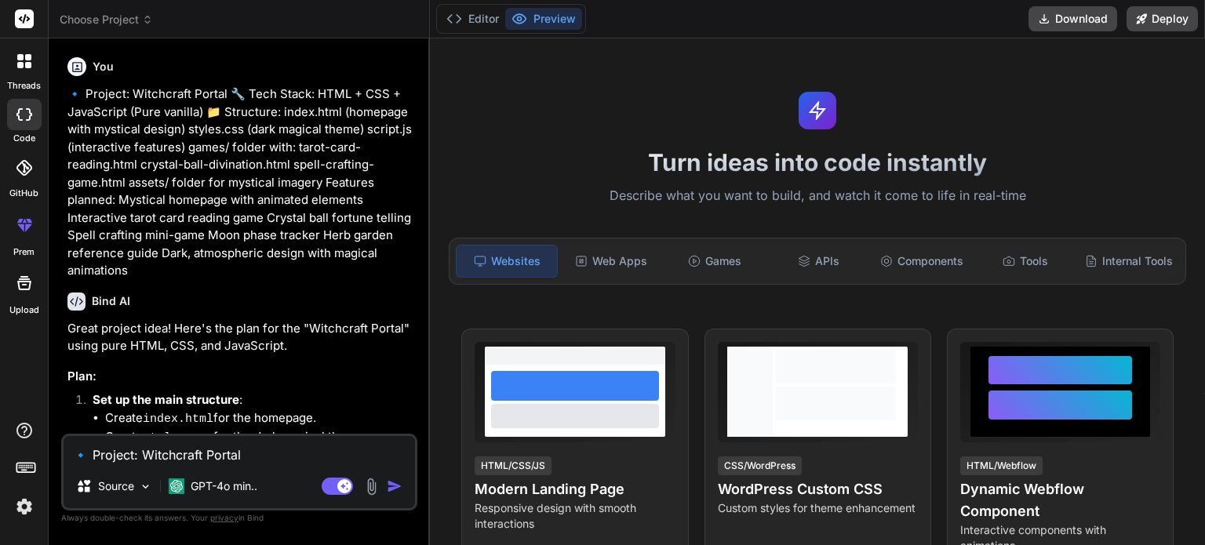
click at [16, 69] on div at bounding box center [24, 61] width 33 height 33
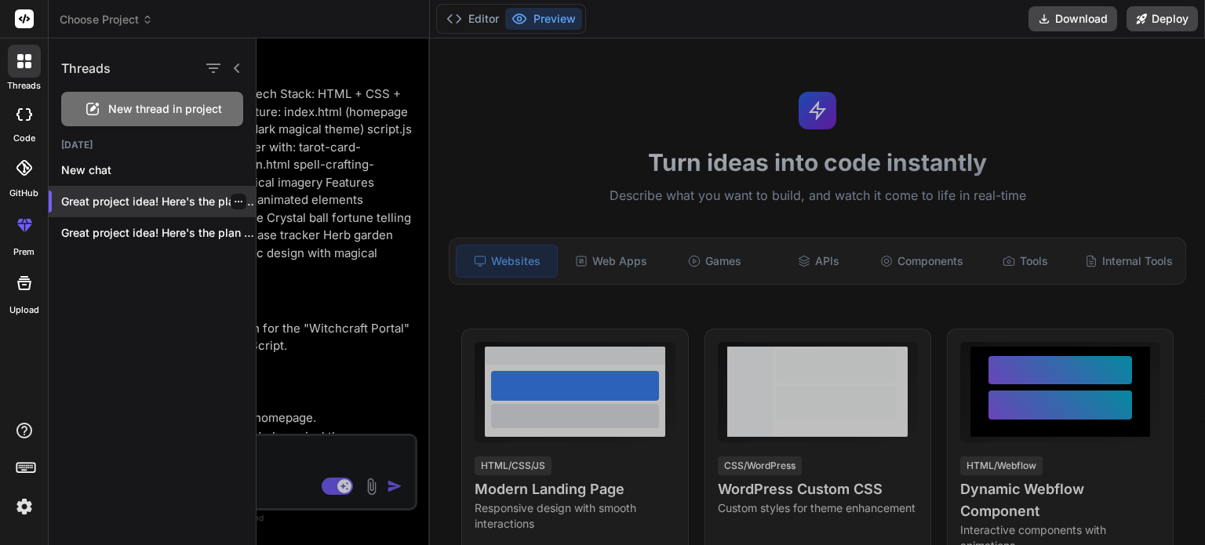
click at [234, 202] on icon "button" at bounding box center [238, 201] width 9 height 9
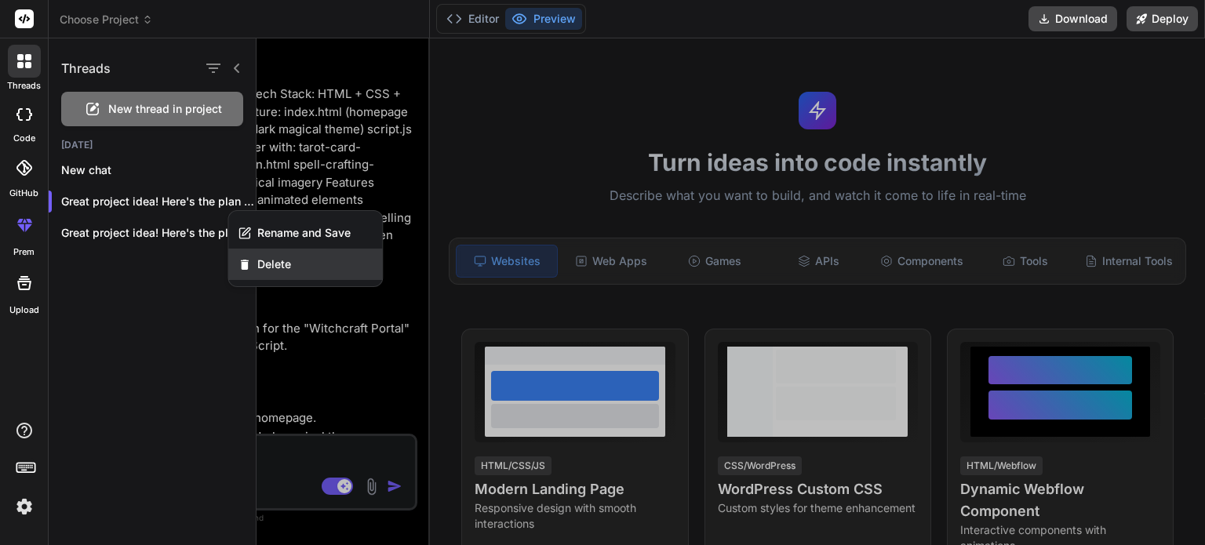
click at [264, 256] on span "Delete" at bounding box center [274, 264] width 34 height 16
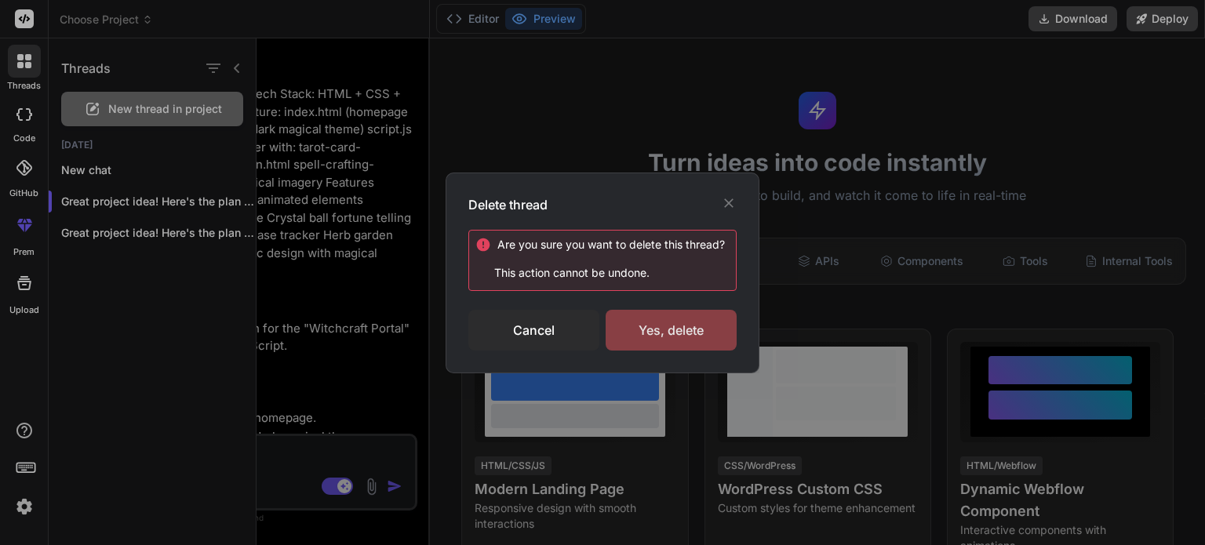
click at [653, 322] on div "Yes, delete" at bounding box center [670, 330] width 131 height 41
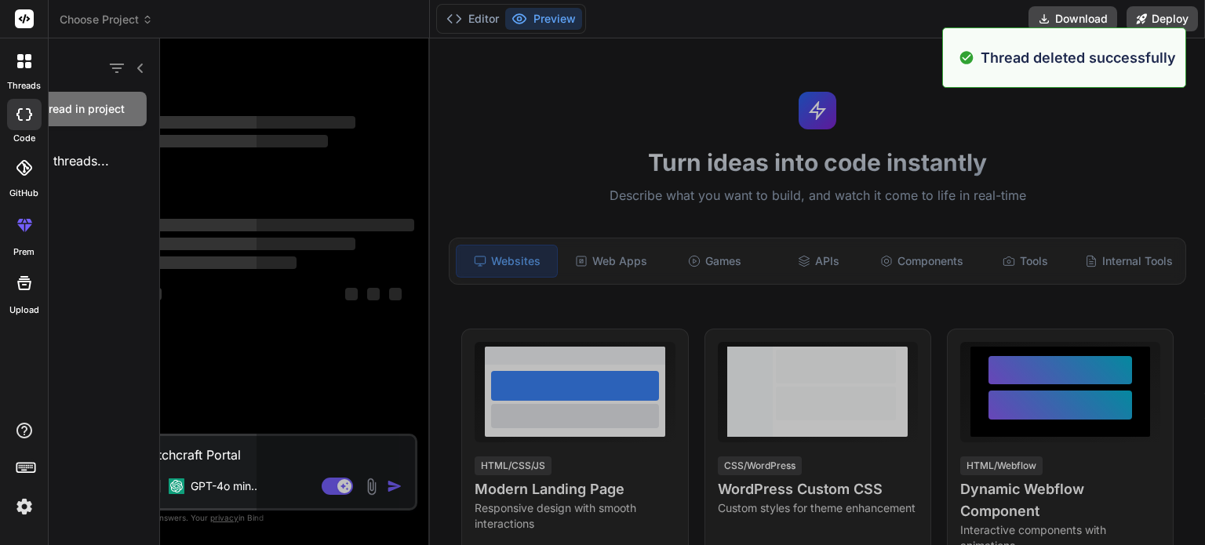
scroll to position [678, 0]
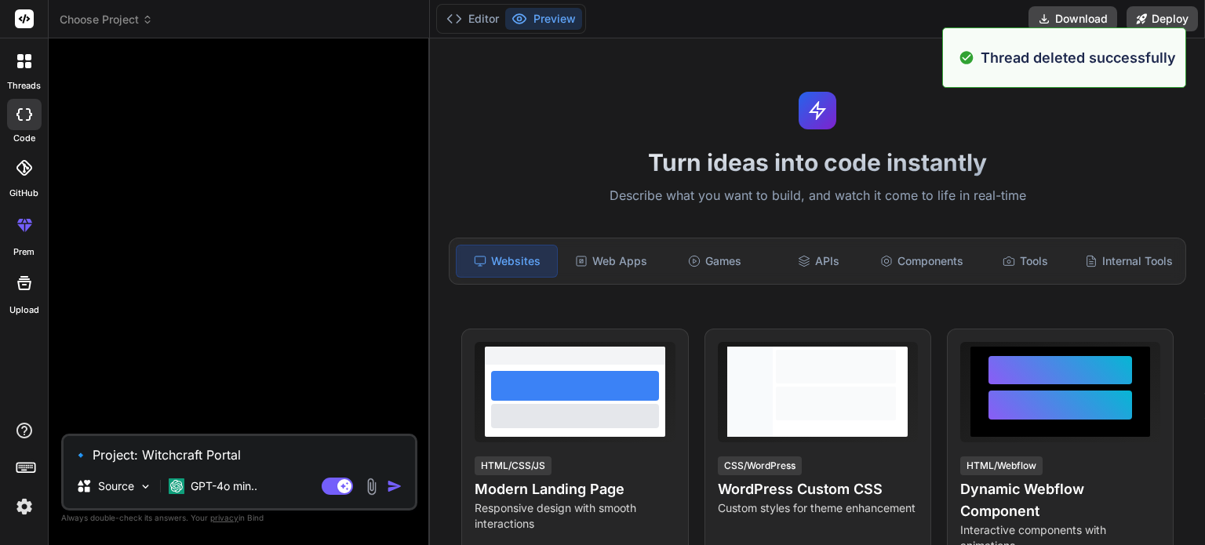
click at [16, 68] on div at bounding box center [24, 61] width 33 height 33
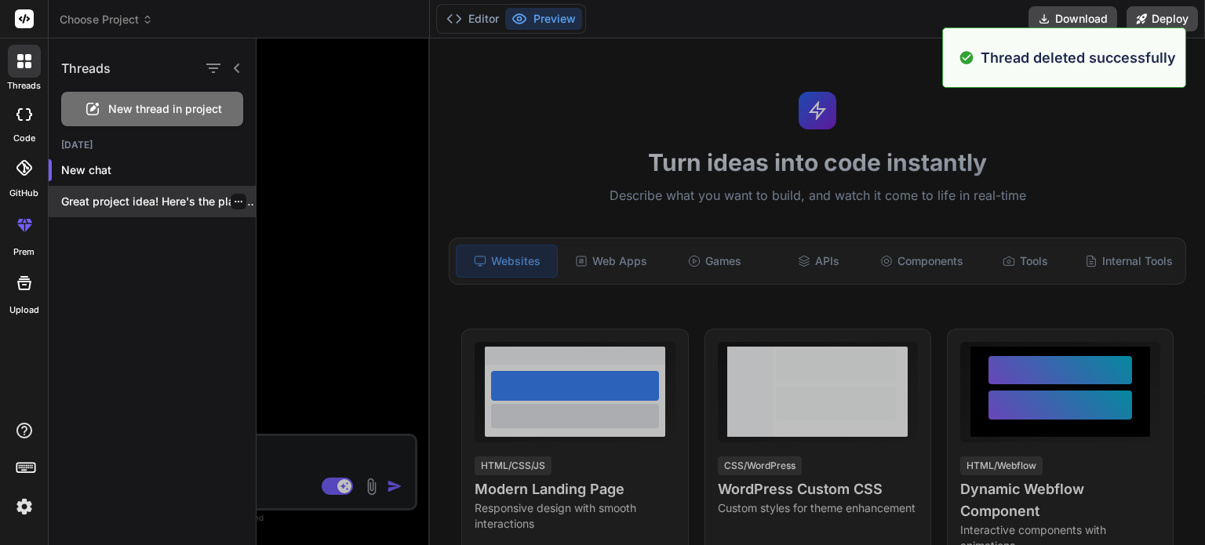
click at [236, 200] on icon "button" at bounding box center [238, 201] width 9 height 9
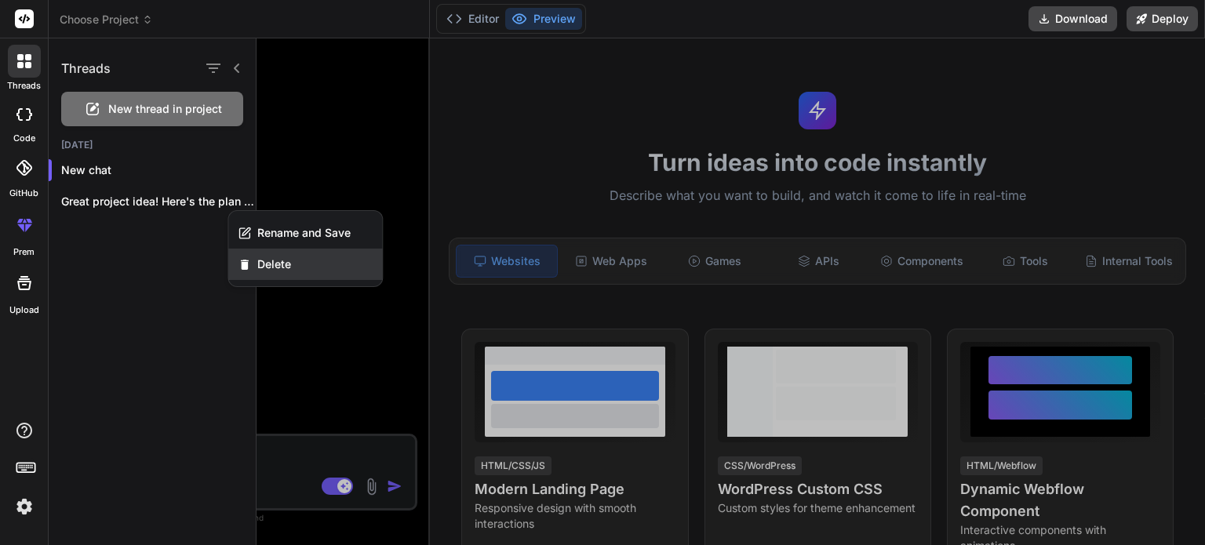
click at [327, 266] on div "Delete" at bounding box center [305, 264] width 154 height 31
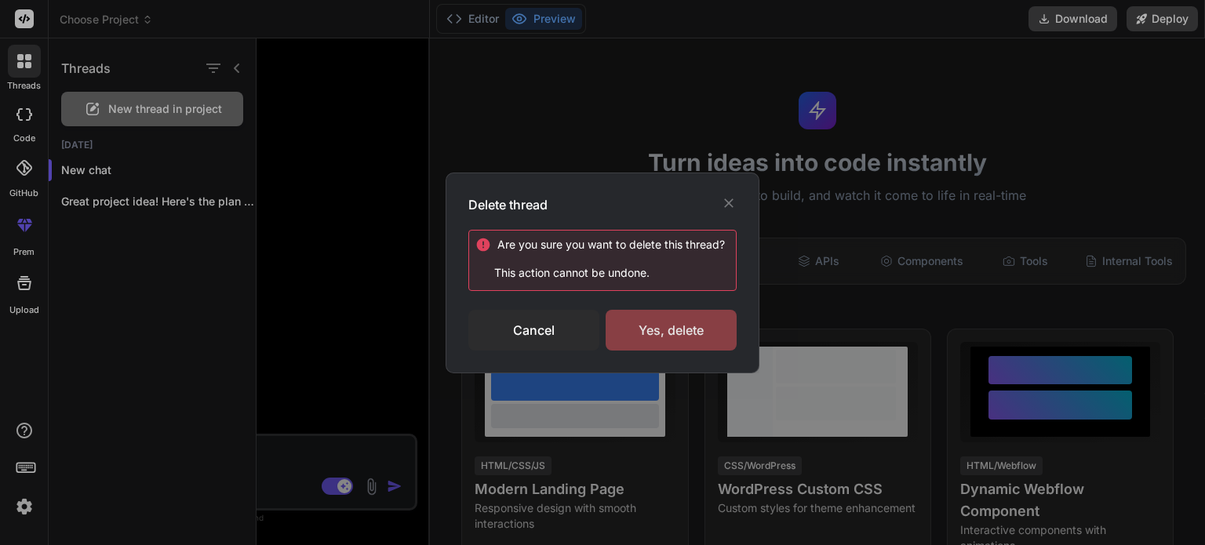
click at [671, 333] on div "Yes, delete" at bounding box center [670, 330] width 131 height 41
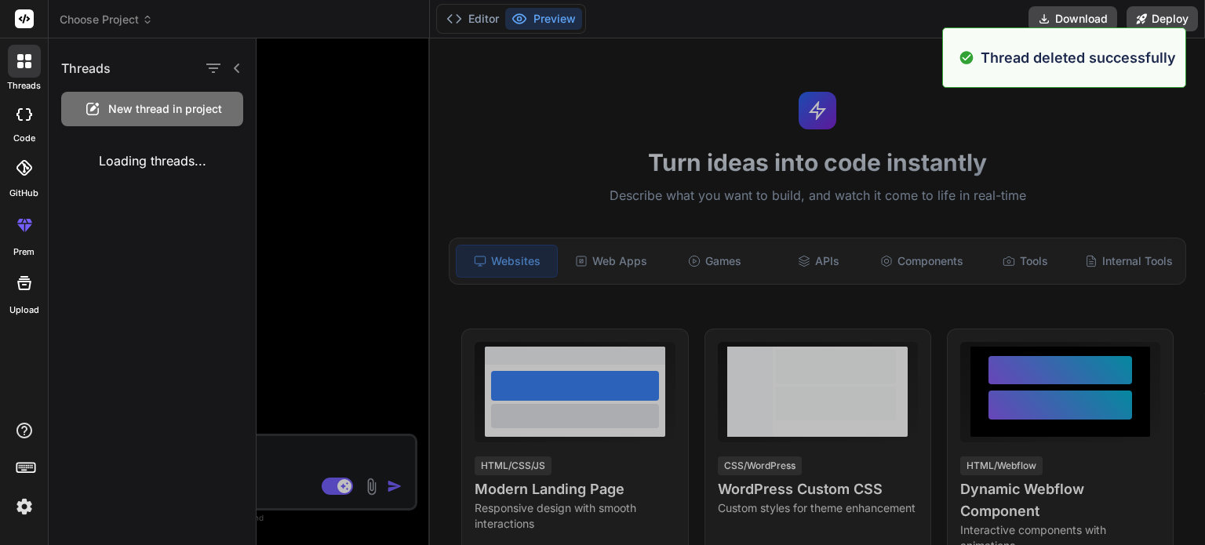
type textarea "x"
click at [110, 169] on p "New chat" at bounding box center [158, 170] width 195 height 16
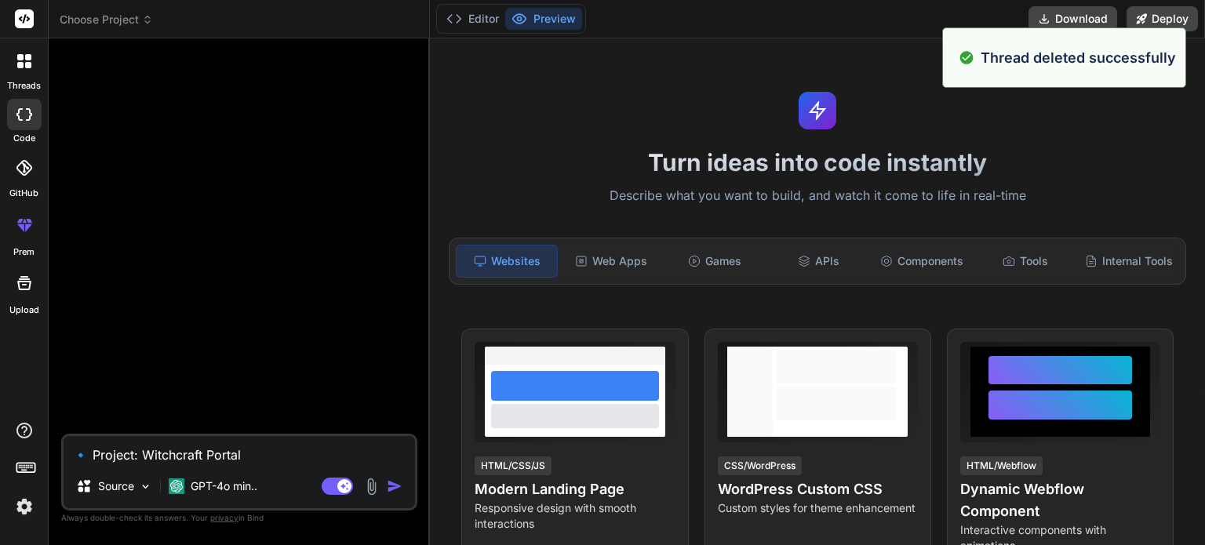
click at [195, 456] on textarea "🔹 Project: Witchcraft Portal 🔧 Tech Stack: HTML + CSS + JavaScript (Pure vanill…" at bounding box center [239, 450] width 351 height 28
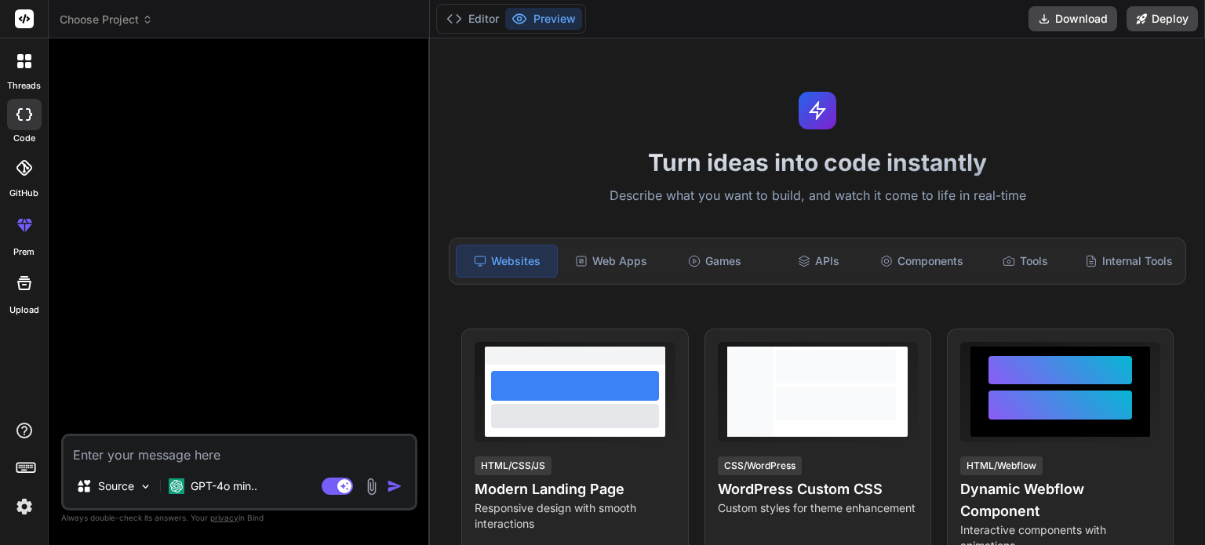
type textarea "h"
type textarea "x"
type textarea "hi"
type textarea "x"
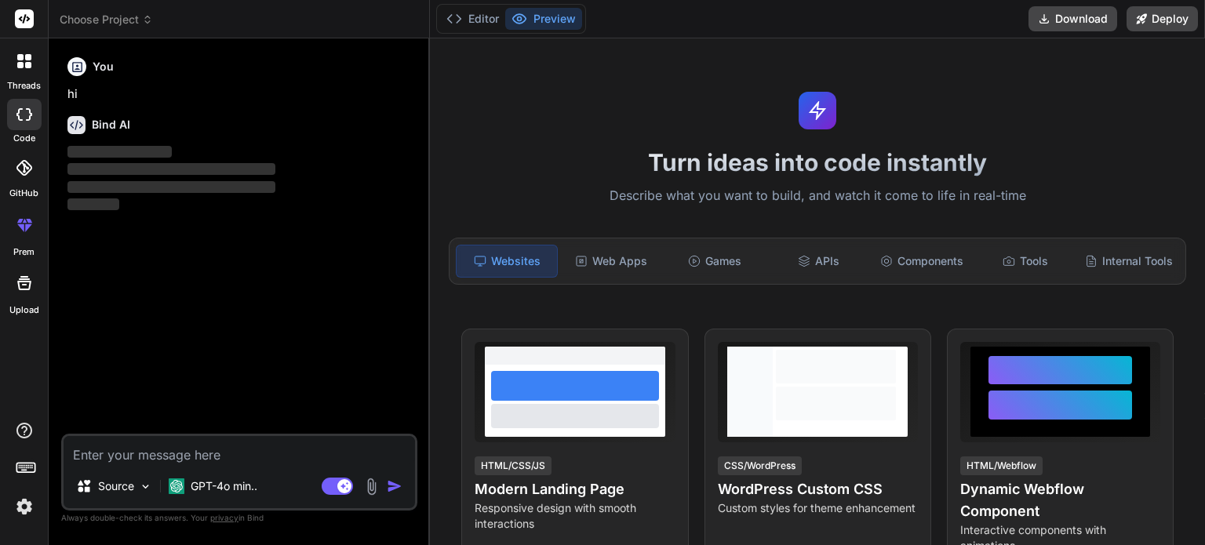
click at [133, 453] on textarea at bounding box center [239, 450] width 351 height 28
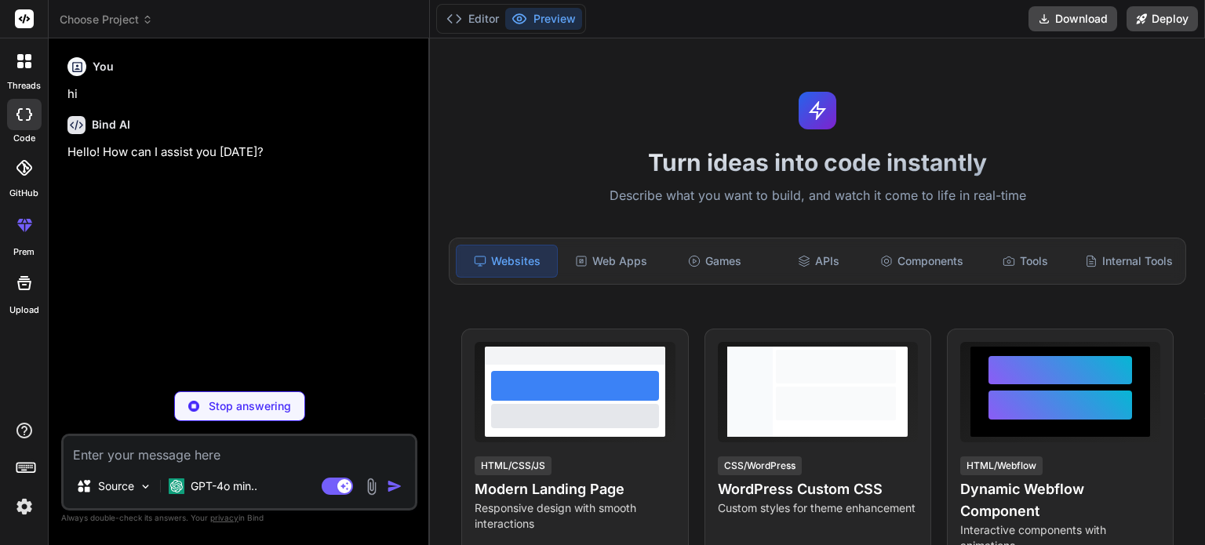
type textarea "x"
click at [133, 453] on textarea at bounding box center [239, 450] width 351 height 28
paste textarea "🔹 Project: Witchcraft Portal 🔧 Tech Stack: HTML + CSS + JavaScript (Pure vanill…"
type textarea "🔹 Project: Witchcraft Portal 🔧 Tech Stack: HTML + CSS + JavaScript (Pure vanill…"
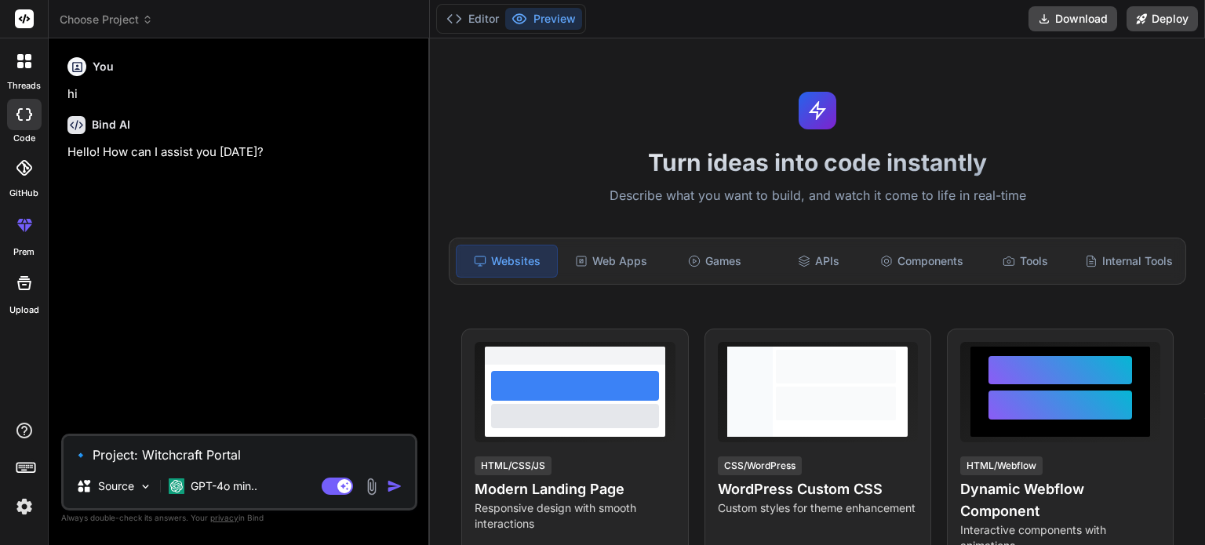
scroll to position [264, 0]
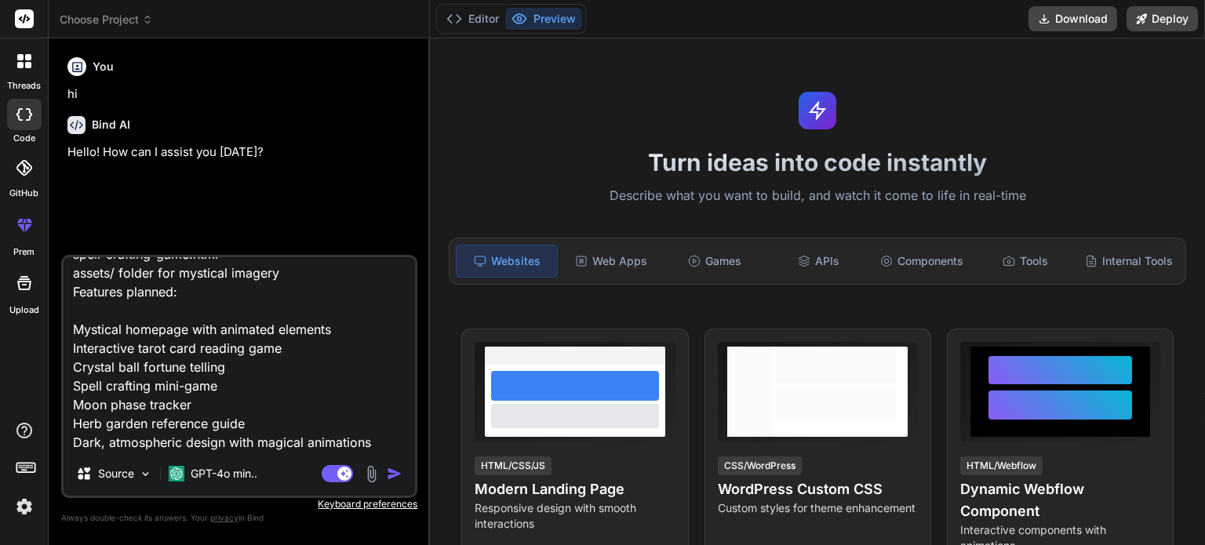
type textarea "x"
type textarea "🔹 Project: Witchcraft Portal 🔧 Tech Stack: HTML + CSS + JavaScript (Pure vanill…"
click at [398, 481] on img "button" at bounding box center [395, 474] width 16 height 16
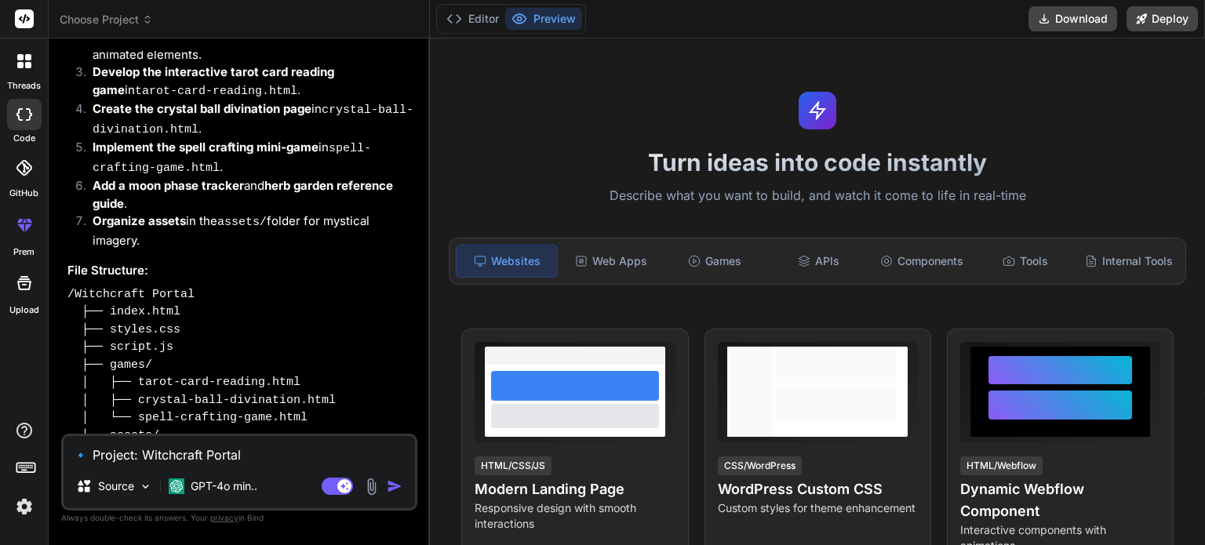
scroll to position [487, 0]
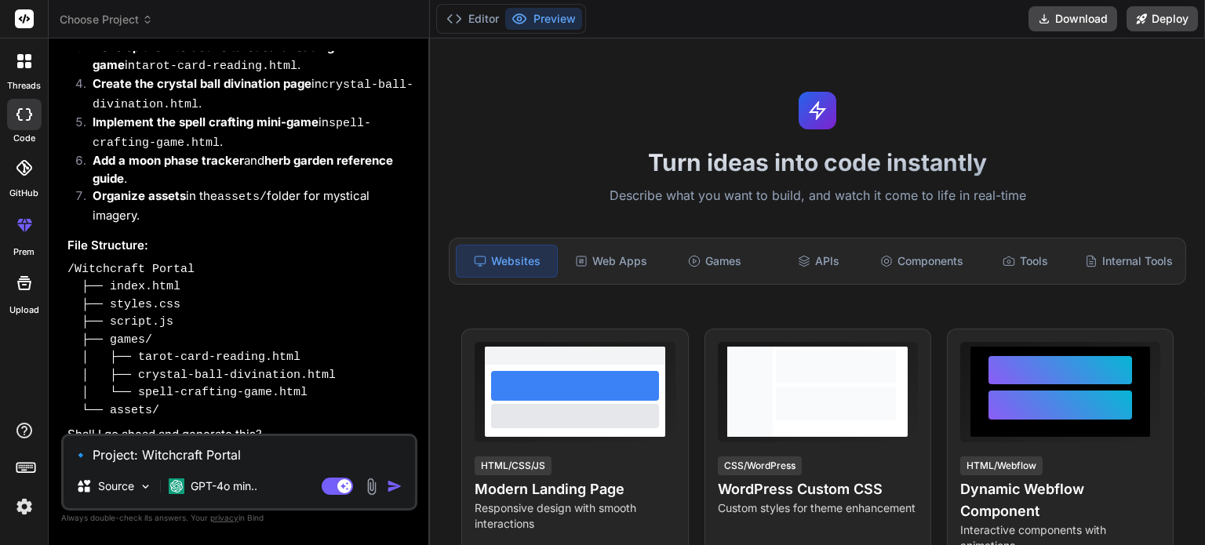
type textarea "x"
click at [206, 446] on textarea "🔹 Project: Witchcraft Portal 🔧 Tech Stack: HTML + CSS + JavaScript (Pure vanill…" at bounding box center [239, 450] width 351 height 28
type textarea "y"
type textarea "x"
type textarea "ye"
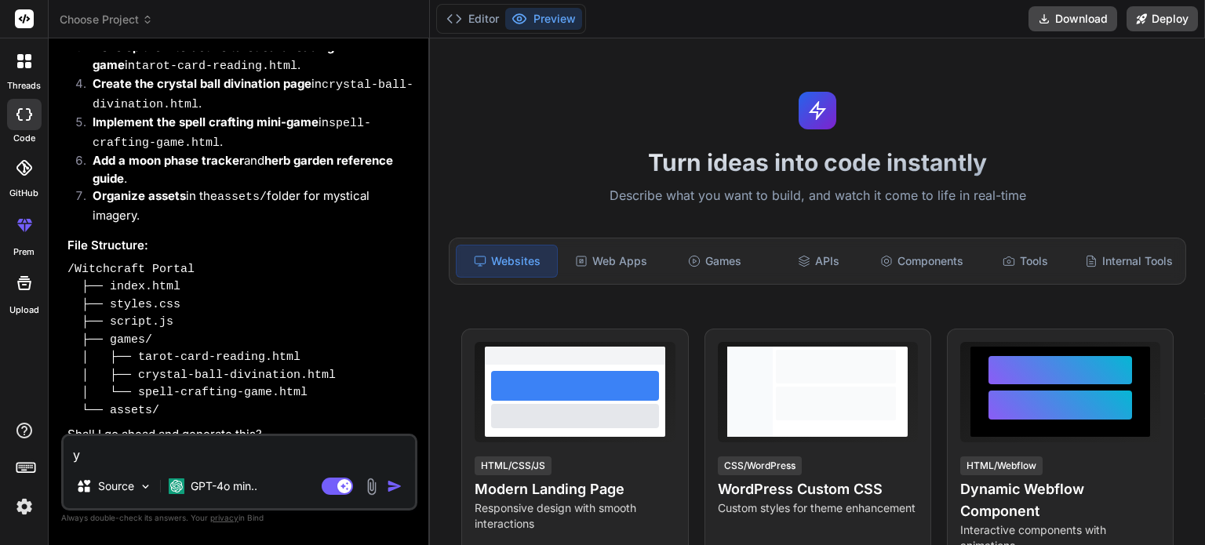
type textarea "x"
type textarea "yes"
type textarea "x"
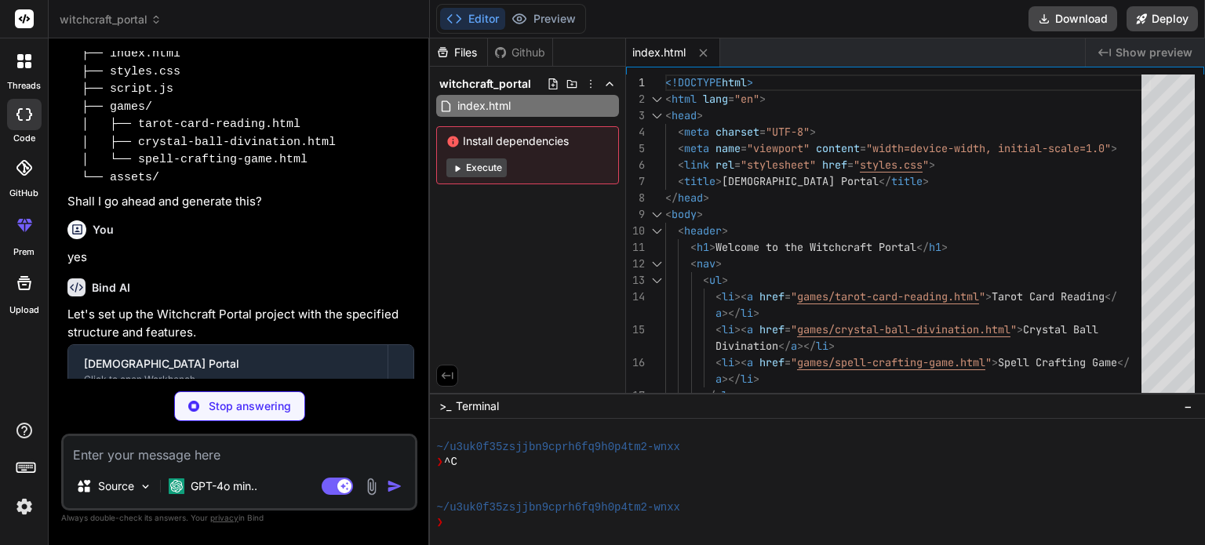
scroll to position [798, 0]
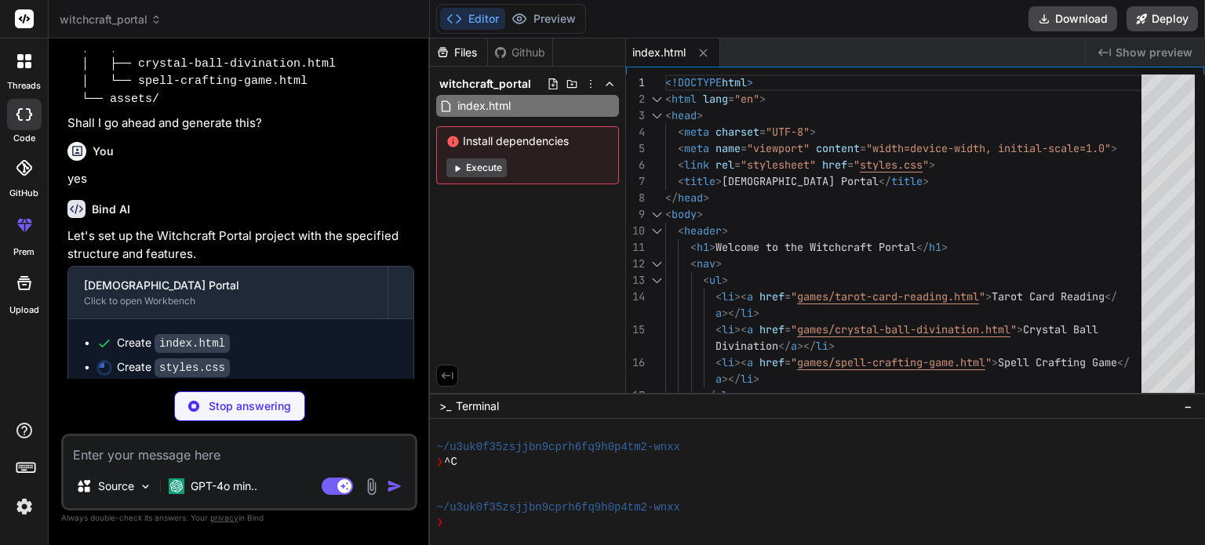
type textarea "x"
type textarea "footer { text-align: center; padding: 20px; background: rgba(0, 0, 0, 0.8); pos…"
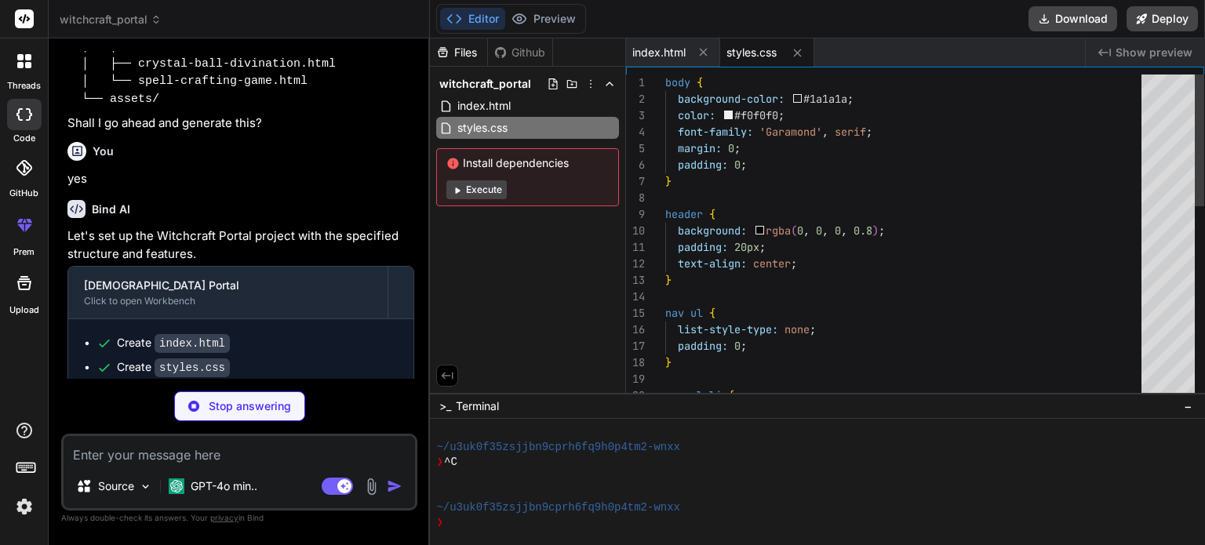
scroll to position [822, 0]
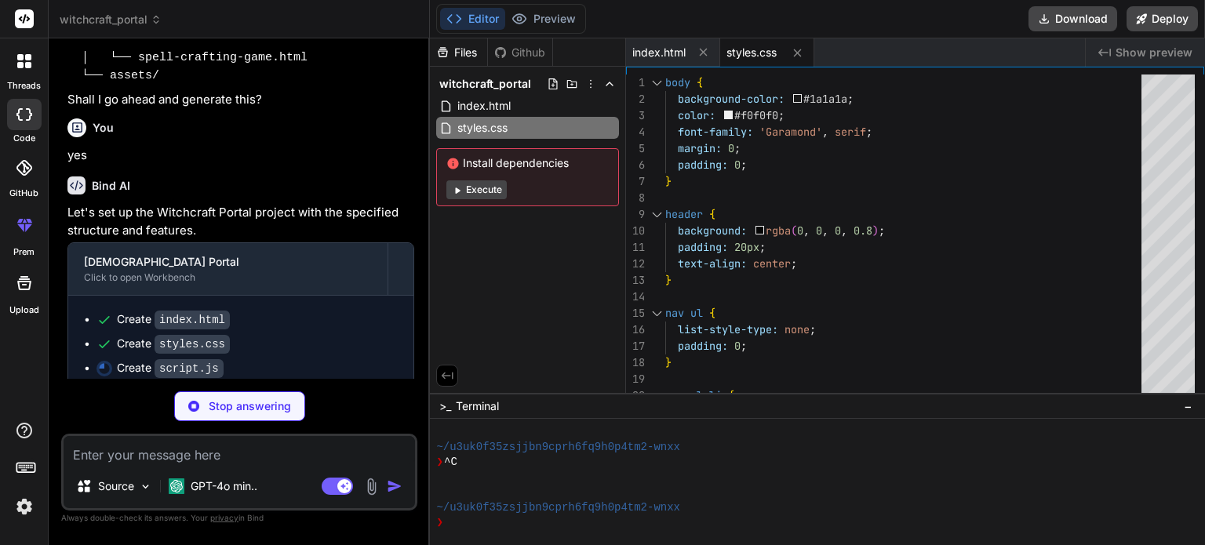
type textarea "x"
type textarea "document.addEventListener('DOMContentLoaded', function() { const moonPhaseDispl…"
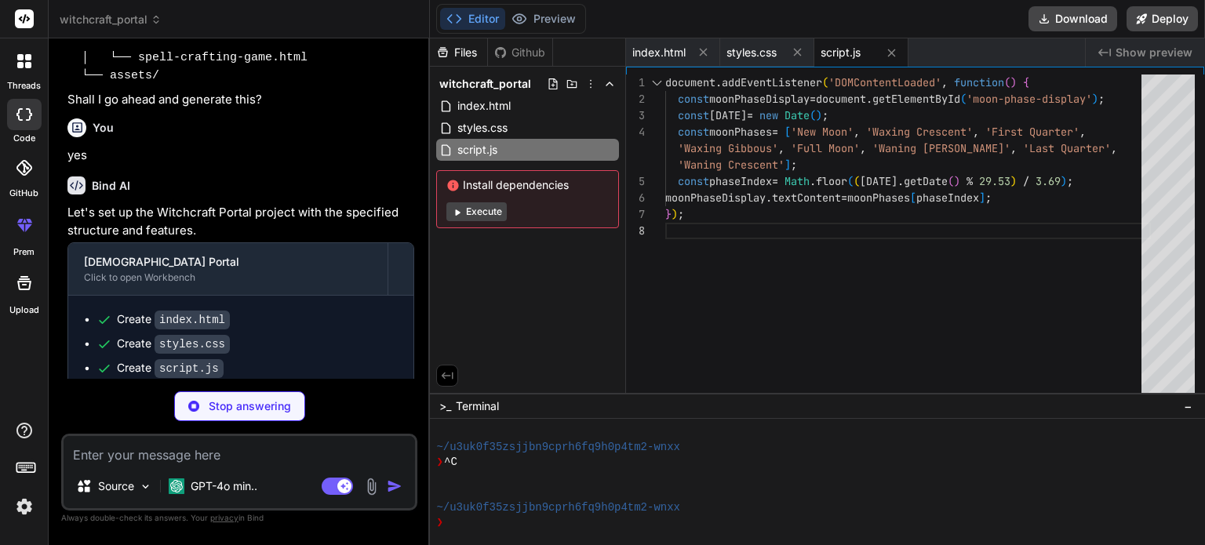
scroll to position [847, 0]
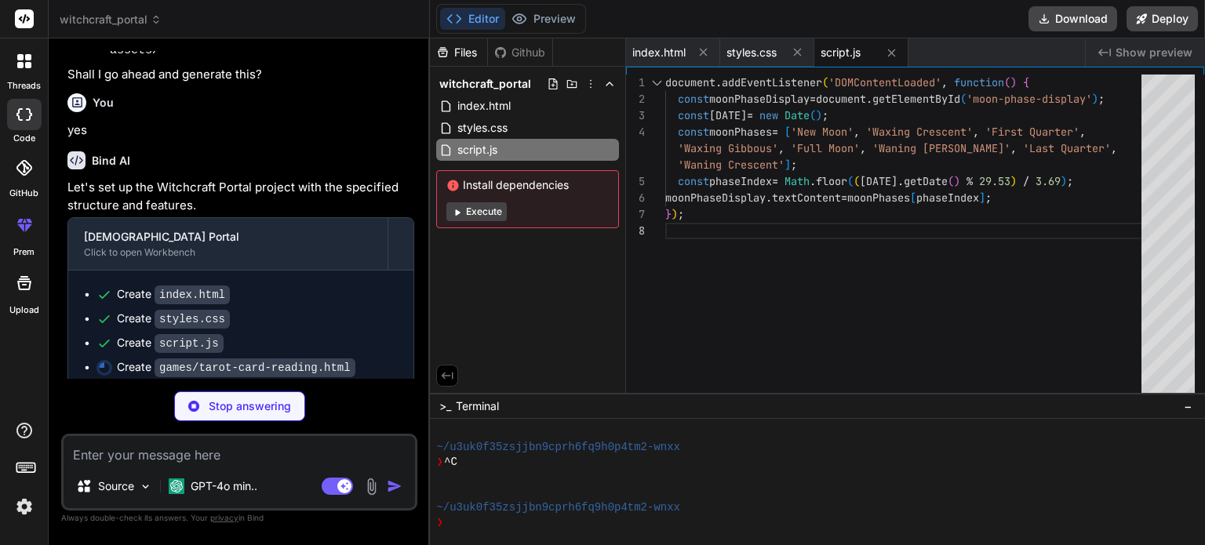
type textarea "x"
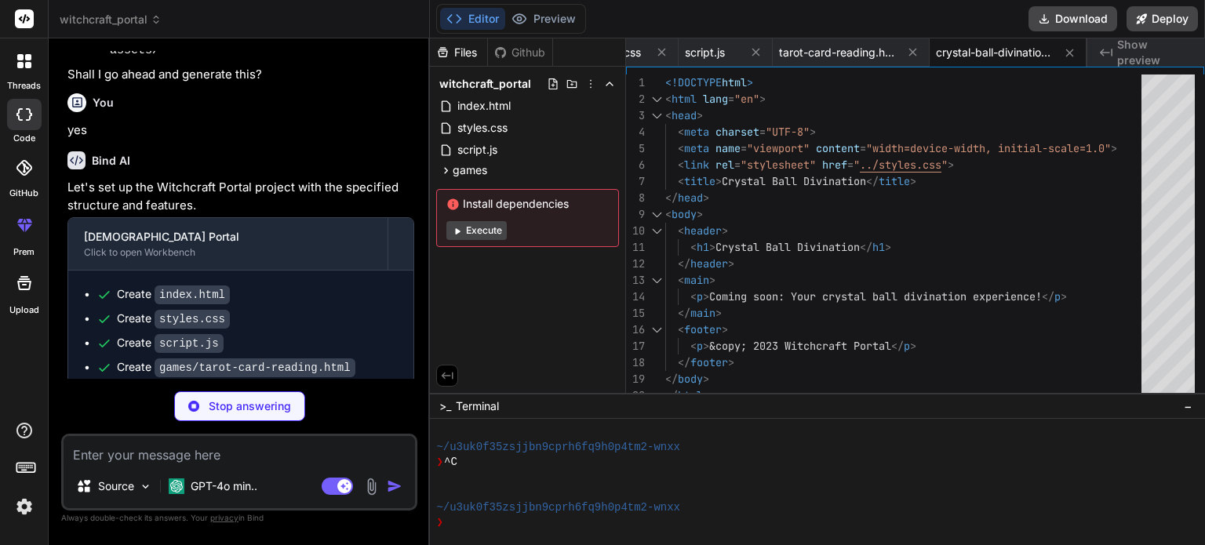
scroll to position [0, 293]
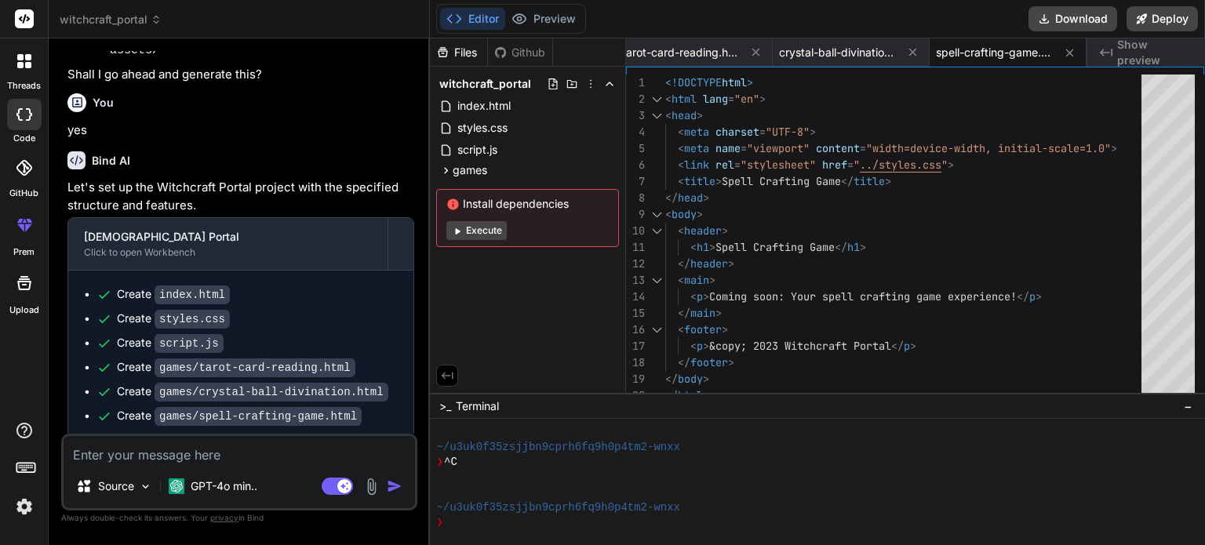
type textarea "x"
click at [144, 369] on ul "Create index.html Create styles.css Create script.js Create games/tarot-card-re…" at bounding box center [241, 367] width 314 height 162
